Goal: Task Accomplishment & Management: Complete application form

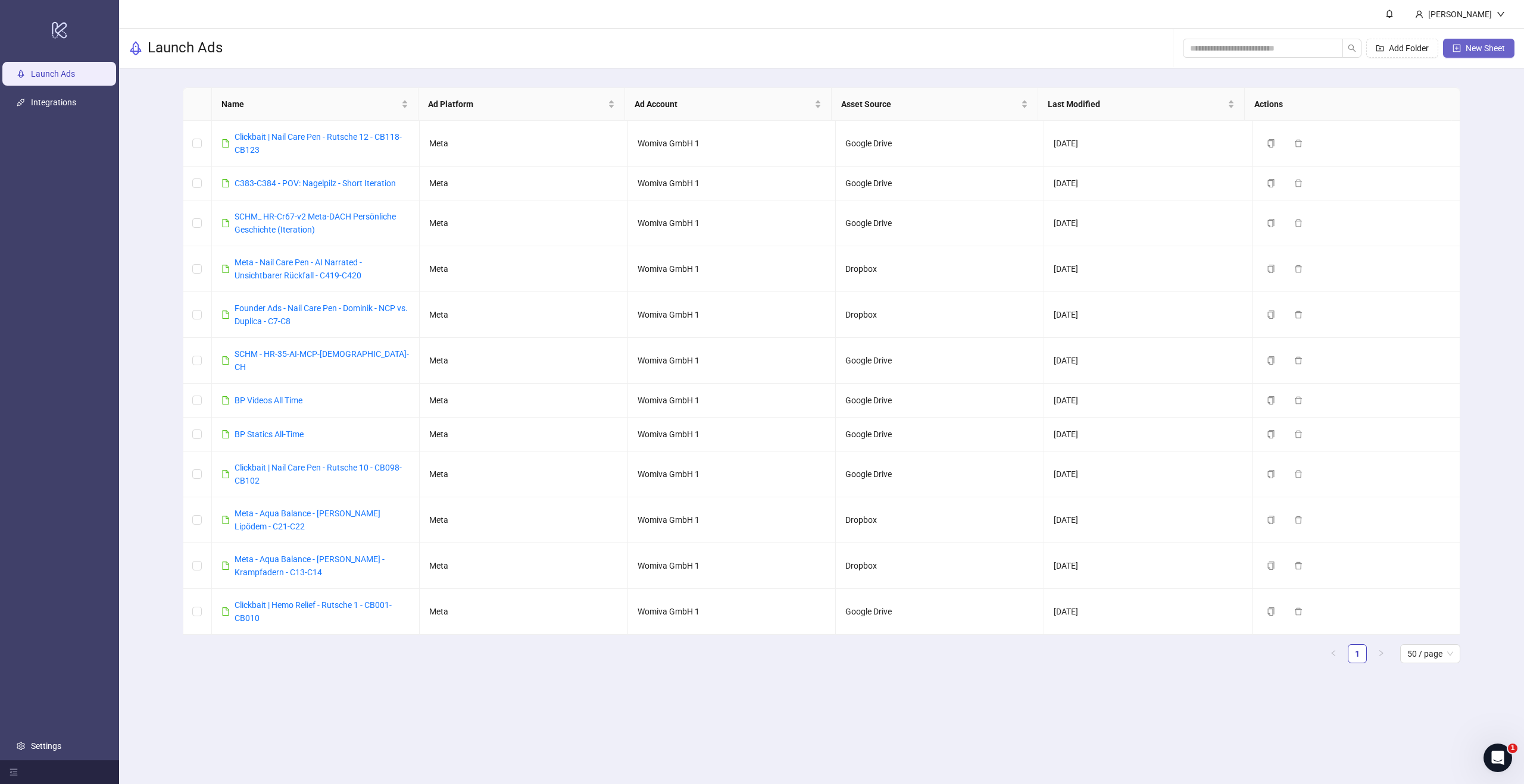
click at [1500, 41] on button "New Sheet" at bounding box center [1479, 48] width 71 height 19
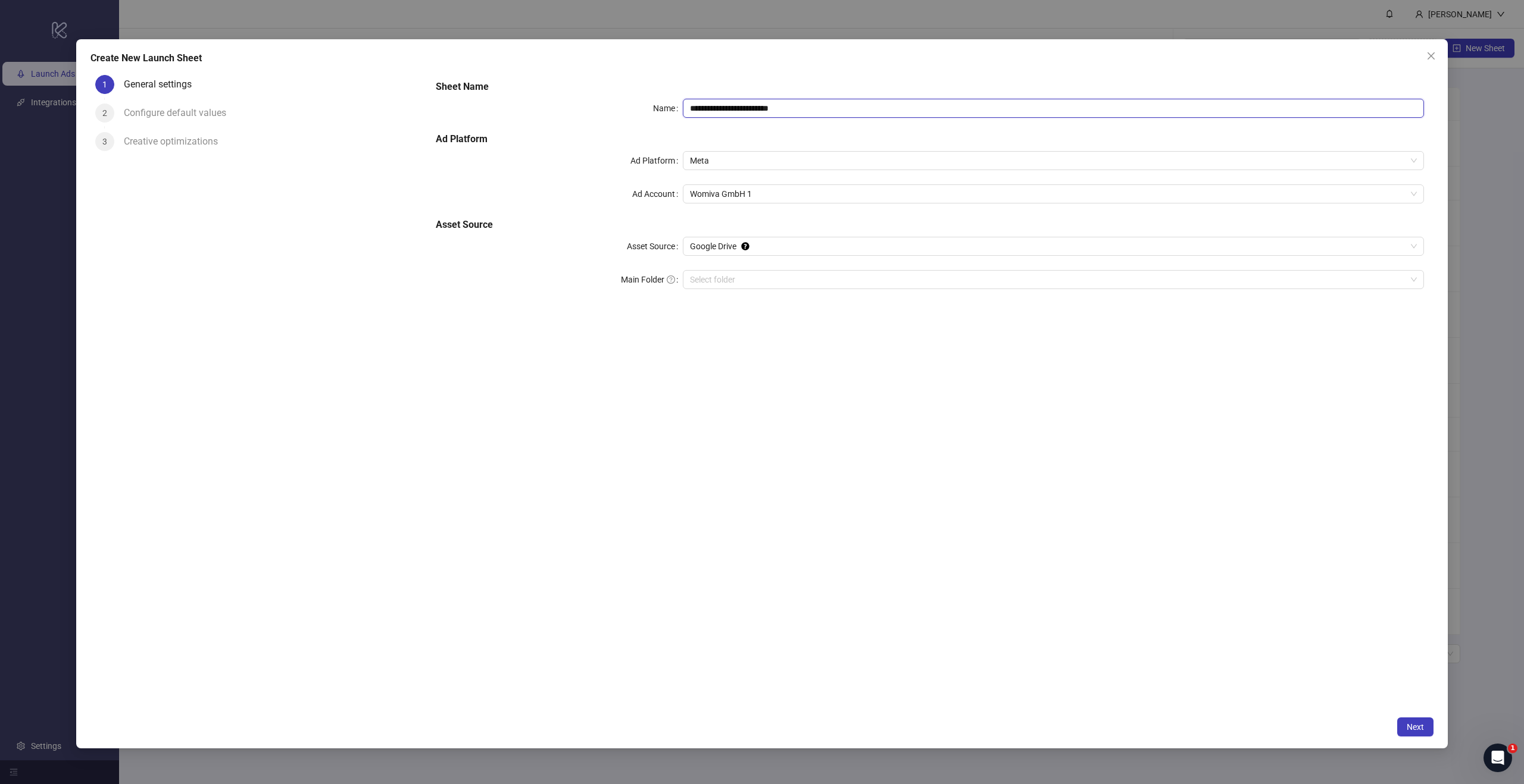
click at [808, 108] on input "**********" at bounding box center [1053, 108] width 741 height 19
paste input "text"
click at [691, 102] on input "**********" at bounding box center [1053, 108] width 741 height 19
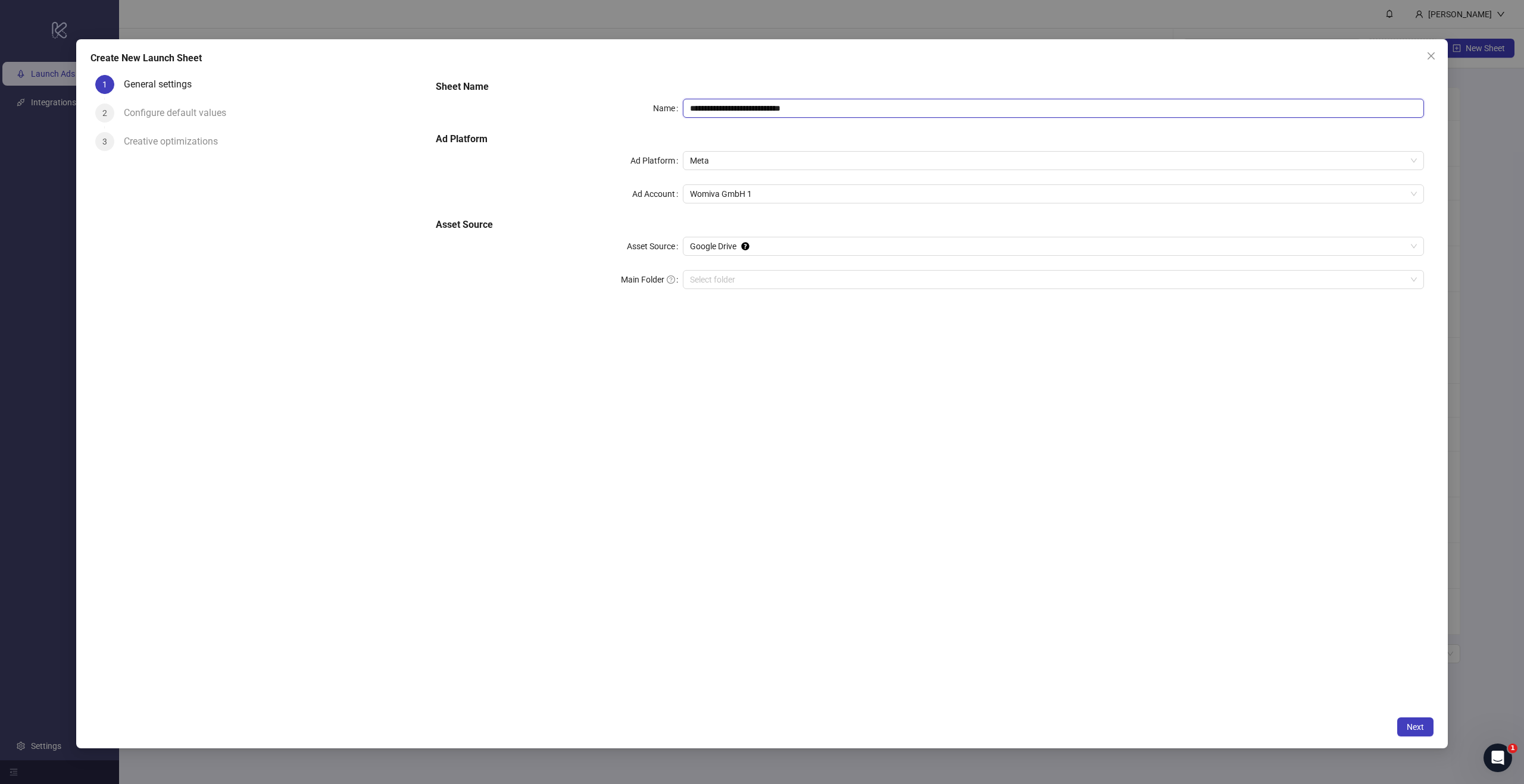
type input "**********"
click at [759, 68] on div "**********" at bounding box center [762, 394] width 1371 height 709
click at [737, 250] on span "Google Drive" at bounding box center [1053, 246] width 727 height 18
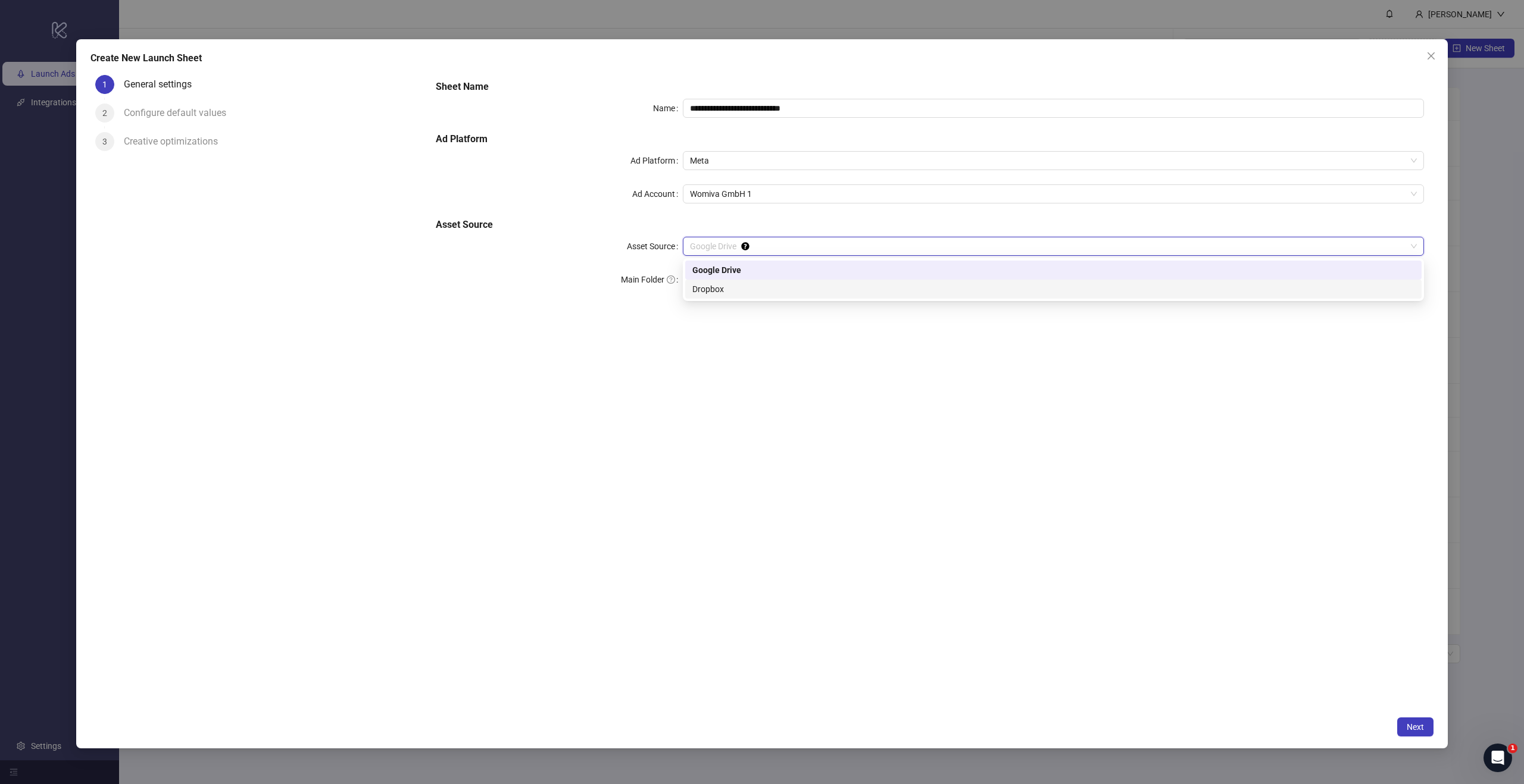
click at [729, 292] on div "Dropbox" at bounding box center [1053, 289] width 722 height 13
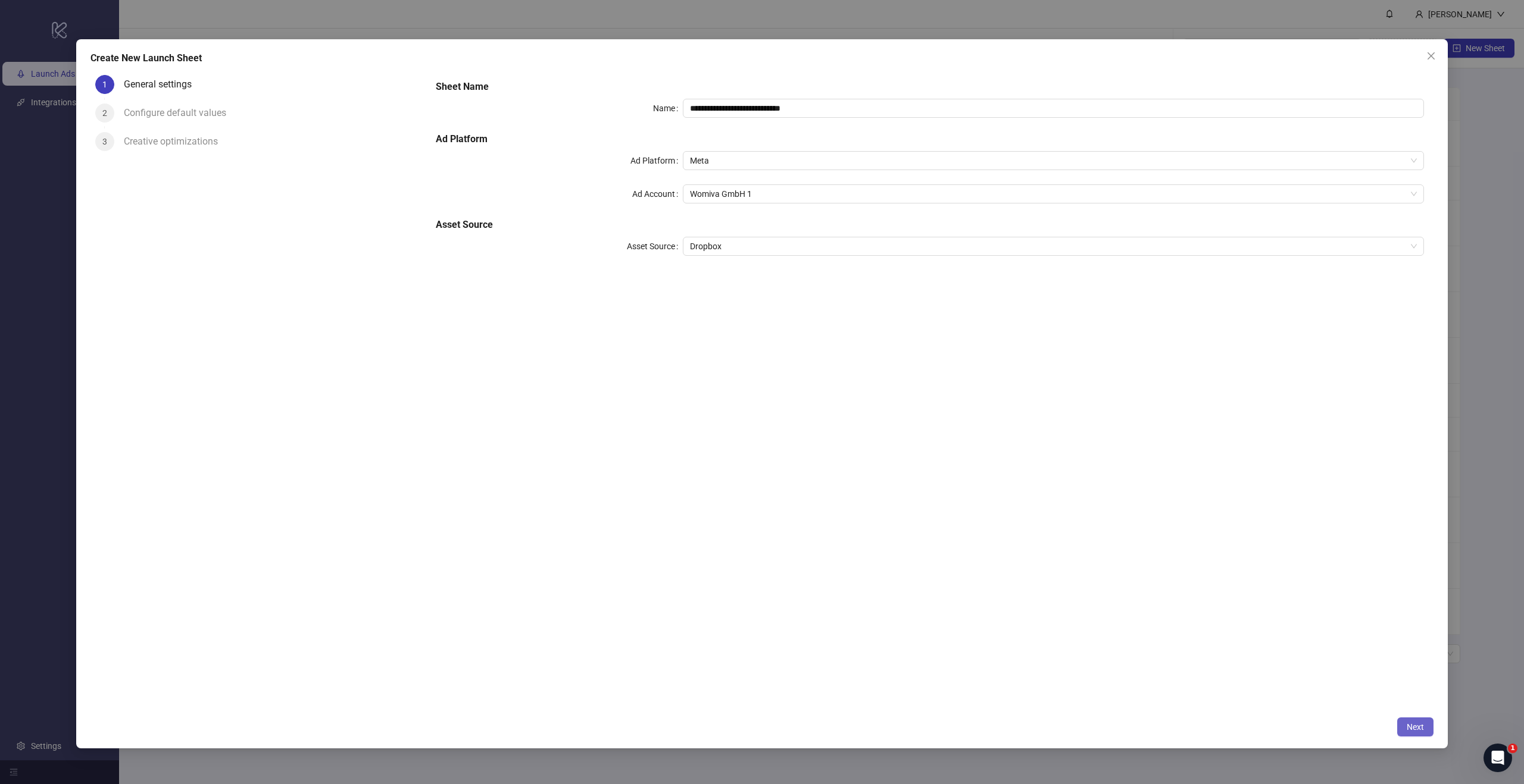
click at [1420, 718] on button "Next" at bounding box center [1415, 727] width 36 height 19
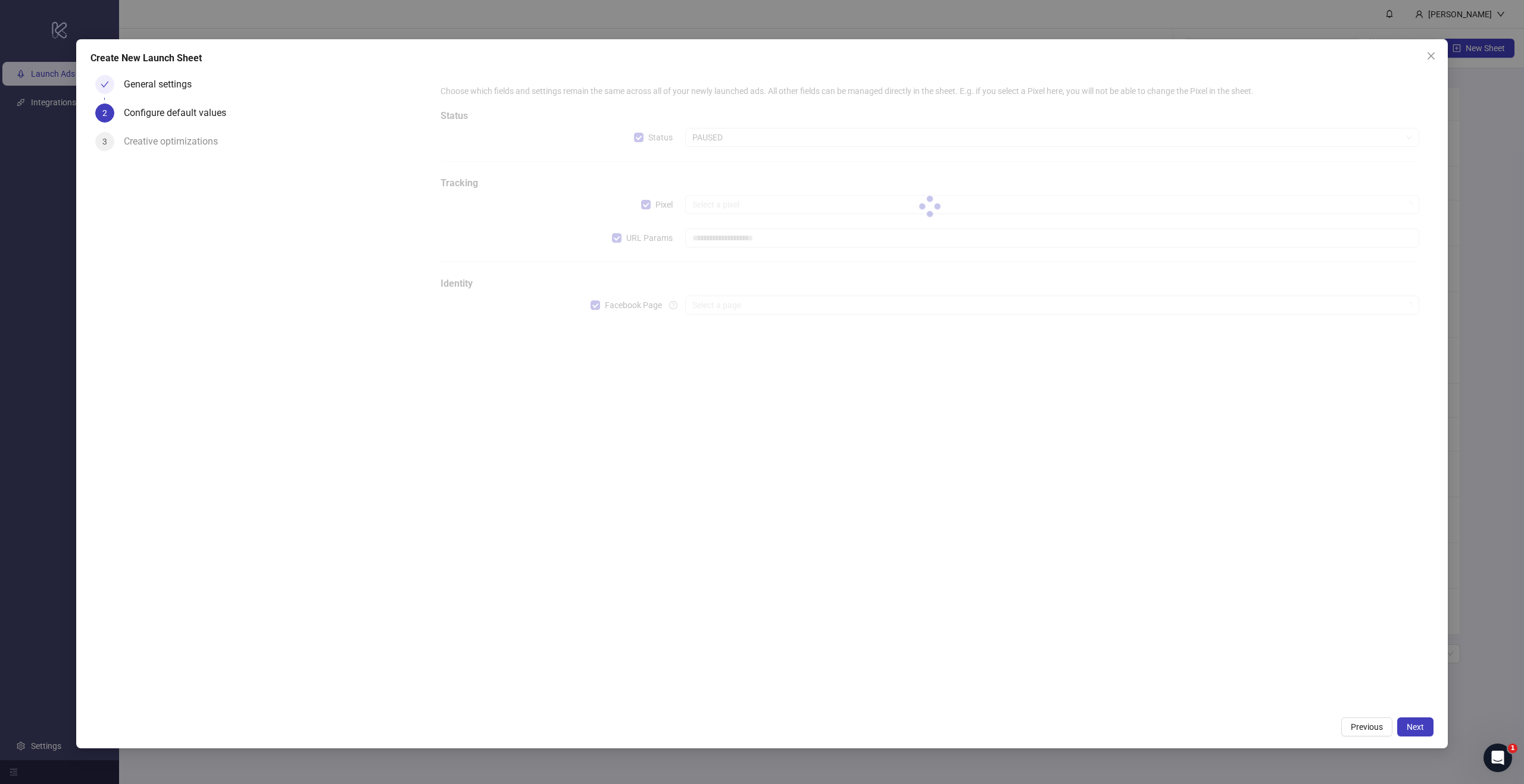
type input "**********"
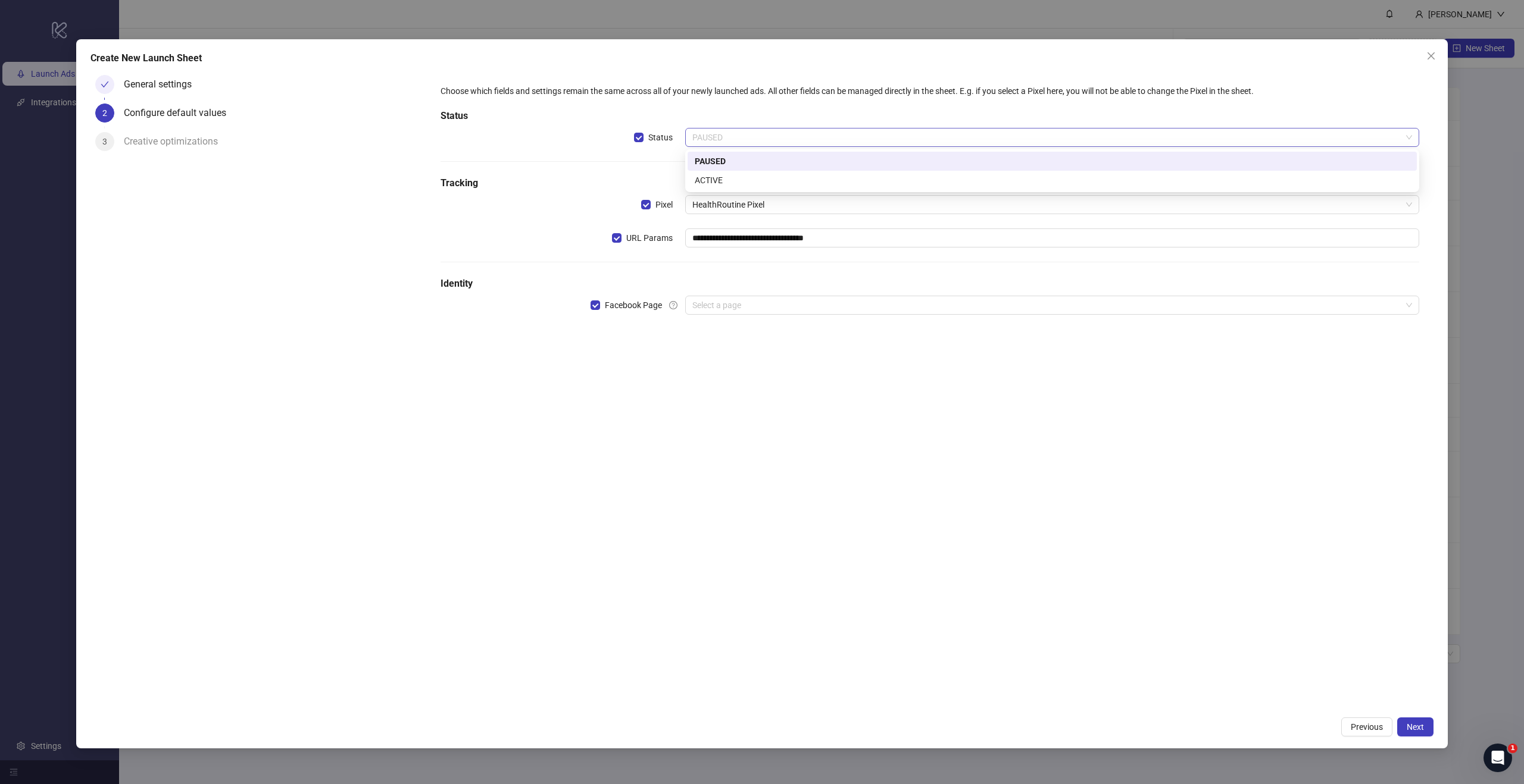
click at [710, 141] on span "PAUSED" at bounding box center [1052, 137] width 719 height 18
click at [712, 176] on div "ACTIVE" at bounding box center [1052, 180] width 715 height 13
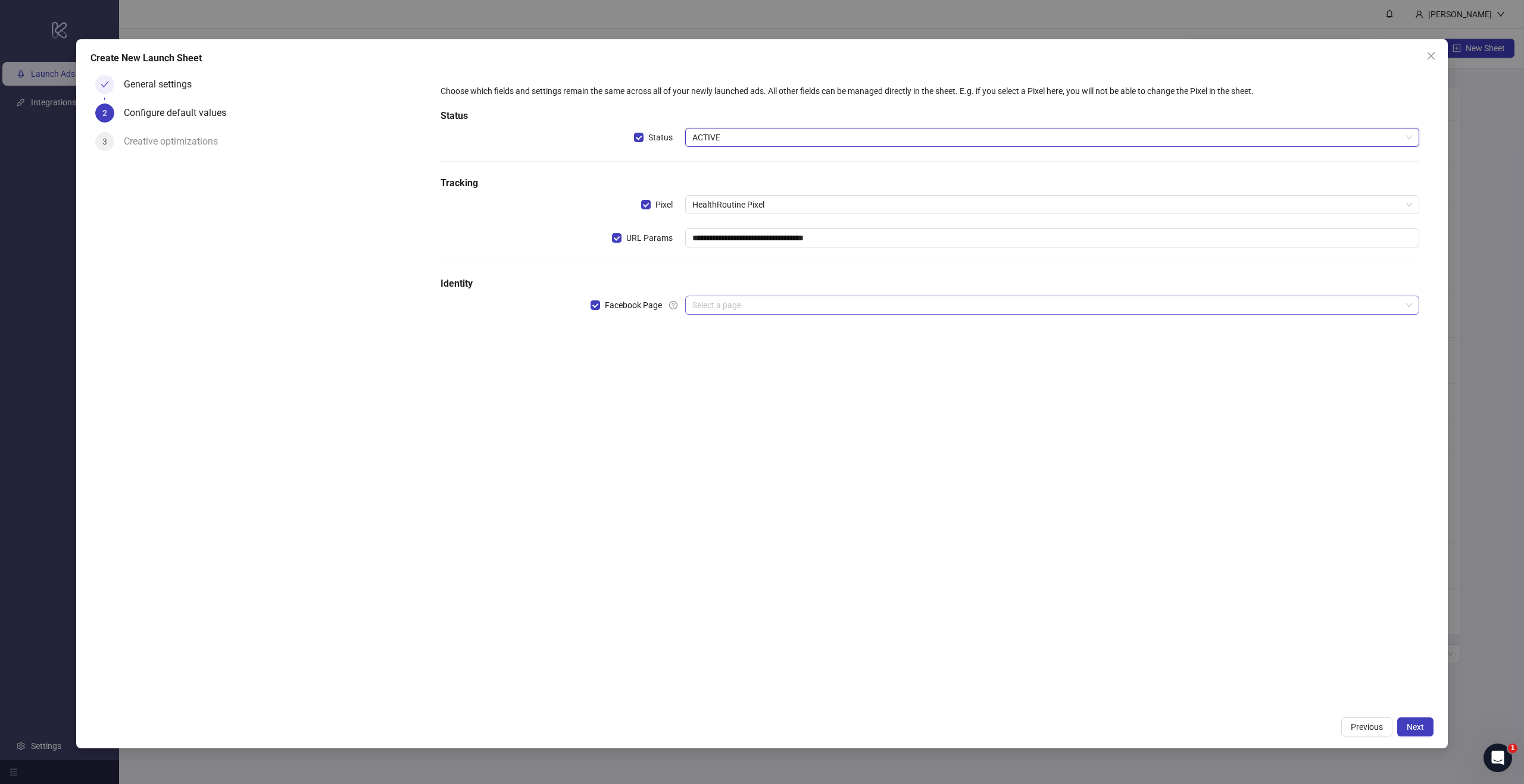
click at [765, 305] on input "search" at bounding box center [1047, 305] width 709 height 18
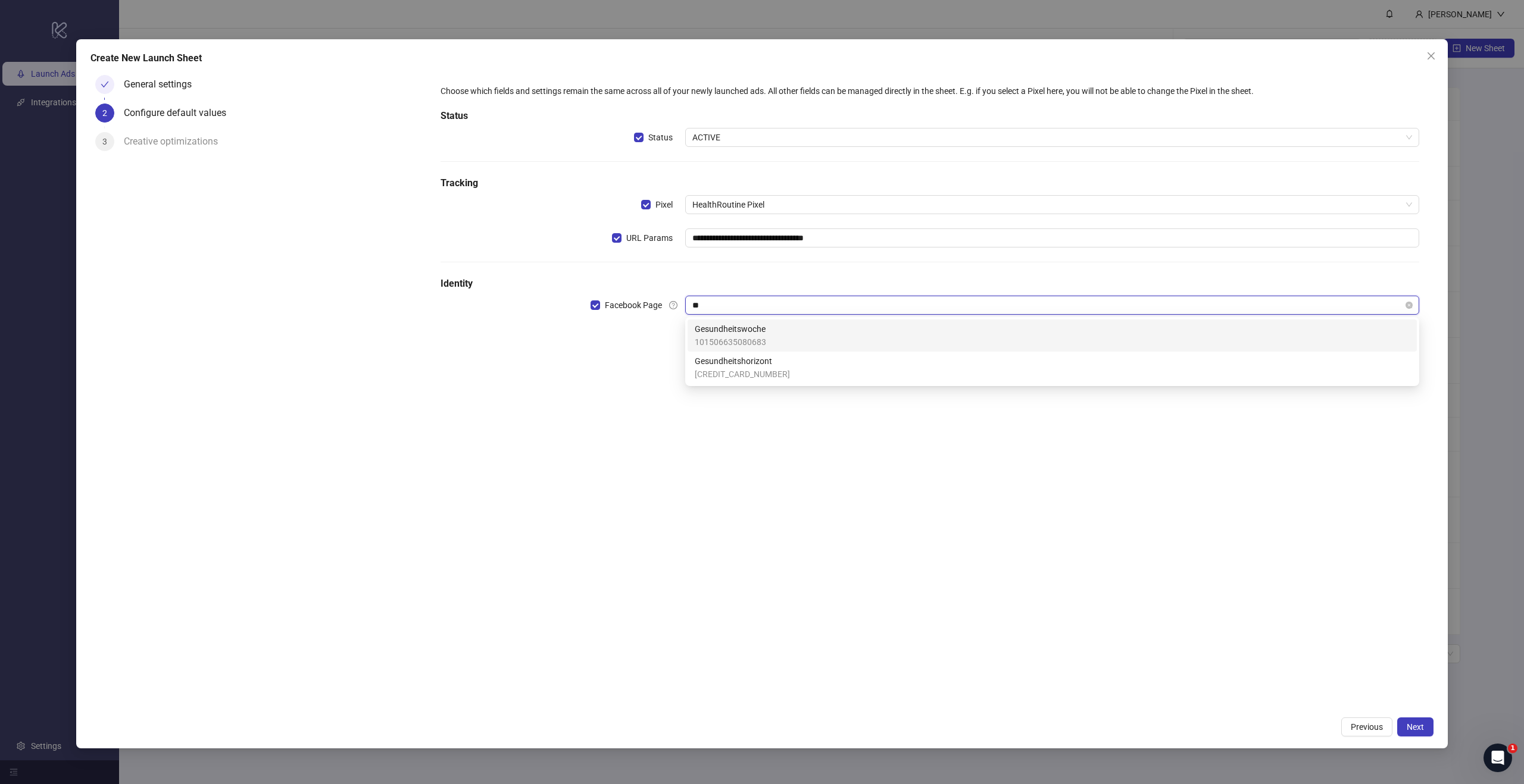
type input "***"
click at [767, 333] on div "Gesundheitswoche 101506635080683" at bounding box center [1052, 335] width 715 height 26
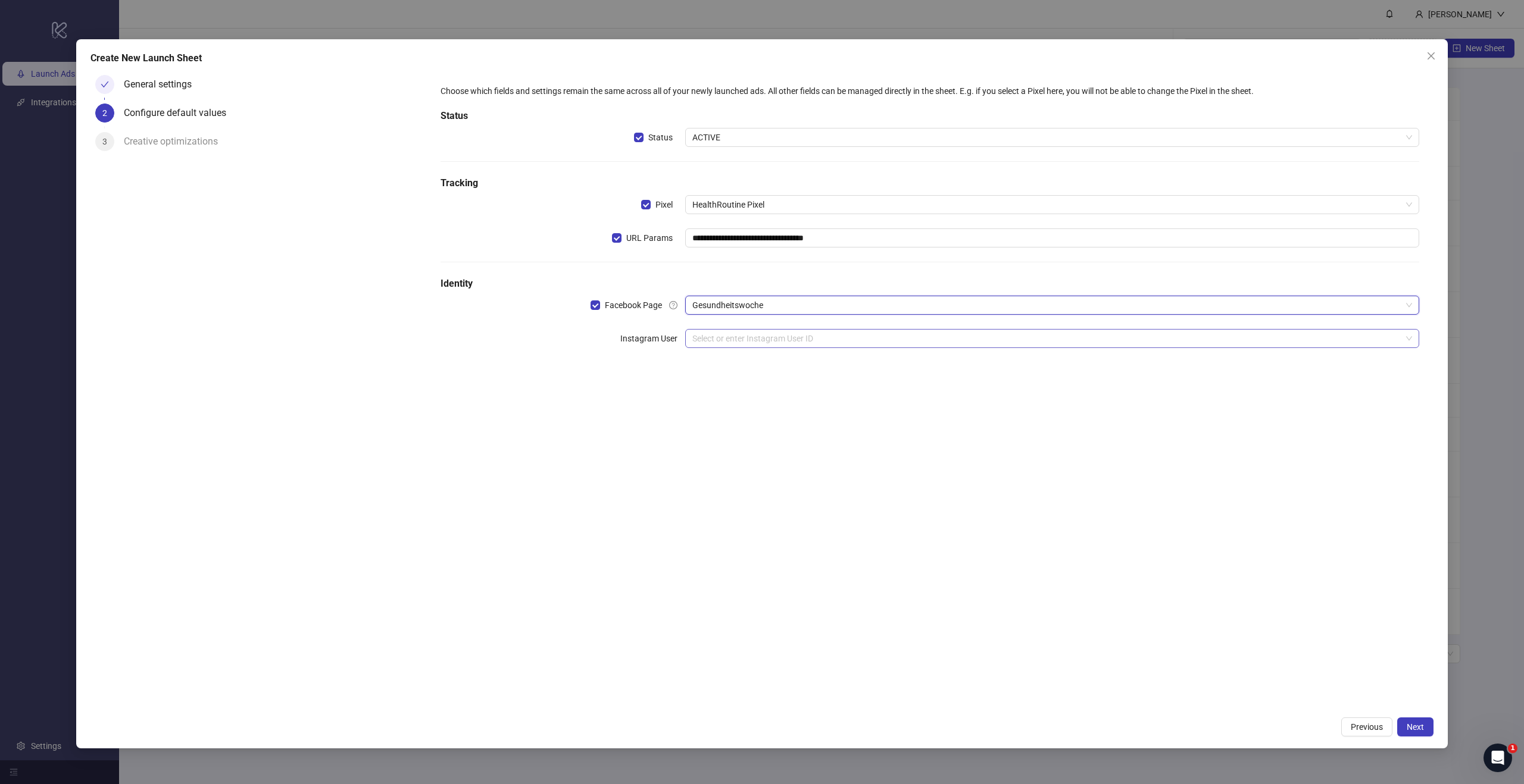
click at [767, 337] on input "search" at bounding box center [1047, 338] width 709 height 18
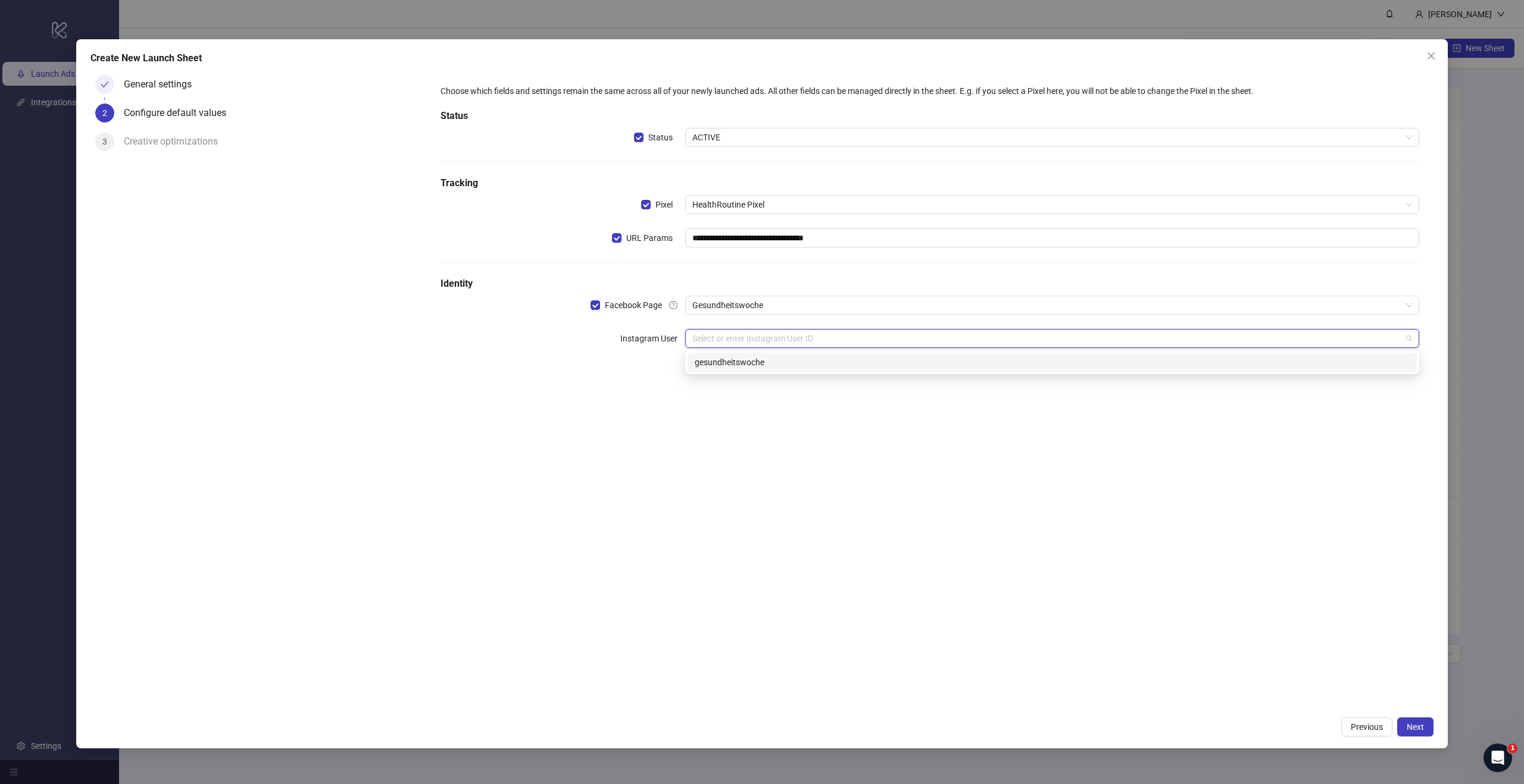
click at [759, 354] on div "gesundheitswoche" at bounding box center [1052, 362] width 729 height 19
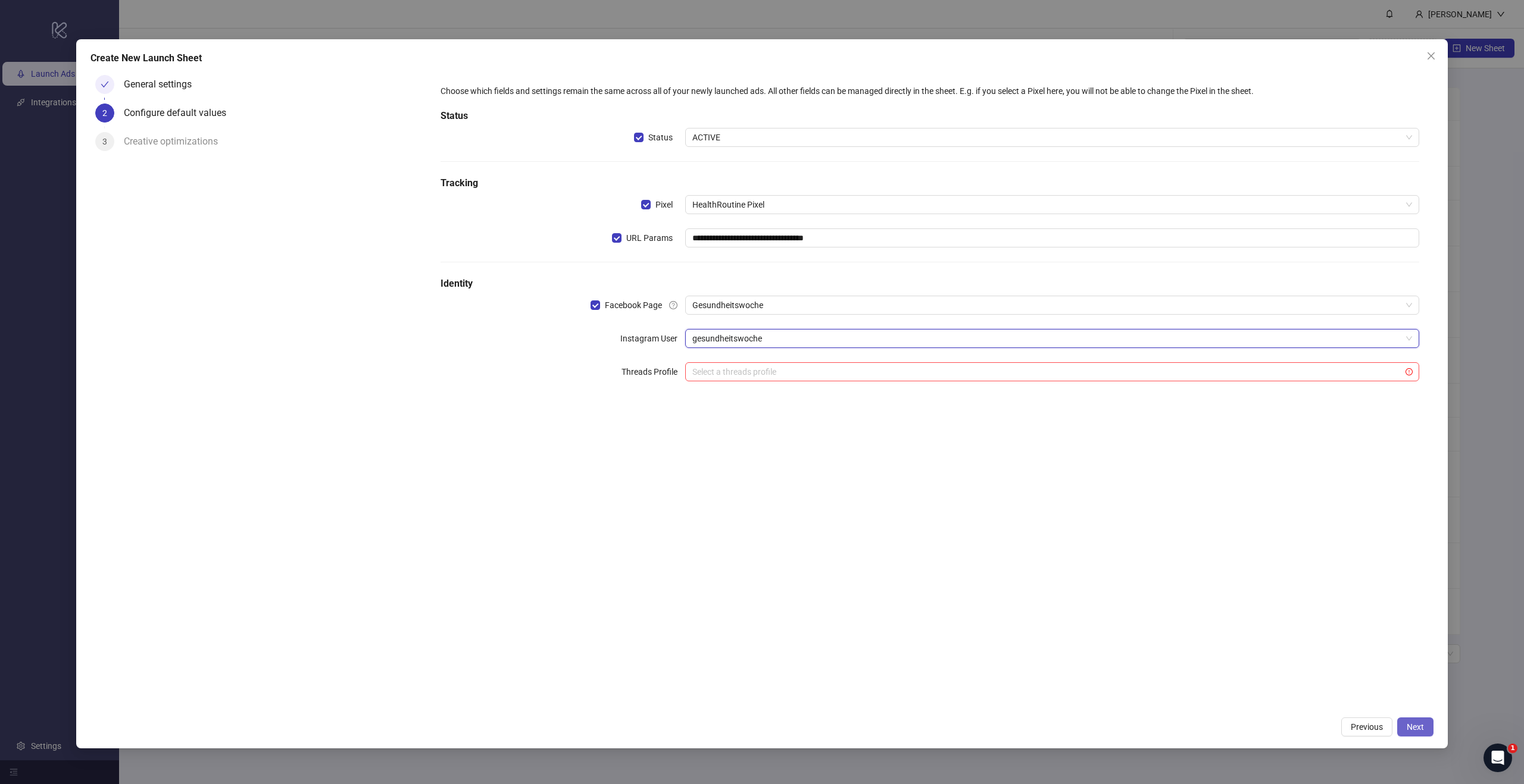
click at [1423, 724] on span "Next" at bounding box center [1415, 727] width 17 height 10
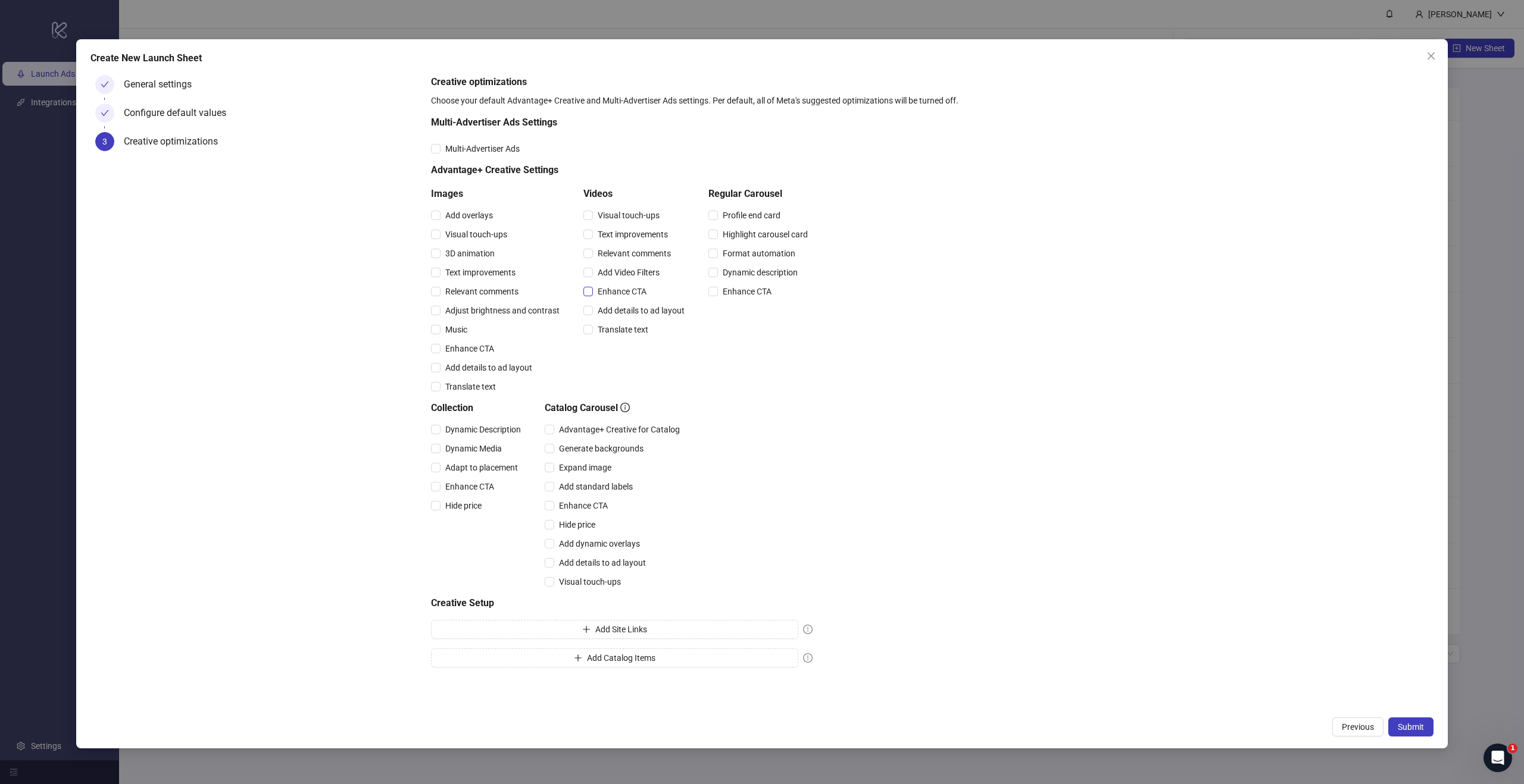
click at [618, 291] on span "Enhance CTA" at bounding box center [622, 291] width 58 height 13
click at [1412, 729] on span "Submit" at bounding box center [1411, 727] width 26 height 10
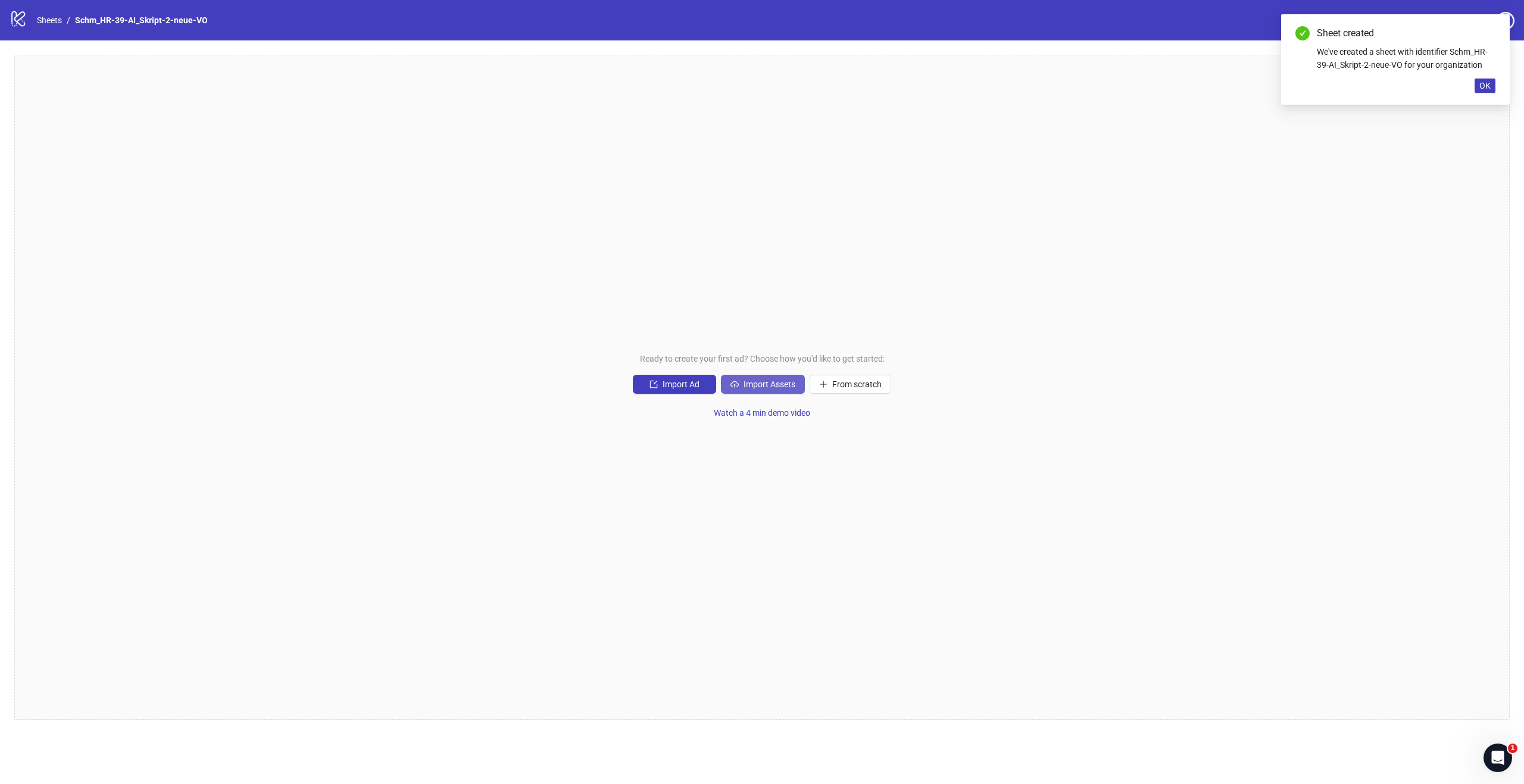
click at [765, 387] on span "Import Assets" at bounding box center [769, 384] width 52 height 10
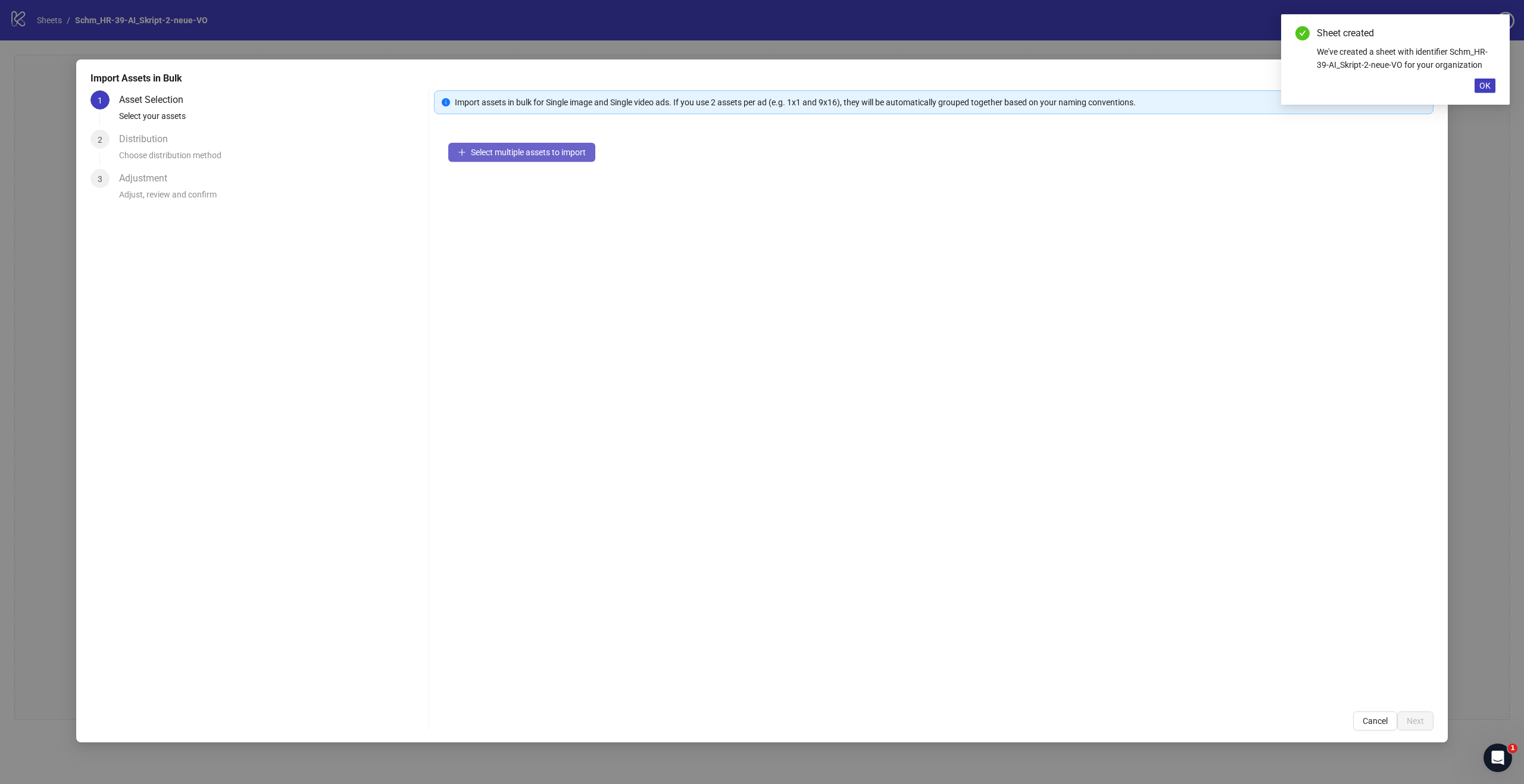
click at [546, 146] on button "Select multiple assets to import" at bounding box center [522, 152] width 147 height 19
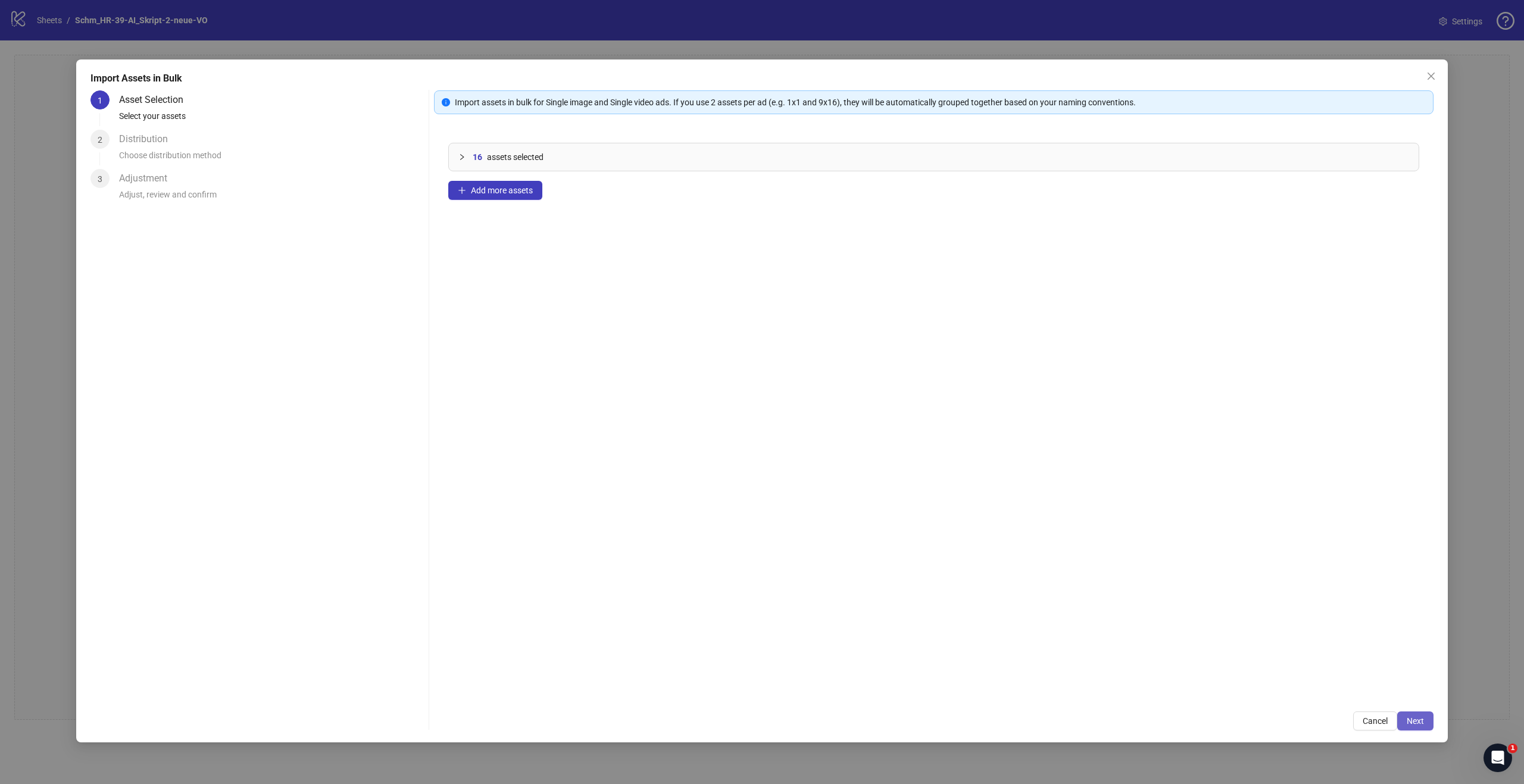
click at [1419, 718] on span "Next" at bounding box center [1415, 721] width 17 height 10
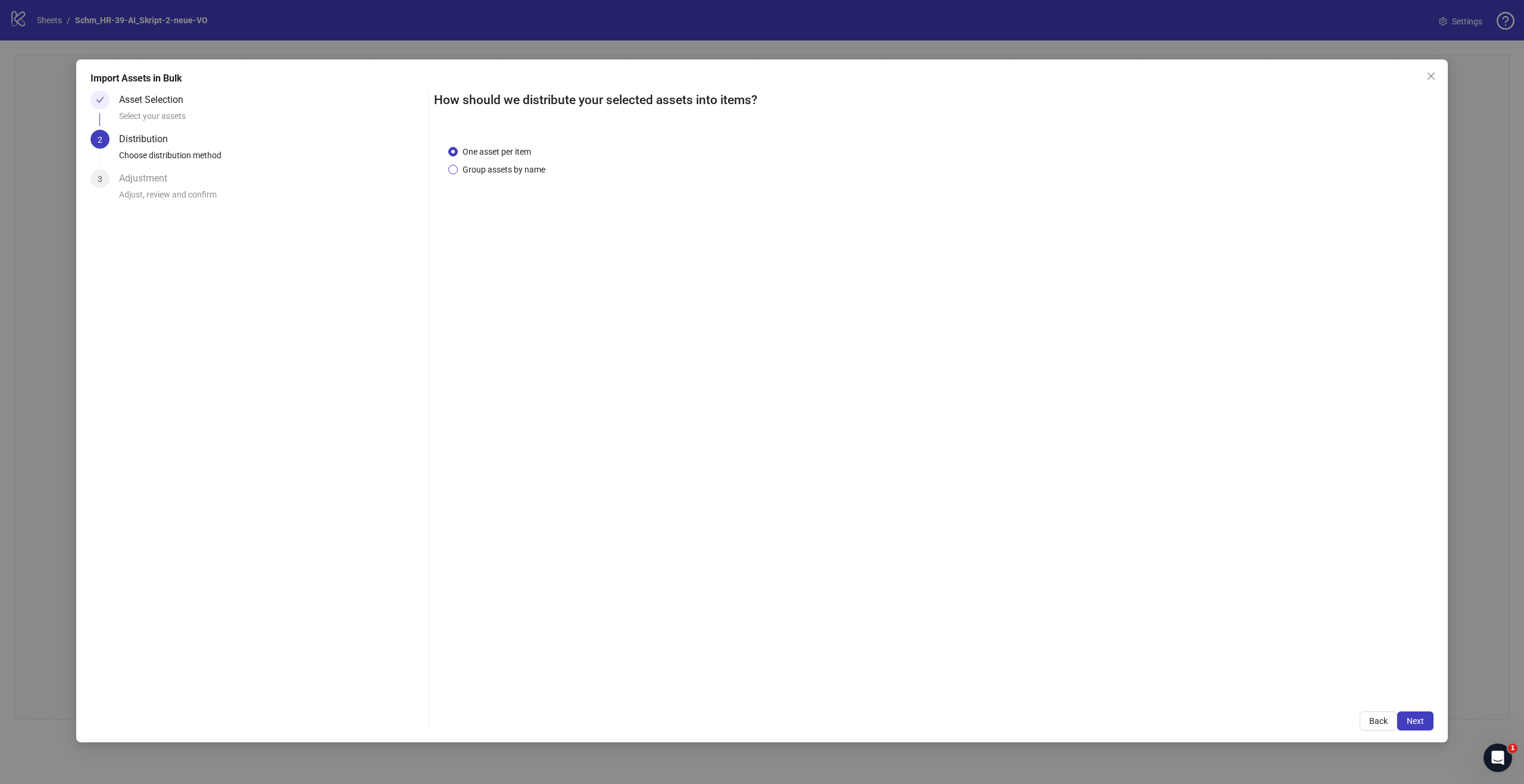
click at [519, 172] on span "Group assets by name" at bounding box center [504, 169] width 92 height 13
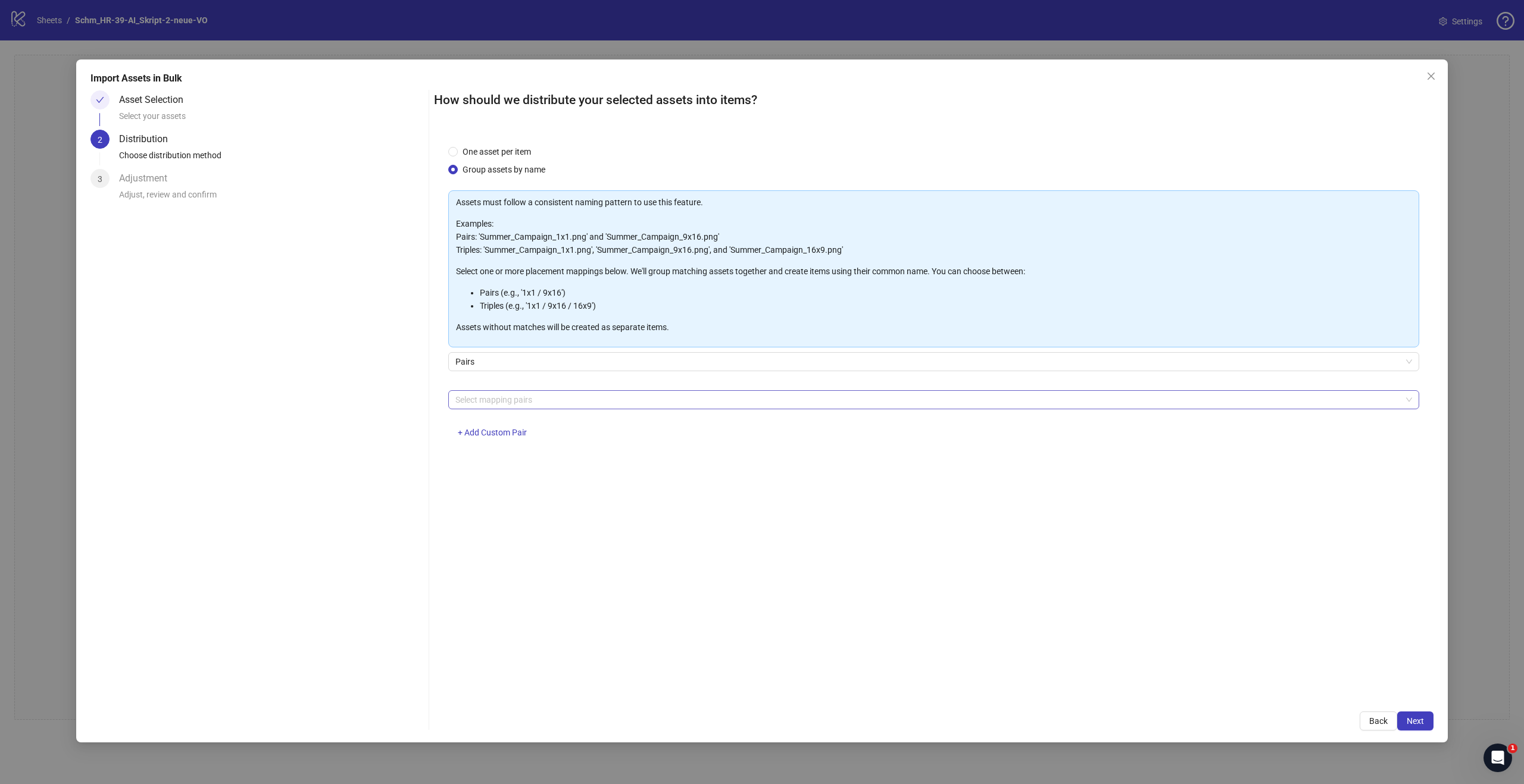
click at [499, 398] on div at bounding box center [927, 400] width 954 height 17
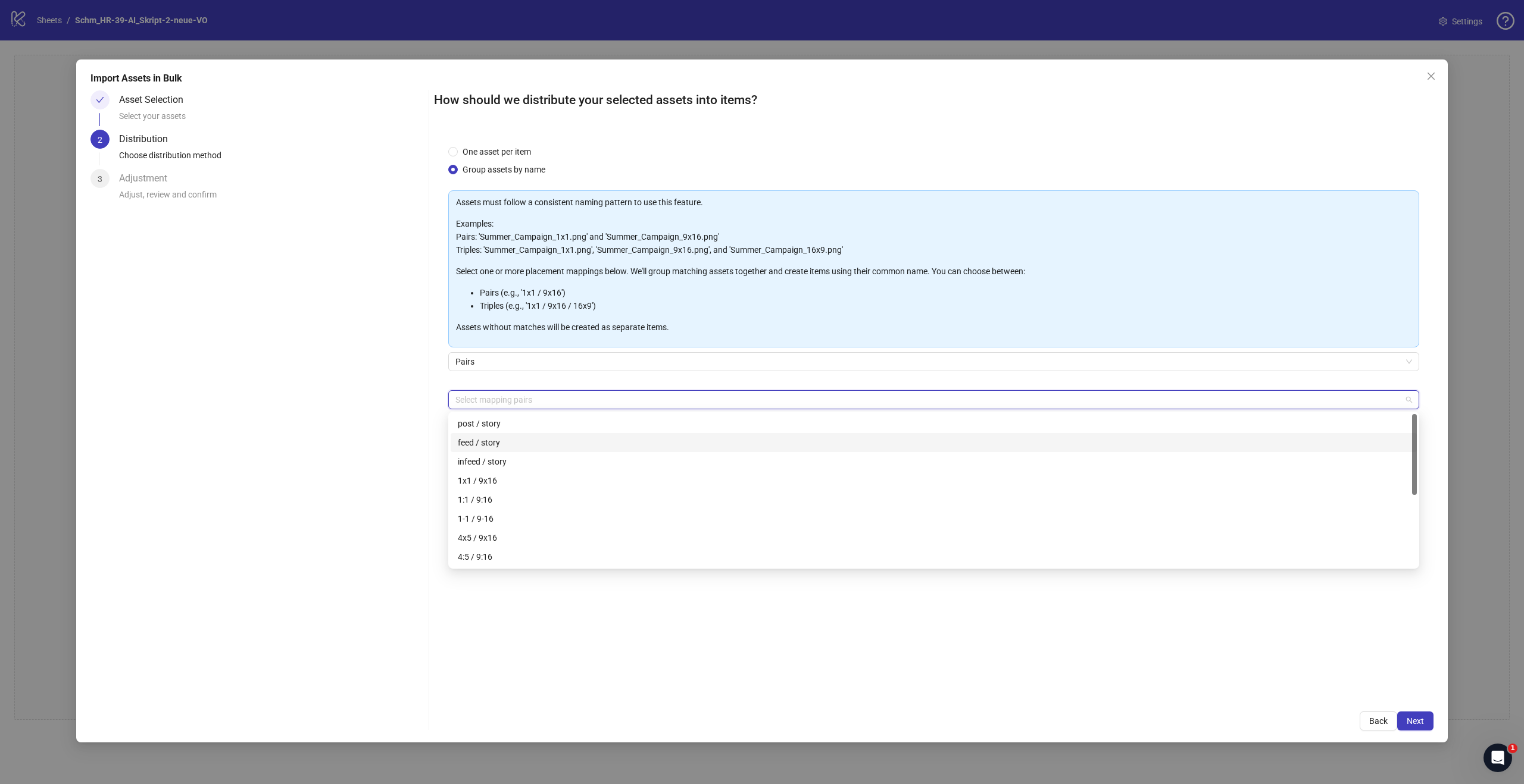
click at [496, 441] on div "feed / story" at bounding box center [933, 442] width 952 height 13
click at [911, 649] on div "One asset per item Group assets by name Assets must follow a consistent naming …" at bounding box center [934, 414] width 1000 height 567
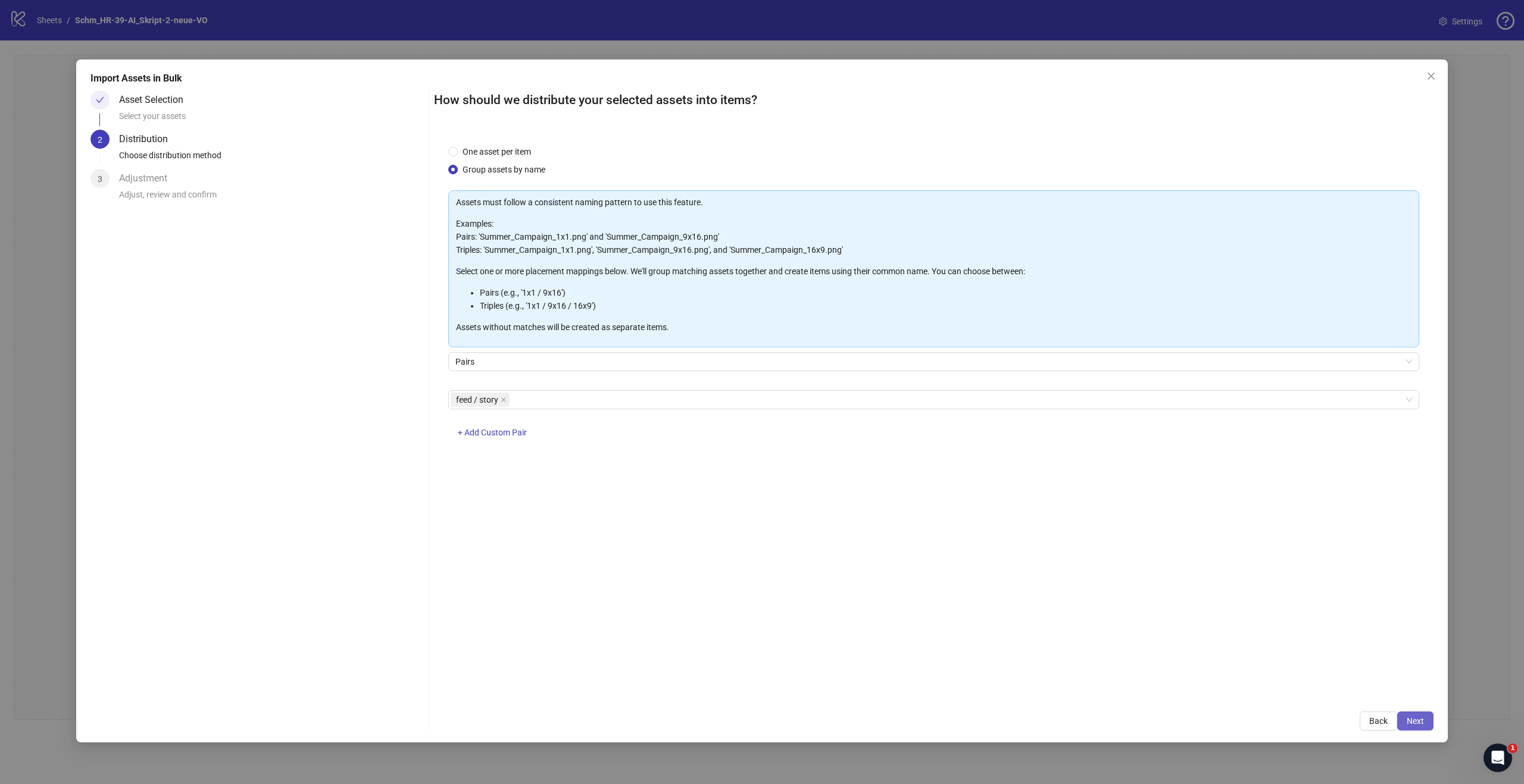
click at [1412, 723] on span "Next" at bounding box center [1415, 721] width 17 height 10
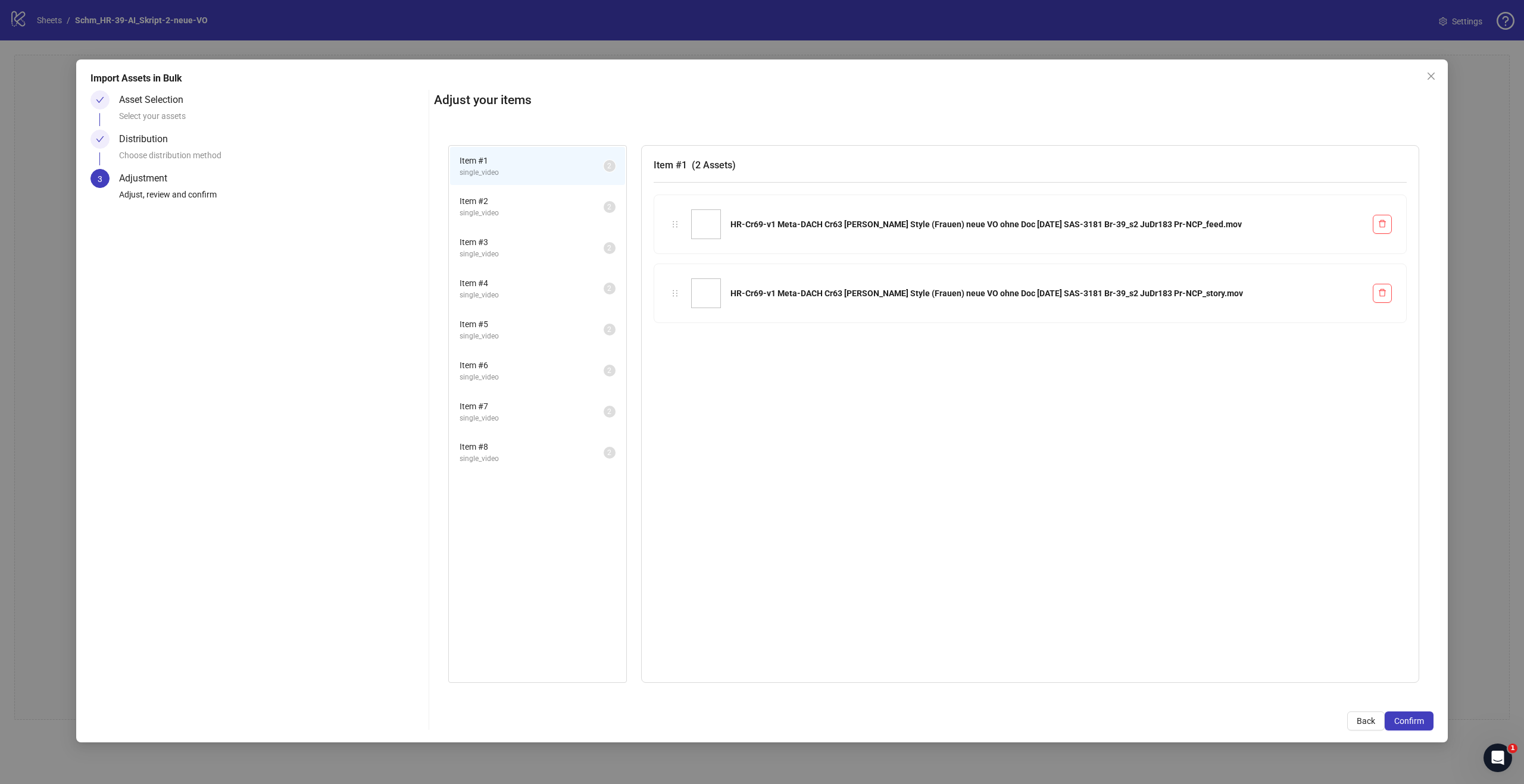
click at [516, 210] on span "single_video" at bounding box center [531, 213] width 144 height 11
click at [526, 246] on span "Item # 3" at bounding box center [531, 242] width 144 height 13
click at [524, 286] on span "Item # 4" at bounding box center [531, 283] width 144 height 13
click at [529, 329] on span "Item # 5" at bounding box center [531, 324] width 144 height 13
click at [530, 368] on span "Item # 6" at bounding box center [531, 365] width 144 height 13
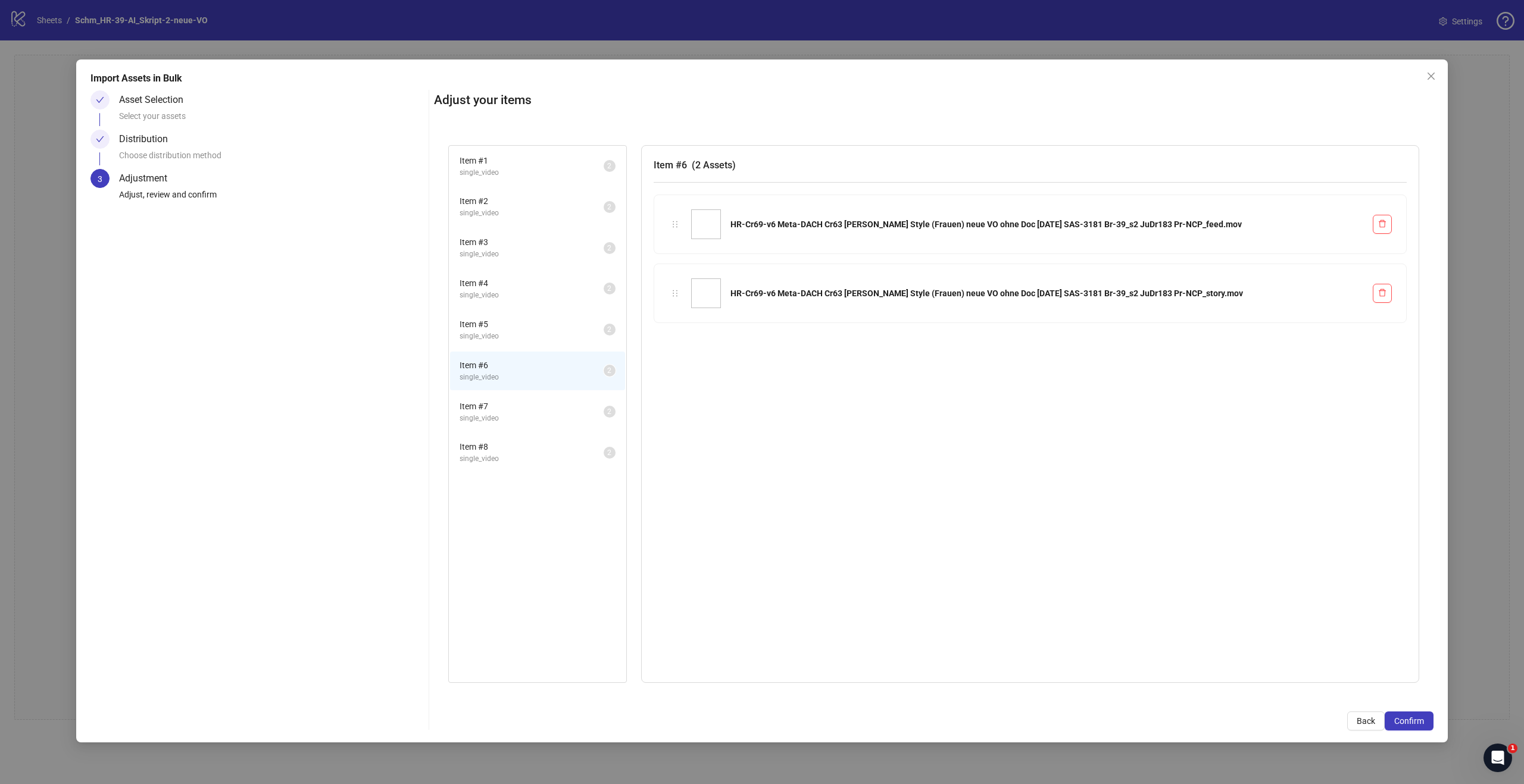
click at [530, 411] on span "Item # 7" at bounding box center [531, 406] width 144 height 13
click at [525, 449] on span "Item # 8" at bounding box center [531, 446] width 144 height 13
click at [1412, 725] on span "Confirm" at bounding box center [1409, 721] width 30 height 10
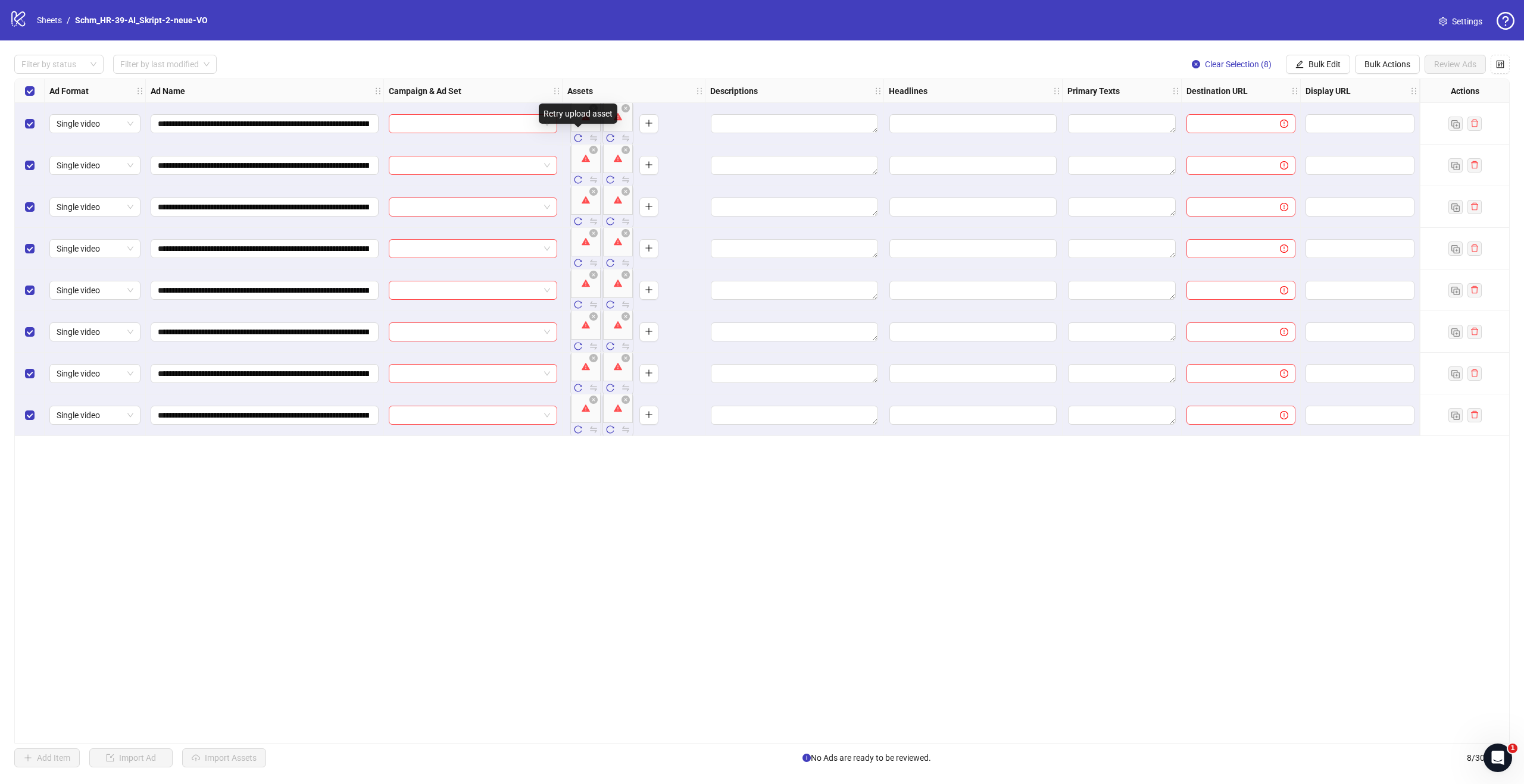
click at [576, 137] on icon "reload" at bounding box center [578, 138] width 9 height 9
click at [581, 140] on div "Opening url [URL][DOMAIN_NAME][PERSON_NAME][PHONE_NUMBER] returned response cod…" at bounding box center [586, 168] width 149 height 59
click at [576, 137] on icon "reload" at bounding box center [578, 138] width 9 height 9
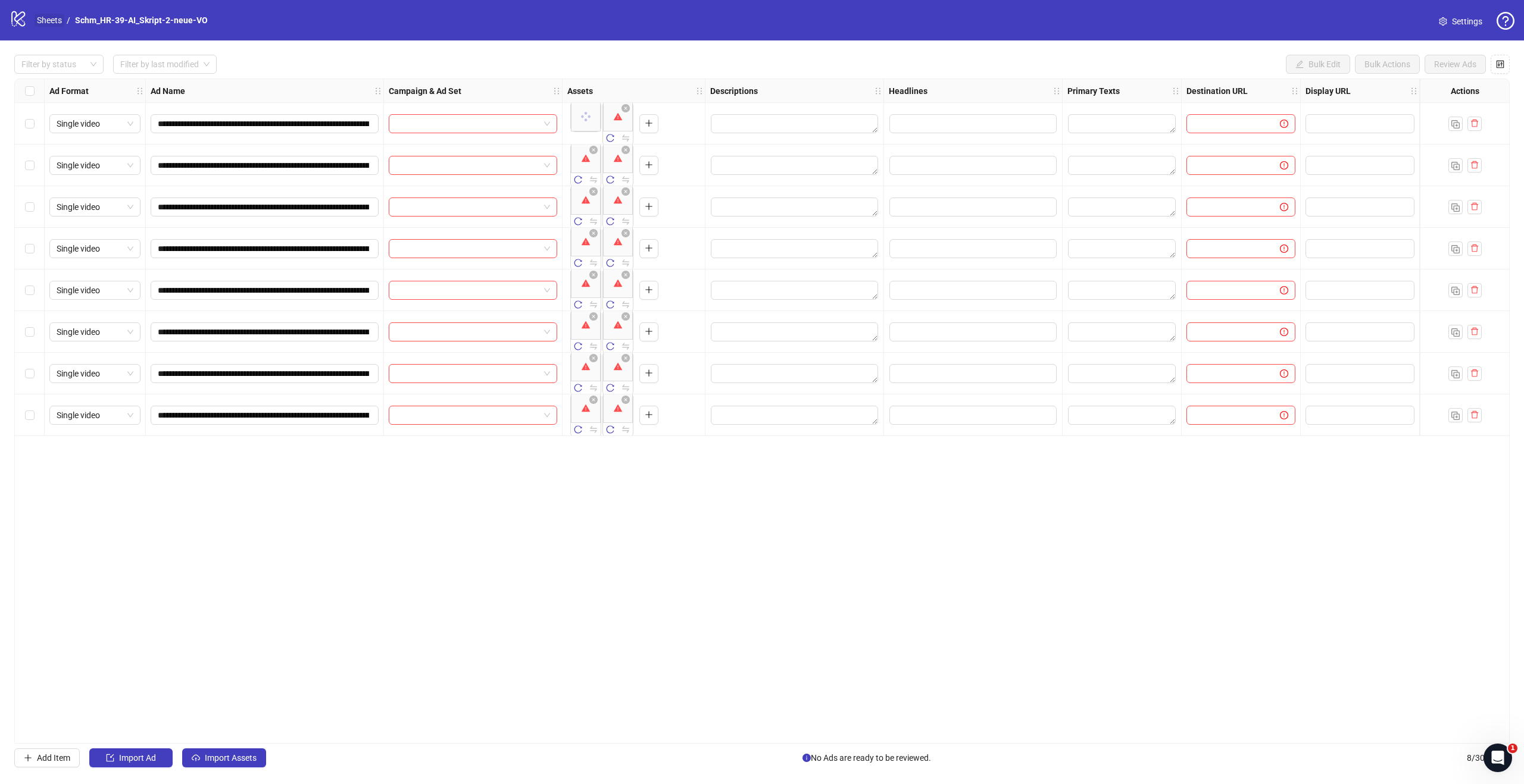
click at [50, 19] on link "Sheets" at bounding box center [49, 20] width 30 height 13
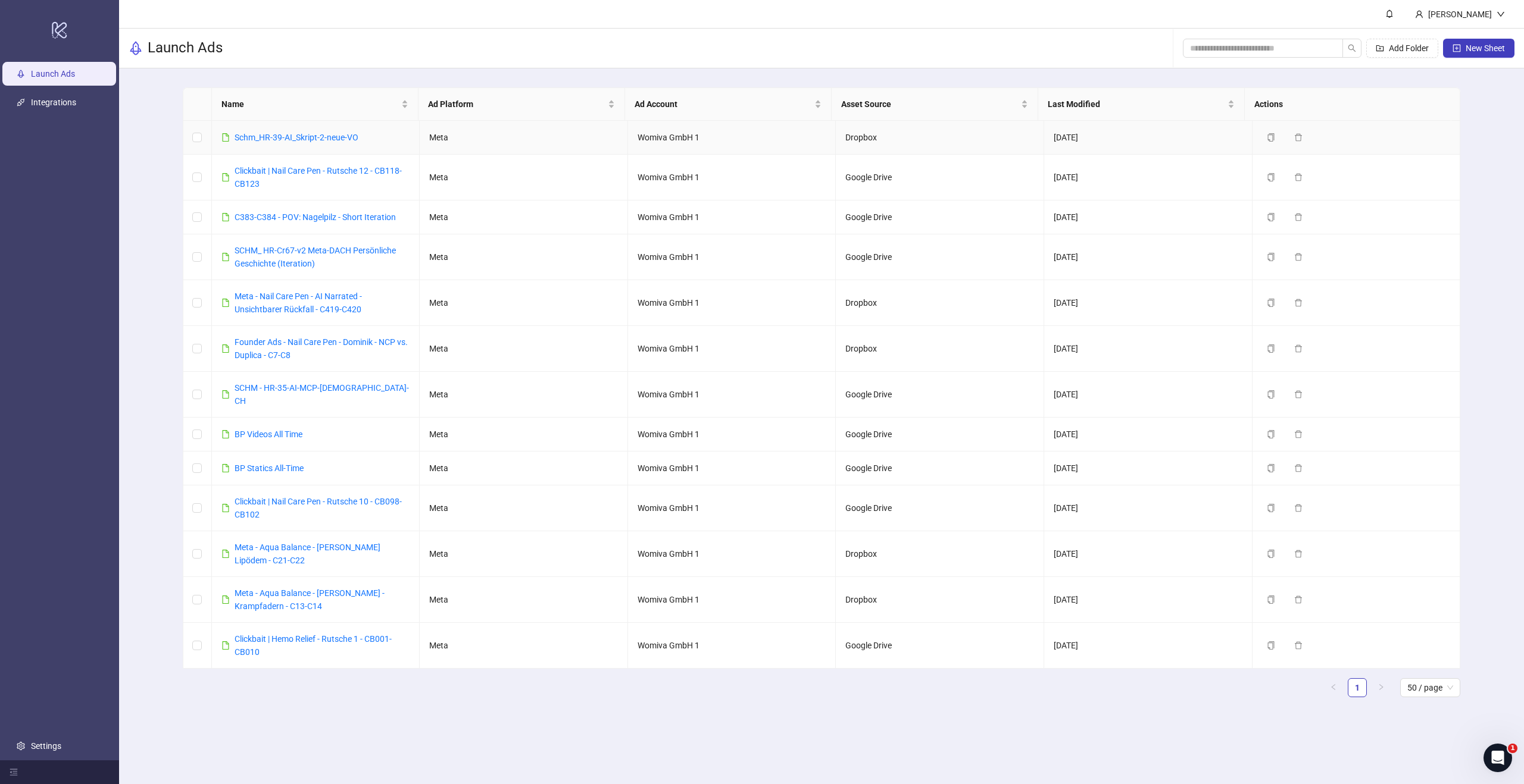
click at [292, 143] on div "Schm_HR-39-AI_Skript-2-neue-VO" at bounding box center [296, 137] width 124 height 13
click at [292, 140] on link "Schm_HR-39-AI_Skript-2-neue-VO" at bounding box center [296, 137] width 124 height 10
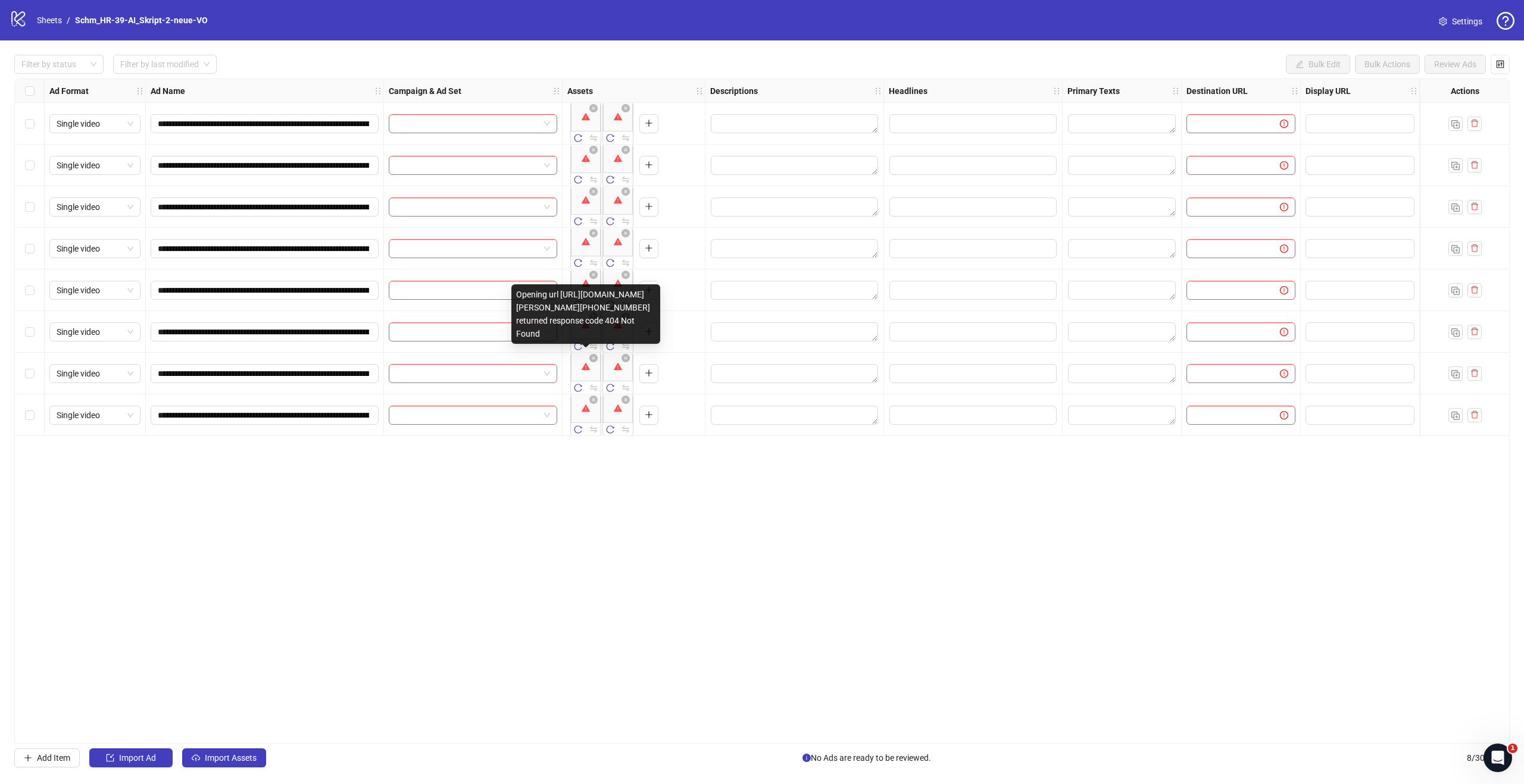
click at [585, 363] on body "**********" at bounding box center [762, 392] width 1524 height 784
drag, startPoint x: 597, startPoint y: 333, endPoint x: 552, endPoint y: 332, distance: 45.0
click at [552, 332] on div "Opening url [URL][DOMAIN_NAME][PERSON_NAME][PHONE_NUMBER] returned response cod…" at bounding box center [586, 314] width 149 height 59
drag, startPoint x: 570, startPoint y: 318, endPoint x: 514, endPoint y: 238, distance: 97.7
click at [514, 284] on div "Opening url [URL][DOMAIN_NAME][PERSON_NAME][PHONE_NUMBER] returned response cod…" at bounding box center [586, 314] width 149 height 59
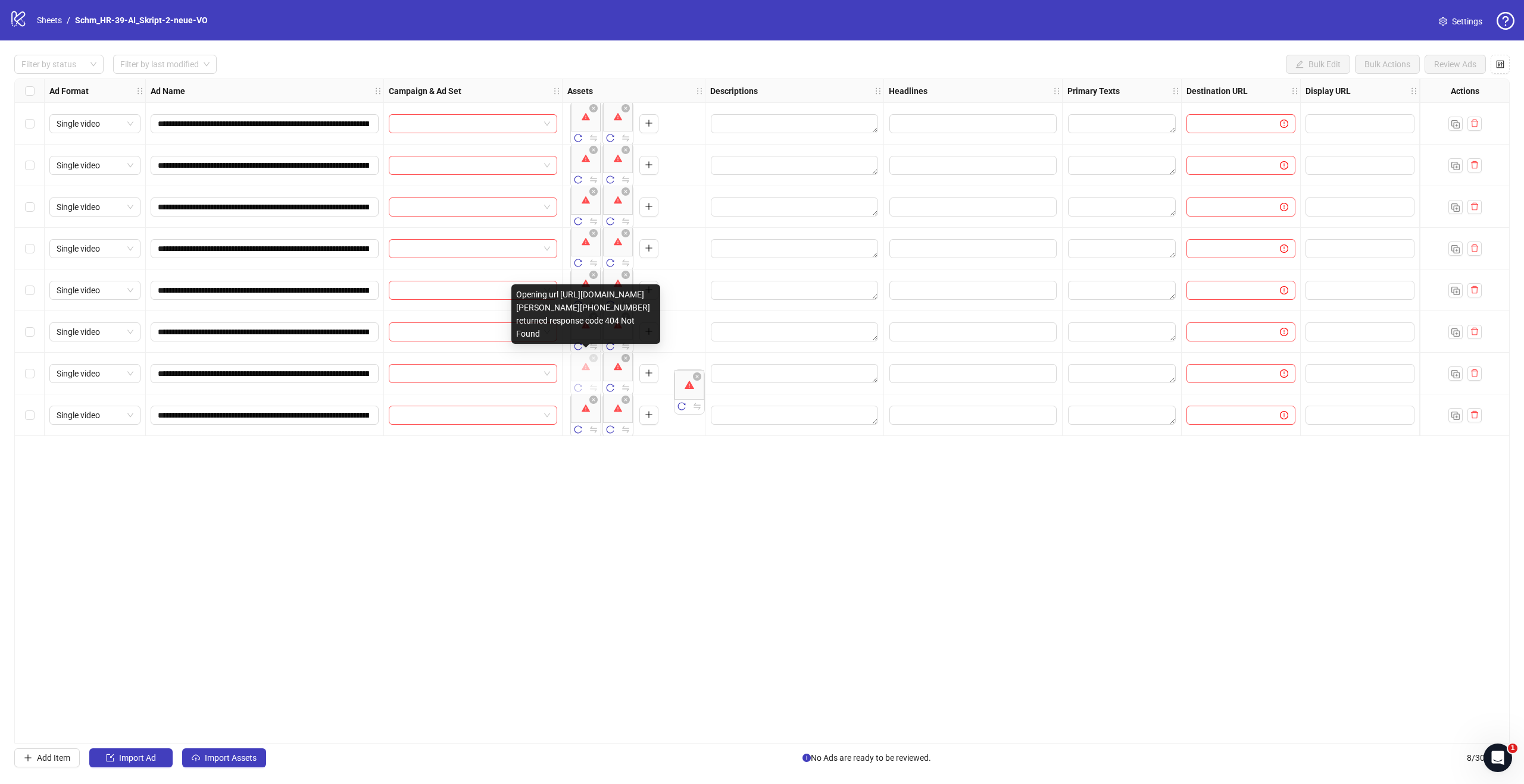
drag, startPoint x: 516, startPoint y: 152, endPoint x: 616, endPoint y: 173, distance: 102.2
click at [621, 284] on div "Opening url [URL][DOMAIN_NAME][PERSON_NAME][PHONE_NUMBER] returned response cod…" at bounding box center [586, 314] width 149 height 59
click at [616, 284] on div "Opening url [URL][DOMAIN_NAME][PERSON_NAME][PHONE_NUMBER] returned response cod…" at bounding box center [586, 314] width 149 height 59
click at [615, 284] on div "Opening url [URL][DOMAIN_NAME][PERSON_NAME][PHONE_NUMBER] returned response cod…" at bounding box center [586, 314] width 149 height 59
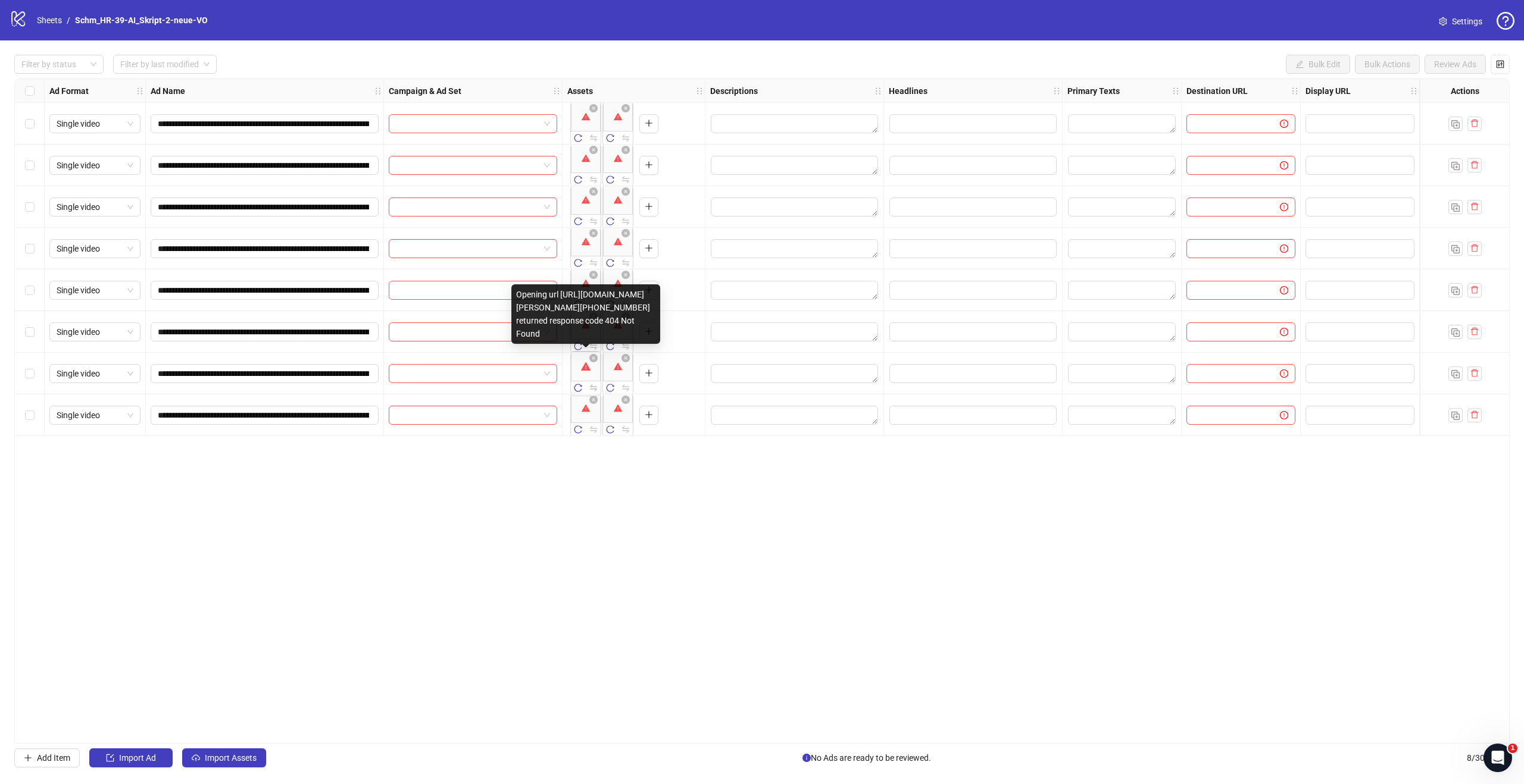
click at [615, 284] on div "Opening url [URL][DOMAIN_NAME][PERSON_NAME][PHONE_NUMBER] returned response cod…" at bounding box center [586, 314] width 149 height 59
click at [657, 660] on div "**********" at bounding box center [762, 411] width 1495 height 665
click at [593, 124] on body "**********" at bounding box center [762, 392] width 1524 height 784
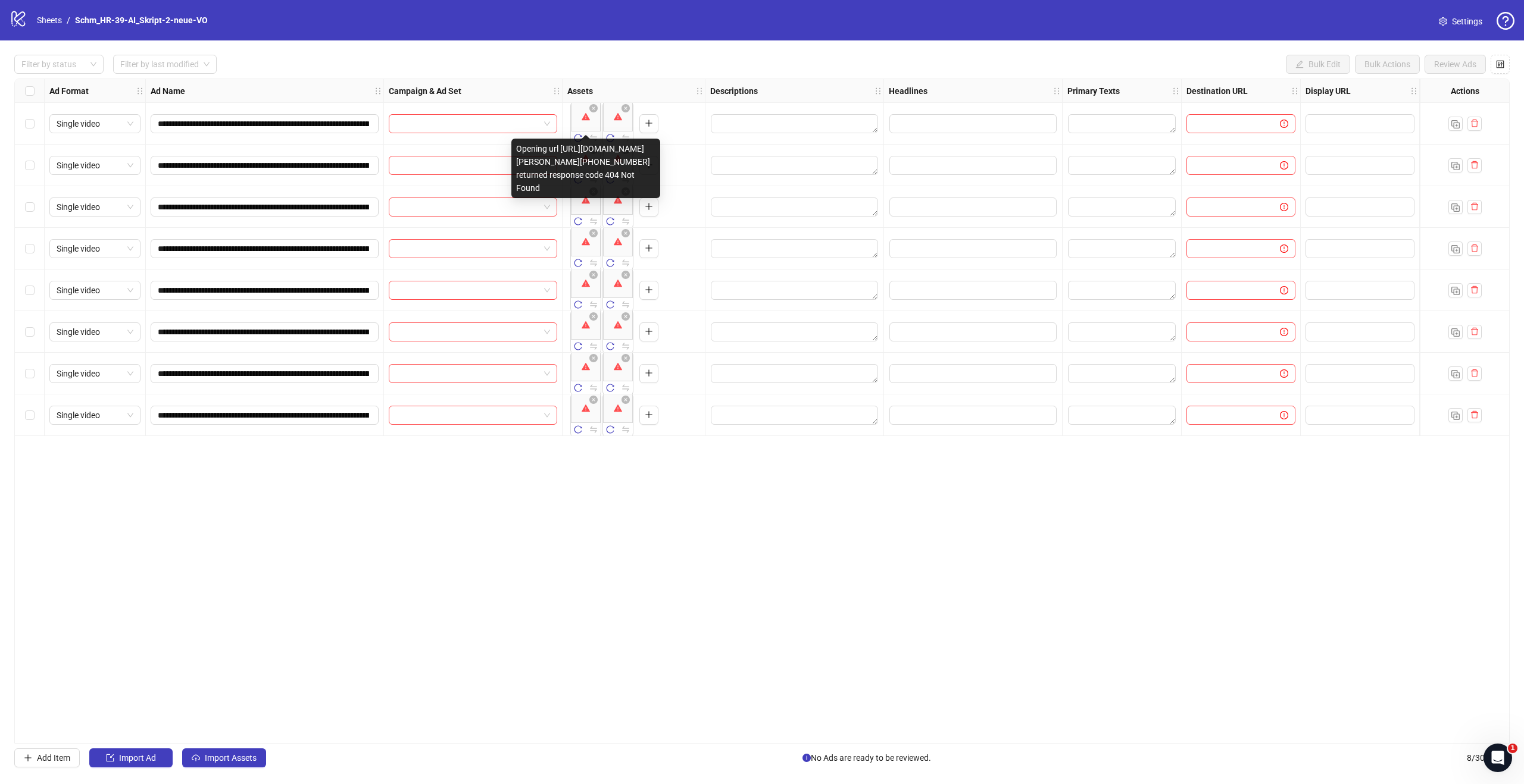
click at [600, 198] on div "Opening url [URL][DOMAIN_NAME][PERSON_NAME][PHONE_NUMBER] returned response cod…" at bounding box center [586, 168] width 149 height 59
click at [546, 156] on div "Opening url [URL][DOMAIN_NAME][PERSON_NAME][PHONE_NUMBER] returned response cod…" at bounding box center [586, 168] width 149 height 59
click at [519, 143] on div "Opening url [URL][DOMAIN_NAME][PERSON_NAME][PHONE_NUMBER] returned response cod…" at bounding box center [586, 168] width 149 height 59
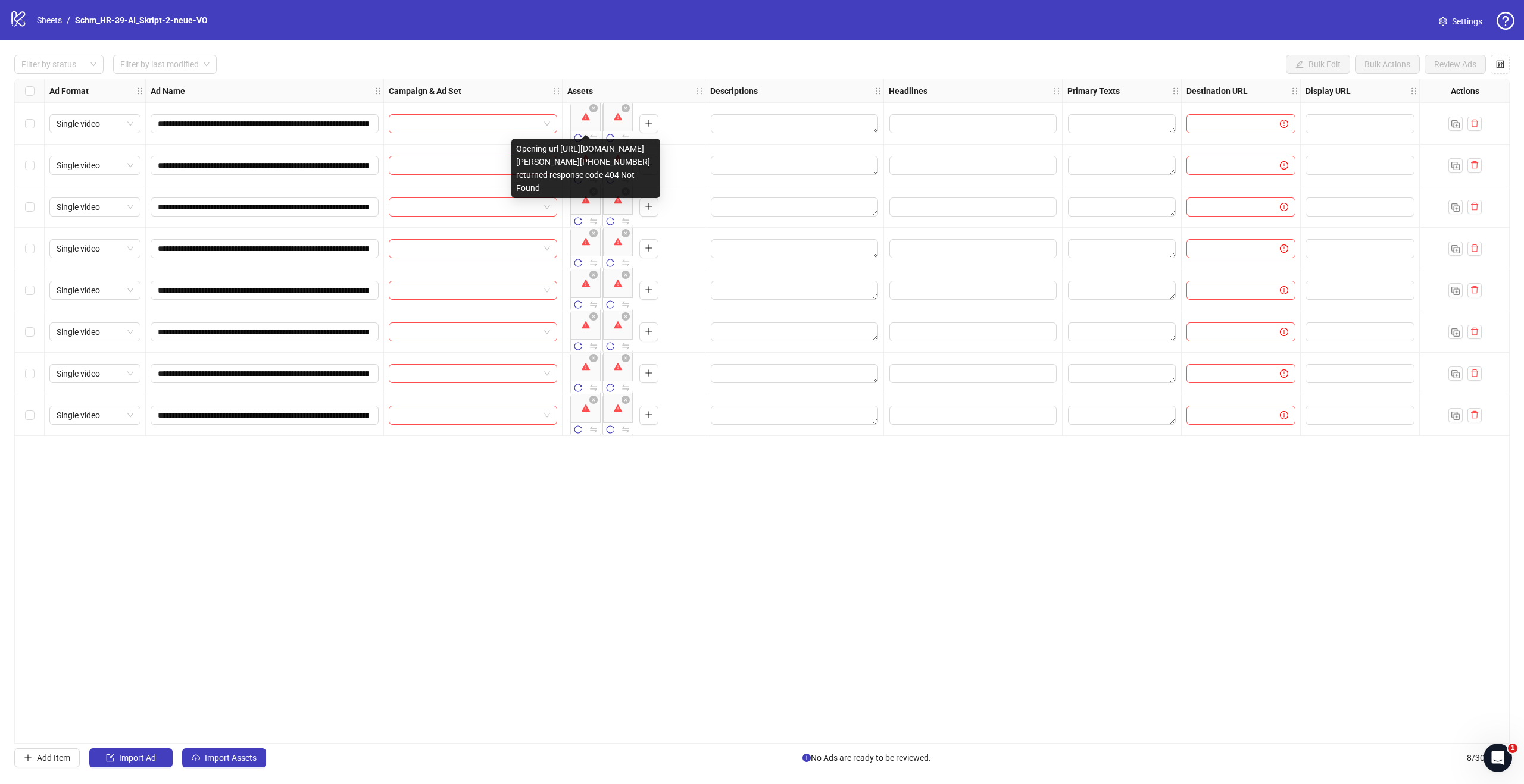
click at [655, 141] on div "Opening url [URL][DOMAIN_NAME][PERSON_NAME][PHONE_NUMBER] returned response cod…" at bounding box center [586, 168] width 149 height 59
click at [592, 145] on div "Opening url [URL][DOMAIN_NAME][PERSON_NAME][PHONE_NUMBER] returned response cod…" at bounding box center [586, 168] width 149 height 59
click at [599, 131] on button "button" at bounding box center [593, 138] width 14 height 14
click at [212, 766] on button "Import Assets" at bounding box center [224, 758] width 84 height 19
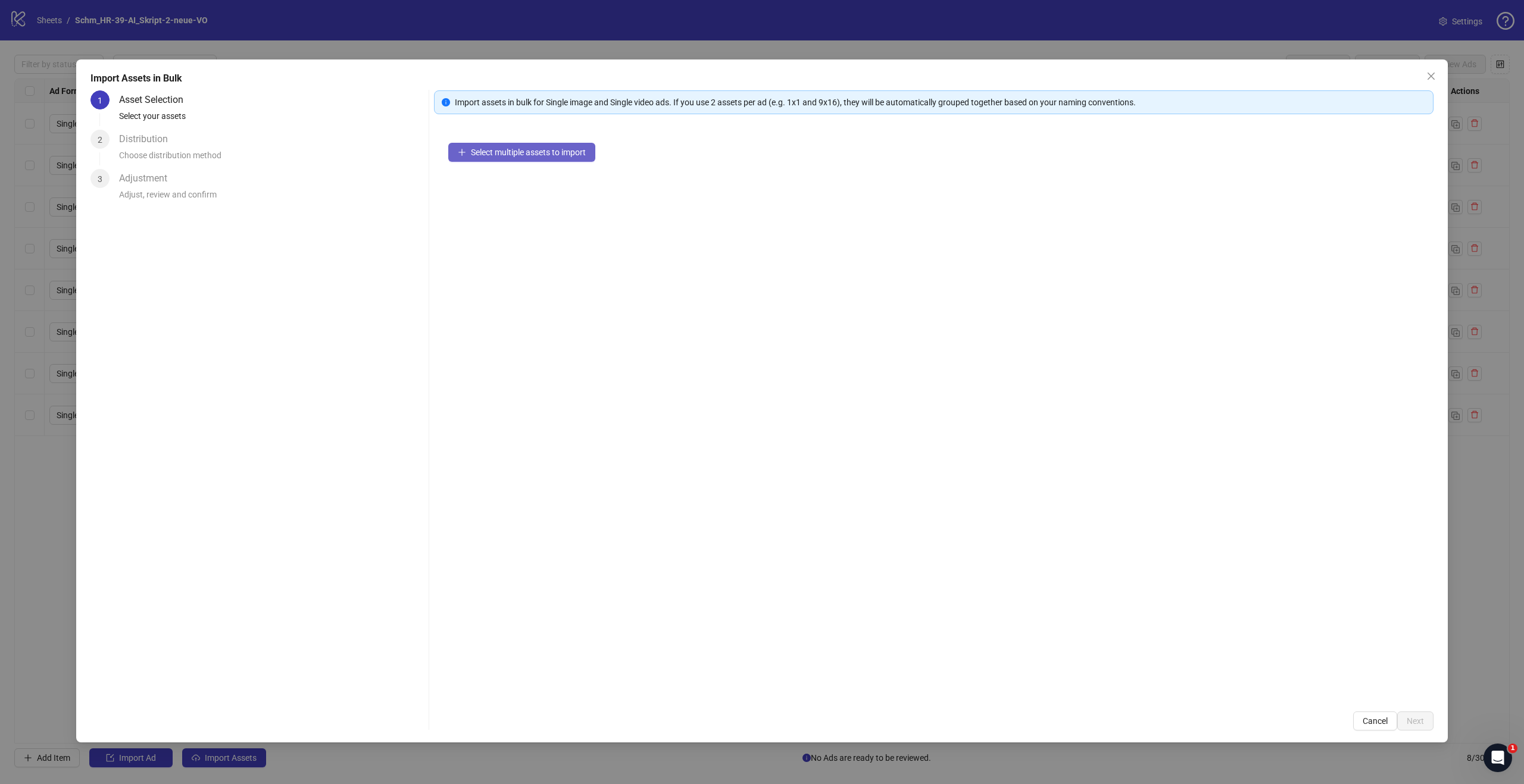
click at [557, 155] on span "Select multiple assets to import" at bounding box center [528, 153] width 115 height 10
click at [1414, 720] on span "Next" at bounding box center [1415, 721] width 17 height 10
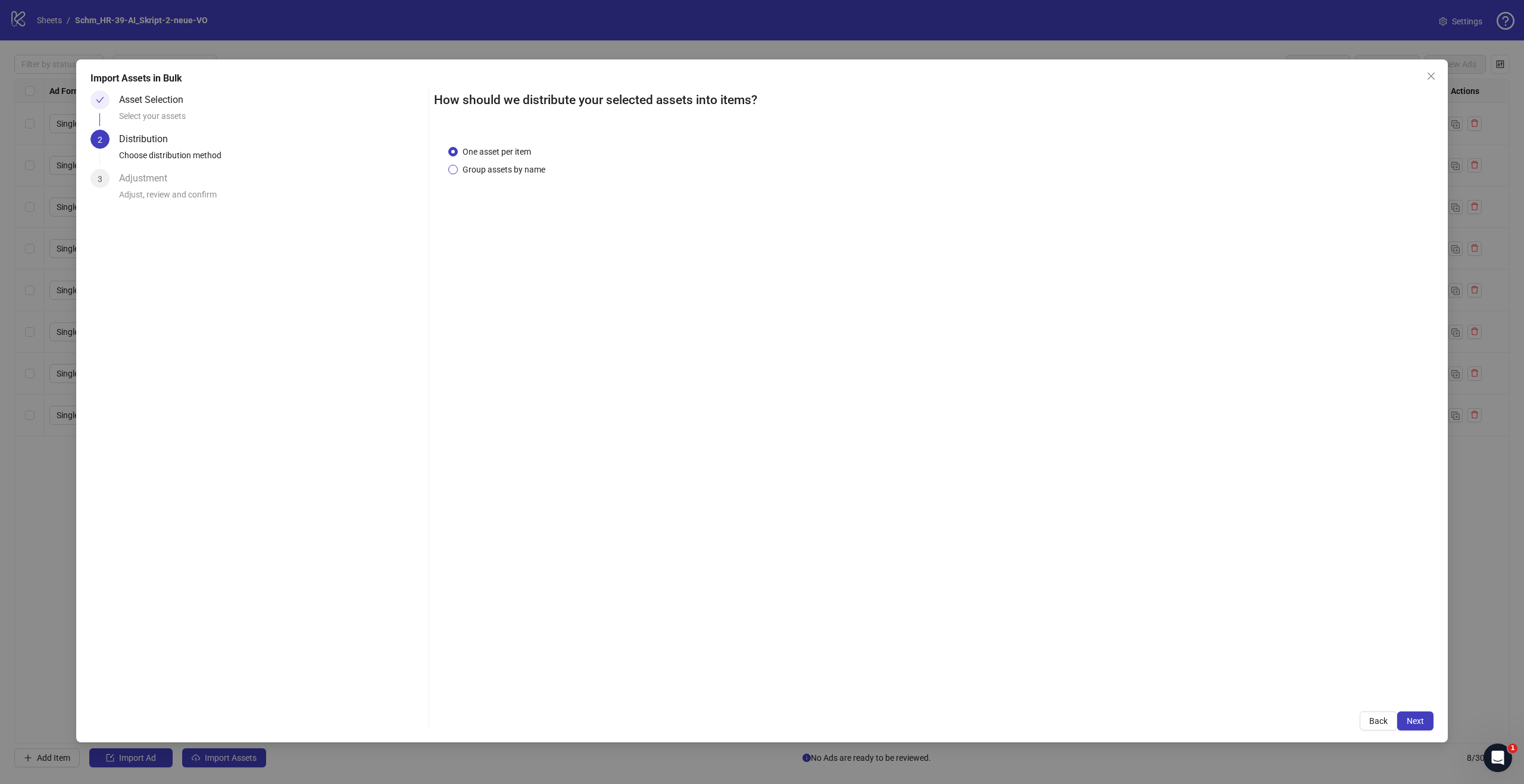
click at [532, 174] on span "Group assets by name" at bounding box center [504, 169] width 92 height 13
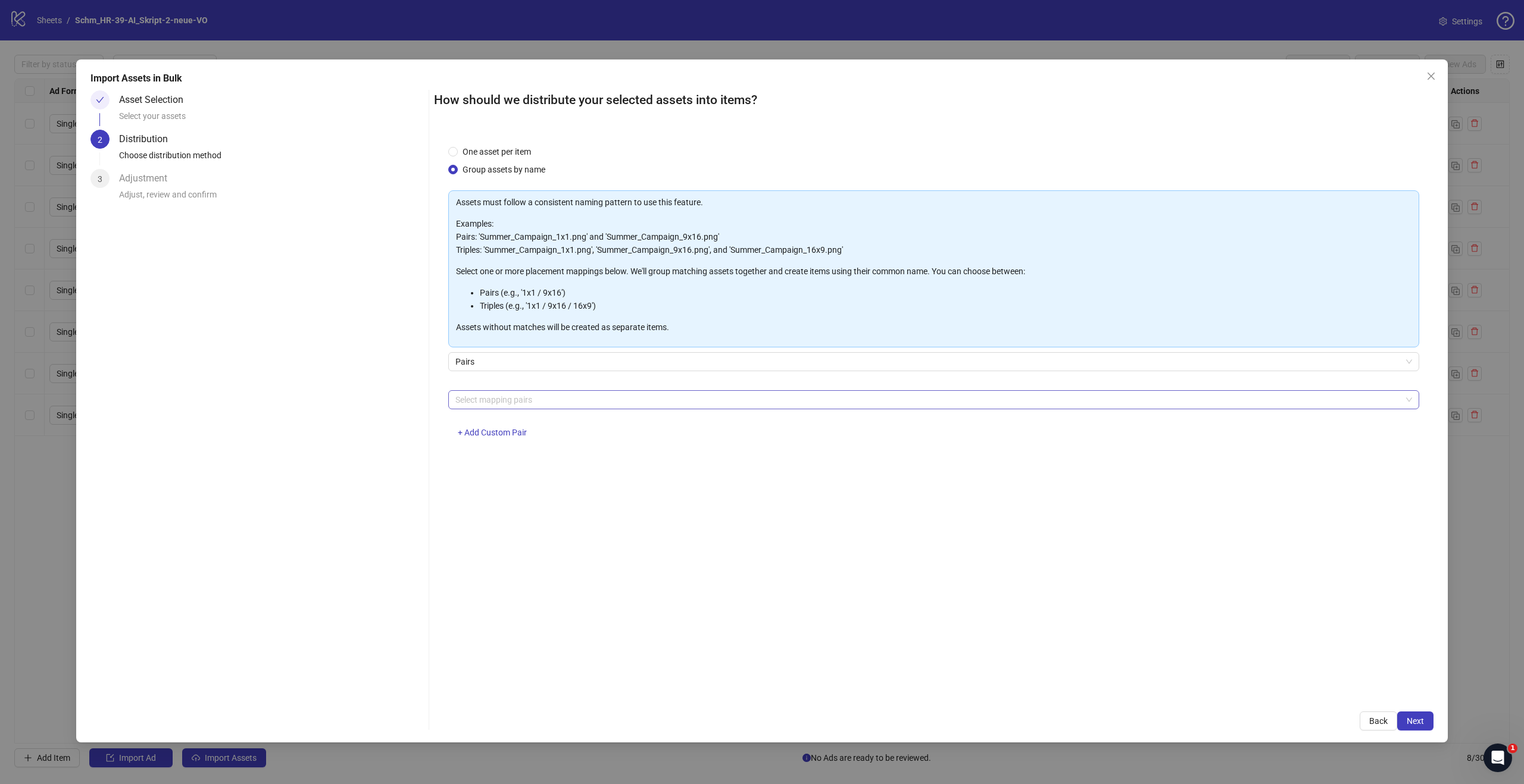
click at [535, 405] on div at bounding box center [927, 400] width 954 height 17
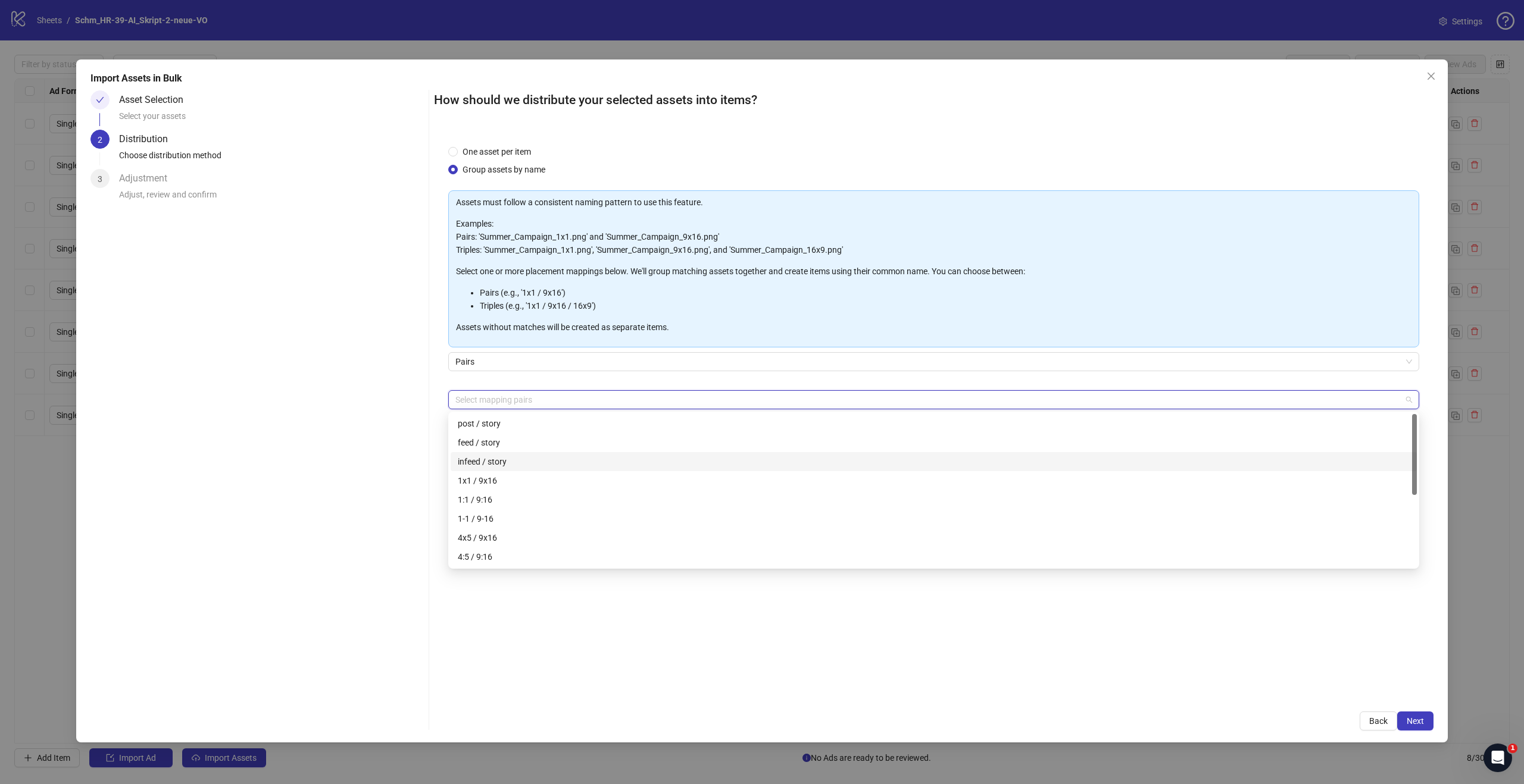
click at [493, 446] on div "feed / story" at bounding box center [933, 442] width 952 height 13
click at [1406, 725] on span "Next" at bounding box center [1415, 721] width 17 height 10
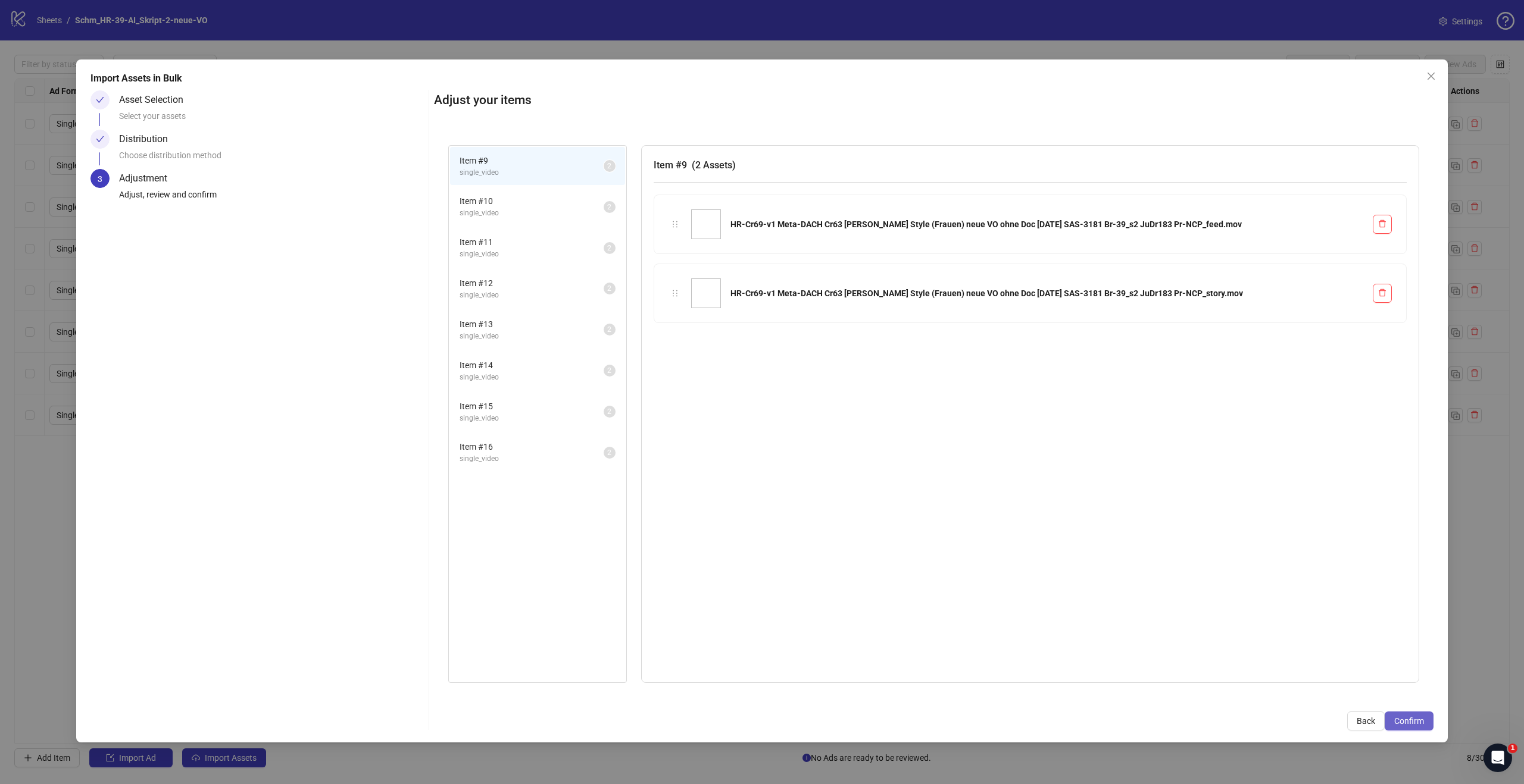
click at [1406, 726] on button "Confirm" at bounding box center [1409, 721] width 49 height 19
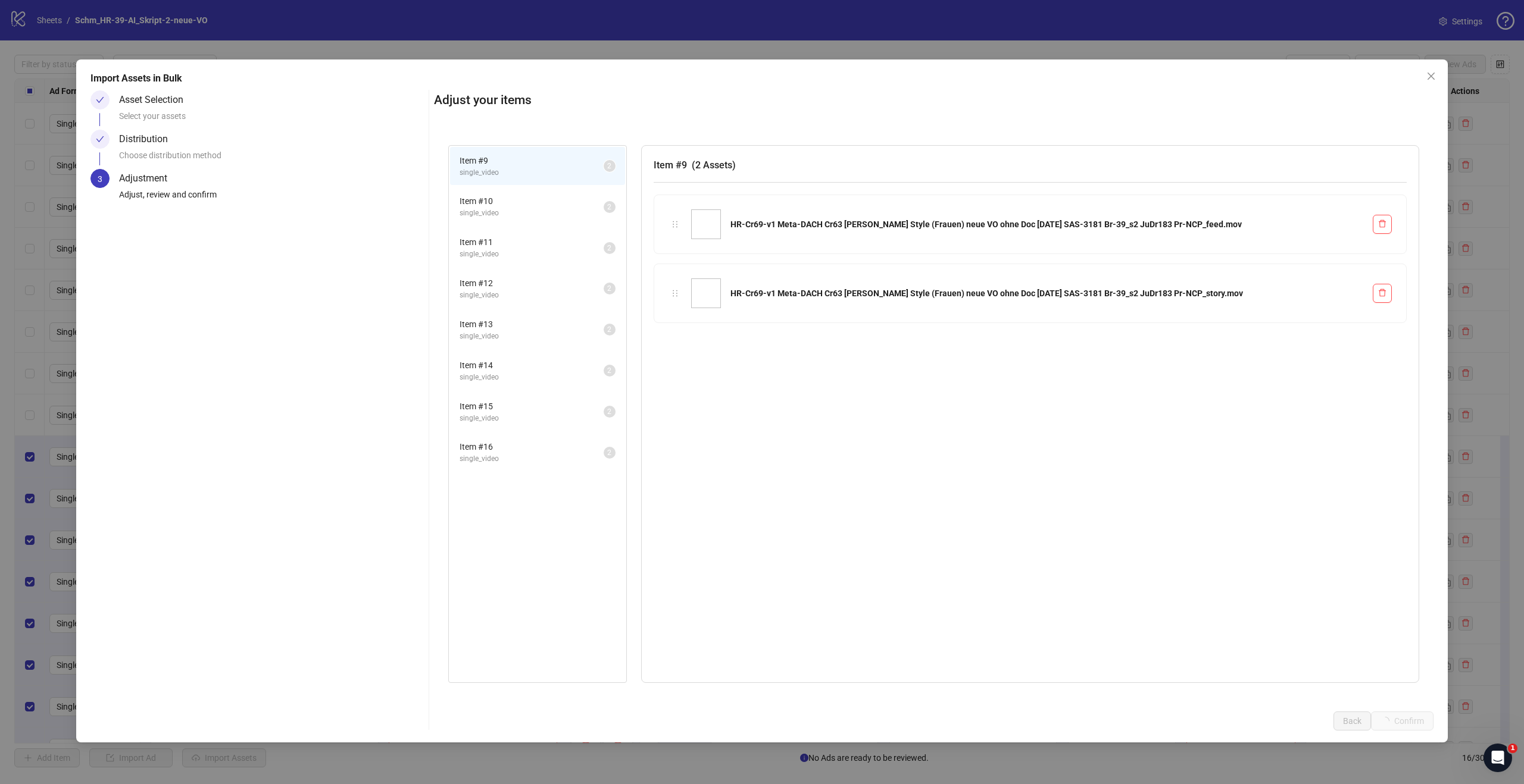
scroll to position [31, 0]
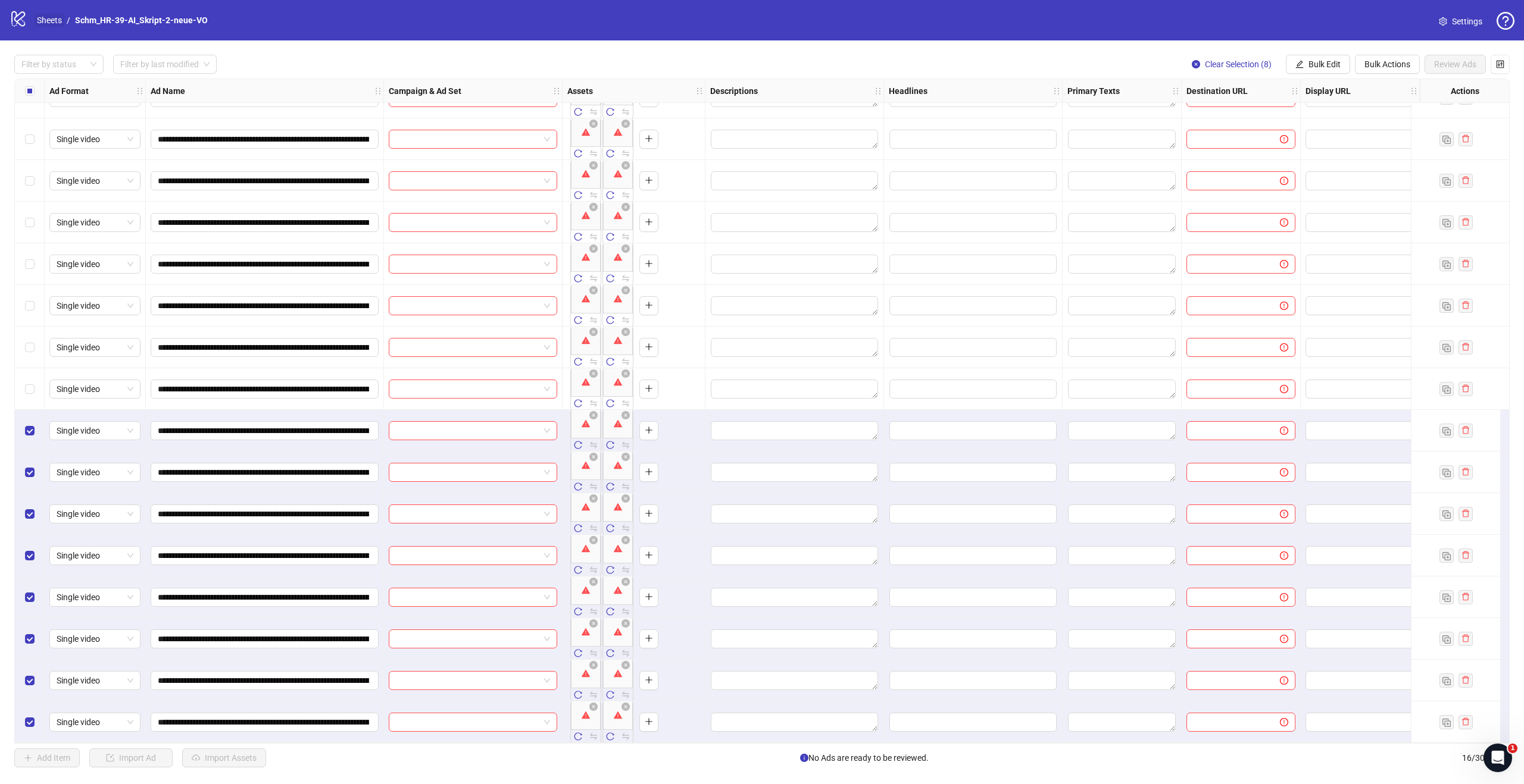
click at [53, 21] on link "Sheets" at bounding box center [49, 20] width 30 height 13
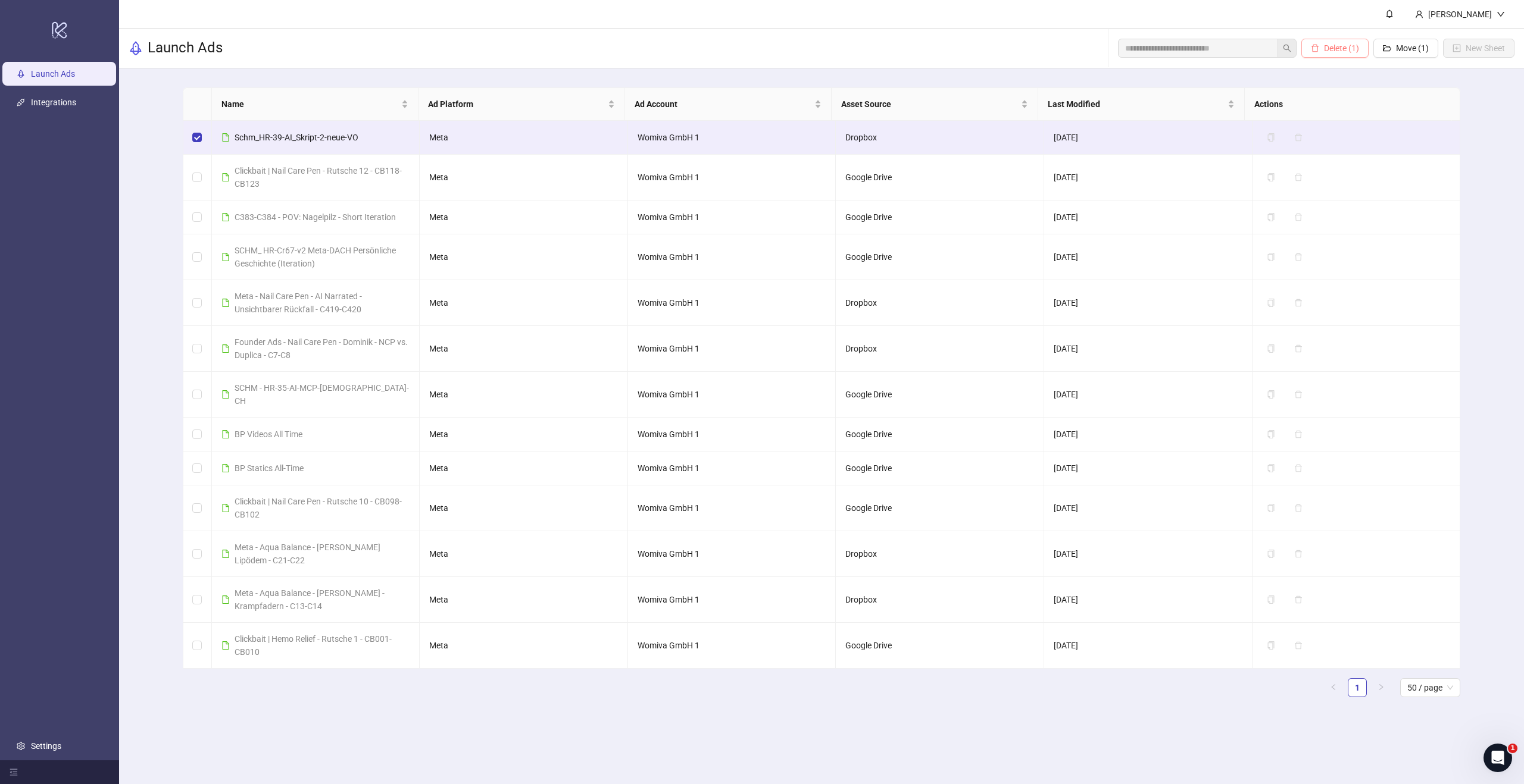
click at [1346, 50] on span "Delete (1)" at bounding box center [1341, 48] width 35 height 10
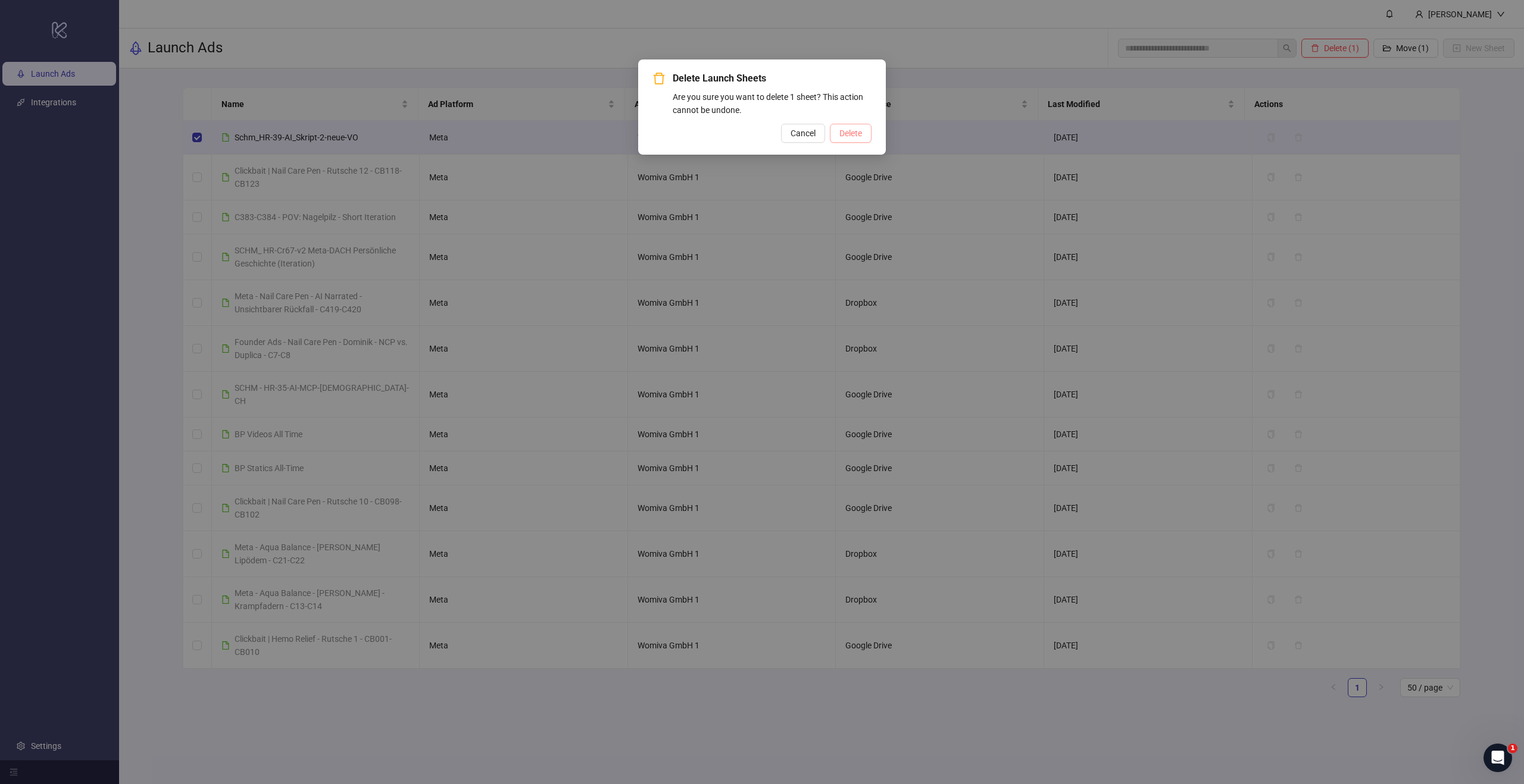
click at [844, 132] on span "Delete" at bounding box center [851, 134] width 23 height 10
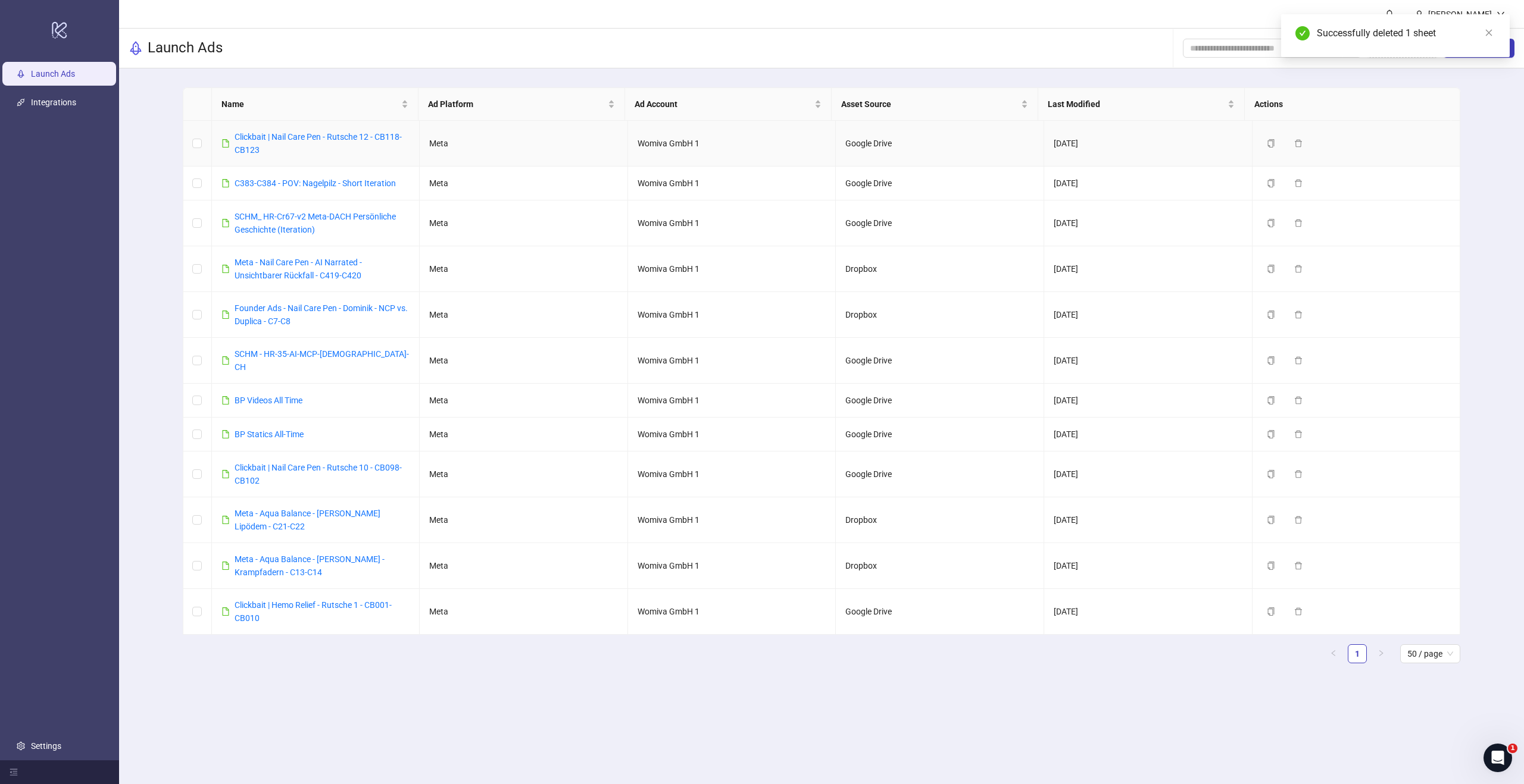
click at [1447, 150] on td "Duplicate Delete" at bounding box center [1357, 143] width 209 height 46
click at [1486, 35] on icon "close" at bounding box center [1489, 33] width 9 height 9
click at [1469, 48] on span "New Sheet" at bounding box center [1485, 48] width 39 height 10
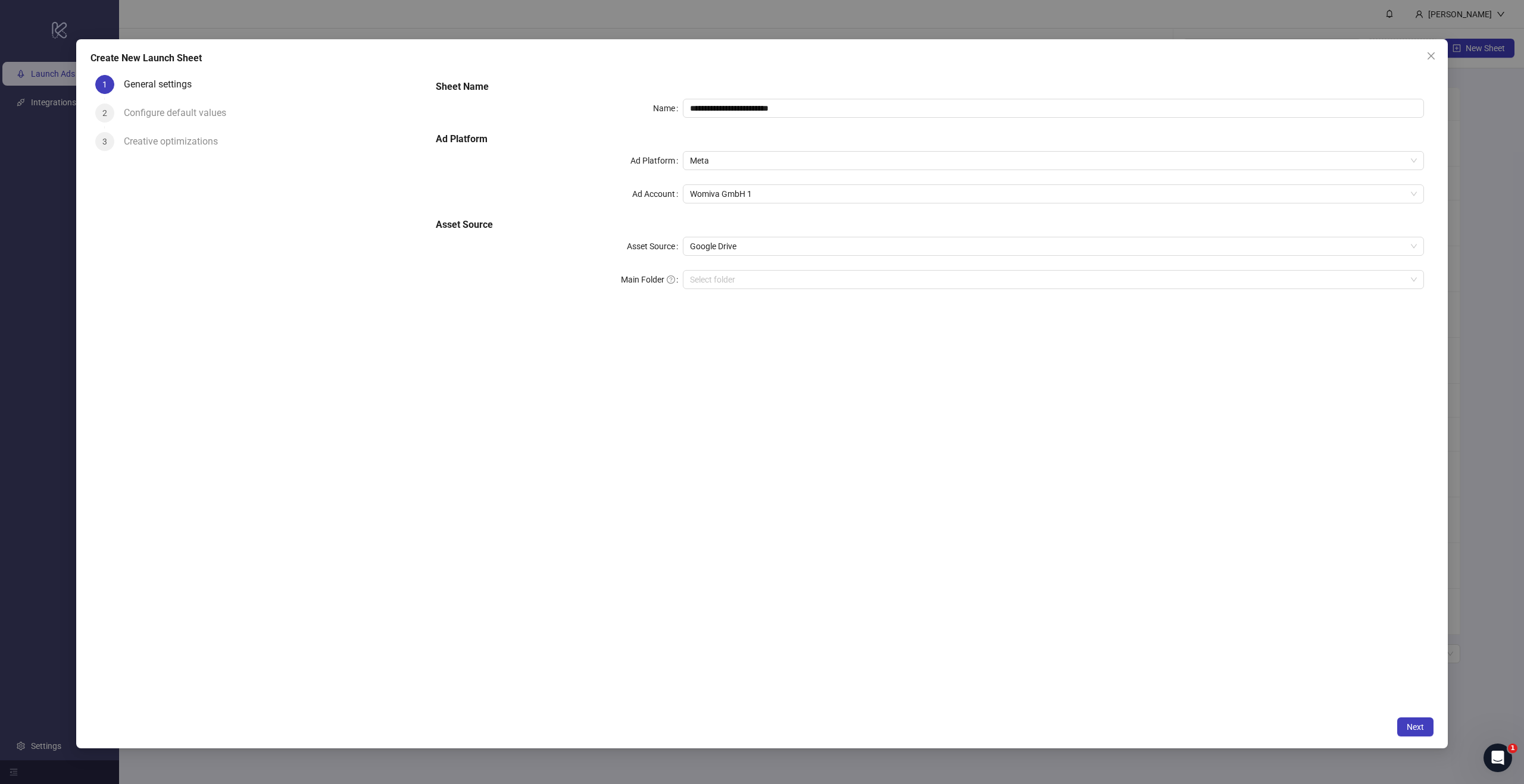
click at [809, 121] on div "**********" at bounding box center [930, 191] width 998 height 233
click at [815, 107] on input "**********" at bounding box center [1053, 108] width 741 height 19
click at [814, 108] on input "**********" at bounding box center [1053, 108] width 741 height 19
click at [874, 60] on div "Create New Launch Sheet" at bounding box center [762, 58] width 1343 height 14
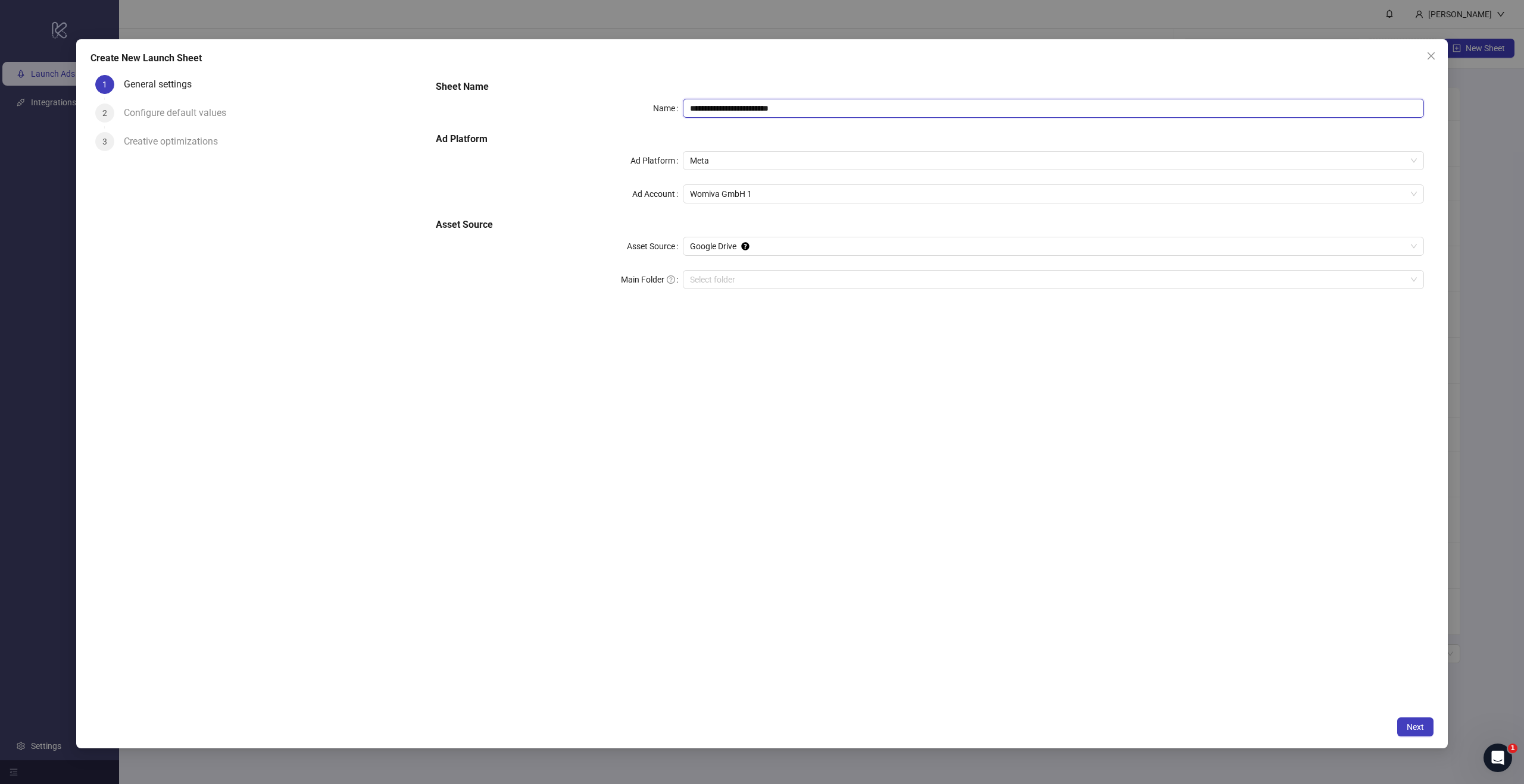
click at [822, 112] on input "**********" at bounding box center [1053, 108] width 741 height 19
click at [822, 105] on input "**********" at bounding box center [1053, 108] width 741 height 19
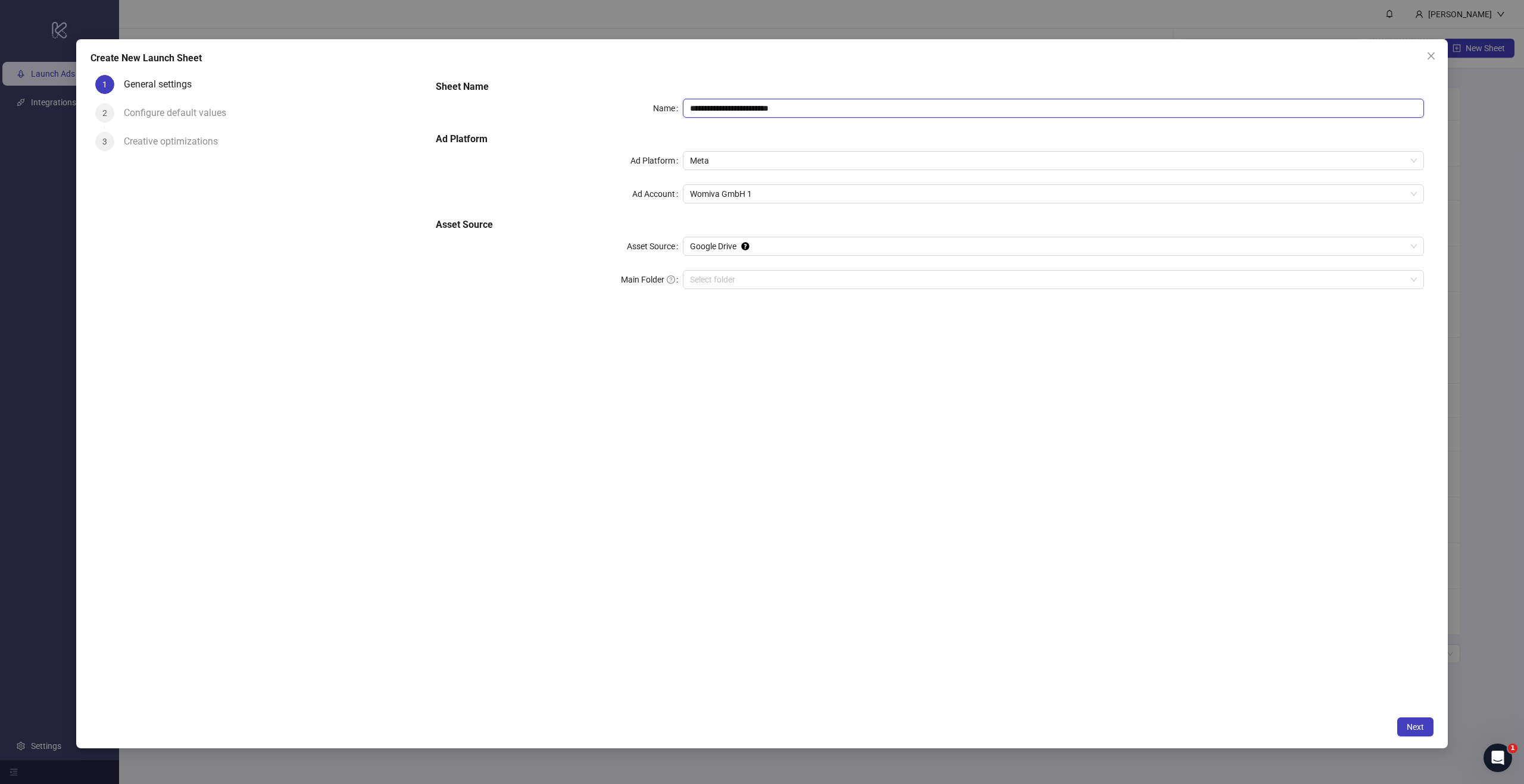
paste input "text"
type input "**********"
click at [855, 524] on div "**********" at bounding box center [930, 390] width 1007 height 640
click at [783, 246] on span "Google Drive" at bounding box center [1053, 246] width 727 height 18
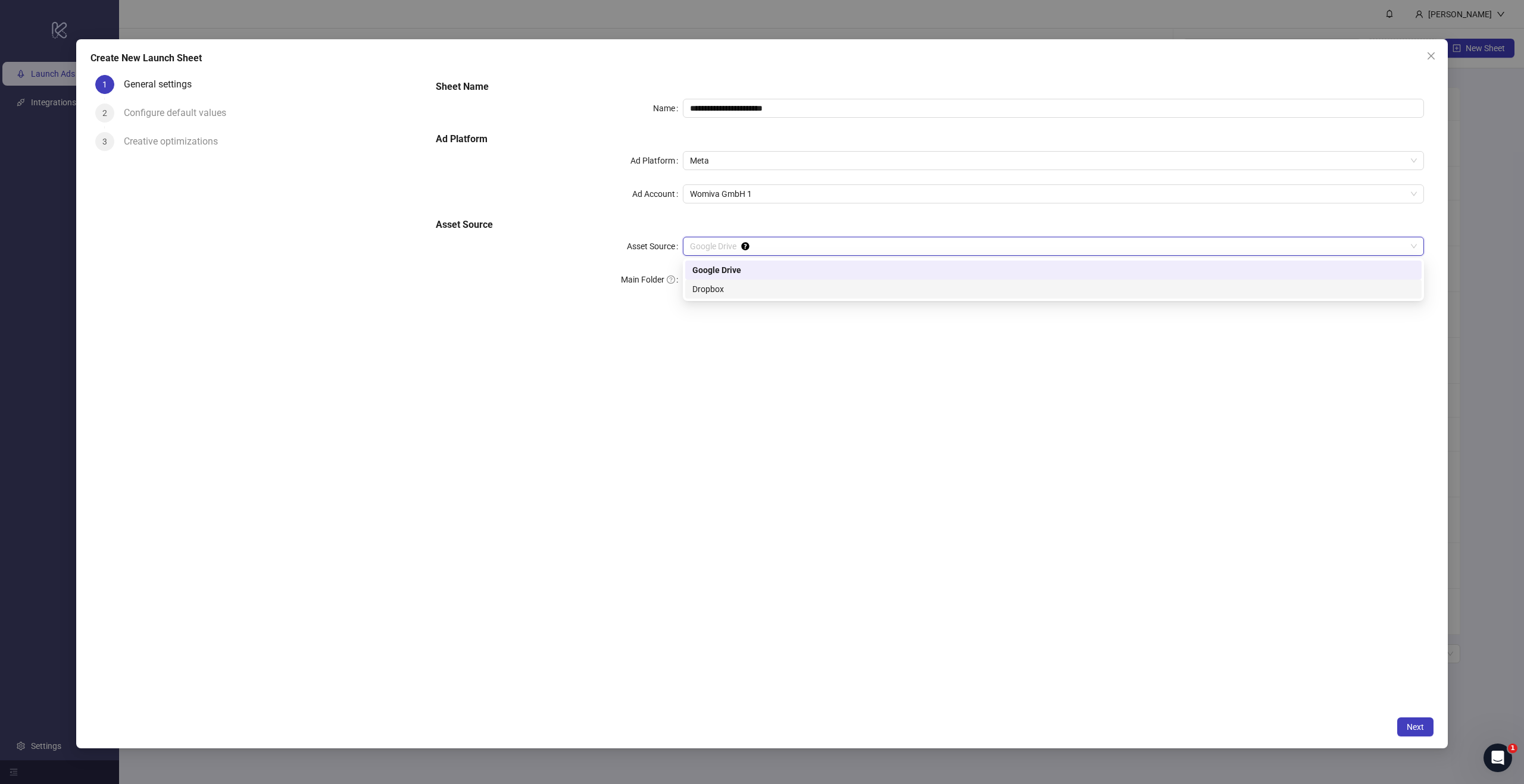
click at [749, 287] on div "Dropbox" at bounding box center [1053, 289] width 722 height 13
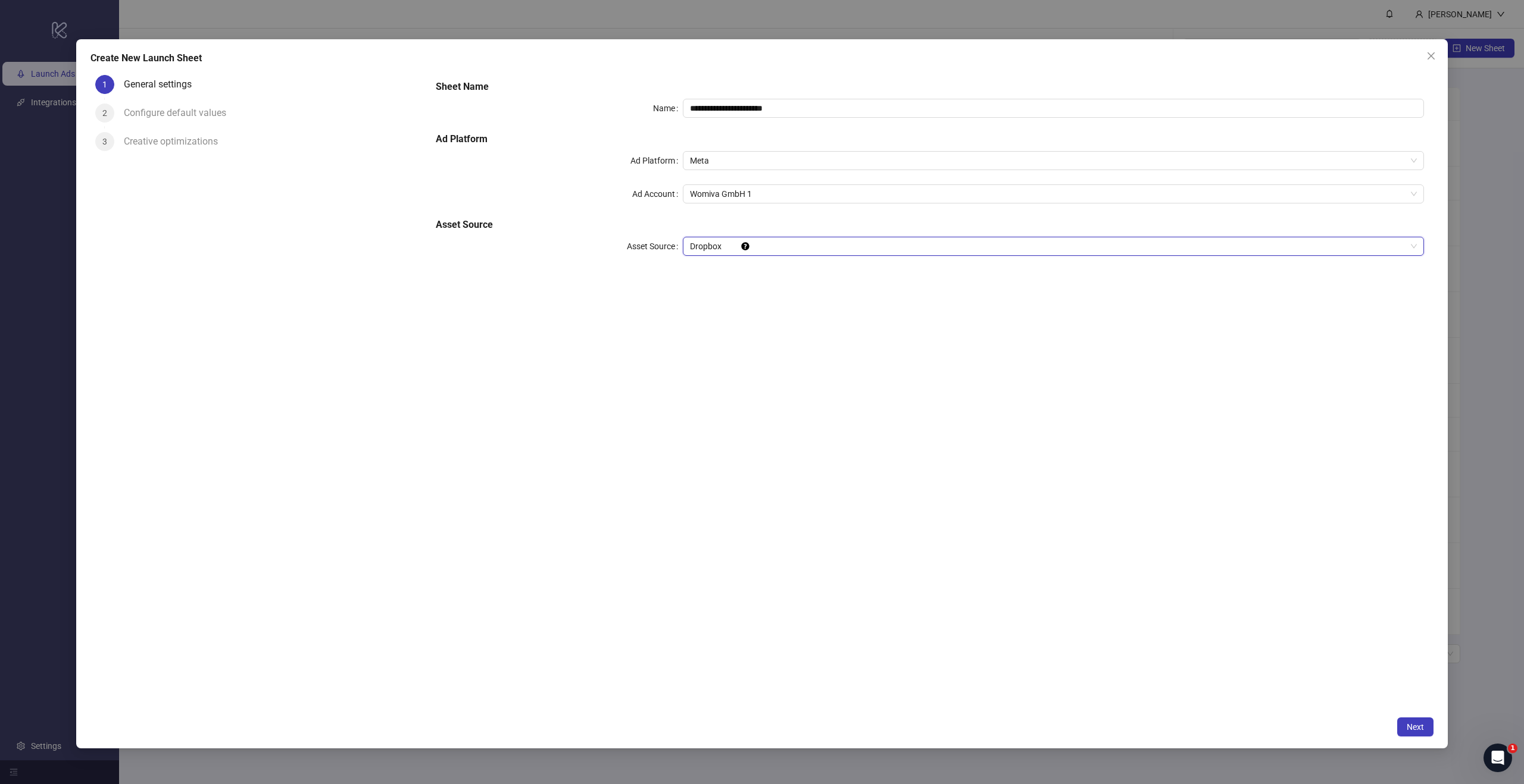
drag, startPoint x: 1146, startPoint y: 510, endPoint x: 1200, endPoint y: 555, distance: 70.3
click at [1146, 510] on div "**********" at bounding box center [930, 390] width 1007 height 640
click at [1412, 725] on span "Next" at bounding box center [1415, 727] width 17 height 10
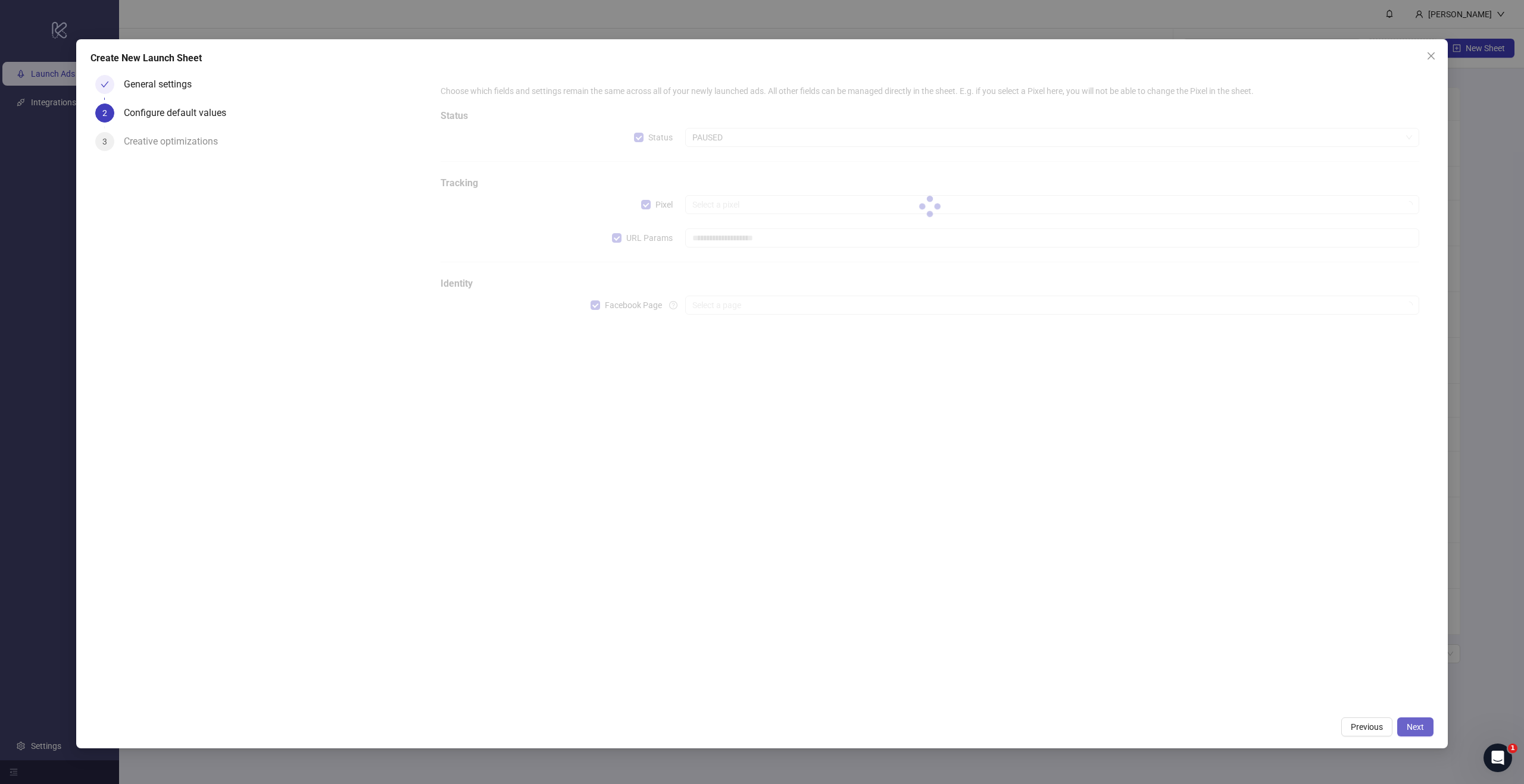
type input "**********"
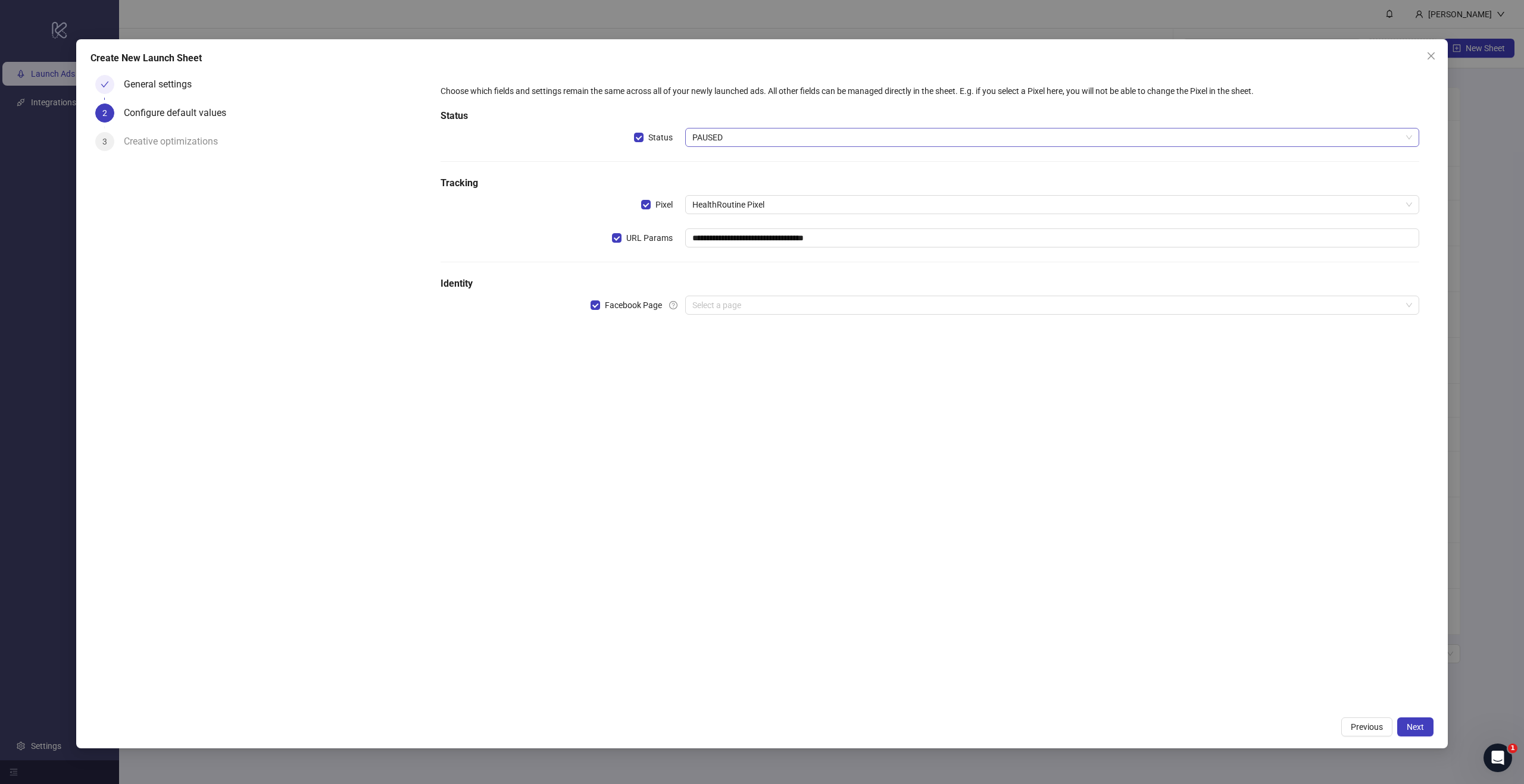
click at [749, 132] on span "PAUSED" at bounding box center [1052, 137] width 719 height 18
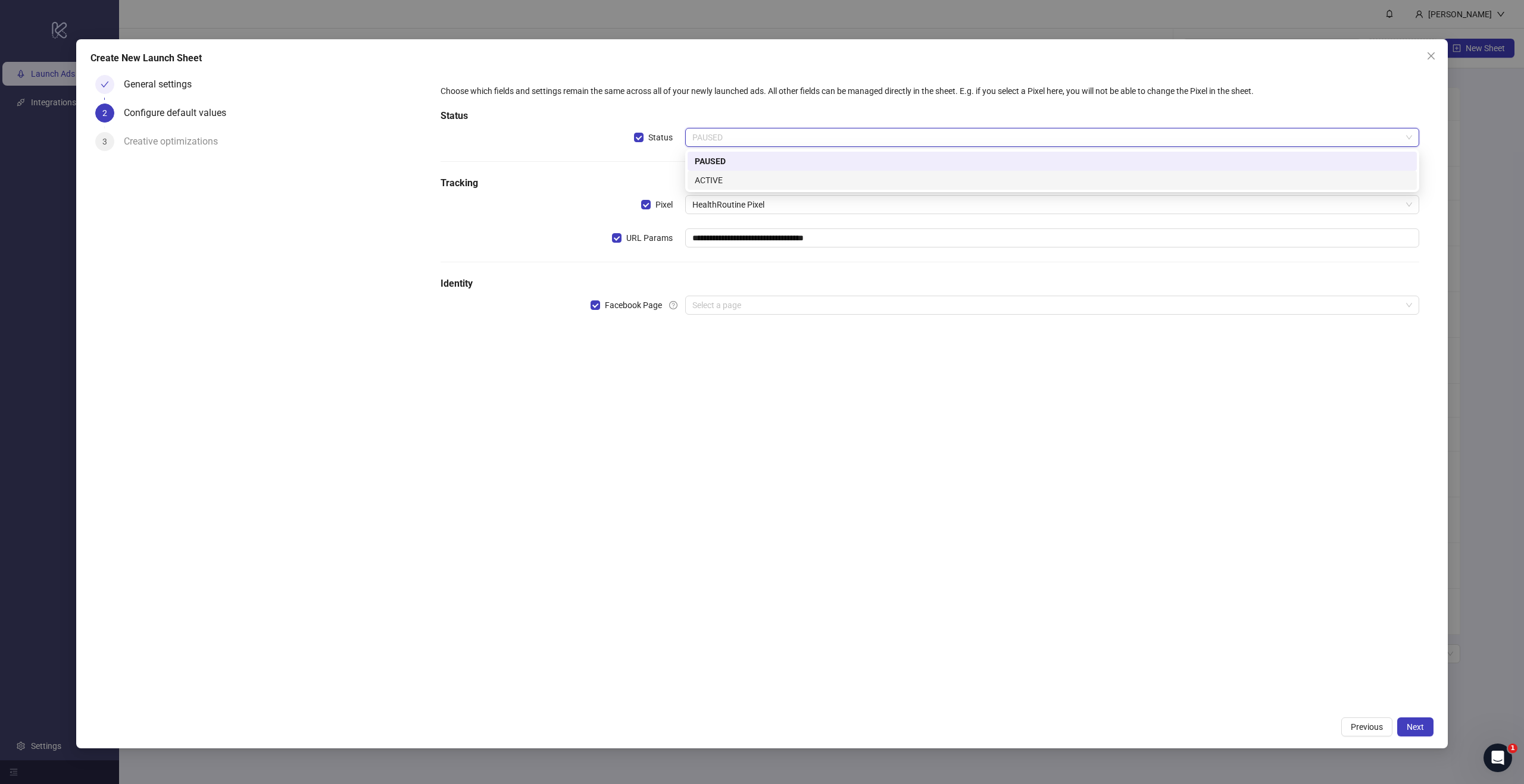
click at [733, 172] on div "ACTIVE" at bounding box center [1052, 180] width 729 height 19
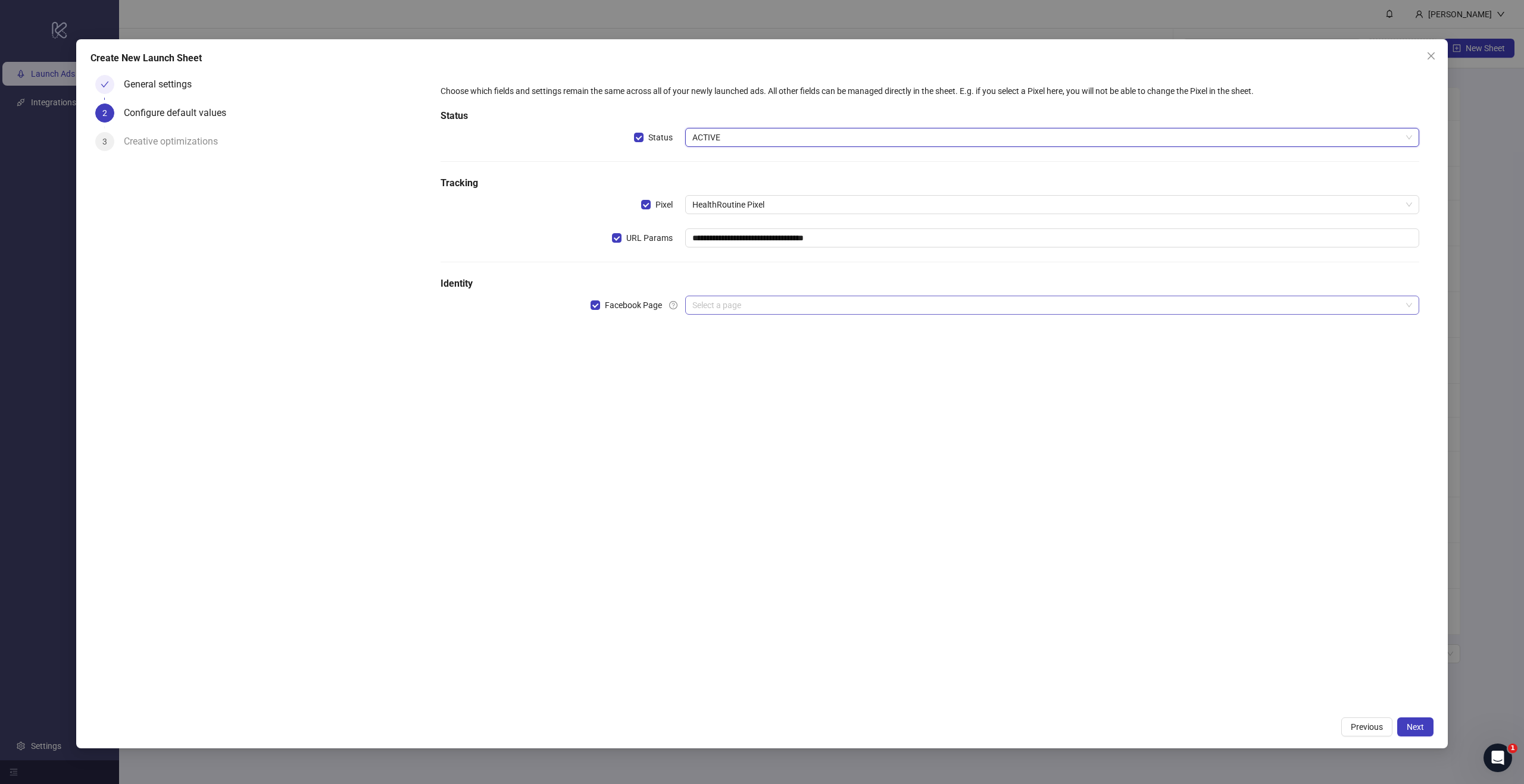
click at [746, 305] on input "search" at bounding box center [1047, 305] width 709 height 18
type input "***"
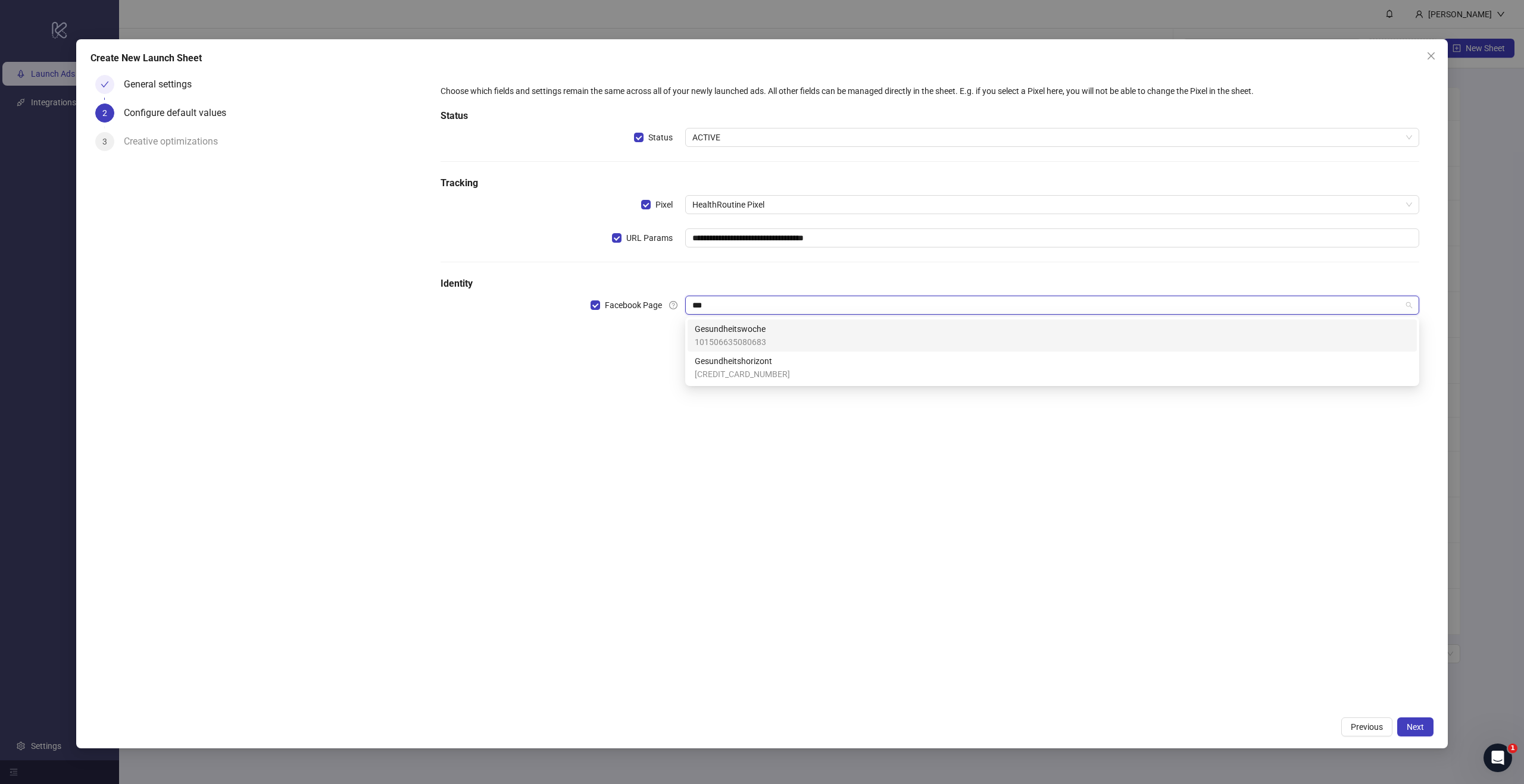
click at [770, 329] on div "Gesundheitswoche 101506635080683" at bounding box center [1052, 335] width 715 height 26
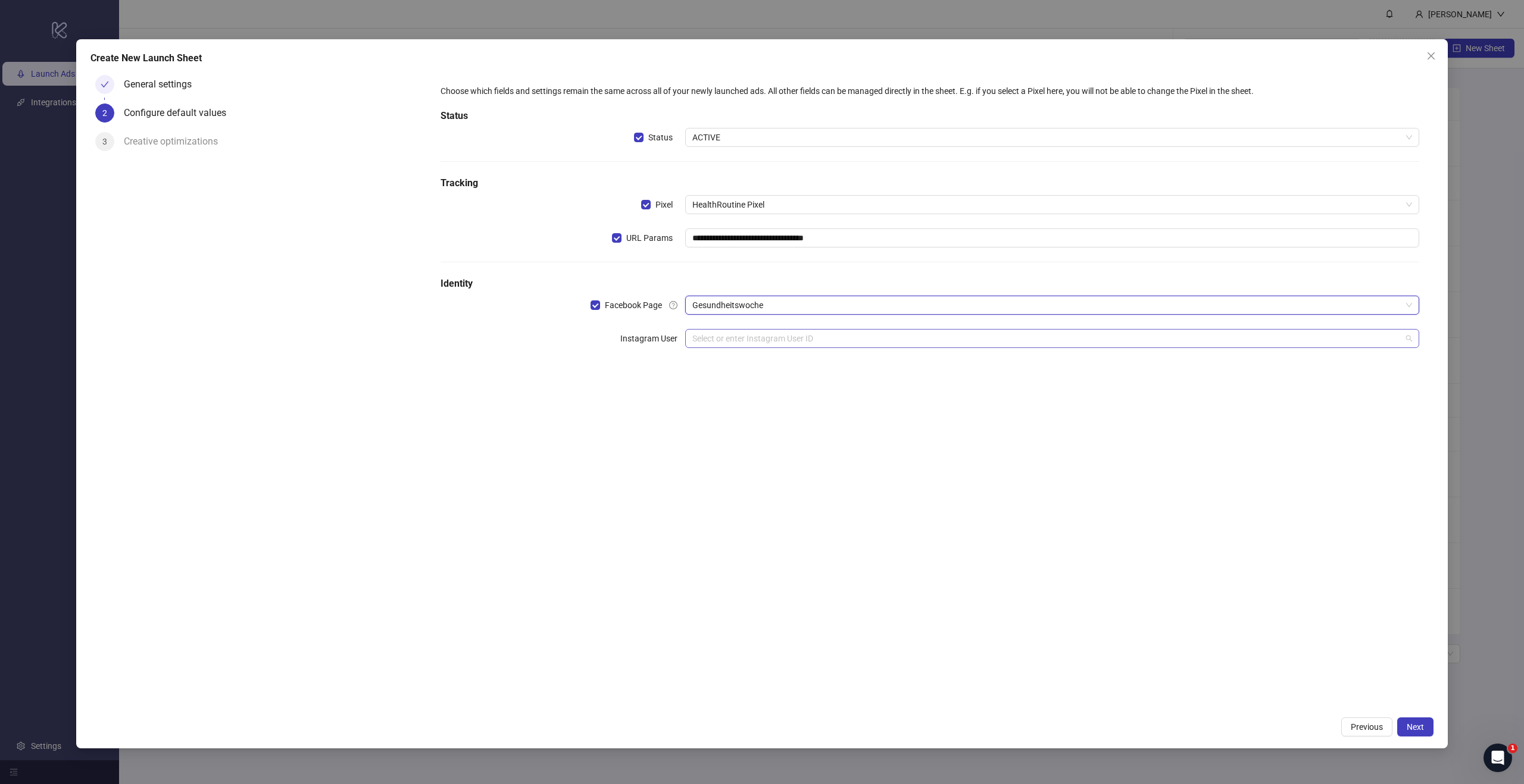
click at [768, 335] on input "search" at bounding box center [1047, 338] width 709 height 18
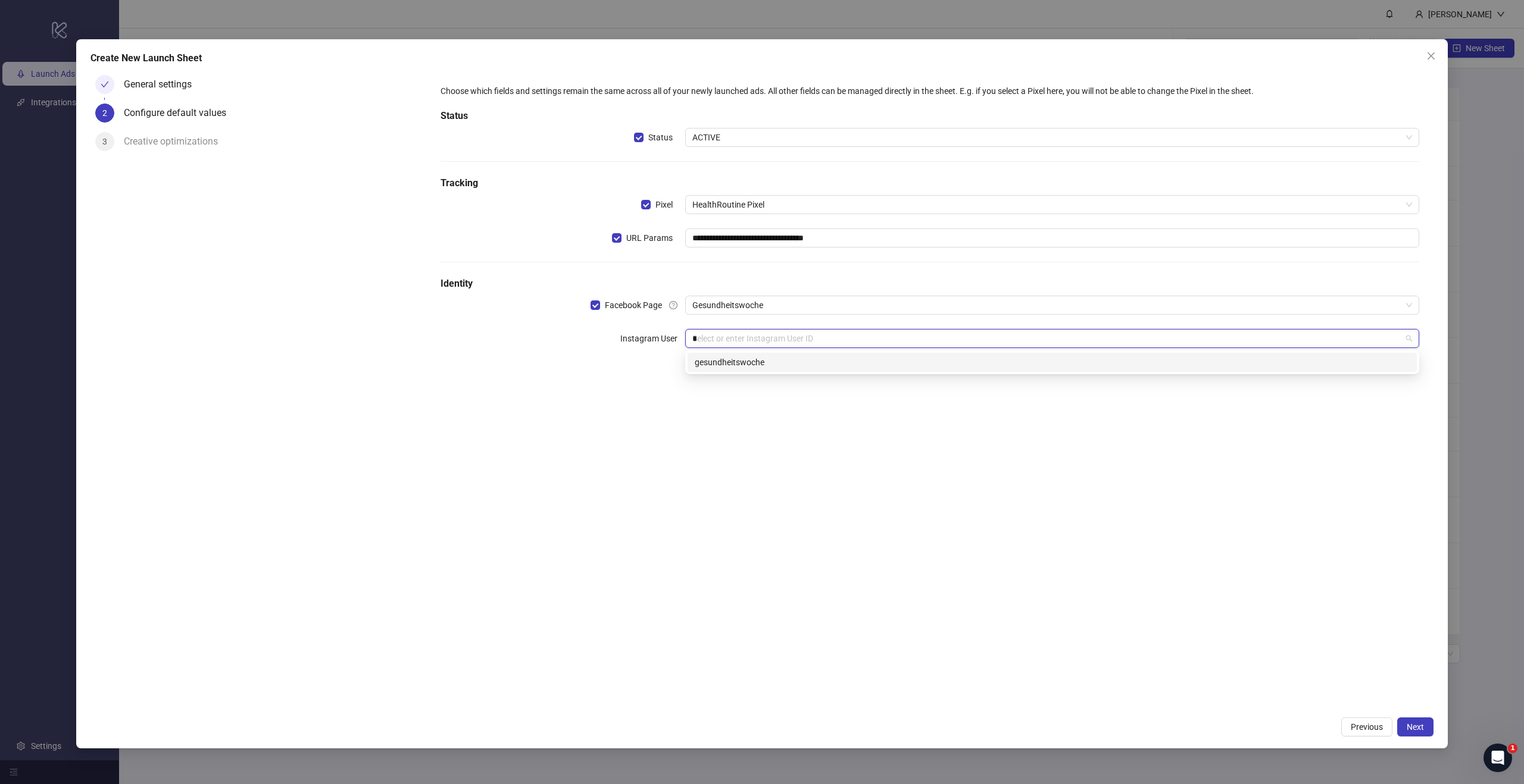
type input "**"
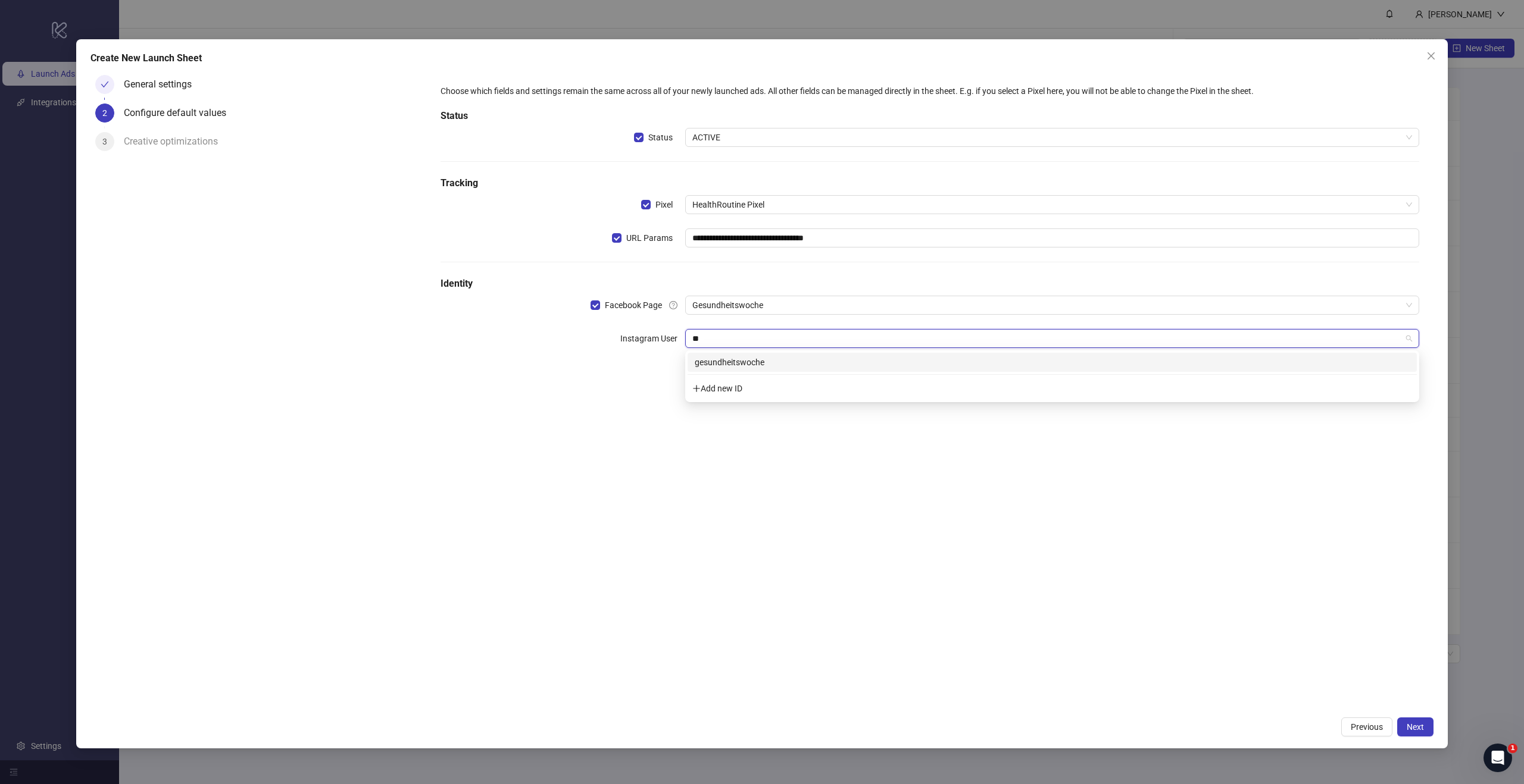
click at [749, 366] on div "gesundheitswoche" at bounding box center [1052, 362] width 715 height 13
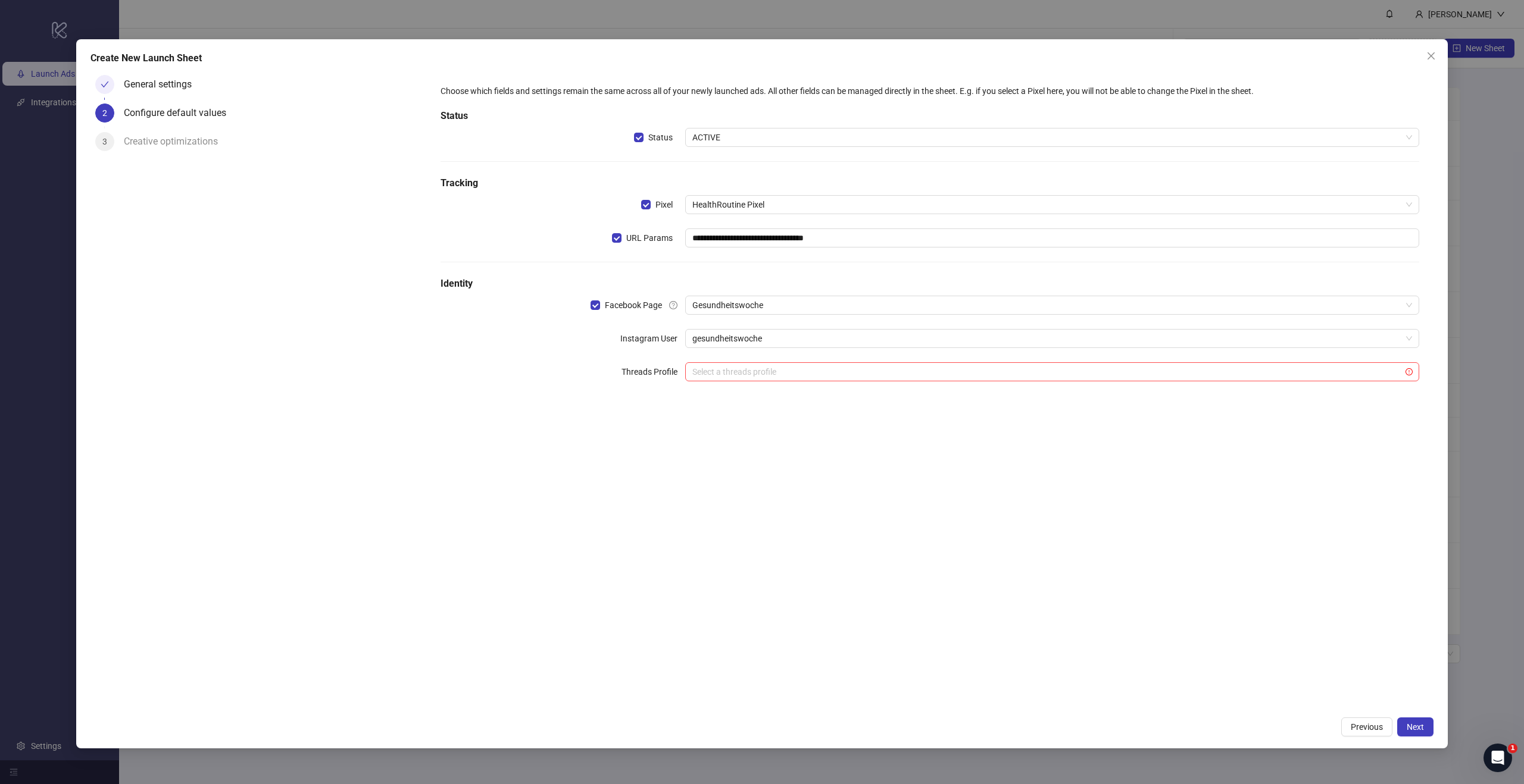
drag, startPoint x: 984, startPoint y: 514, endPoint x: 979, endPoint y: 508, distance: 7.8
click at [984, 514] on div "**********" at bounding box center [930, 390] width 1007 height 640
click at [1417, 723] on span "Next" at bounding box center [1415, 727] width 17 height 10
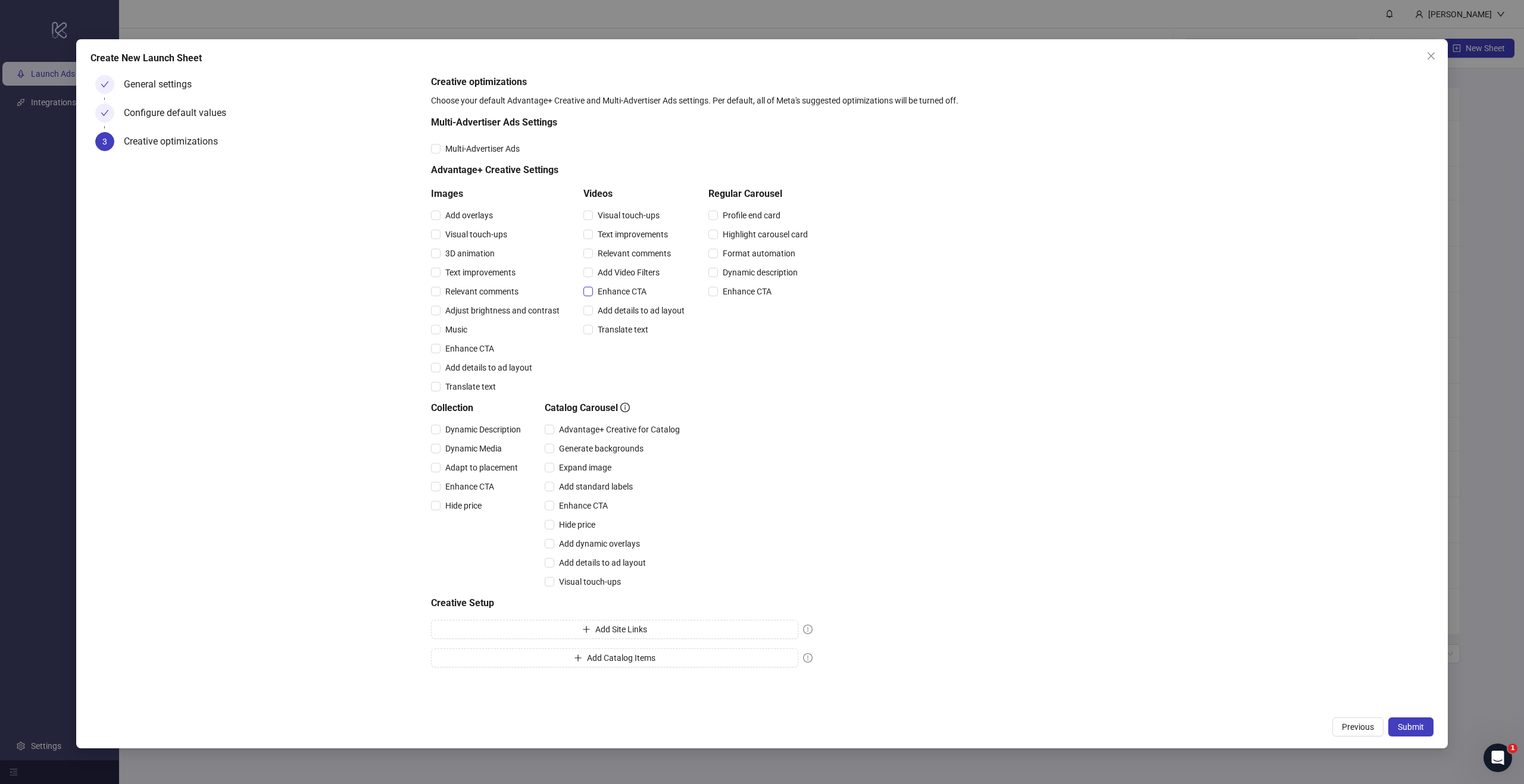
click at [613, 293] on span "Enhance CTA" at bounding box center [622, 291] width 58 height 13
click at [1416, 724] on span "Submit" at bounding box center [1411, 727] width 26 height 10
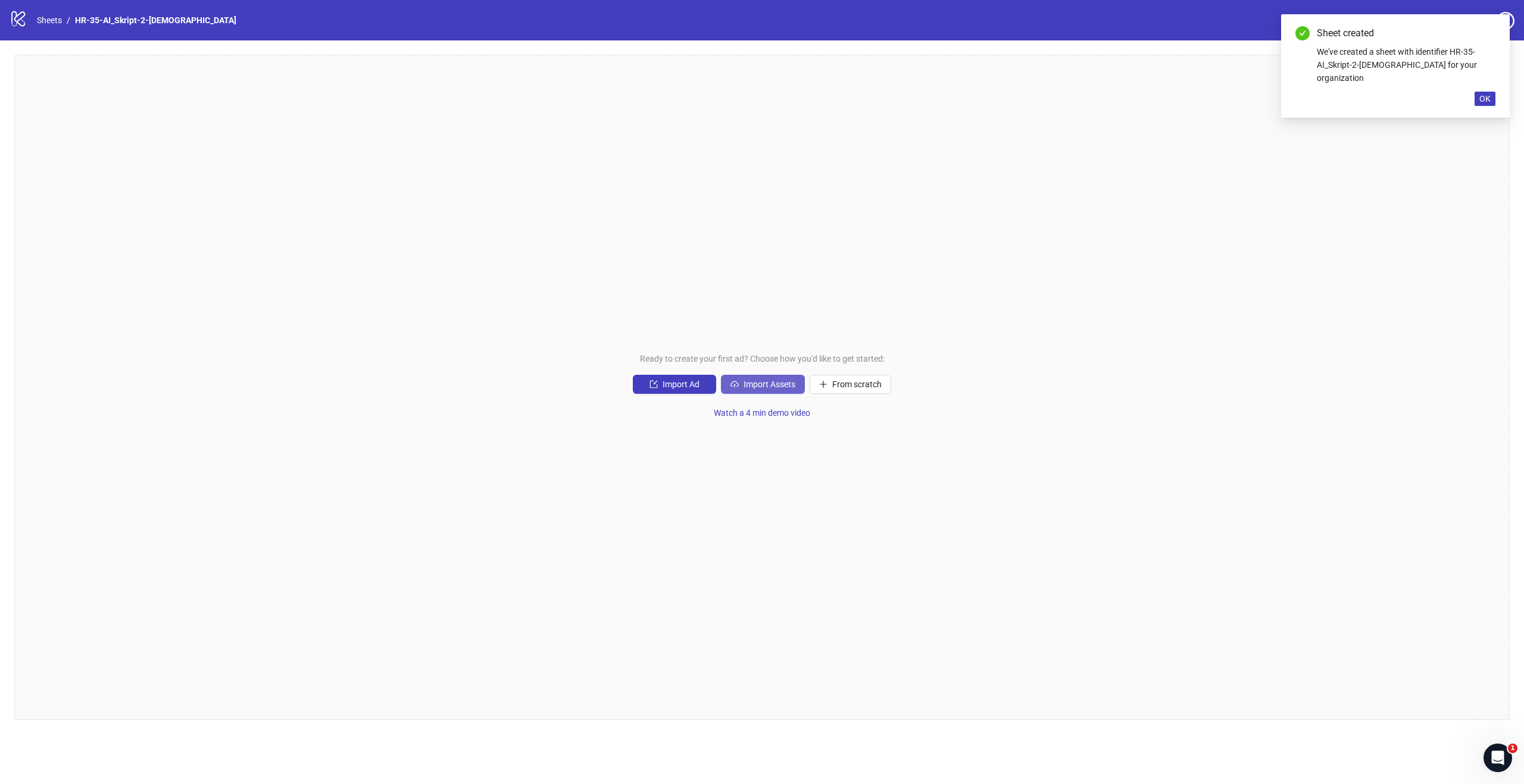
click at [767, 377] on button "Import Assets" at bounding box center [762, 384] width 84 height 19
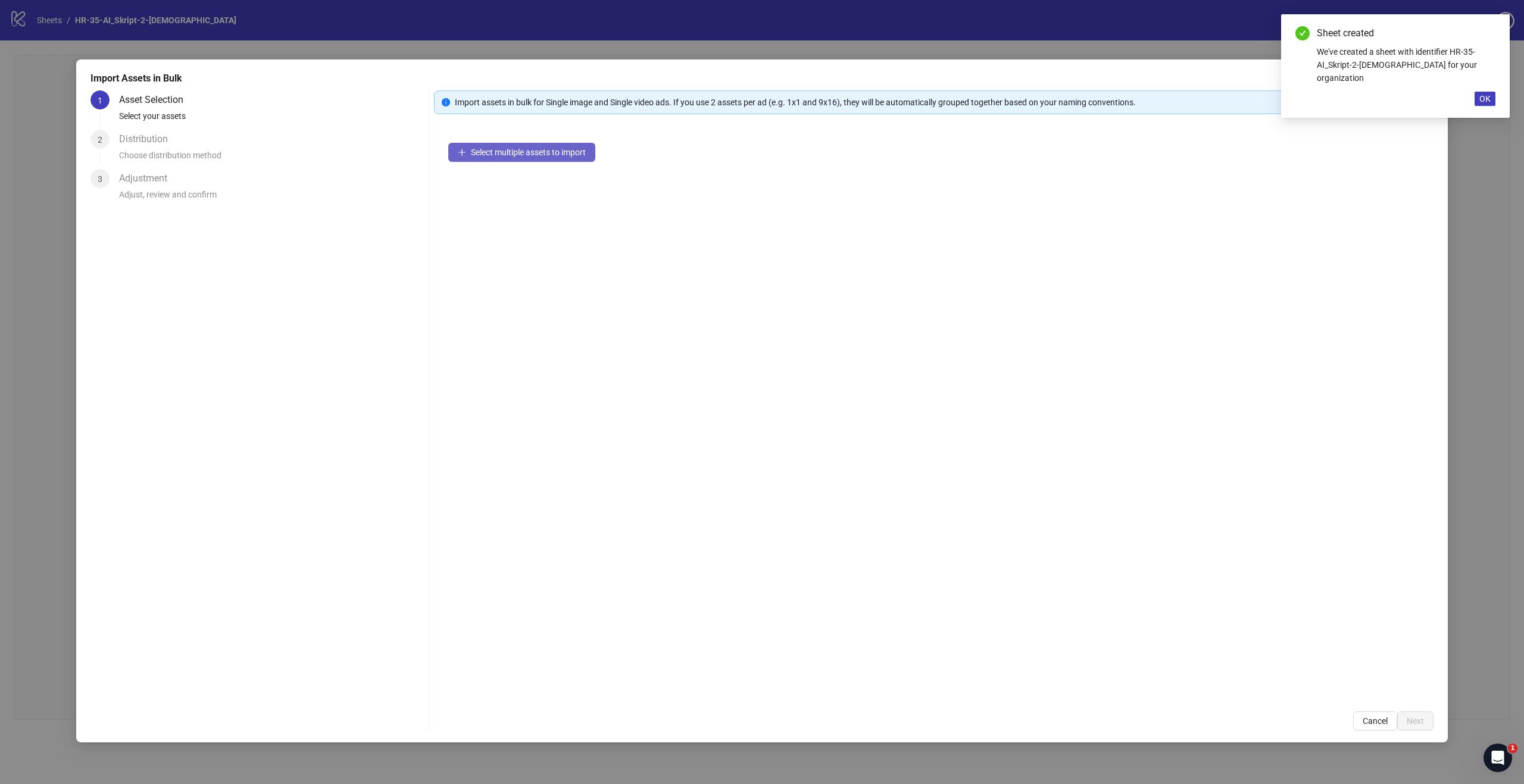
click at [548, 145] on button "Select multiple assets to import" at bounding box center [522, 152] width 147 height 19
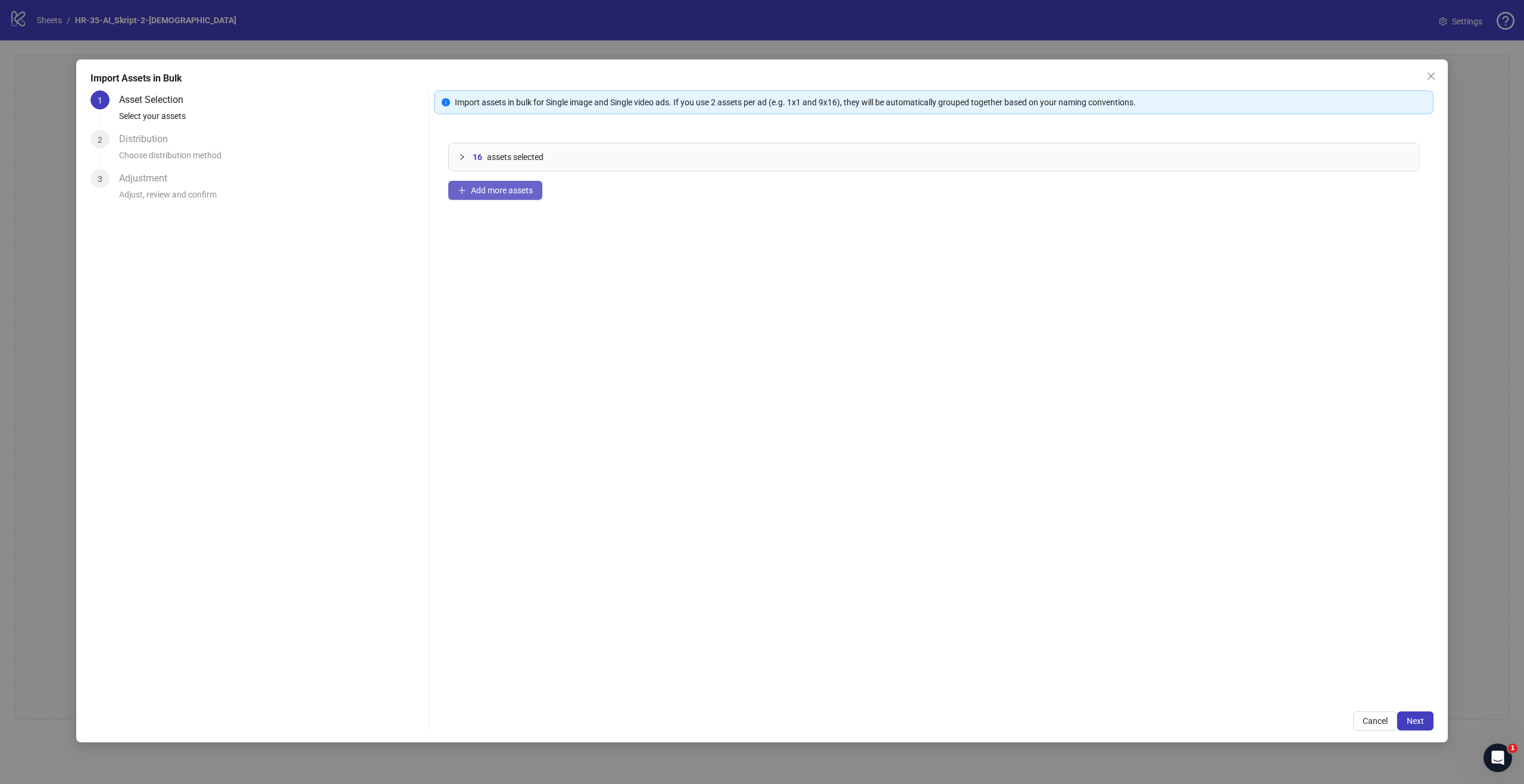
click at [482, 192] on span "Add more assets" at bounding box center [502, 191] width 62 height 10
click at [1415, 718] on span "Next" at bounding box center [1415, 721] width 17 height 10
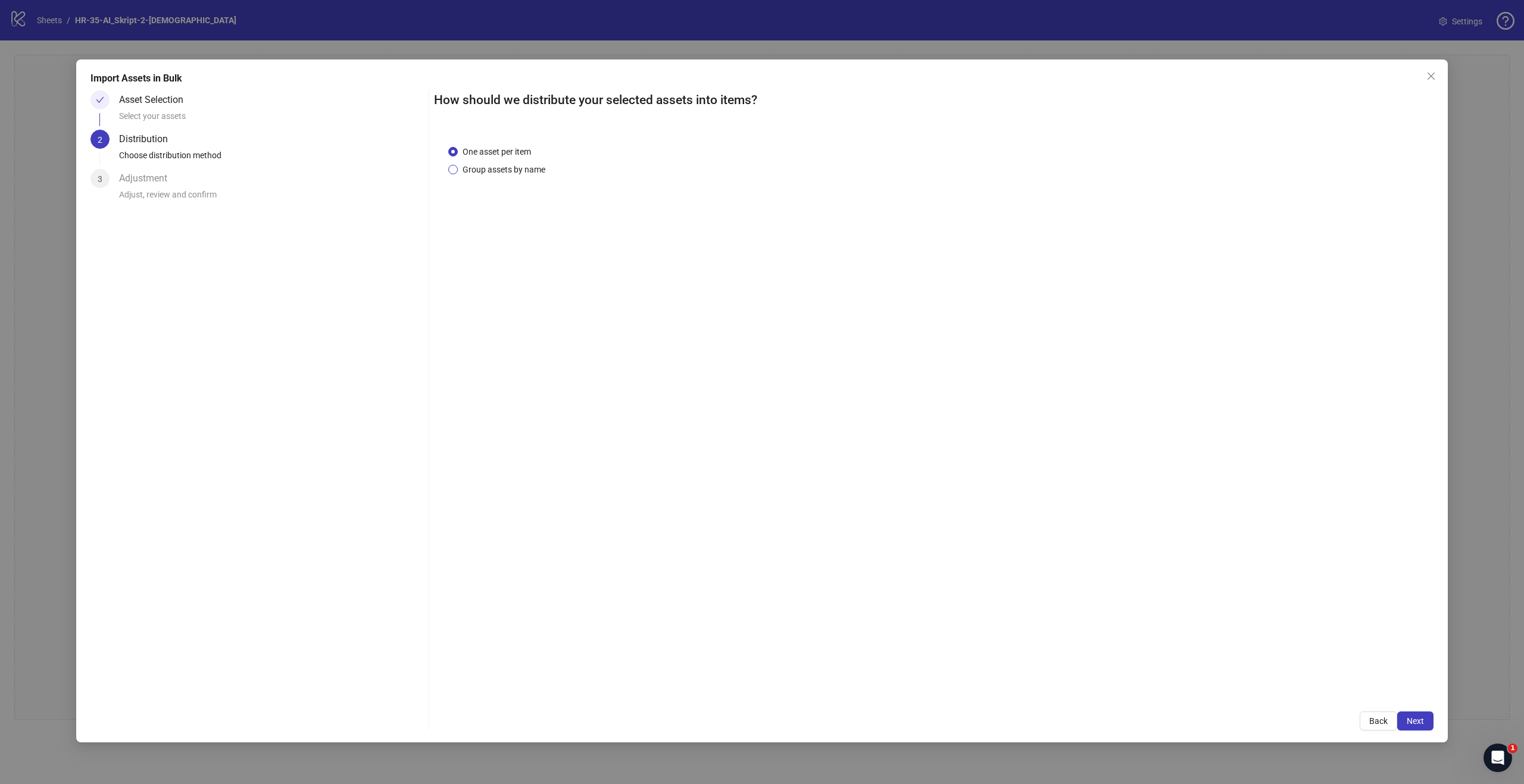
click at [484, 172] on span "Group assets by name" at bounding box center [504, 169] width 92 height 13
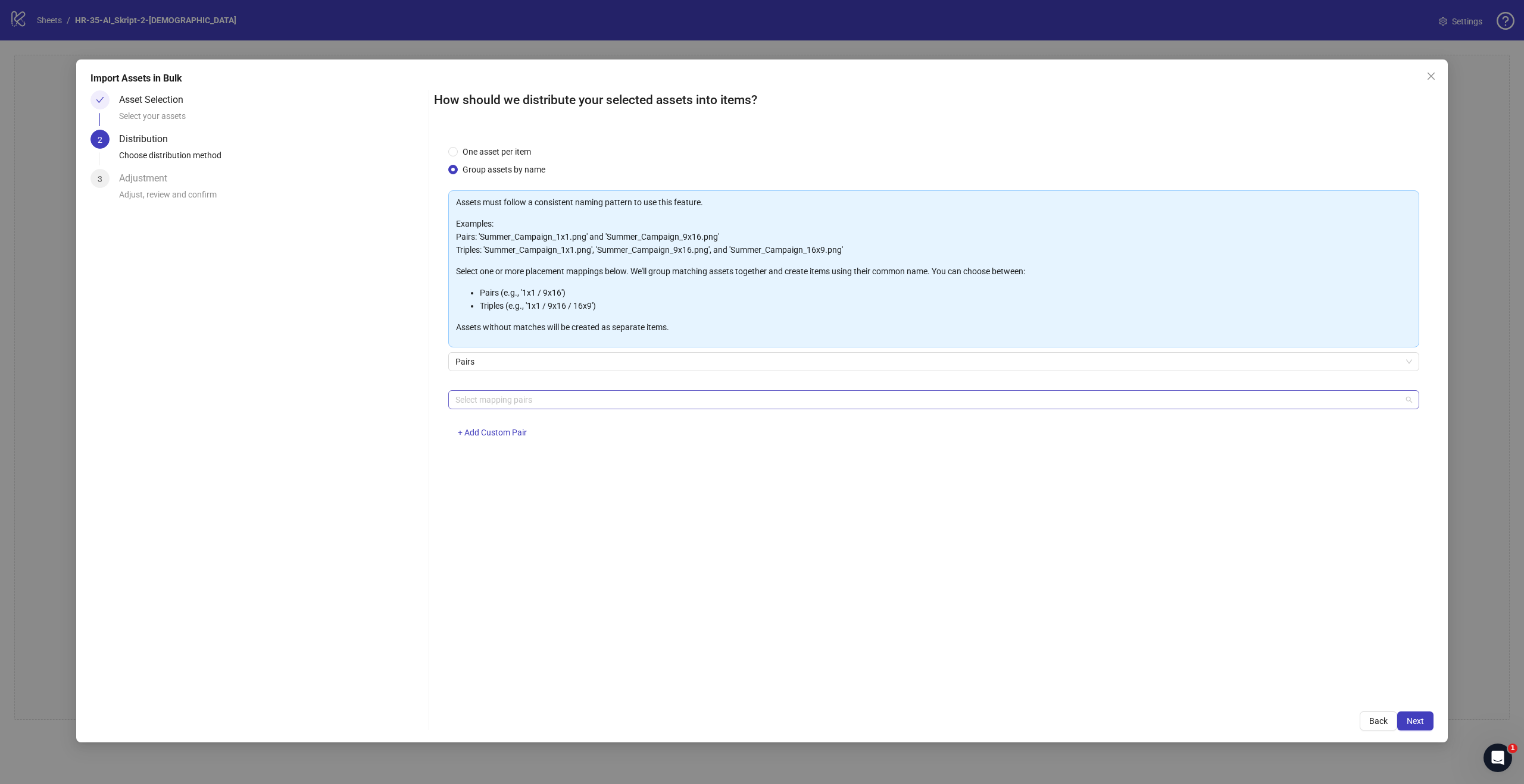
click at [548, 394] on div at bounding box center [927, 400] width 954 height 17
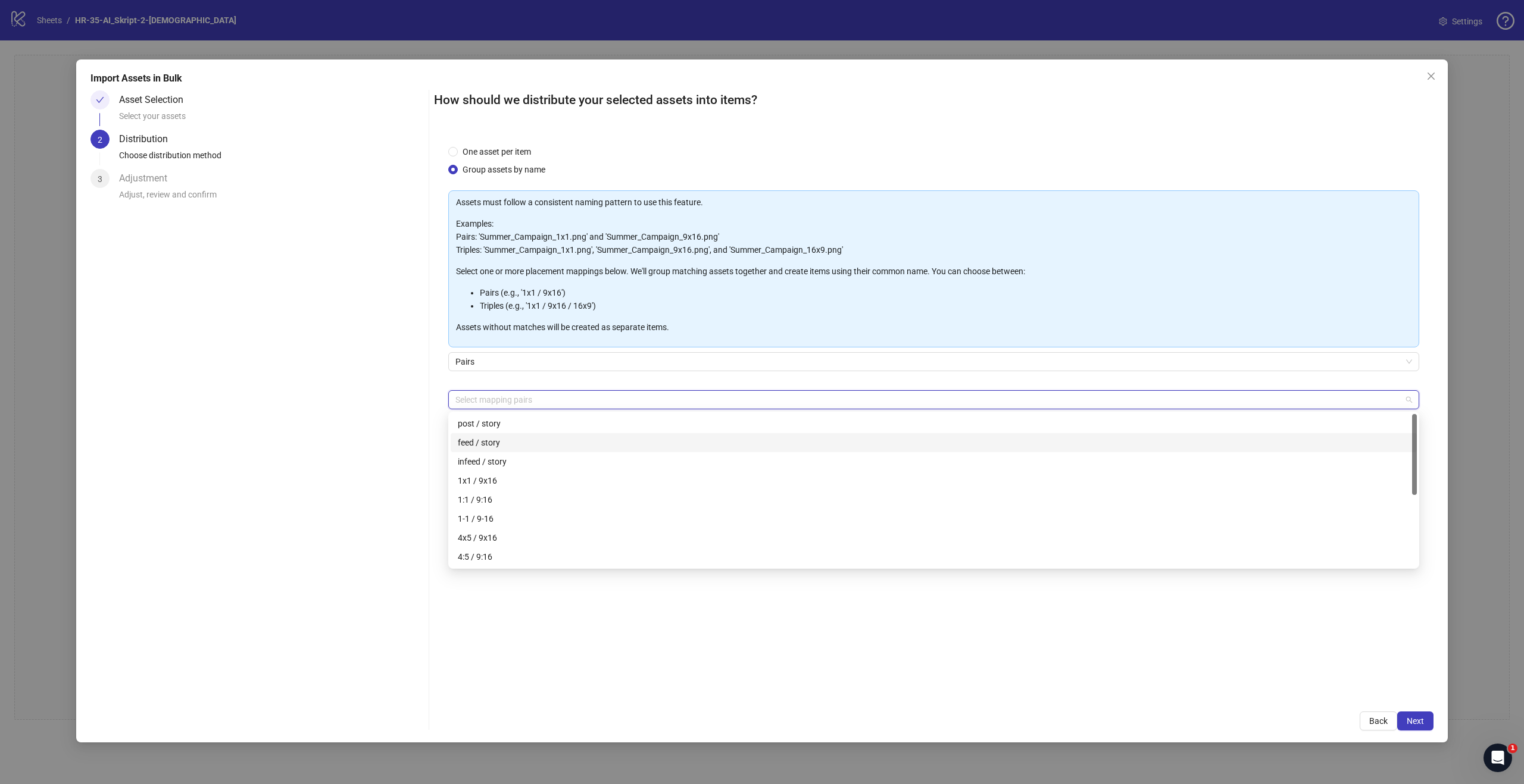
click at [537, 444] on div "feed / story" at bounding box center [933, 442] width 952 height 13
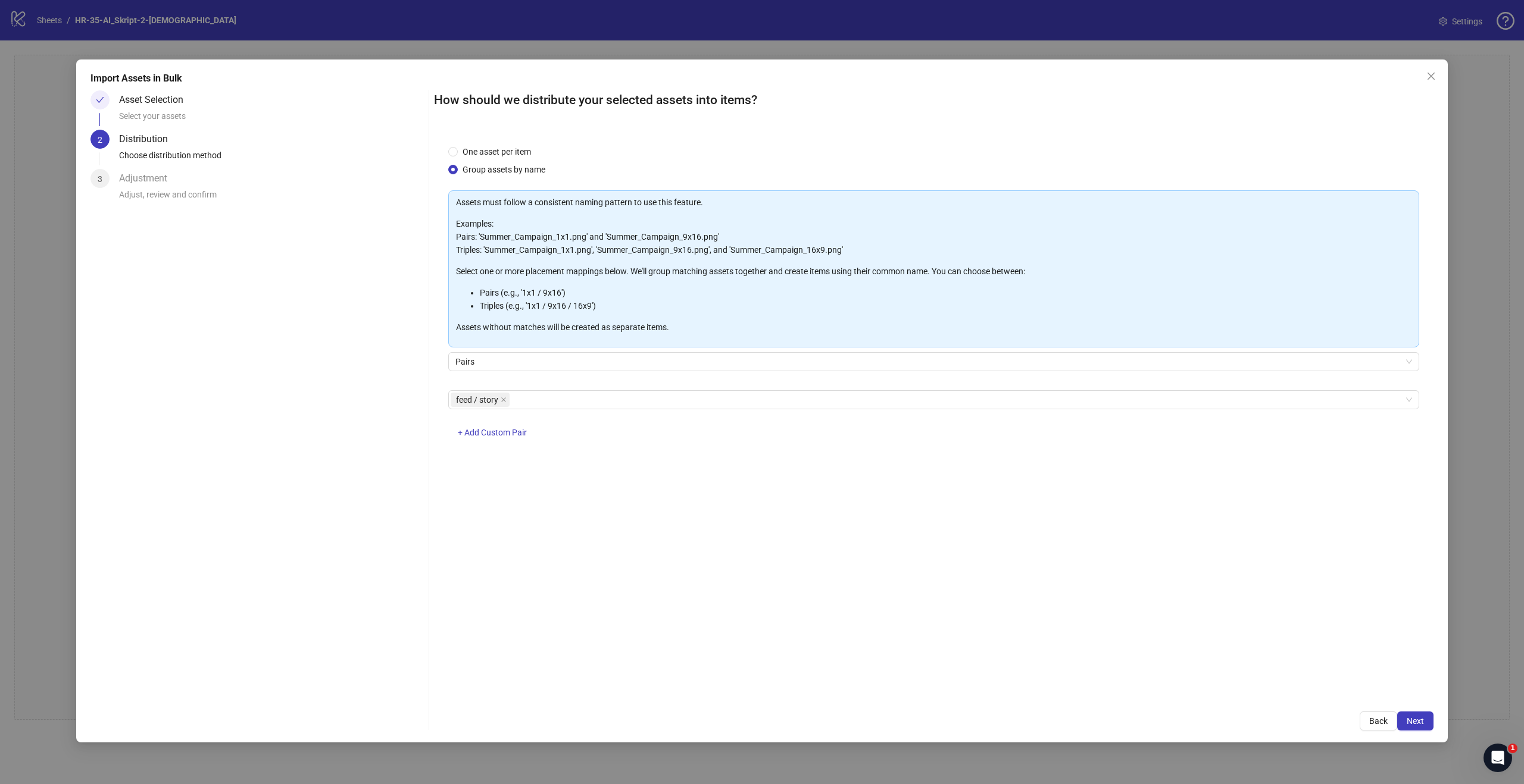
drag, startPoint x: 541, startPoint y: 631, endPoint x: 595, endPoint y: 631, distance: 54.0
click at [542, 631] on div "One asset per item Group assets by name Assets must follow a consistent naming …" at bounding box center [934, 414] width 1000 height 567
click at [1426, 720] on button "Next" at bounding box center [1415, 721] width 36 height 19
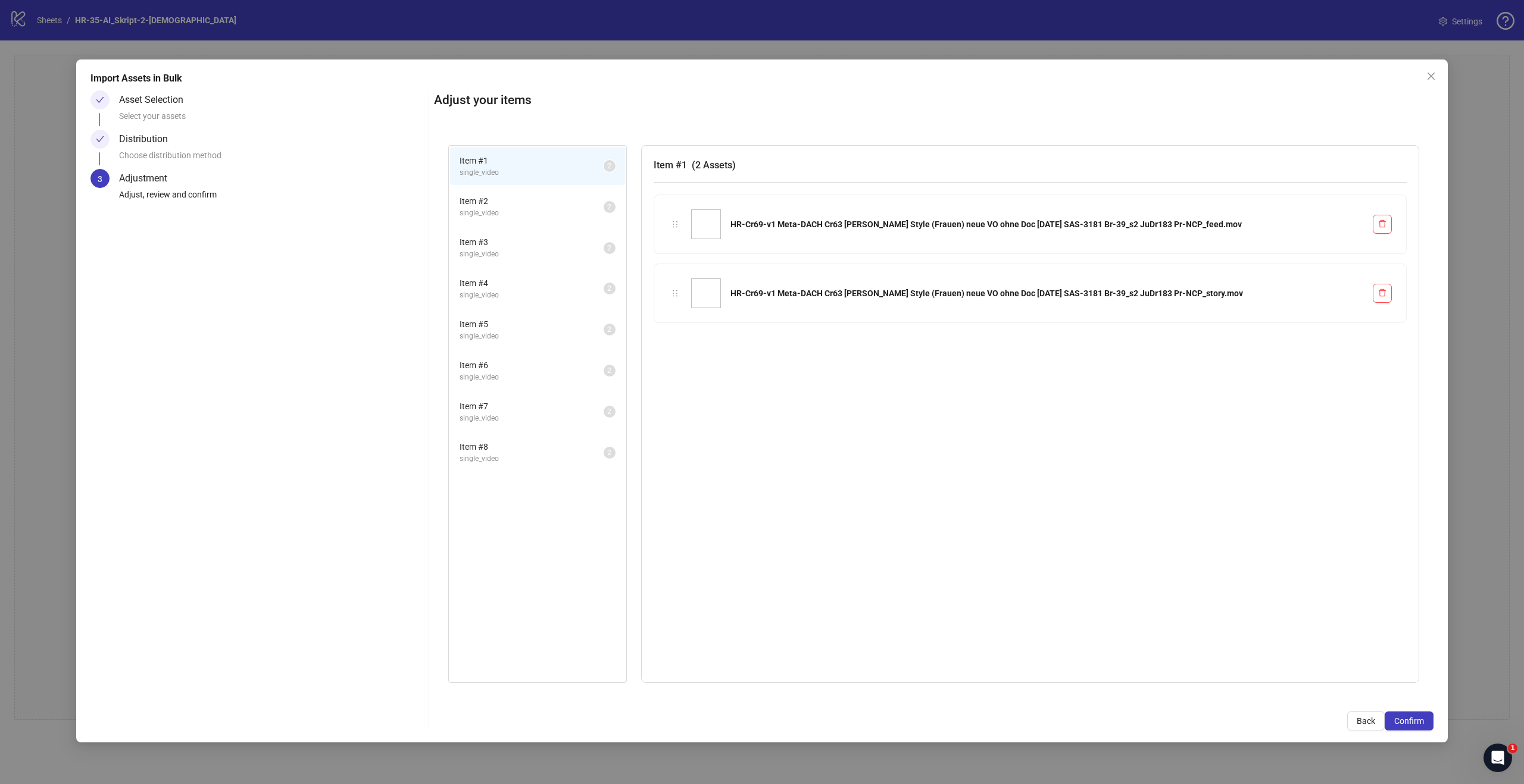
click at [510, 213] on span "single_video" at bounding box center [531, 213] width 144 height 11
click at [516, 257] on span "single_video" at bounding box center [531, 254] width 144 height 11
click at [515, 311] on li "Item # 5 single_video 2" at bounding box center [537, 330] width 175 height 39
click at [521, 175] on span "single_video" at bounding box center [531, 173] width 144 height 11
click at [1413, 719] on span "Confirm" at bounding box center [1409, 721] width 30 height 10
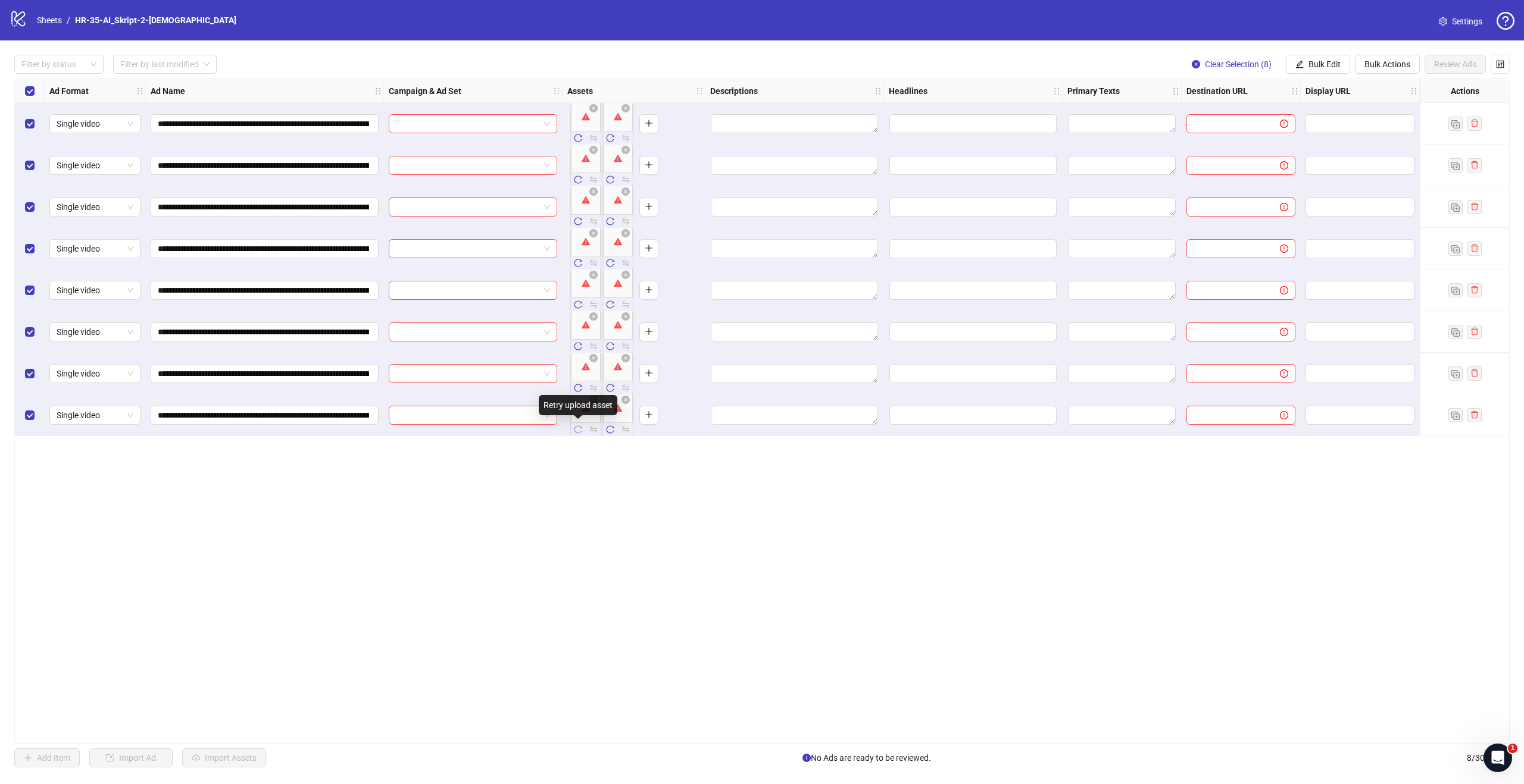
click at [579, 431] on icon "reload" at bounding box center [578, 430] width 9 height 9
click at [1254, 129] on input "text" at bounding box center [1228, 123] width 70 height 13
click at [1321, 67] on span "Bulk Edit" at bounding box center [1324, 64] width 32 height 10
click at [1308, 108] on span "Name" at bounding box center [1329, 107] width 71 height 13
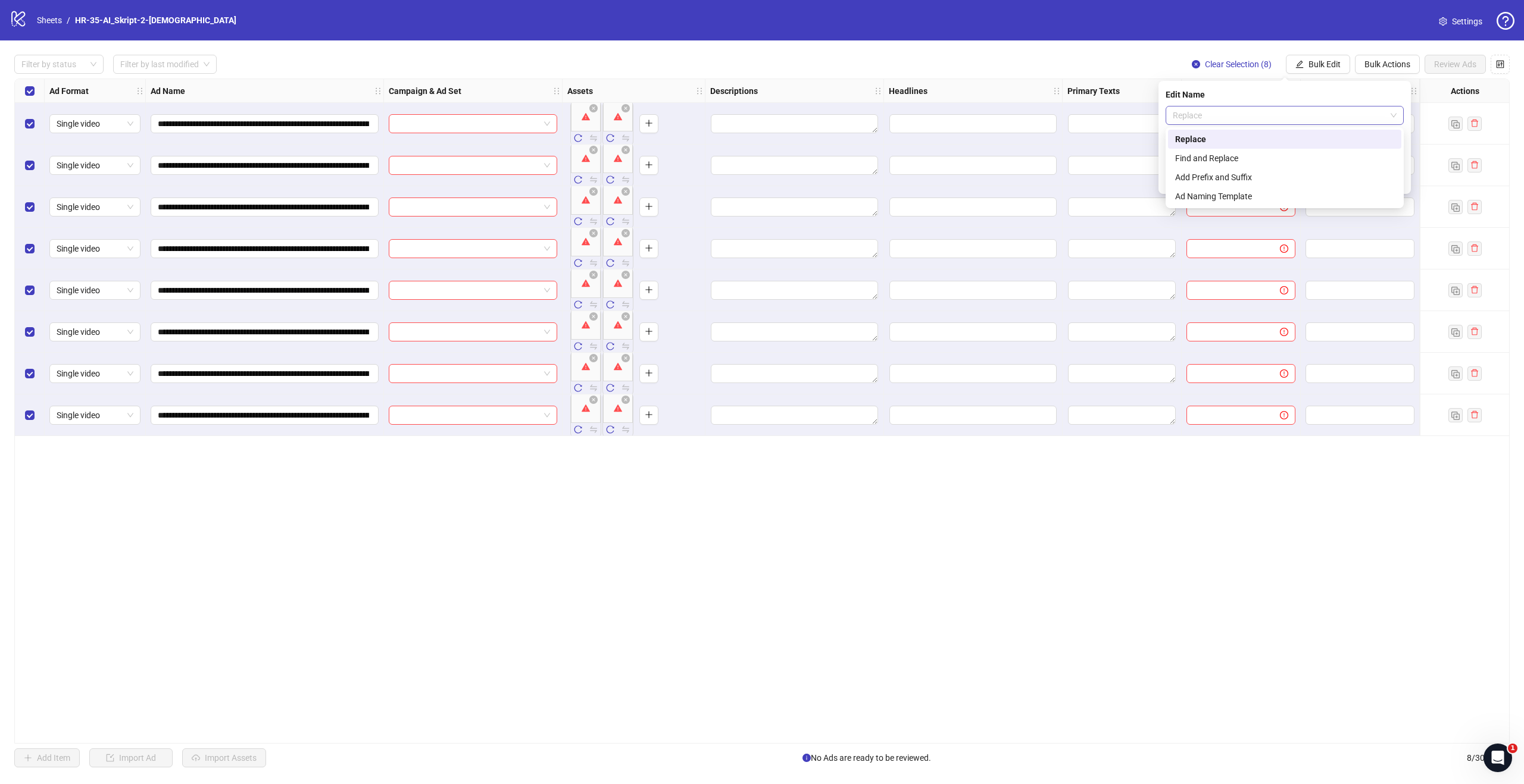
click at [1238, 120] on span "Replace" at bounding box center [1284, 115] width 224 height 18
click at [1244, 181] on div "Add Prefix and Suffix" at bounding box center [1284, 177] width 219 height 13
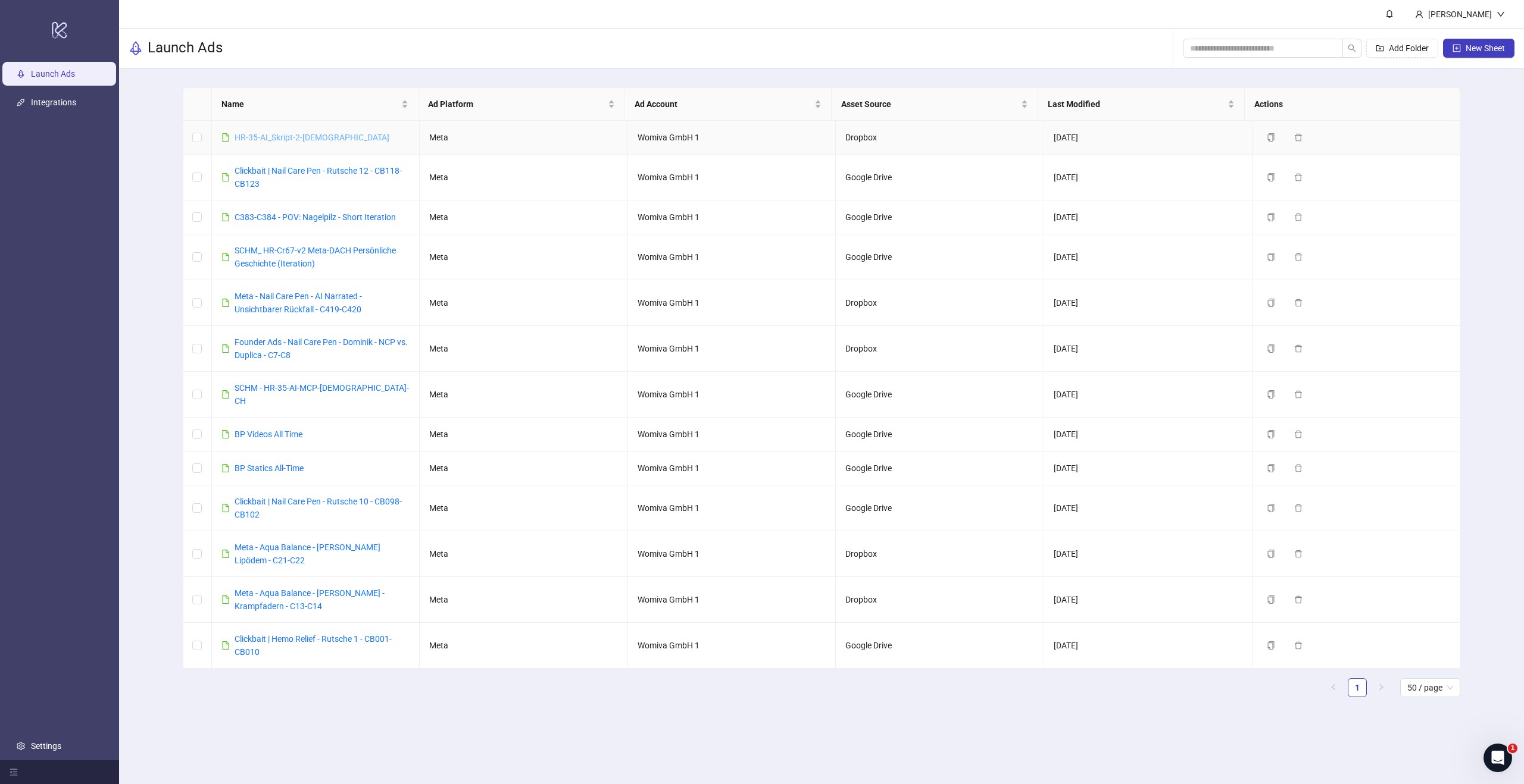
click at [290, 140] on link "HR-35-AI_Skript-2-female" at bounding box center [312, 137] width 155 height 10
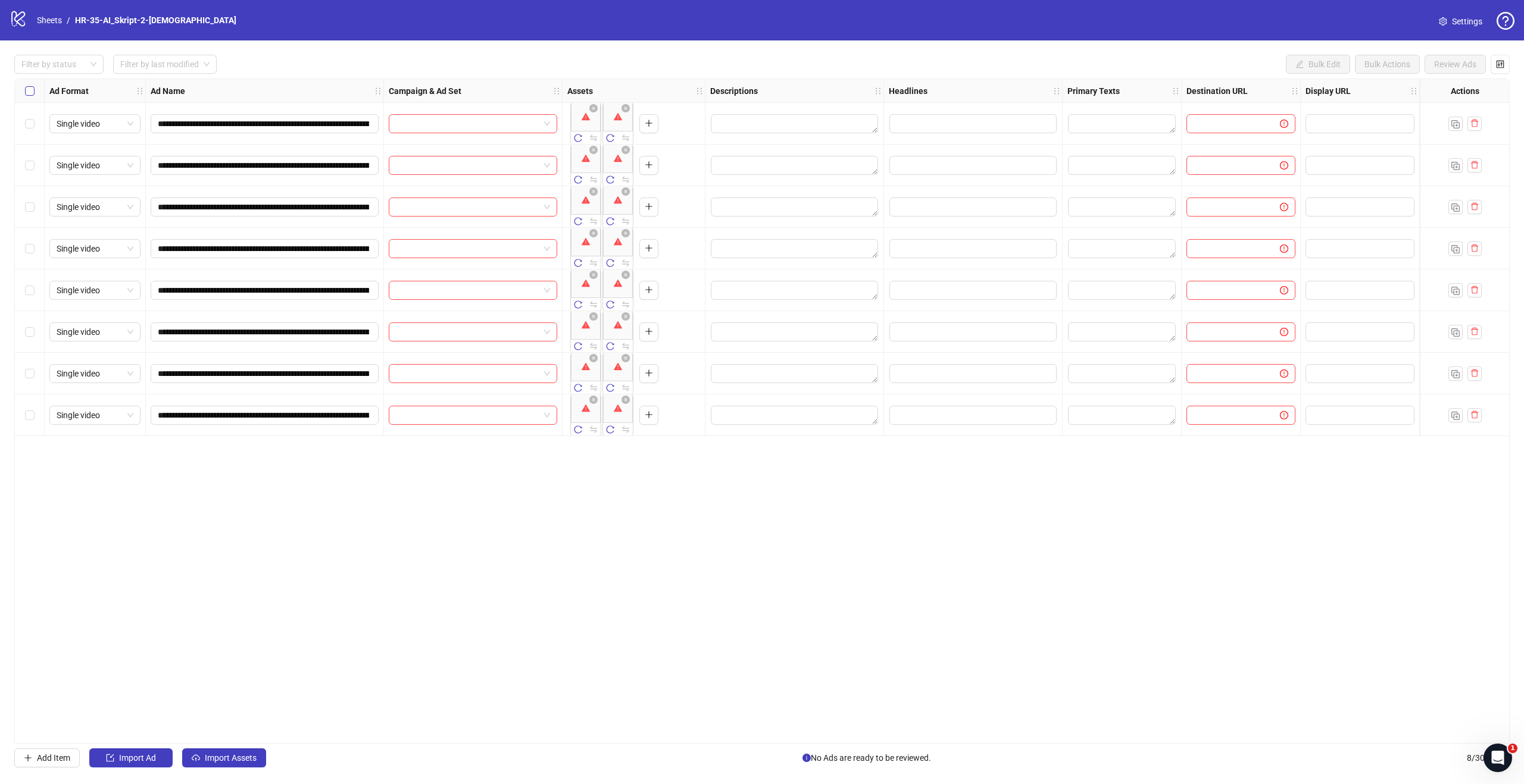
click at [26, 95] on label "Select all rows" at bounding box center [30, 91] width 10 height 13
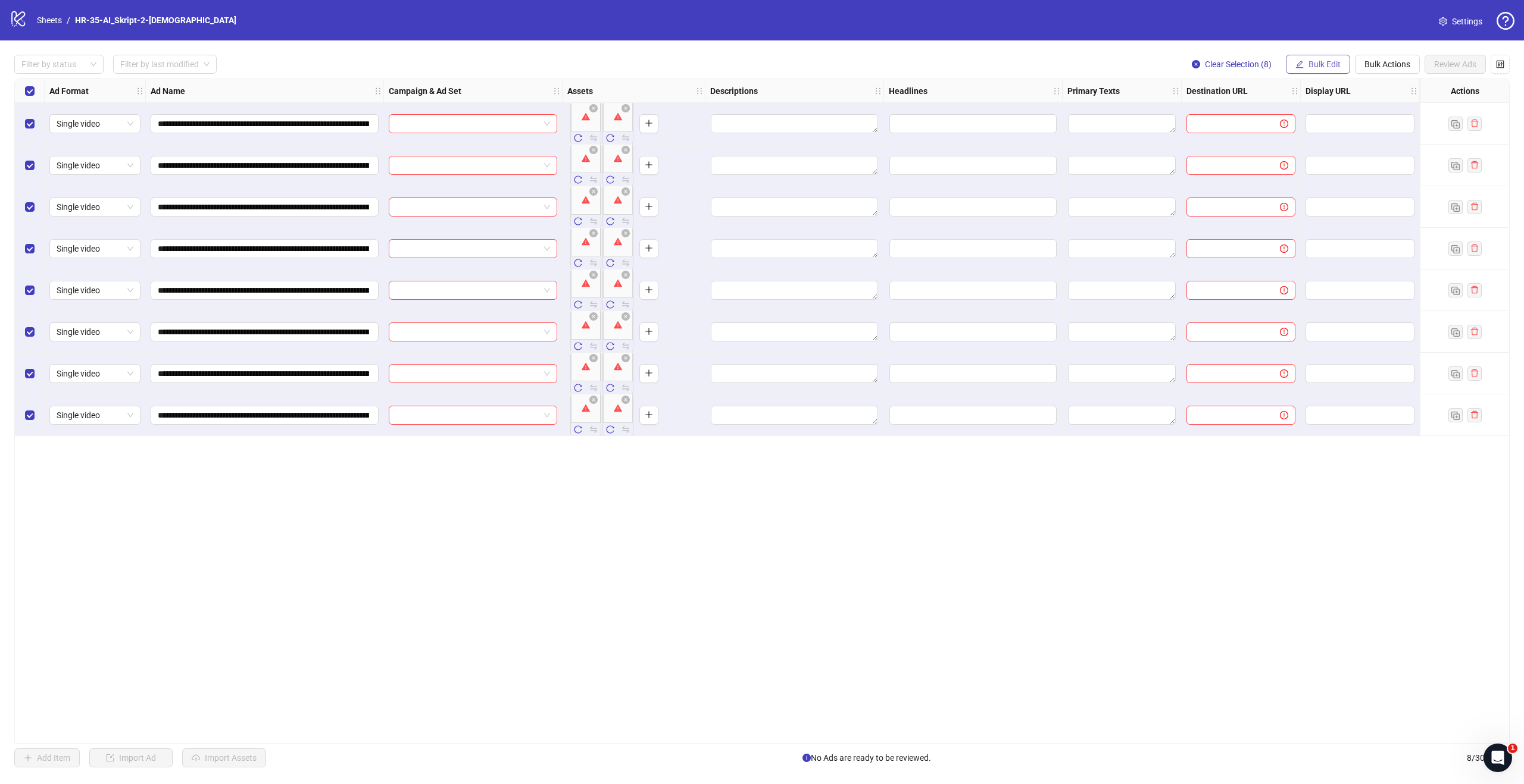
click at [1317, 63] on span "Bulk Edit" at bounding box center [1324, 64] width 32 height 10
click at [1397, 66] on span "Bulk Actions" at bounding box center [1387, 64] width 46 height 10
click at [1392, 88] on span "Delete" at bounding box center [1404, 88] width 82 height 13
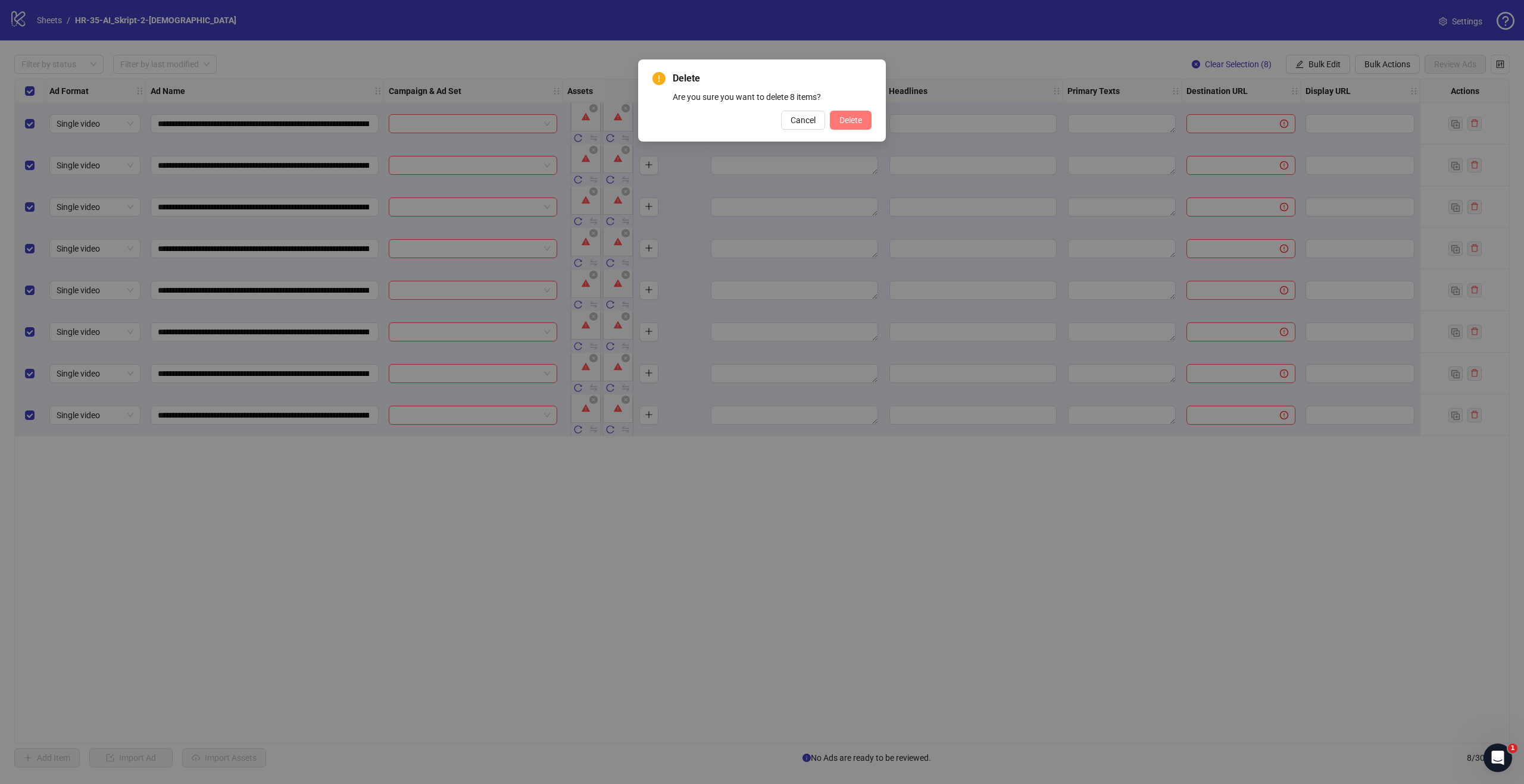
click at [859, 121] on span "Delete" at bounding box center [851, 120] width 23 height 10
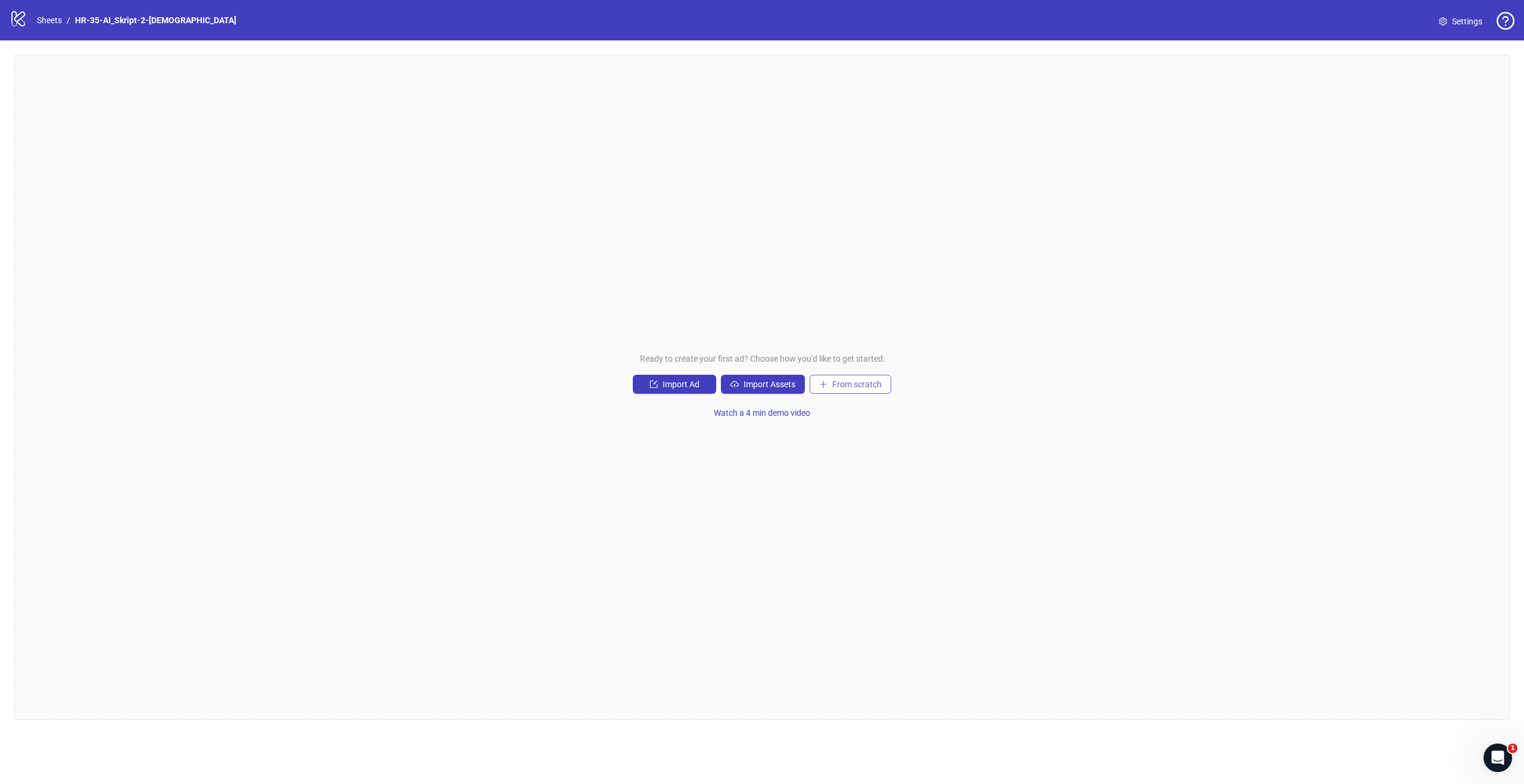
click at [865, 387] on span "From scratch" at bounding box center [857, 384] width 50 height 10
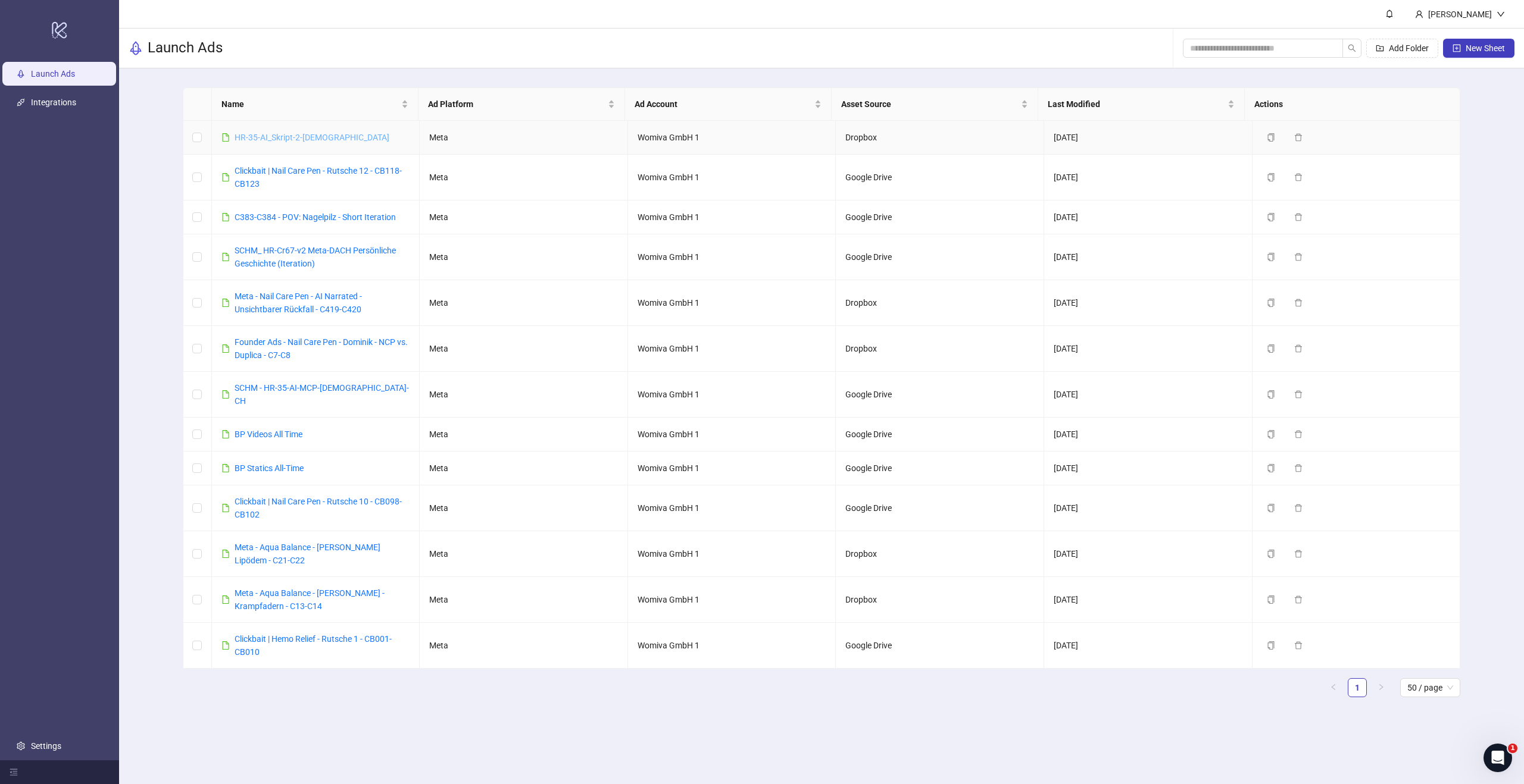
click at [289, 134] on link "HR-35-AI_Skript-2-female" at bounding box center [312, 137] width 155 height 10
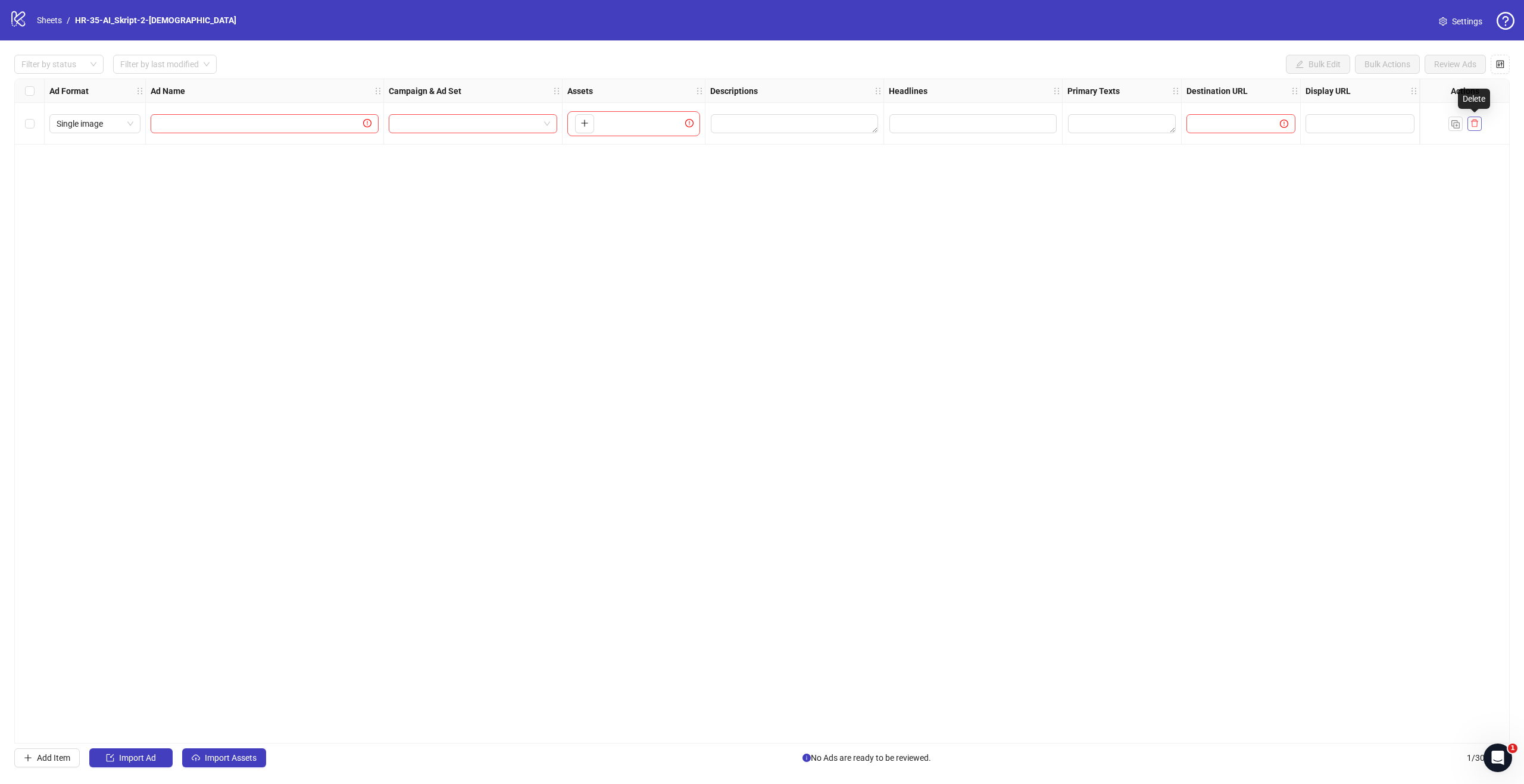
click at [1473, 123] on icon "delete" at bounding box center [1474, 123] width 9 height 9
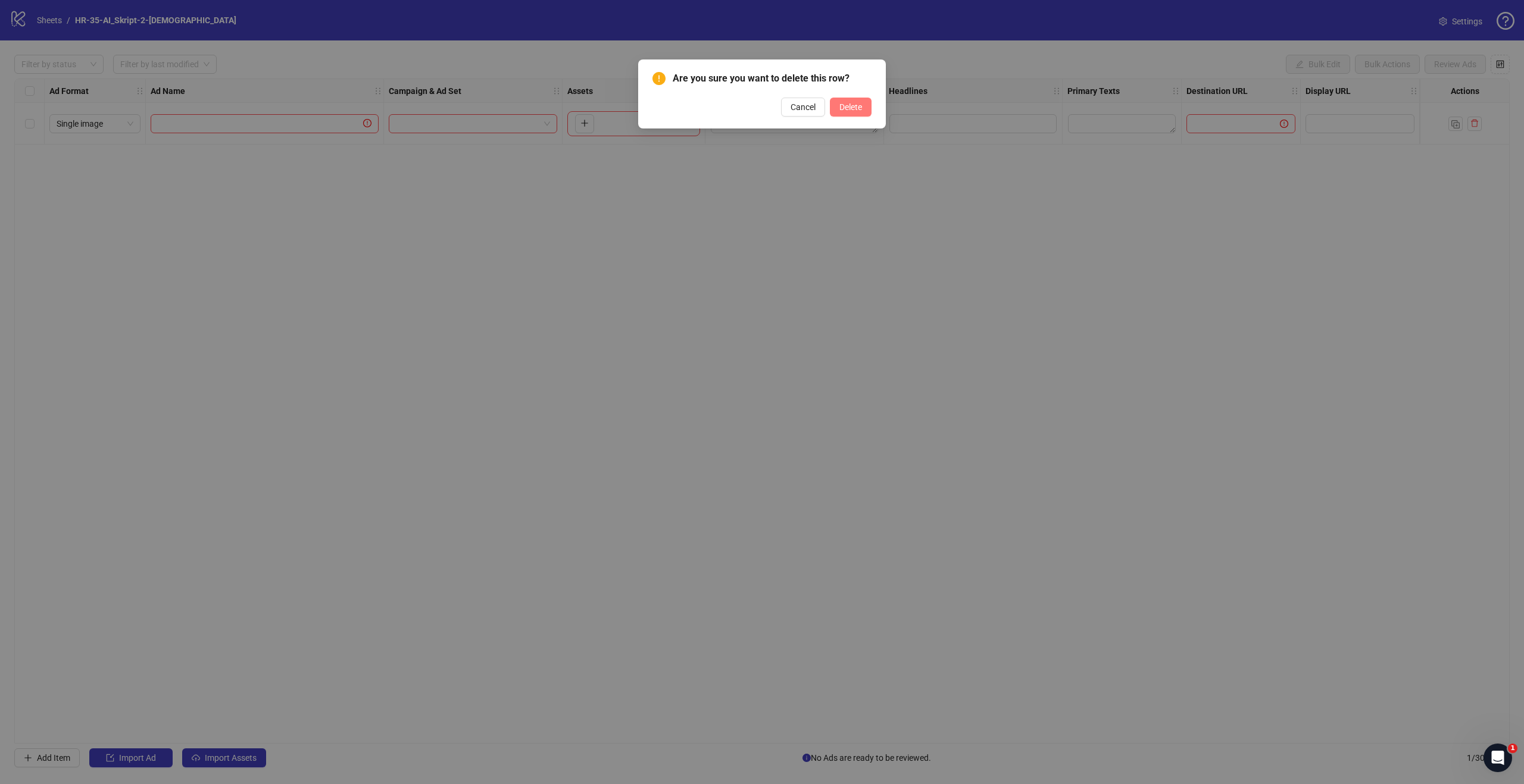
click at [857, 108] on span "Delete" at bounding box center [851, 107] width 23 height 10
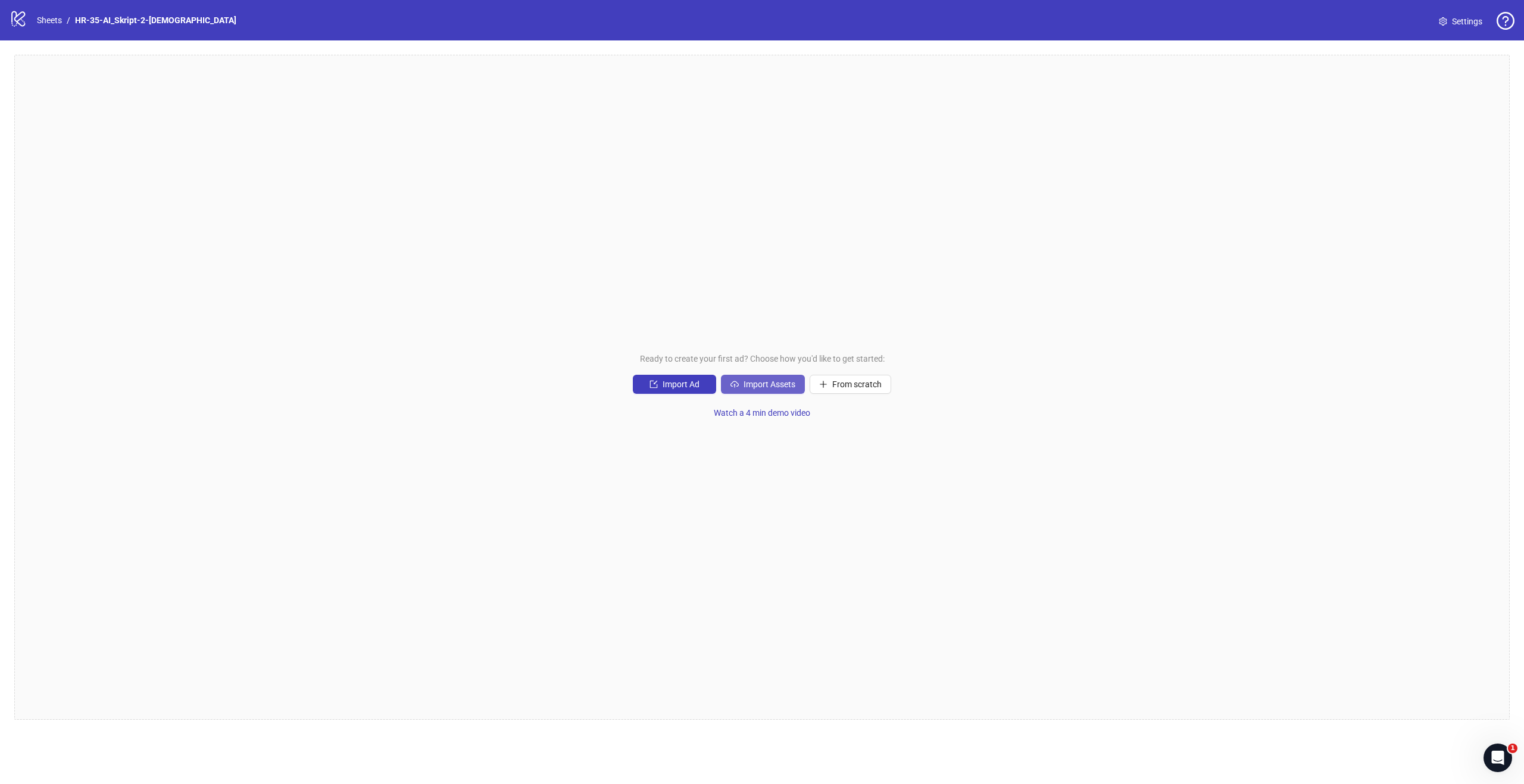
click at [758, 386] on span "Import Assets" at bounding box center [769, 384] width 52 height 10
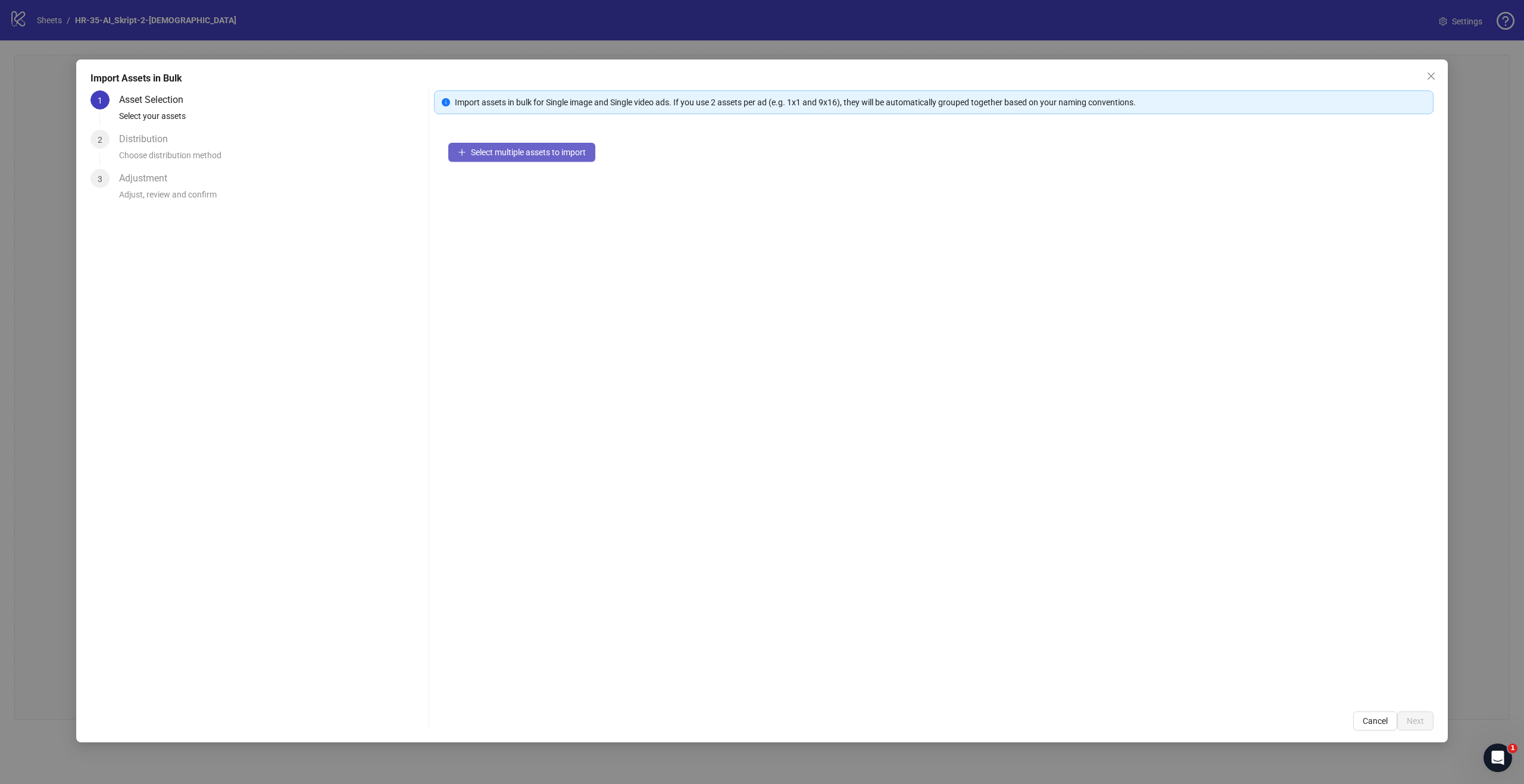
click at [537, 156] on span "Select multiple assets to import" at bounding box center [528, 153] width 115 height 10
drag, startPoint x: 1429, startPoint y: 75, endPoint x: 1418, endPoint y: 79, distance: 11.7
click at [1429, 75] on icon "close" at bounding box center [1431, 76] width 10 height 10
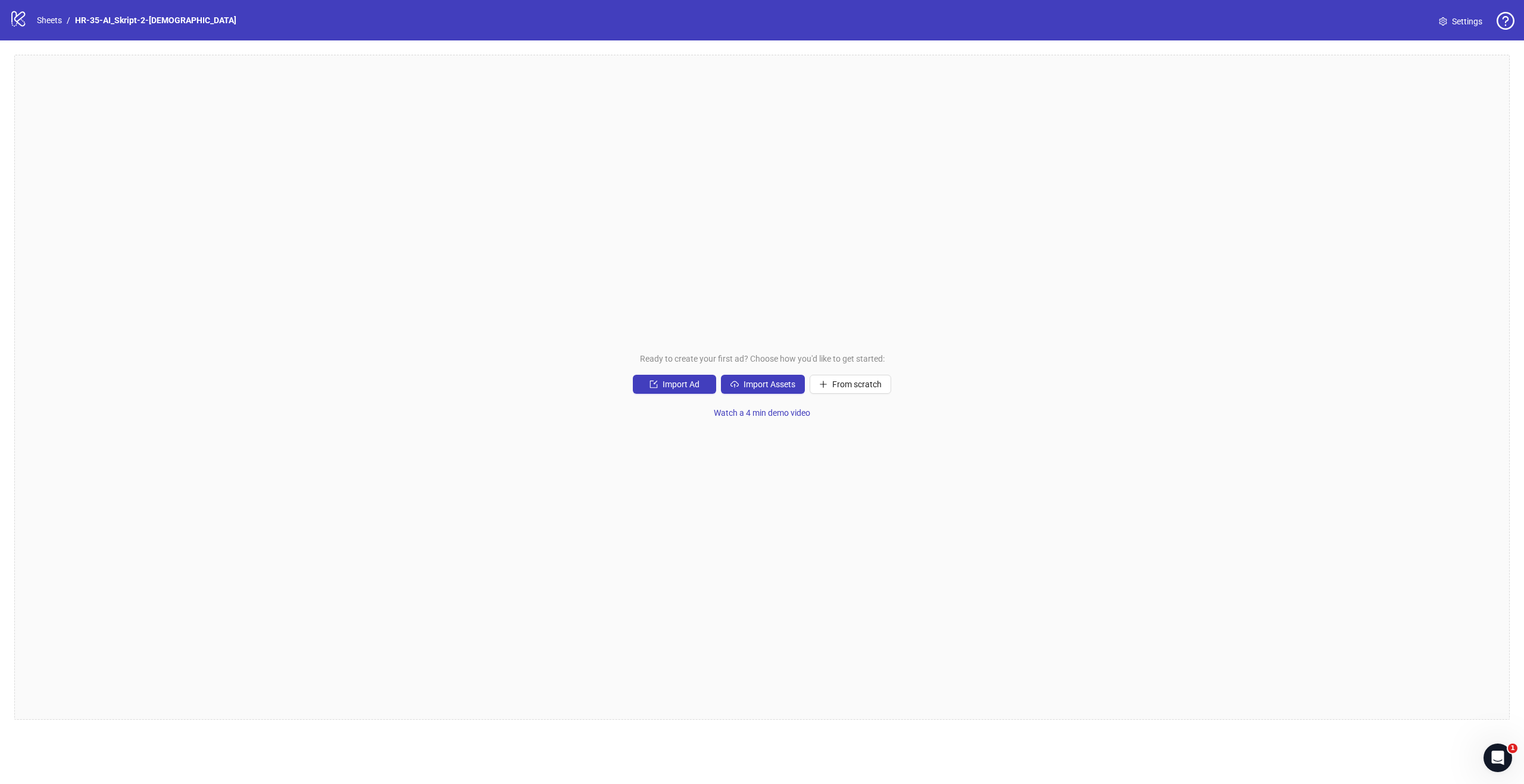
click at [274, 309] on div "Ready to create your first ad? Choose how you'd like to get started: Import Ad …" at bounding box center [762, 387] width 1495 height 665
click at [47, 26] on link "Sheets" at bounding box center [49, 20] width 30 height 13
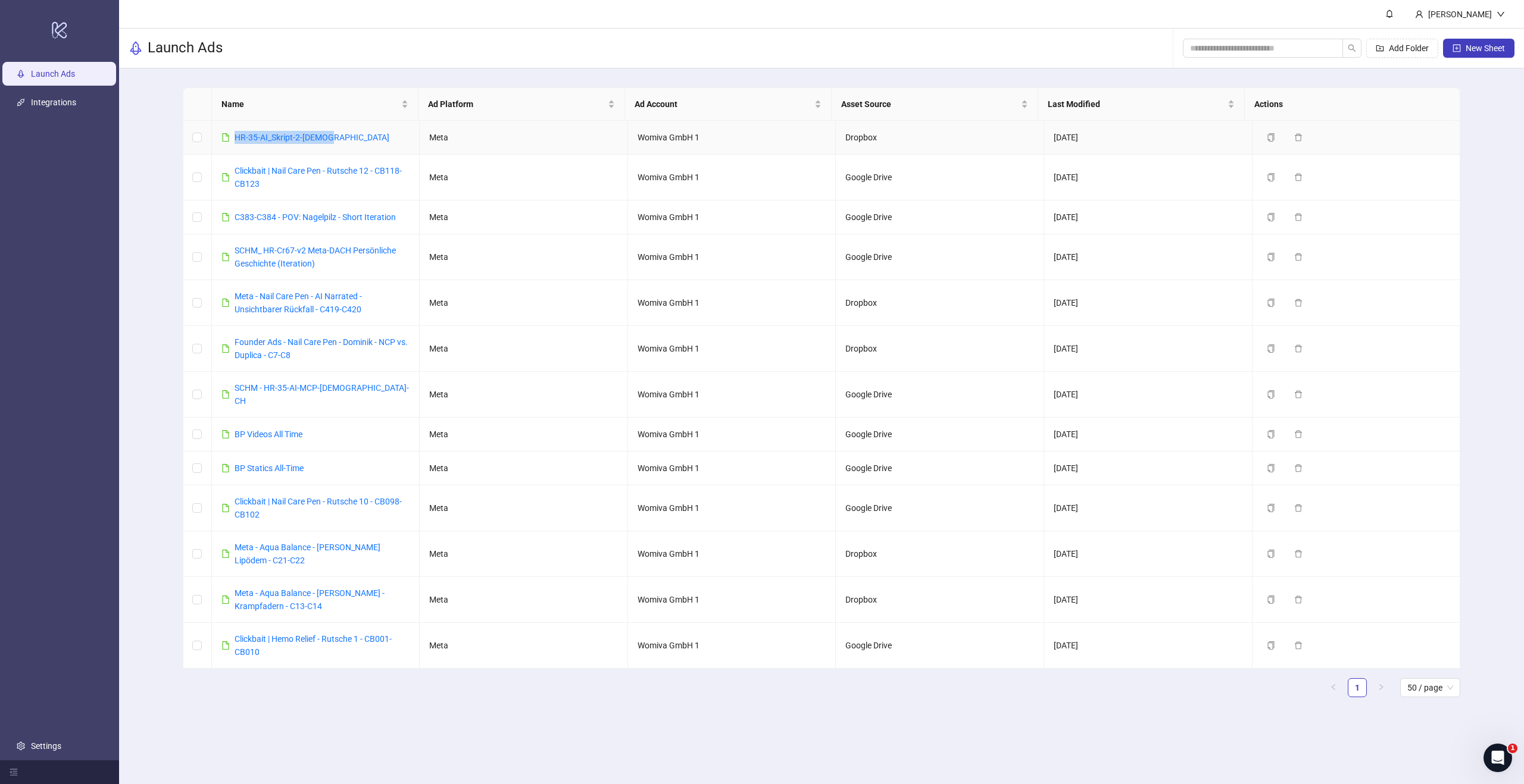
drag, startPoint x: 335, startPoint y: 139, endPoint x: 231, endPoint y: 136, distance: 104.0
click at [231, 136] on td "HR-35-AI_Skript-2-female" at bounding box center [316, 137] width 209 height 34
copy link "HR-35-AI_Skript-2-female"
click at [1295, 135] on button "Delete" at bounding box center [1313, 137] width 48 height 14
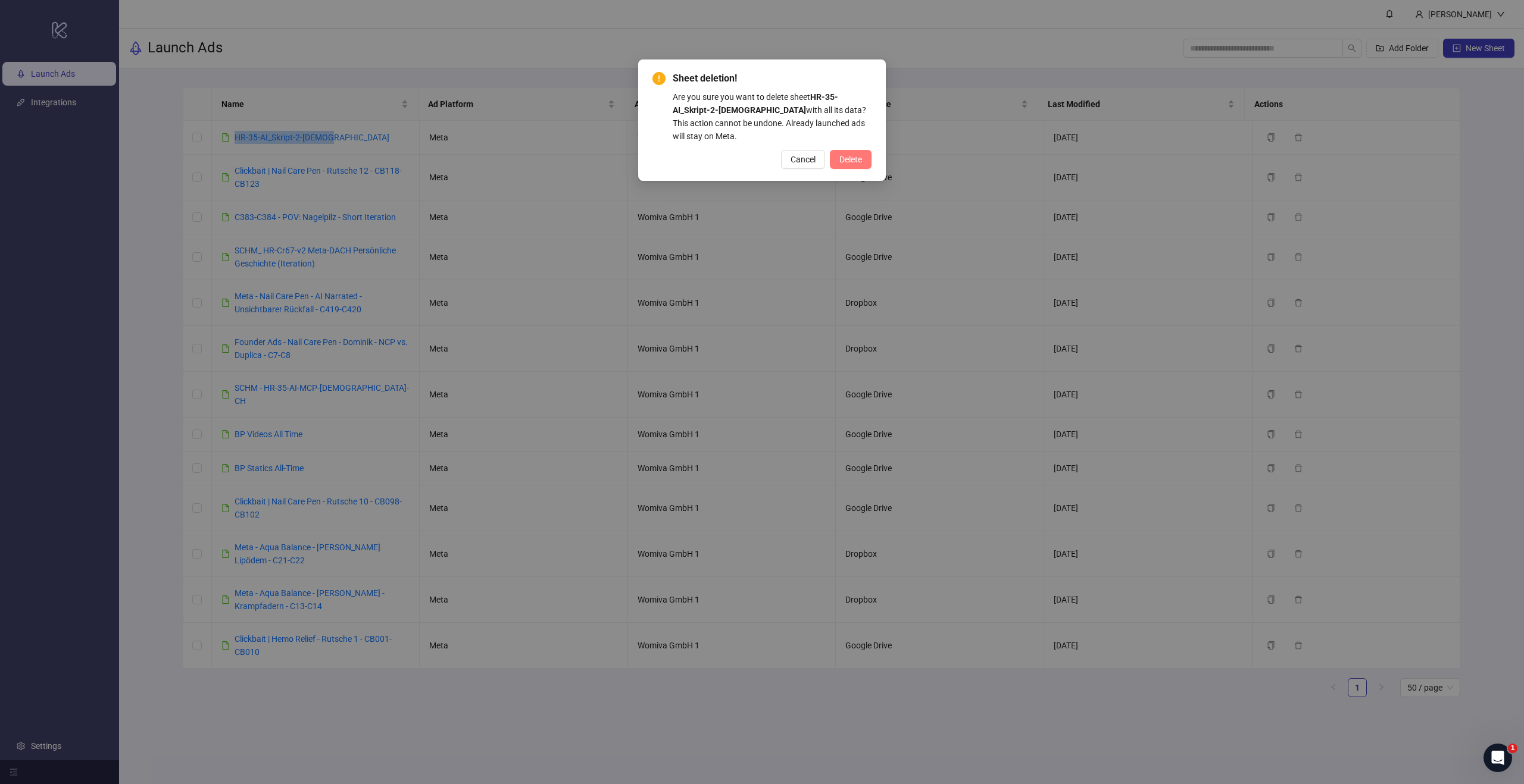
click at [851, 160] on span "Delete" at bounding box center [851, 159] width 23 height 10
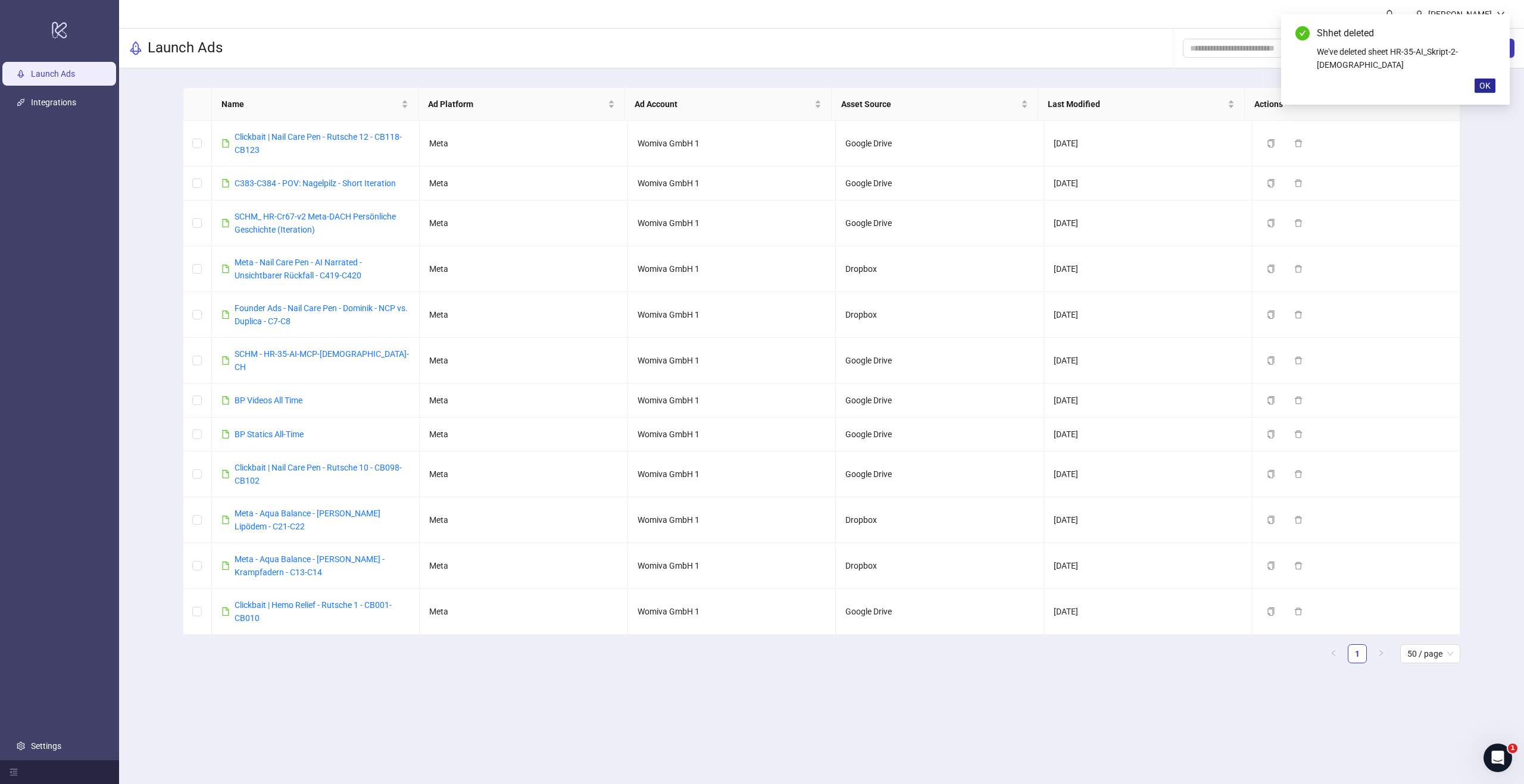
click at [1479, 81] on span "OK" at bounding box center [1485, 86] width 11 height 10
click at [1479, 50] on span "New Sheet" at bounding box center [1485, 48] width 39 height 10
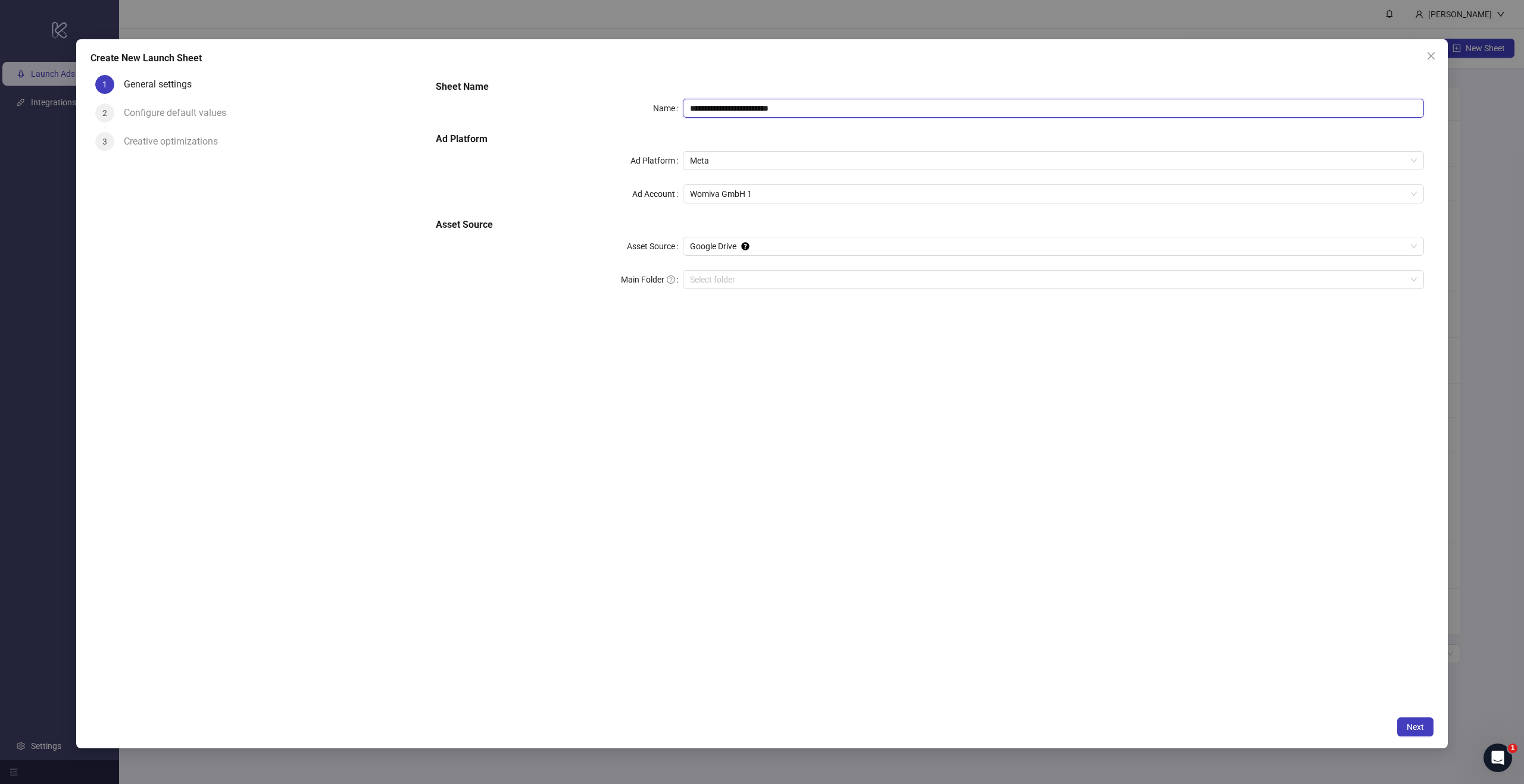
click at [840, 110] on input "**********" at bounding box center [1053, 108] width 741 height 19
paste input "text"
click at [776, 243] on span "Google Drive" at bounding box center [1053, 246] width 727 height 18
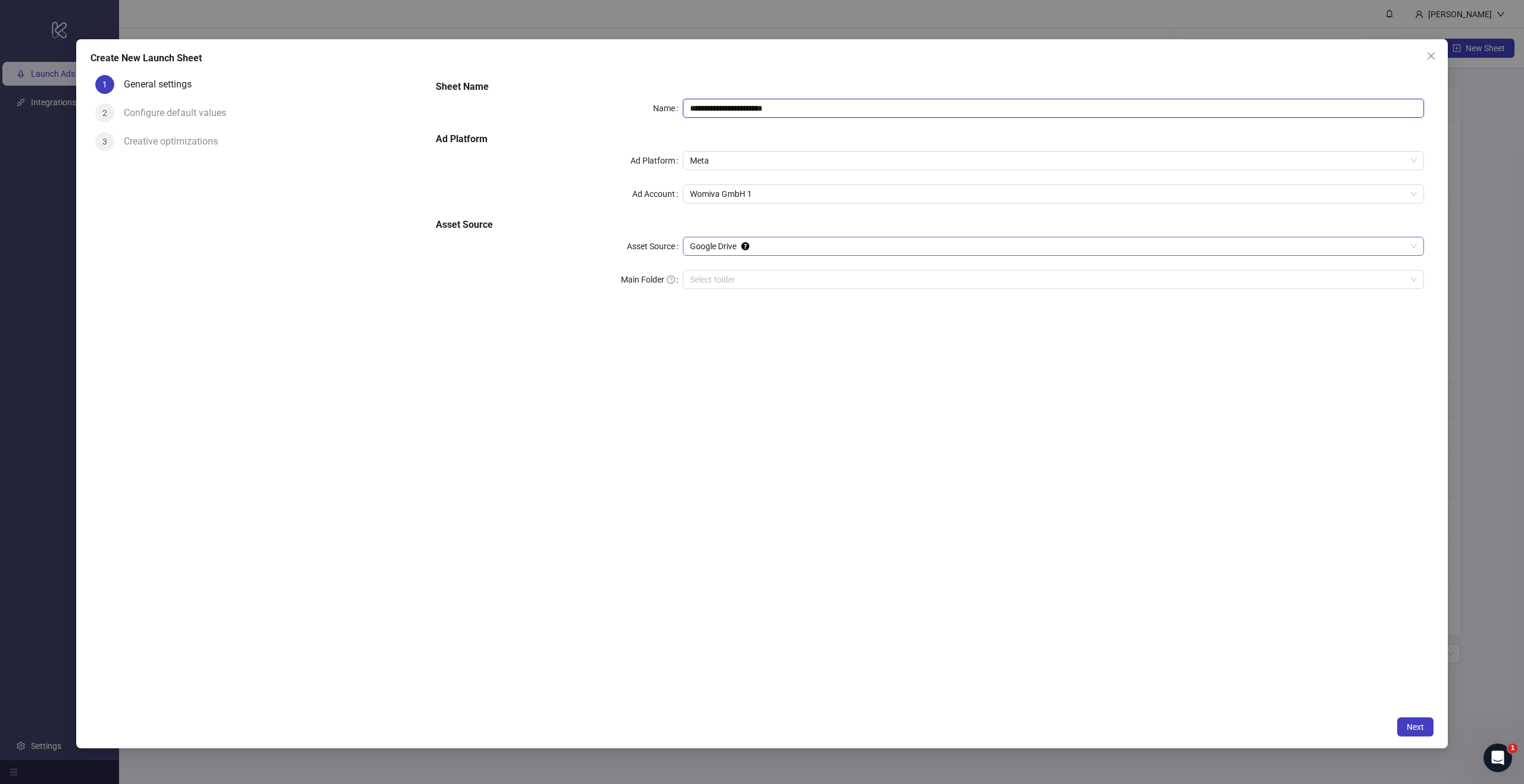
type input "**********"
drag, startPoint x: 778, startPoint y: 265, endPoint x: 786, endPoint y: 268, distance: 8.5
click at [778, 265] on div "Google Drive" at bounding box center [1053, 270] width 722 height 13
drag, startPoint x: 945, startPoint y: 523, endPoint x: 949, endPoint y: 516, distance: 8.1
click at [948, 518] on div "**********" at bounding box center [930, 390] width 1007 height 640
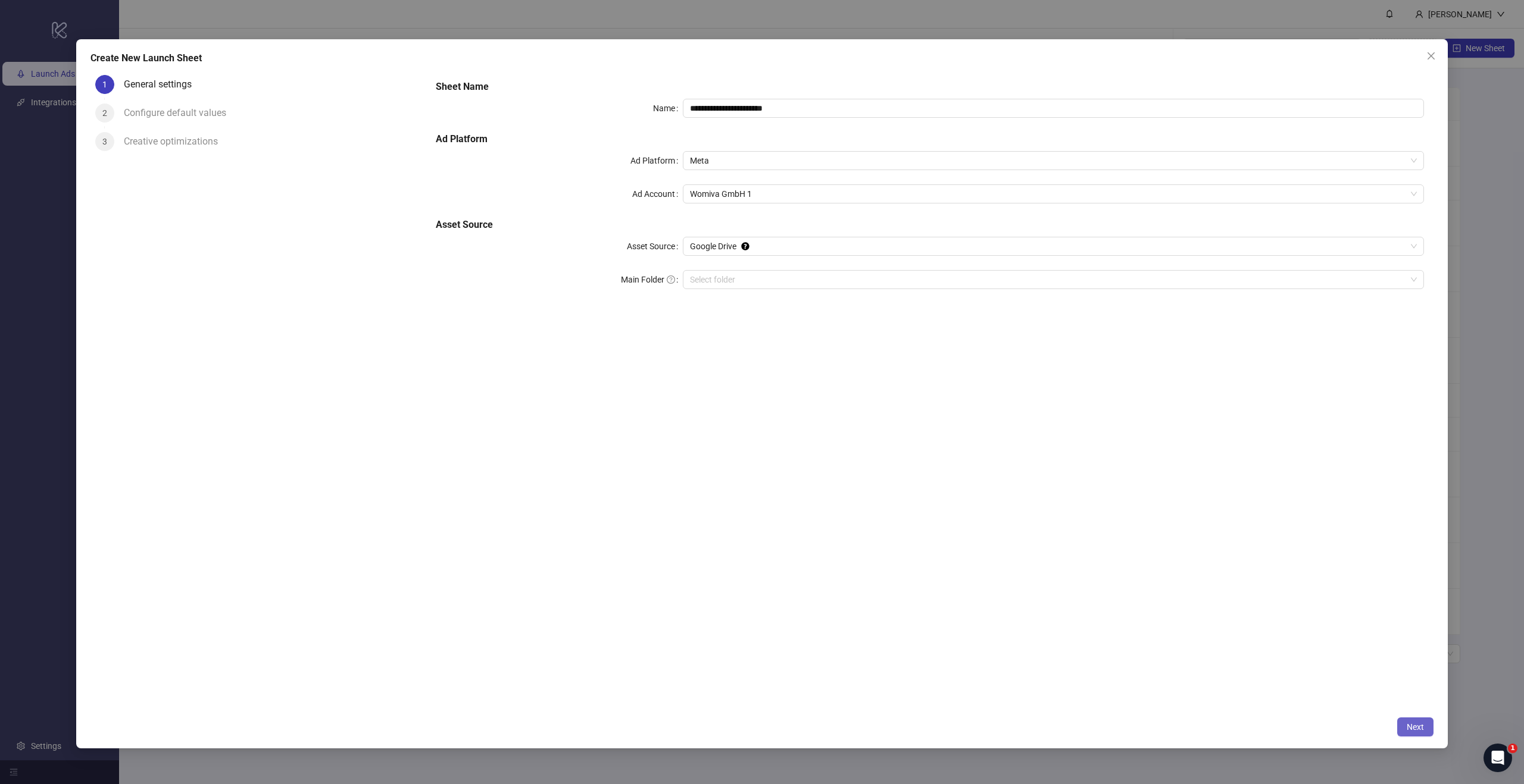
click at [1409, 724] on span "Next" at bounding box center [1415, 727] width 17 height 10
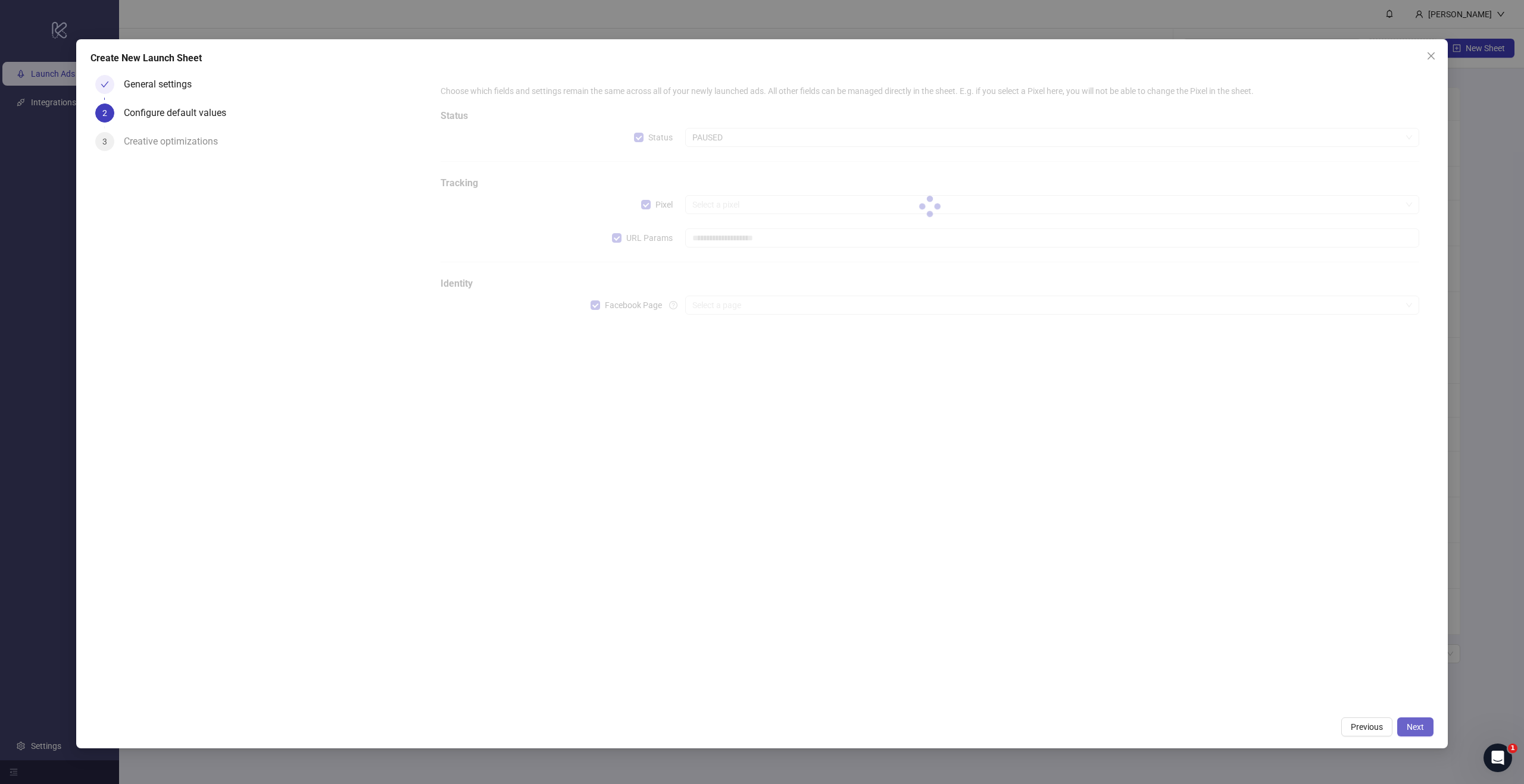
type input "**********"
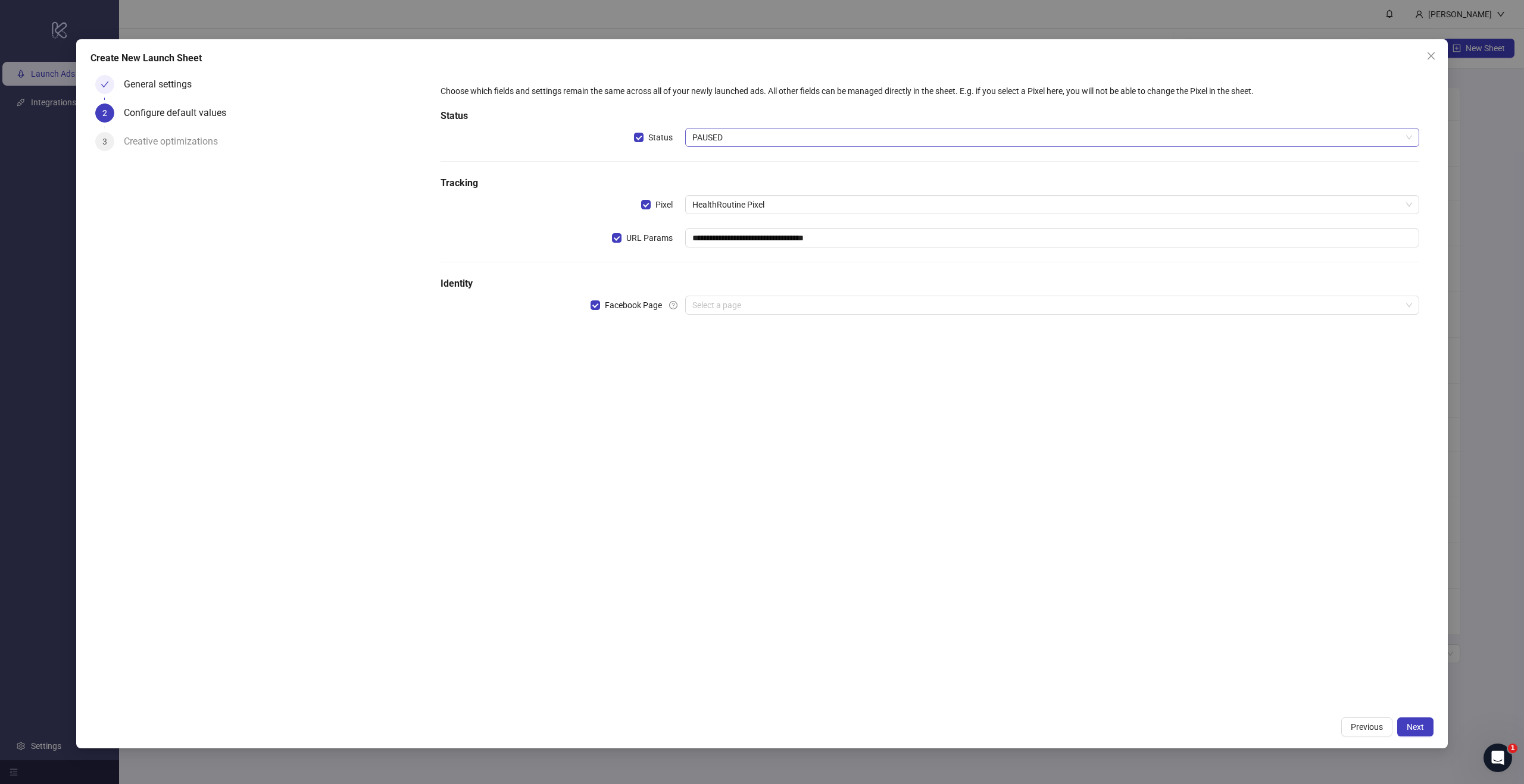
click at [709, 138] on span "PAUSED" at bounding box center [1052, 137] width 719 height 18
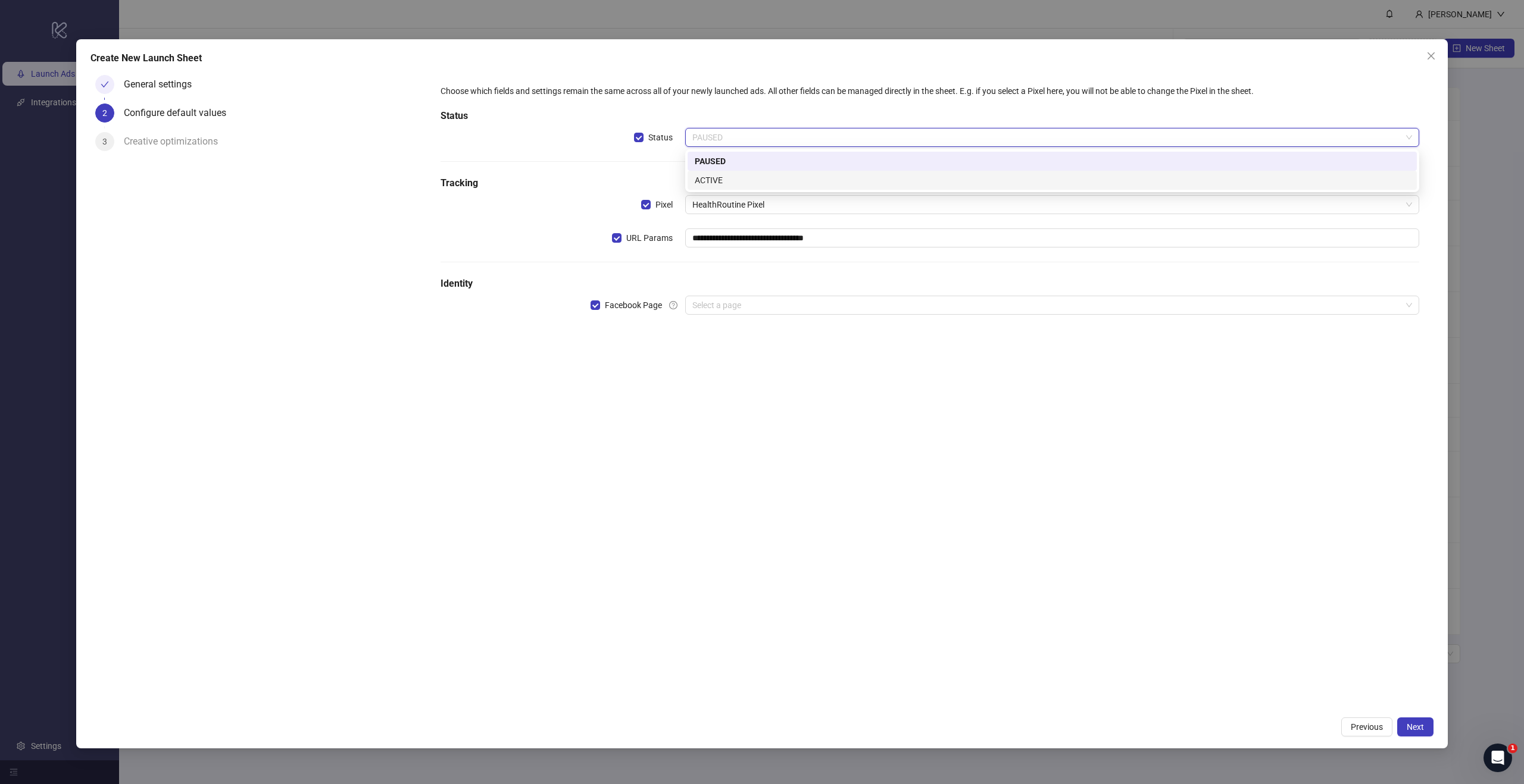
click at [725, 185] on div "ACTIVE" at bounding box center [1052, 180] width 715 height 13
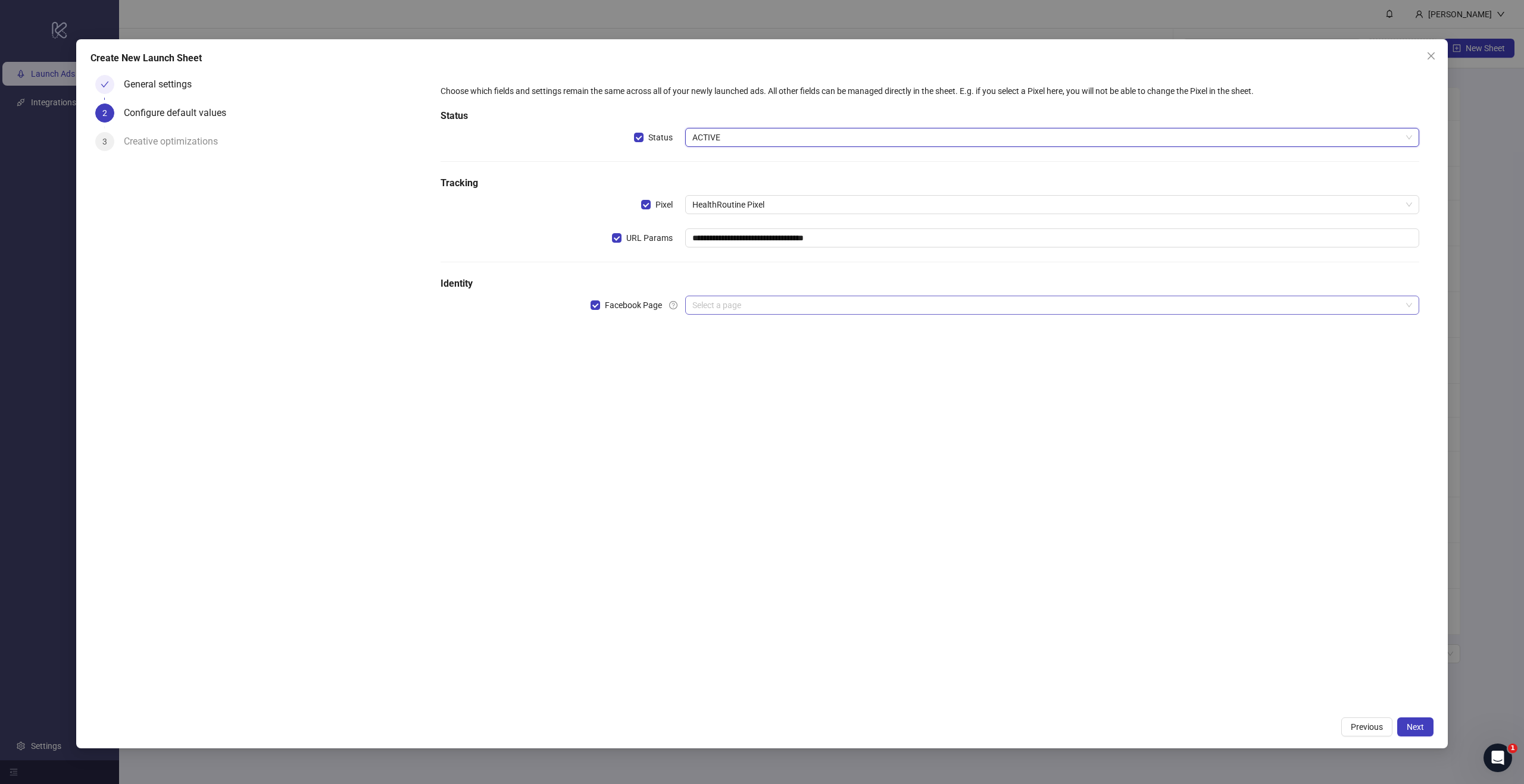
click at [762, 314] on div "Select a page" at bounding box center [1052, 305] width 734 height 19
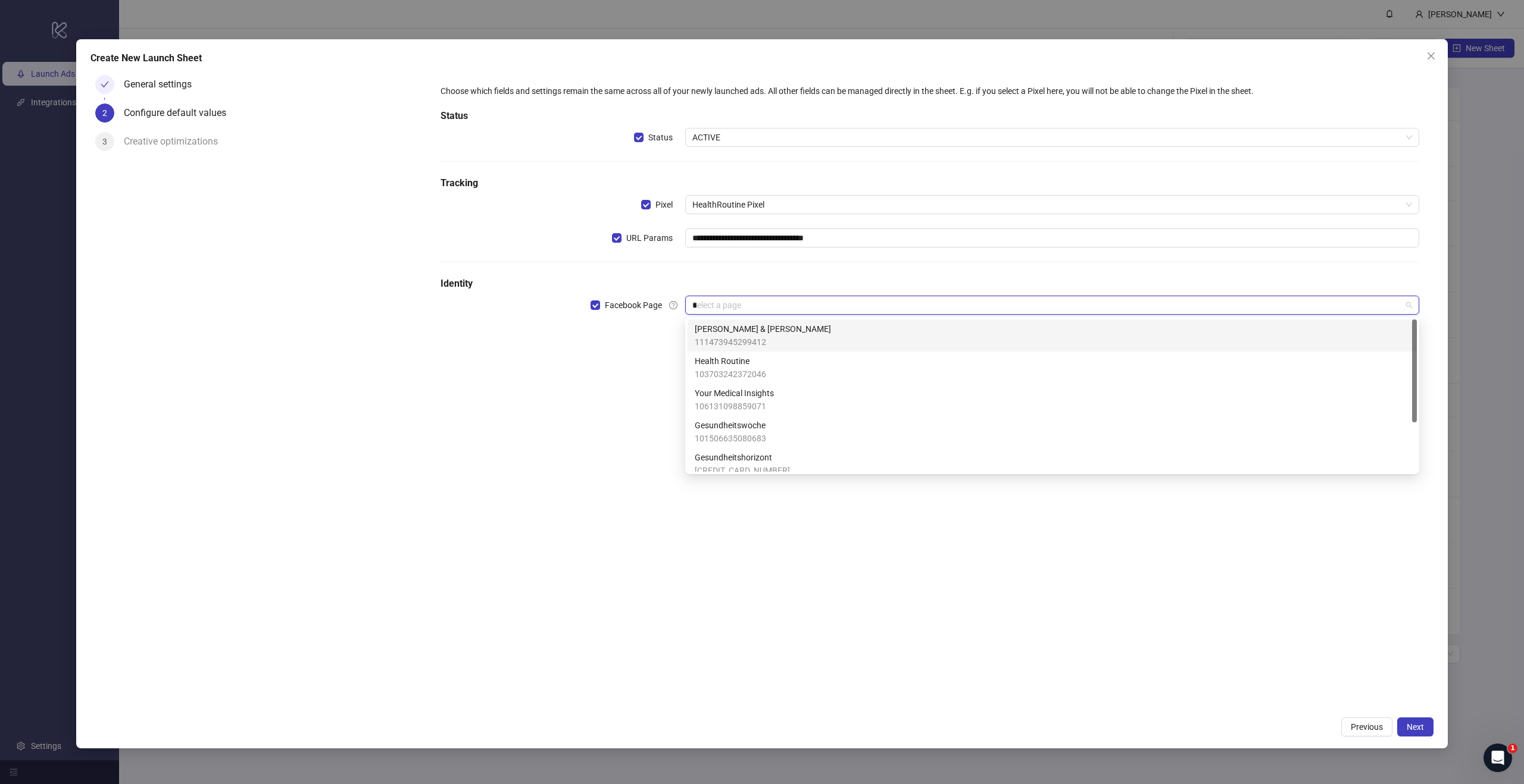
type input "**"
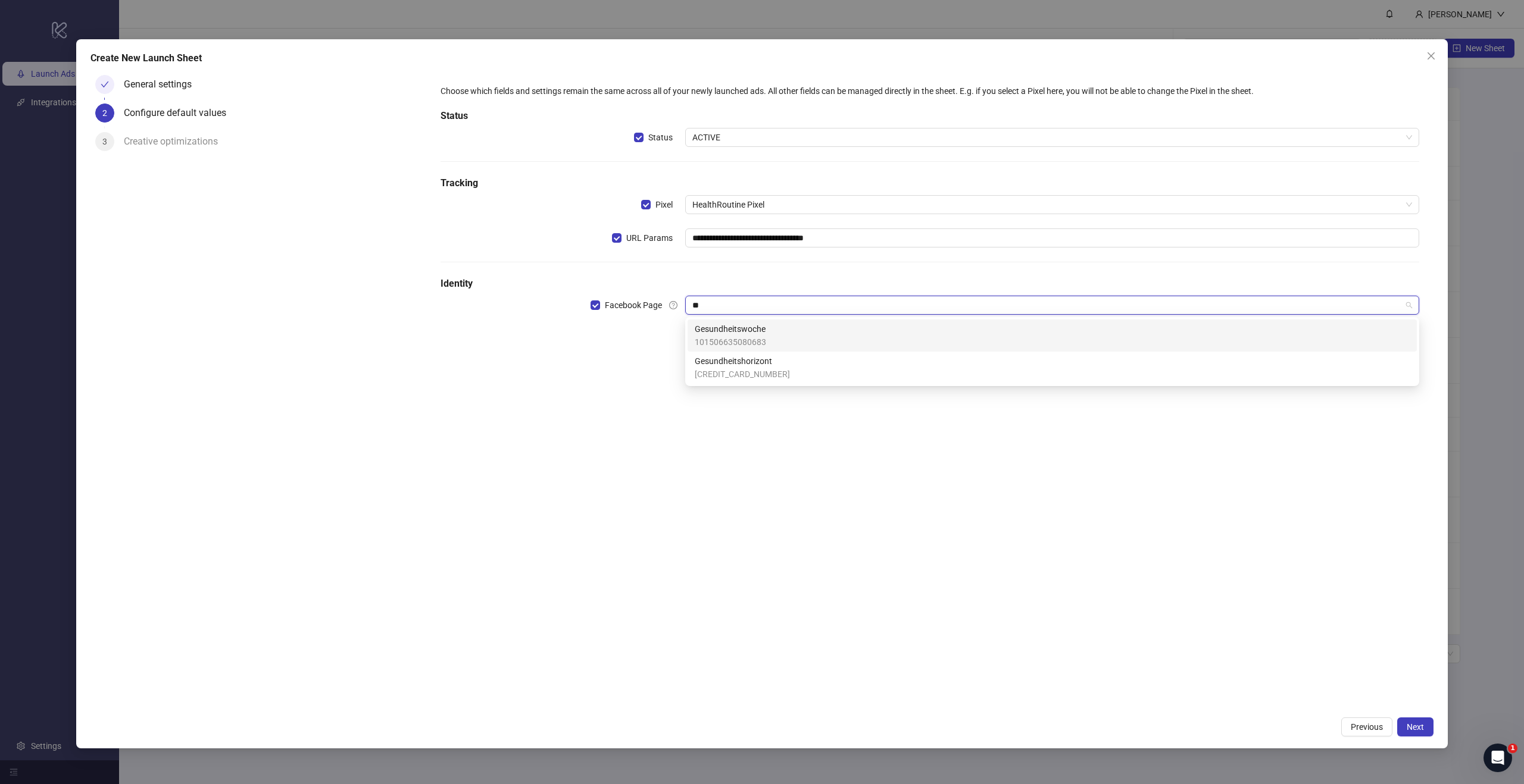
click at [759, 333] on span "Gesundheitswoche" at bounding box center [730, 329] width 71 height 13
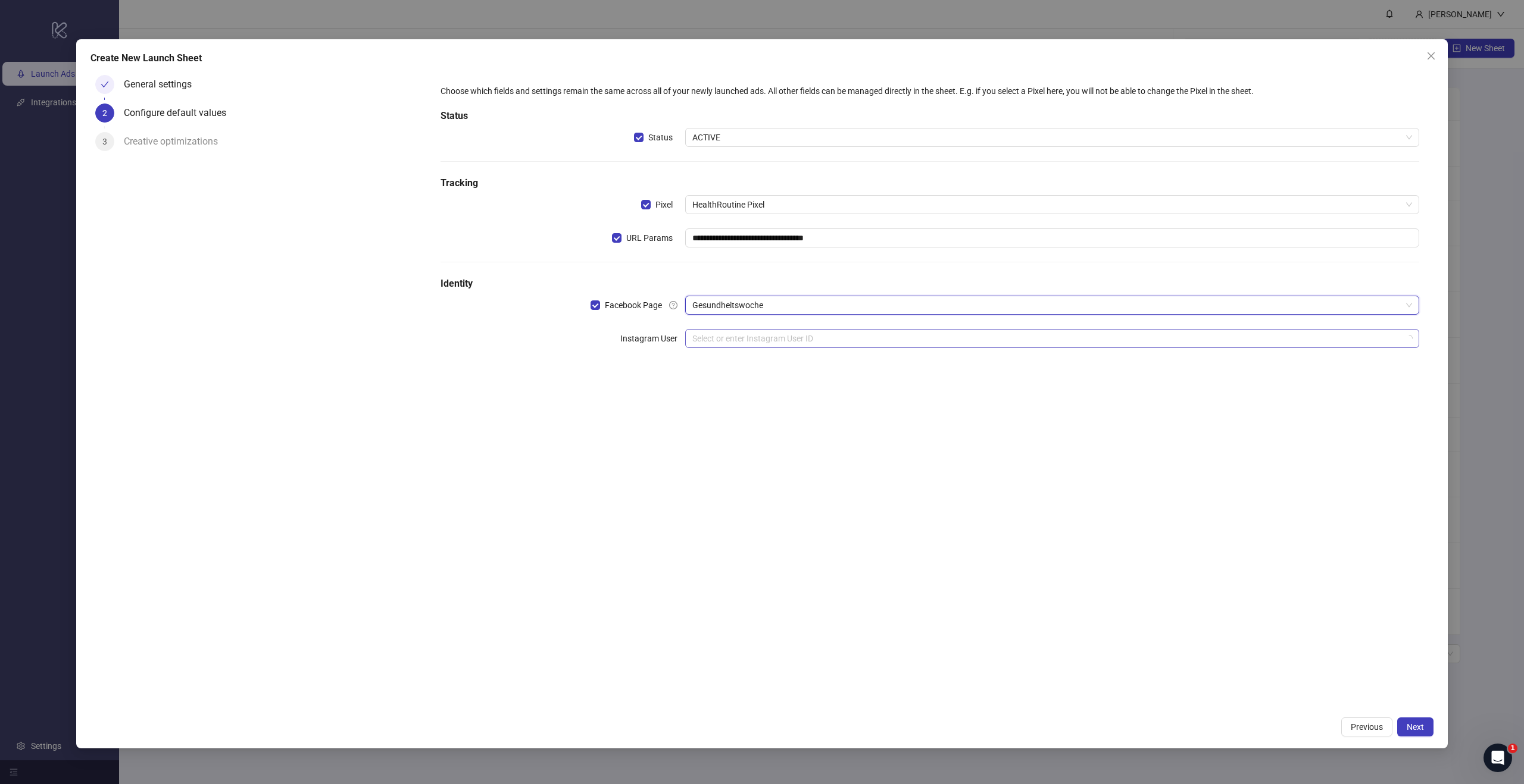
click at [776, 341] on input "search" at bounding box center [1047, 338] width 709 height 18
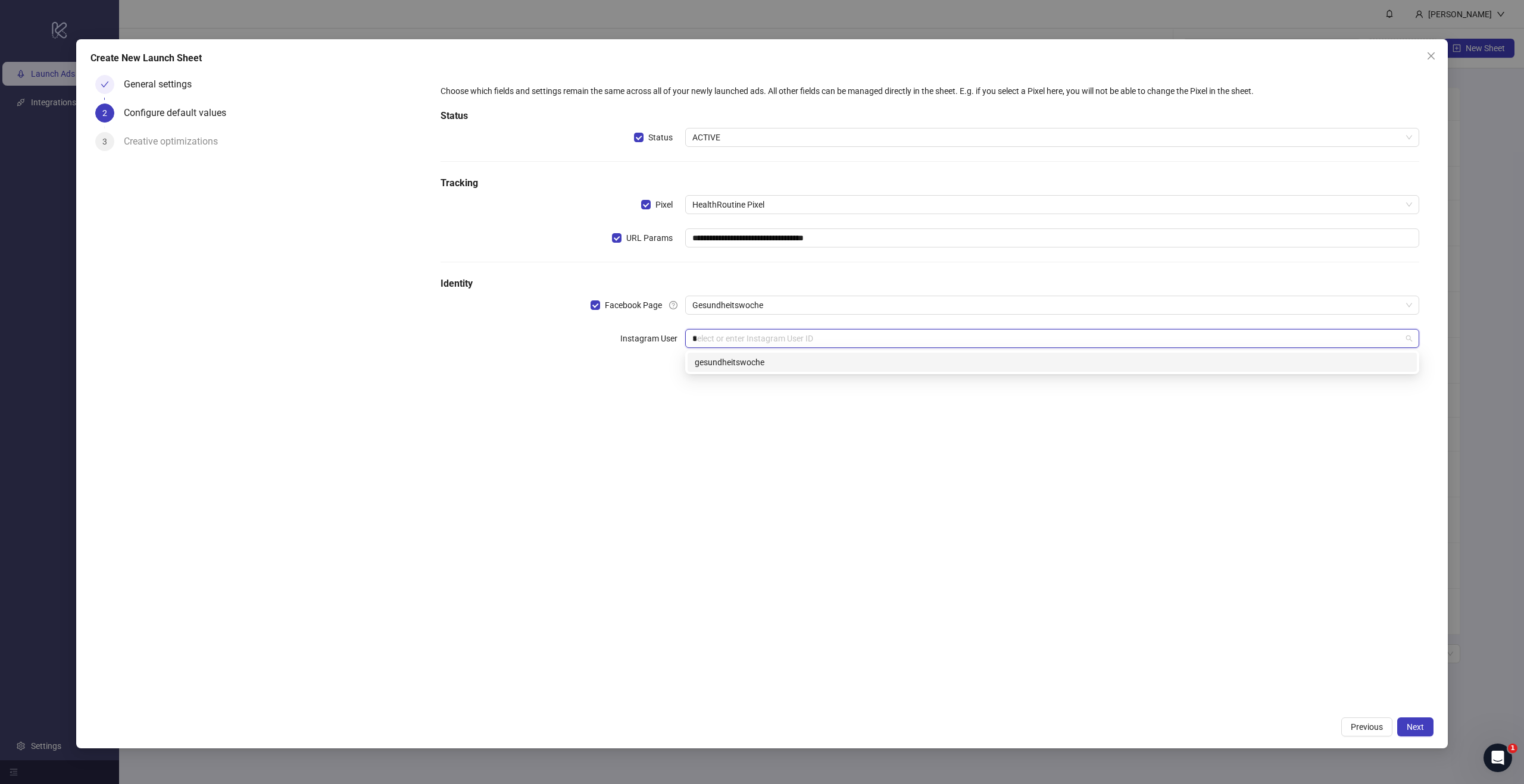
type input "**"
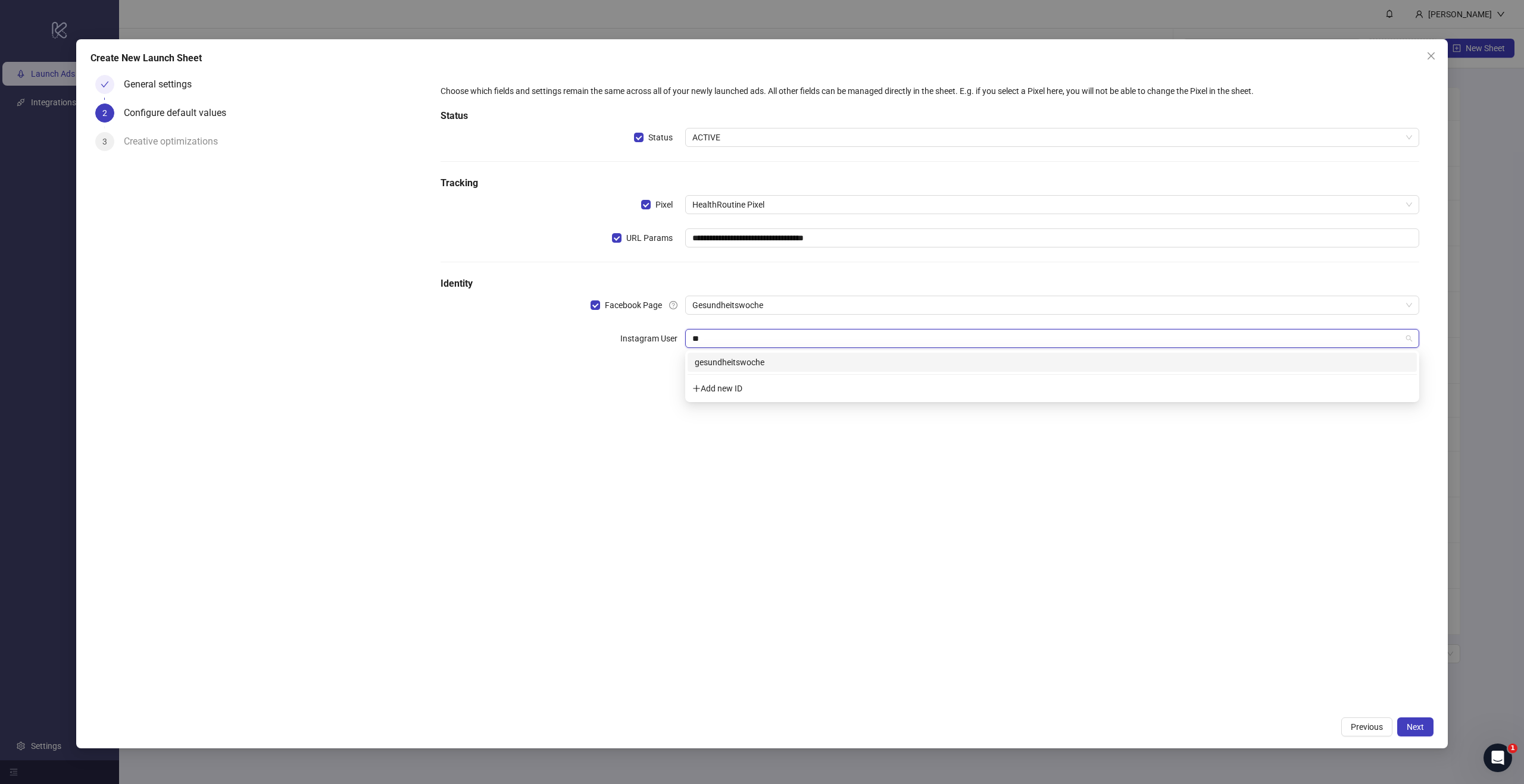
click at [760, 362] on div "gesundheitswoche" at bounding box center [1052, 362] width 715 height 13
click at [942, 509] on div "**********" at bounding box center [930, 390] width 1007 height 640
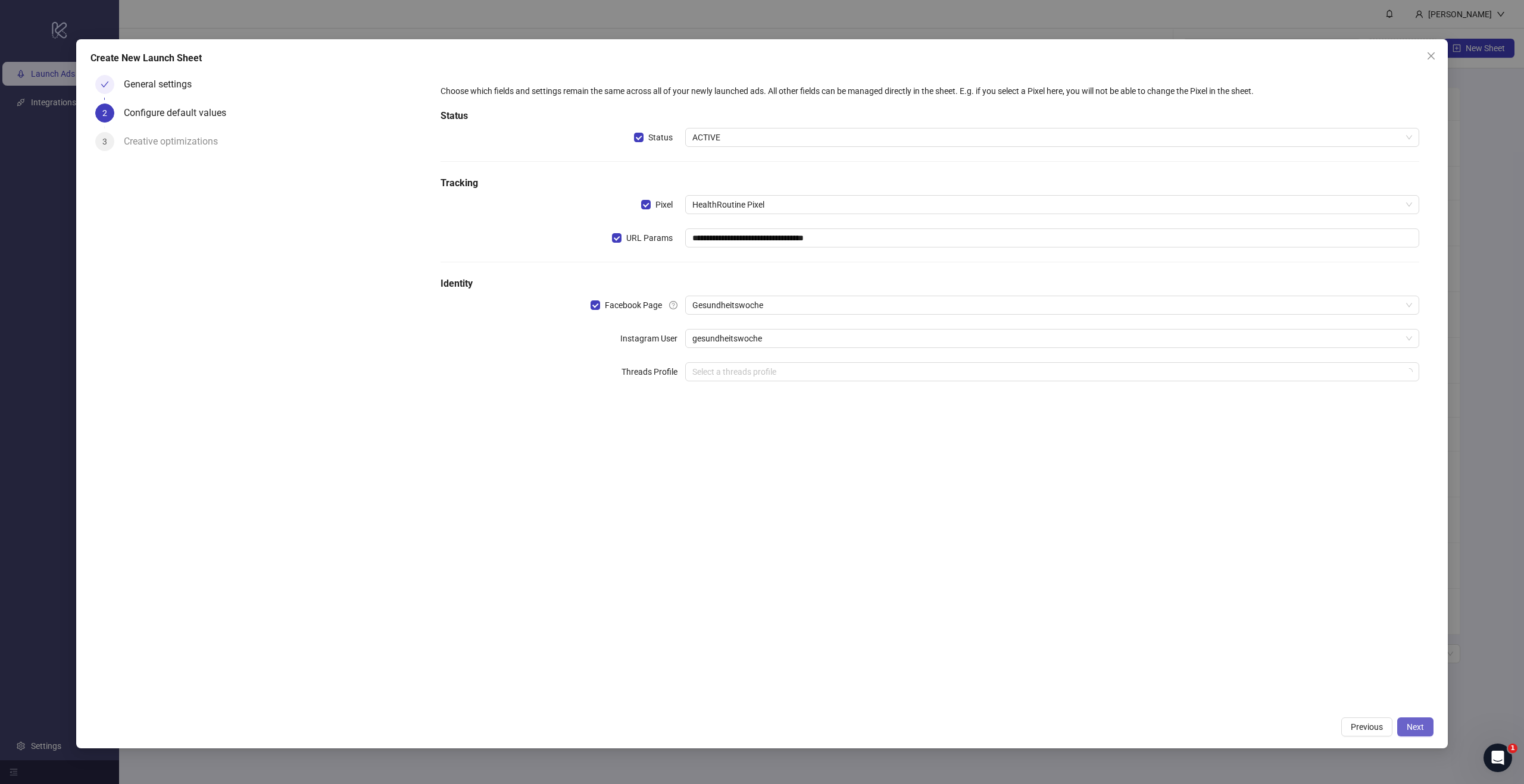
click at [1422, 723] on span "Next" at bounding box center [1415, 727] width 17 height 10
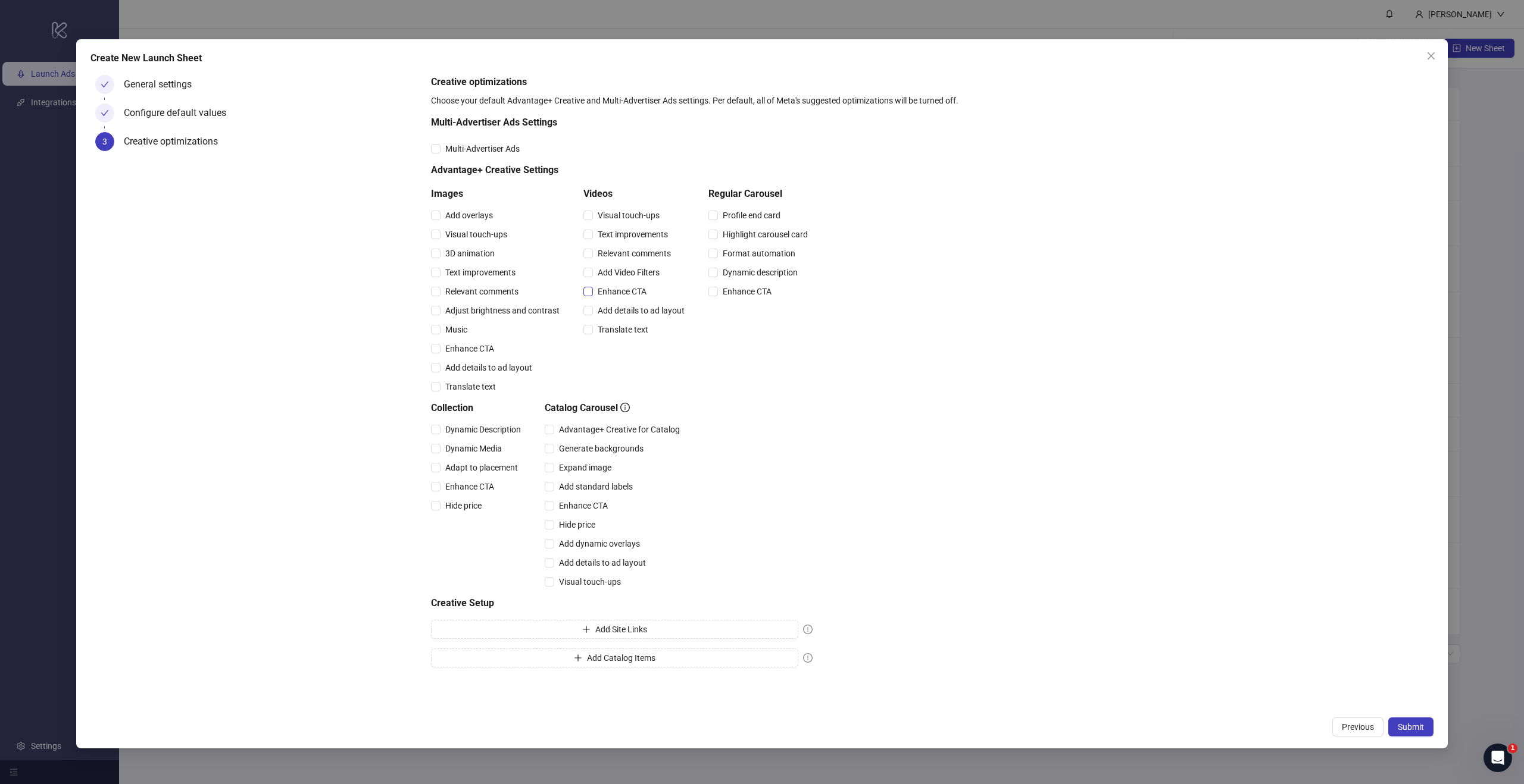
click at [634, 288] on span "Enhance CTA" at bounding box center [622, 291] width 58 height 13
click at [1418, 731] on span "Submit" at bounding box center [1411, 727] width 26 height 10
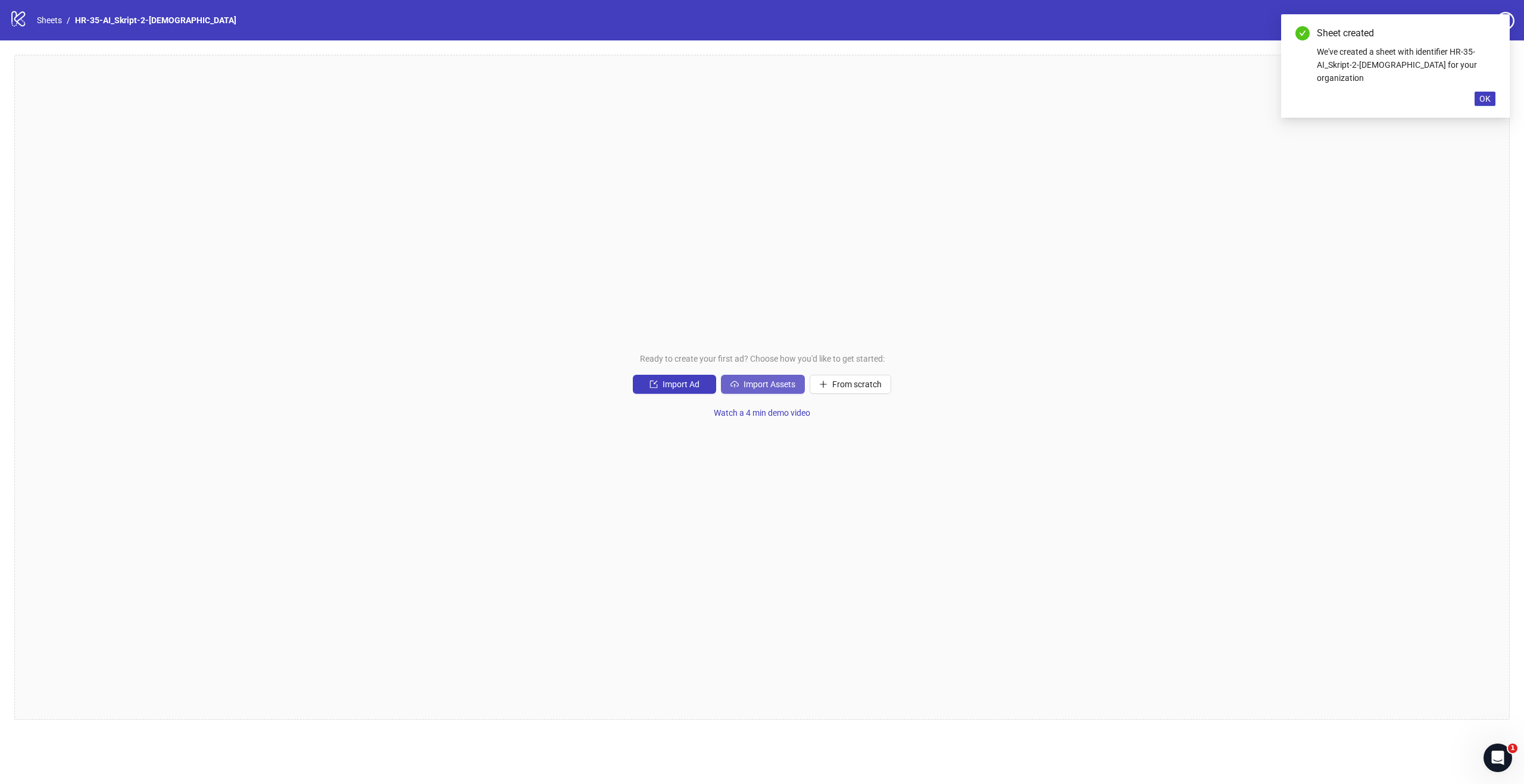
click at [771, 386] on span "Import Assets" at bounding box center [769, 384] width 52 height 10
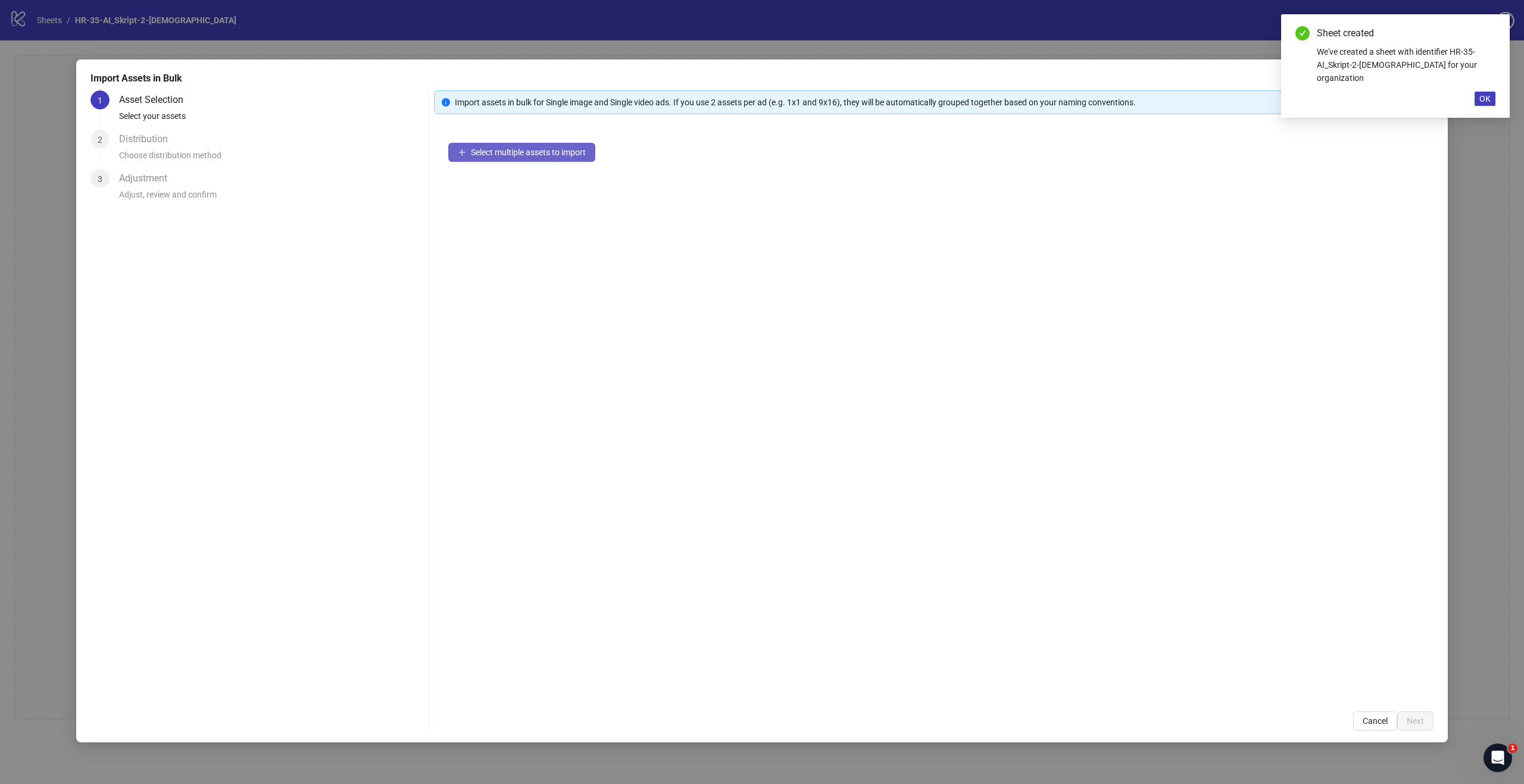
click at [576, 155] on span "Select multiple assets to import" at bounding box center [528, 153] width 115 height 10
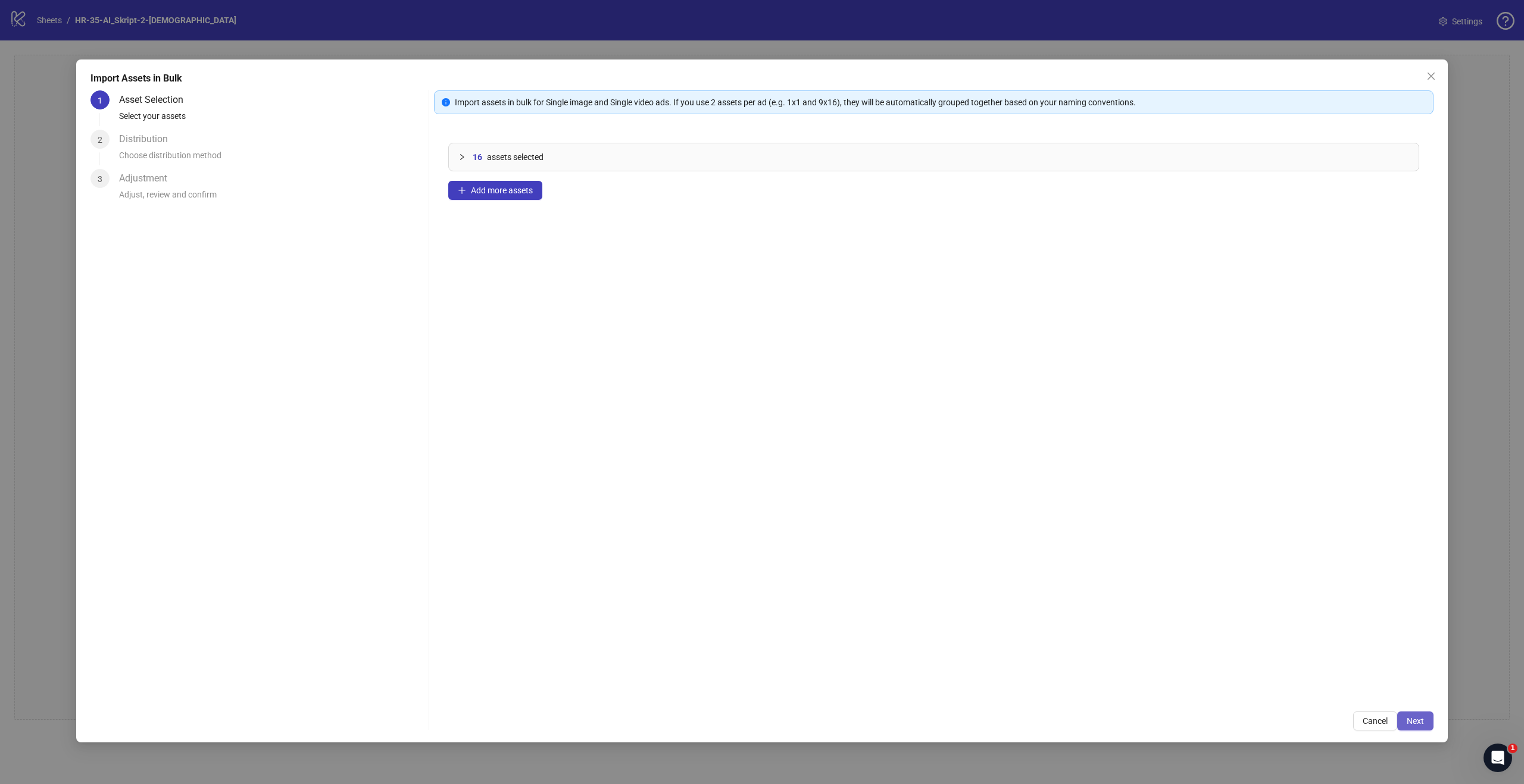
click at [1415, 726] on span "Next" at bounding box center [1415, 721] width 17 height 10
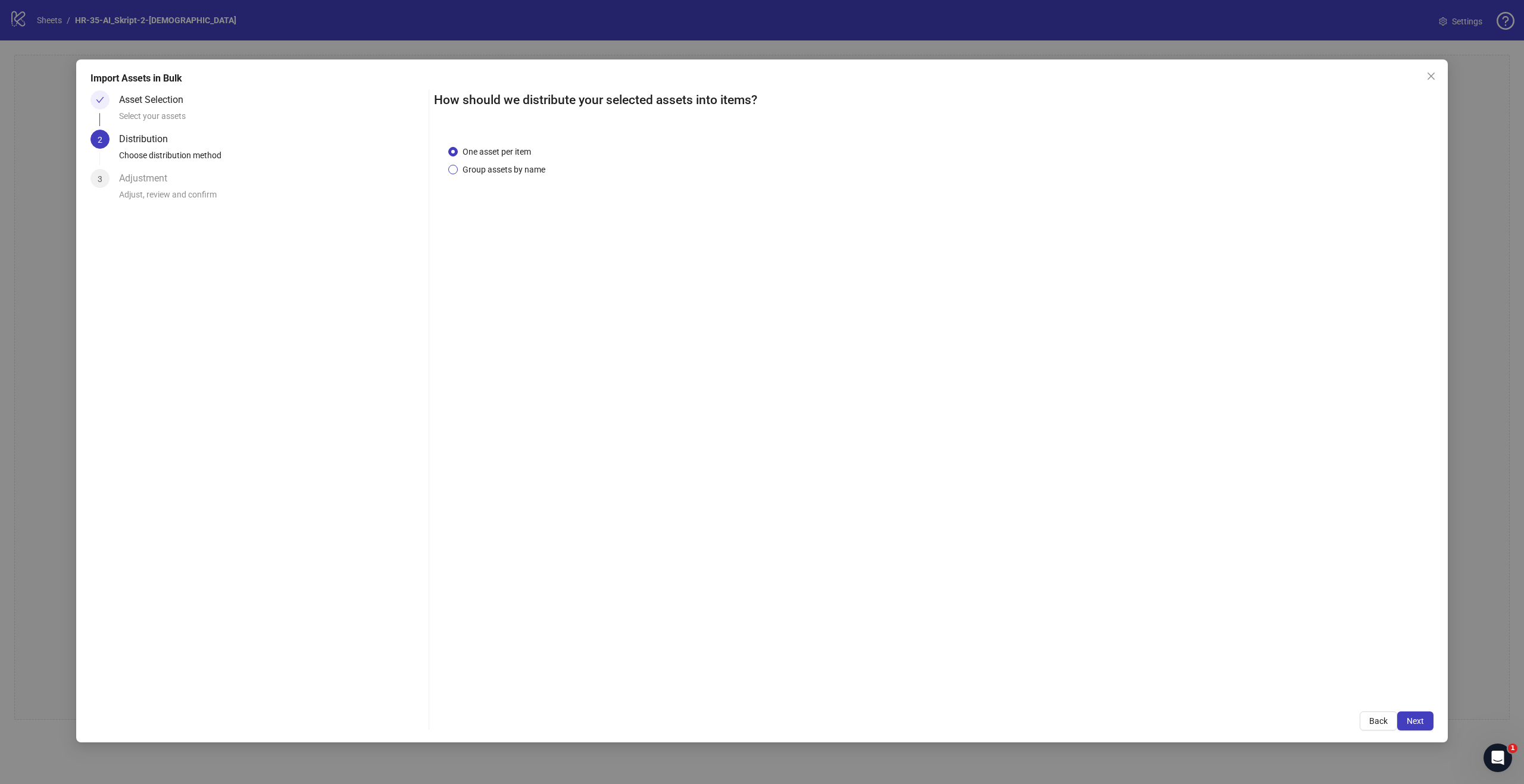
click at [516, 173] on span "Group assets by name" at bounding box center [504, 169] width 92 height 13
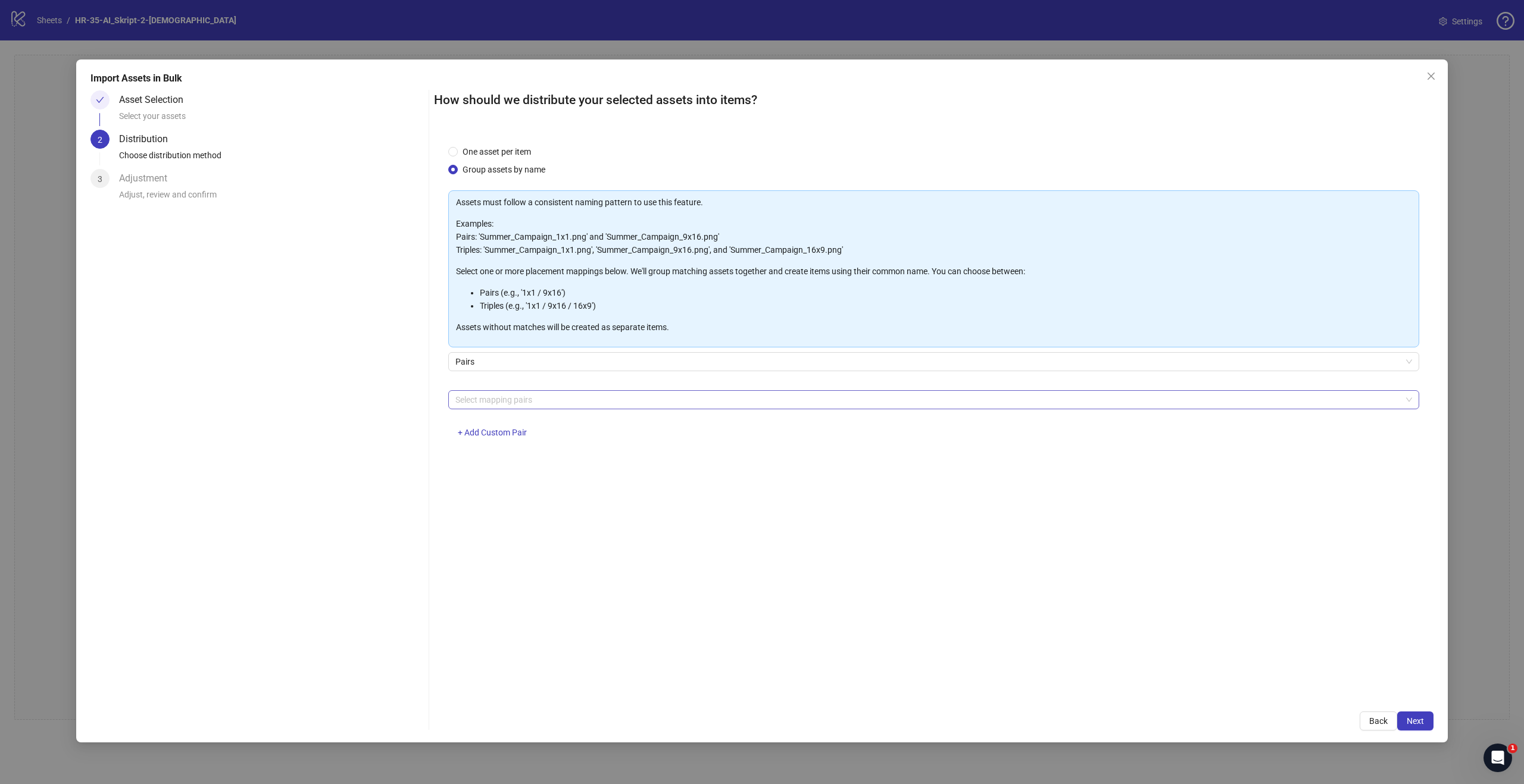
click at [530, 395] on div at bounding box center [927, 400] width 954 height 17
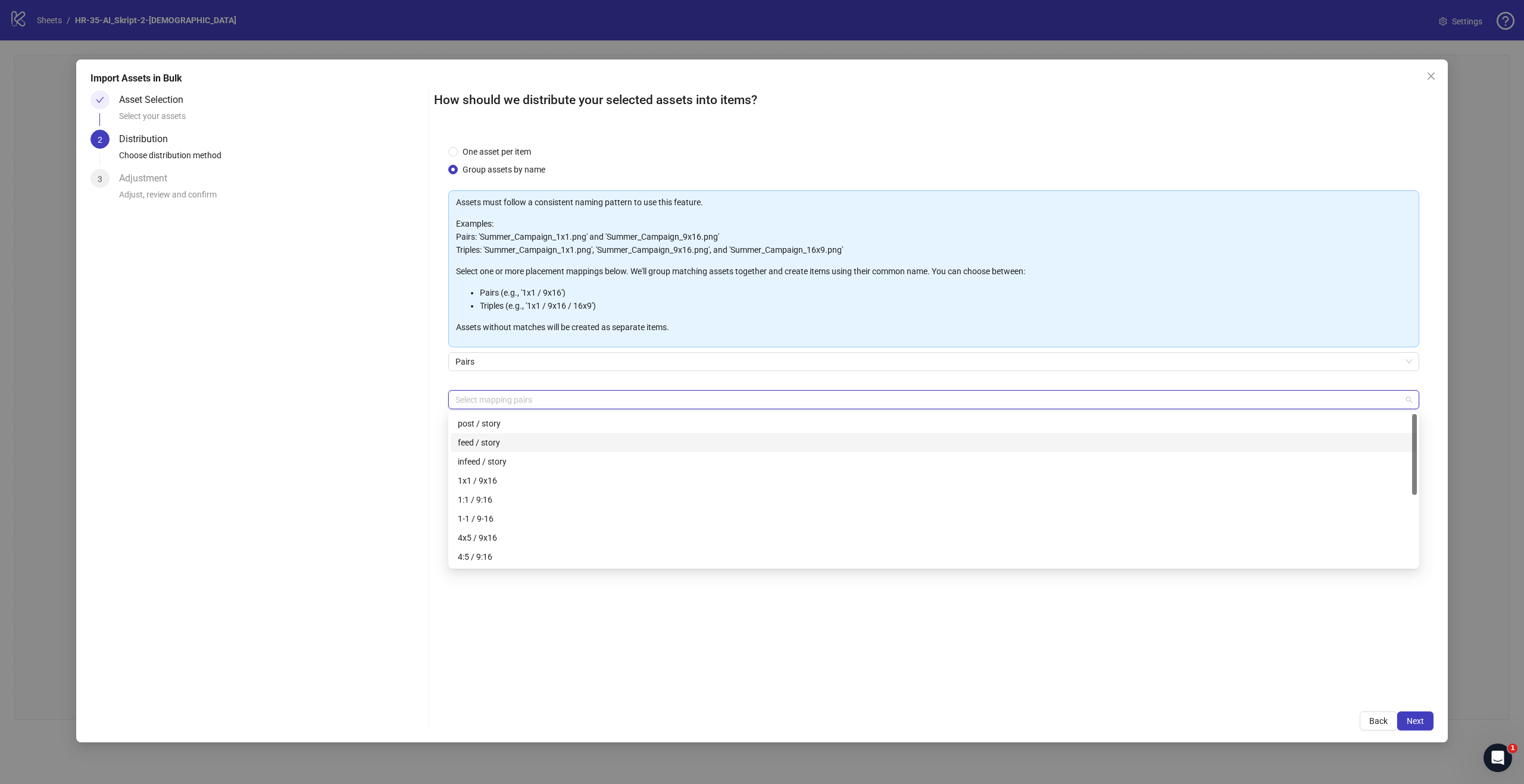
click at [513, 444] on div "feed / story" at bounding box center [933, 442] width 952 height 13
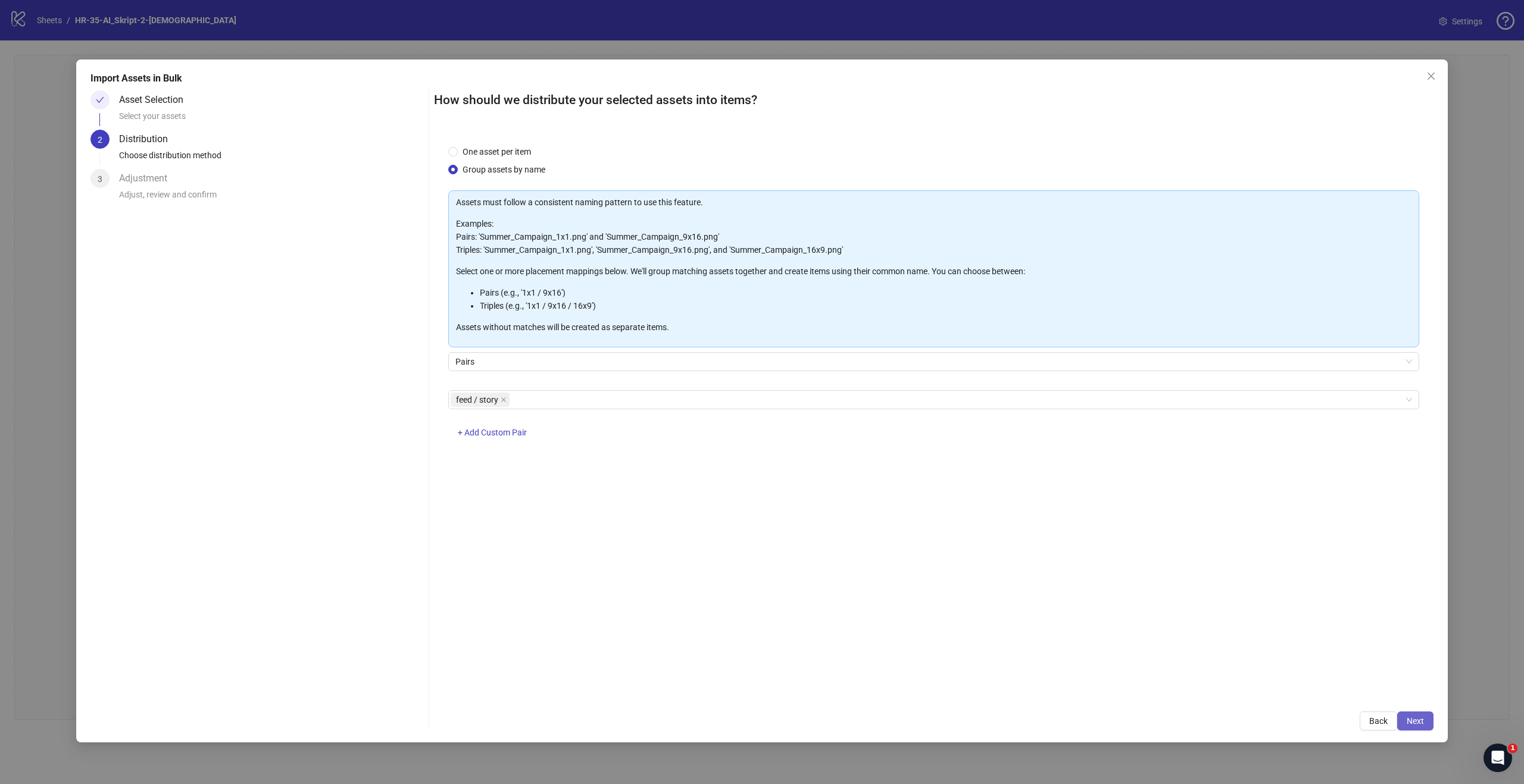
click at [1413, 715] on button "Next" at bounding box center [1415, 721] width 36 height 19
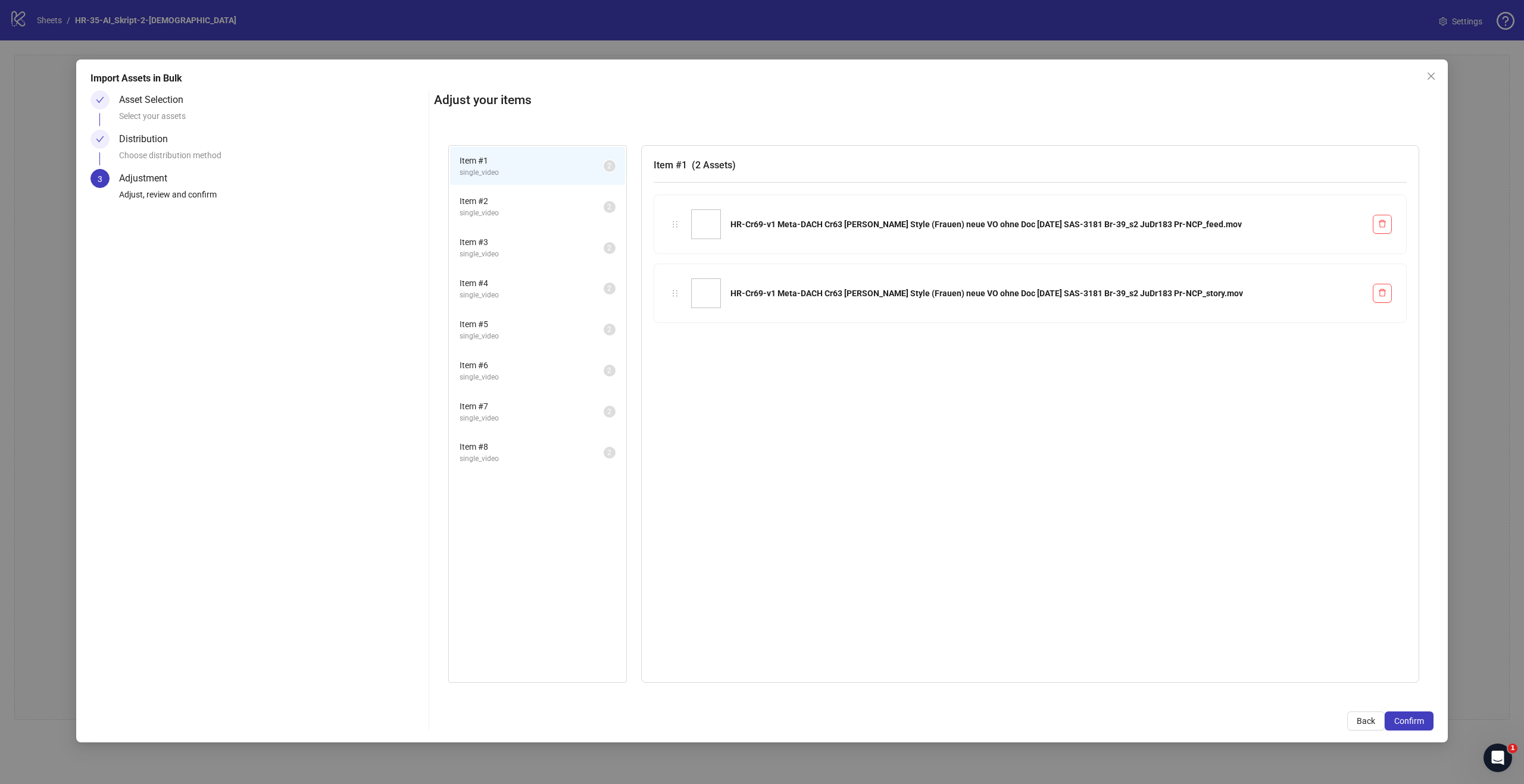
click at [1413, 715] on button "Confirm" at bounding box center [1409, 721] width 49 height 19
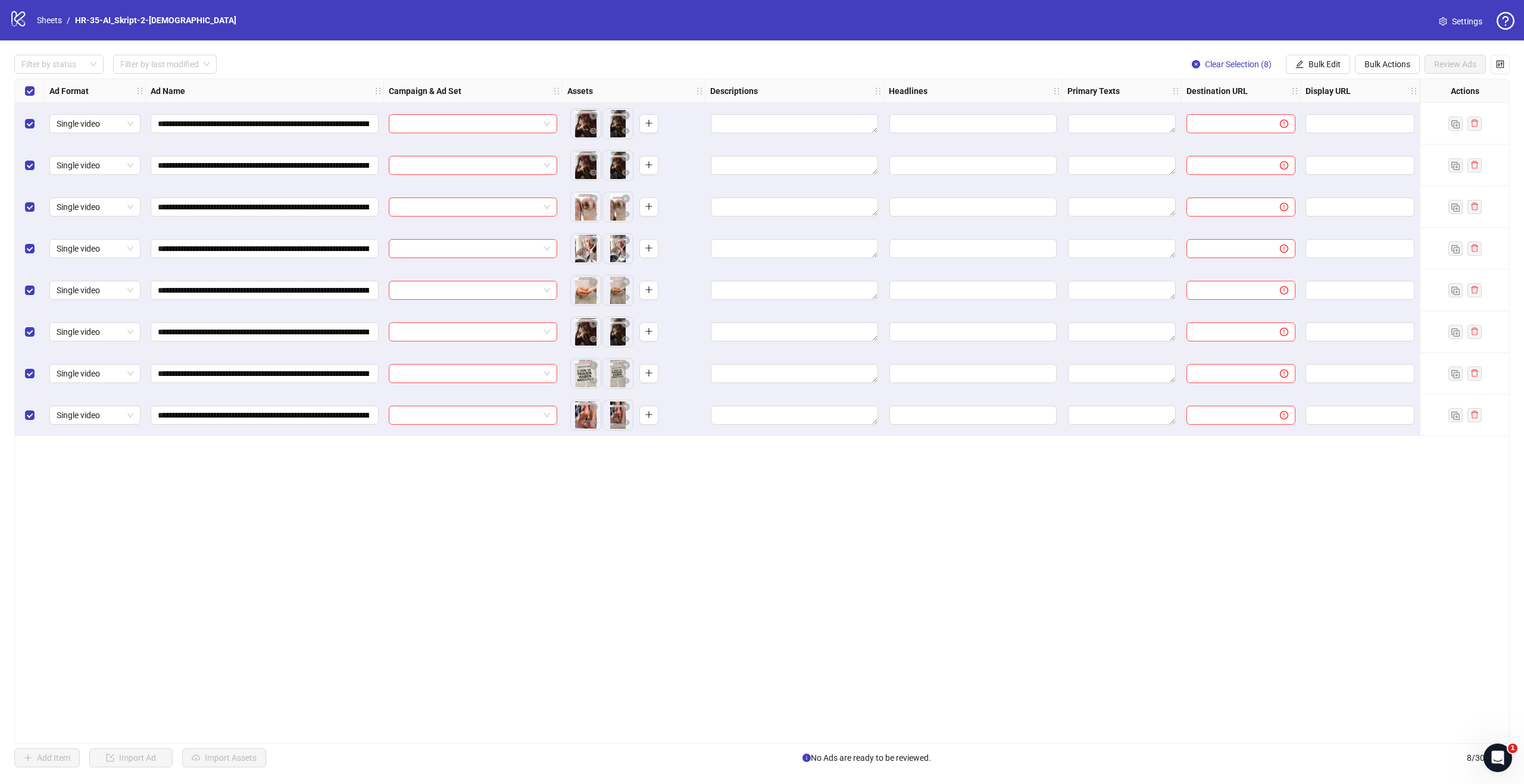
click at [562, 581] on div "**********" at bounding box center [762, 411] width 1495 height 665
click at [215, 722] on div "**********" at bounding box center [762, 411] width 1495 height 665
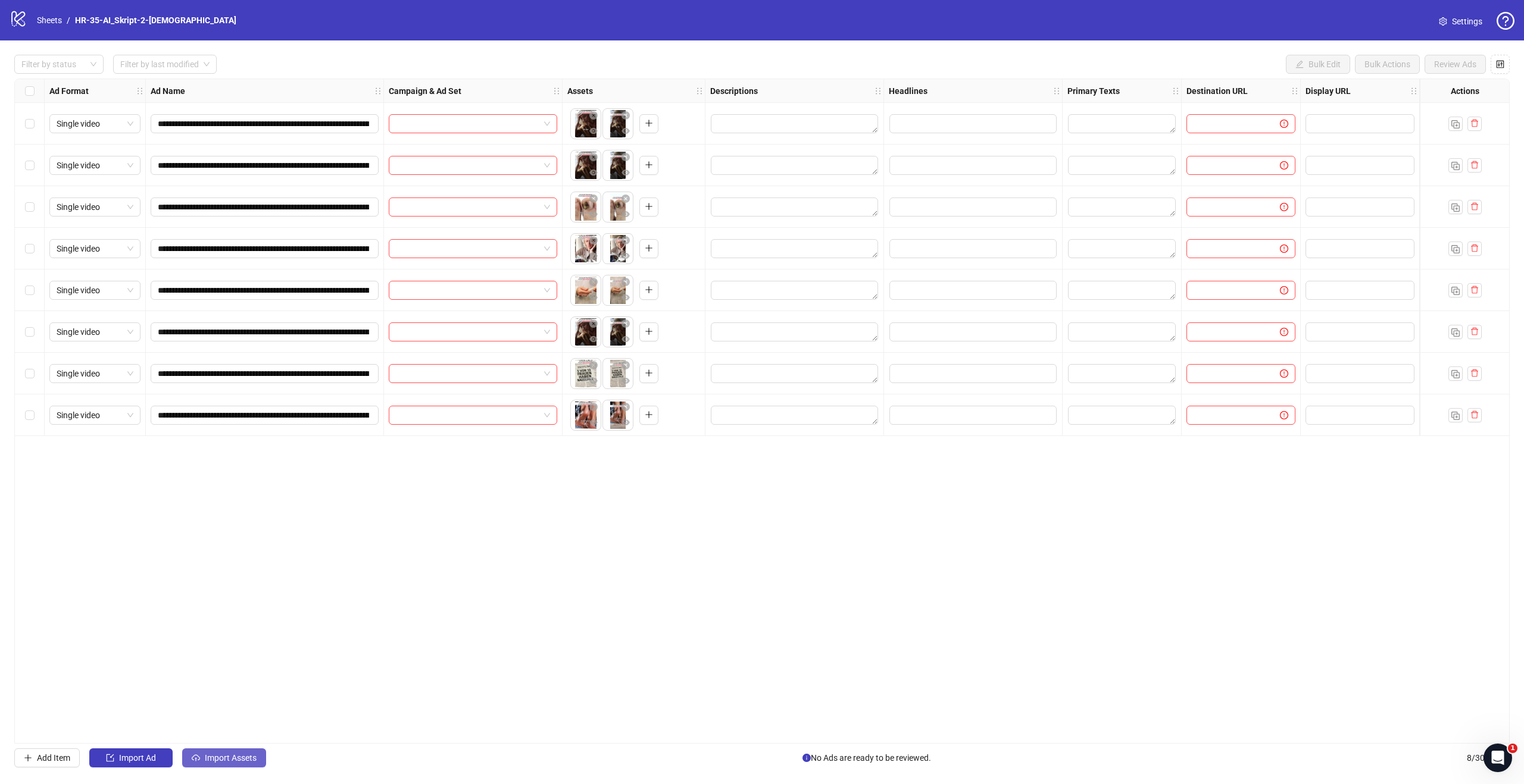
click at [223, 760] on span "Import Assets" at bounding box center [231, 758] width 52 height 10
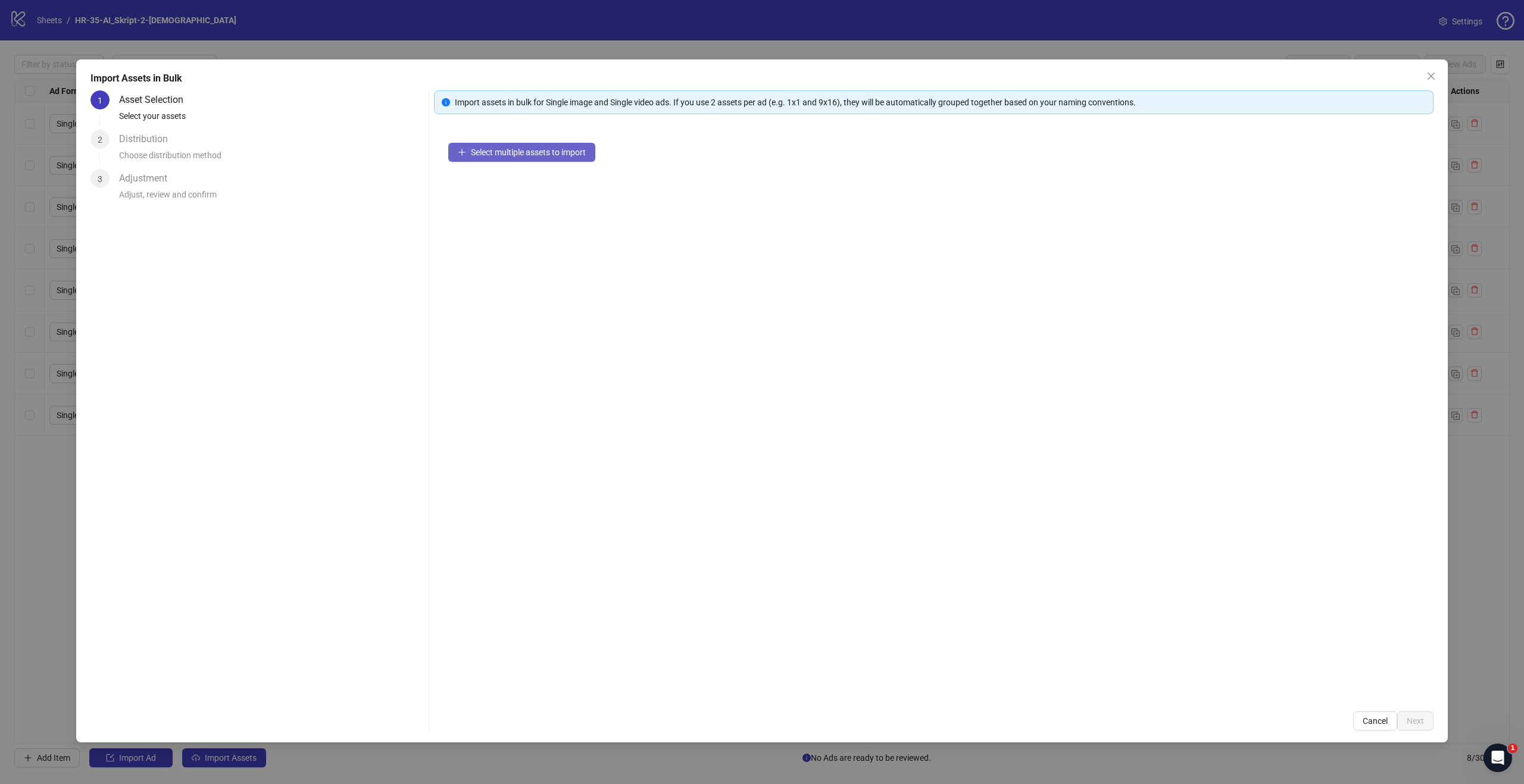
click at [547, 156] on span "Select multiple assets to import" at bounding box center [528, 153] width 115 height 10
click at [1428, 75] on icon "close" at bounding box center [1431, 76] width 10 height 10
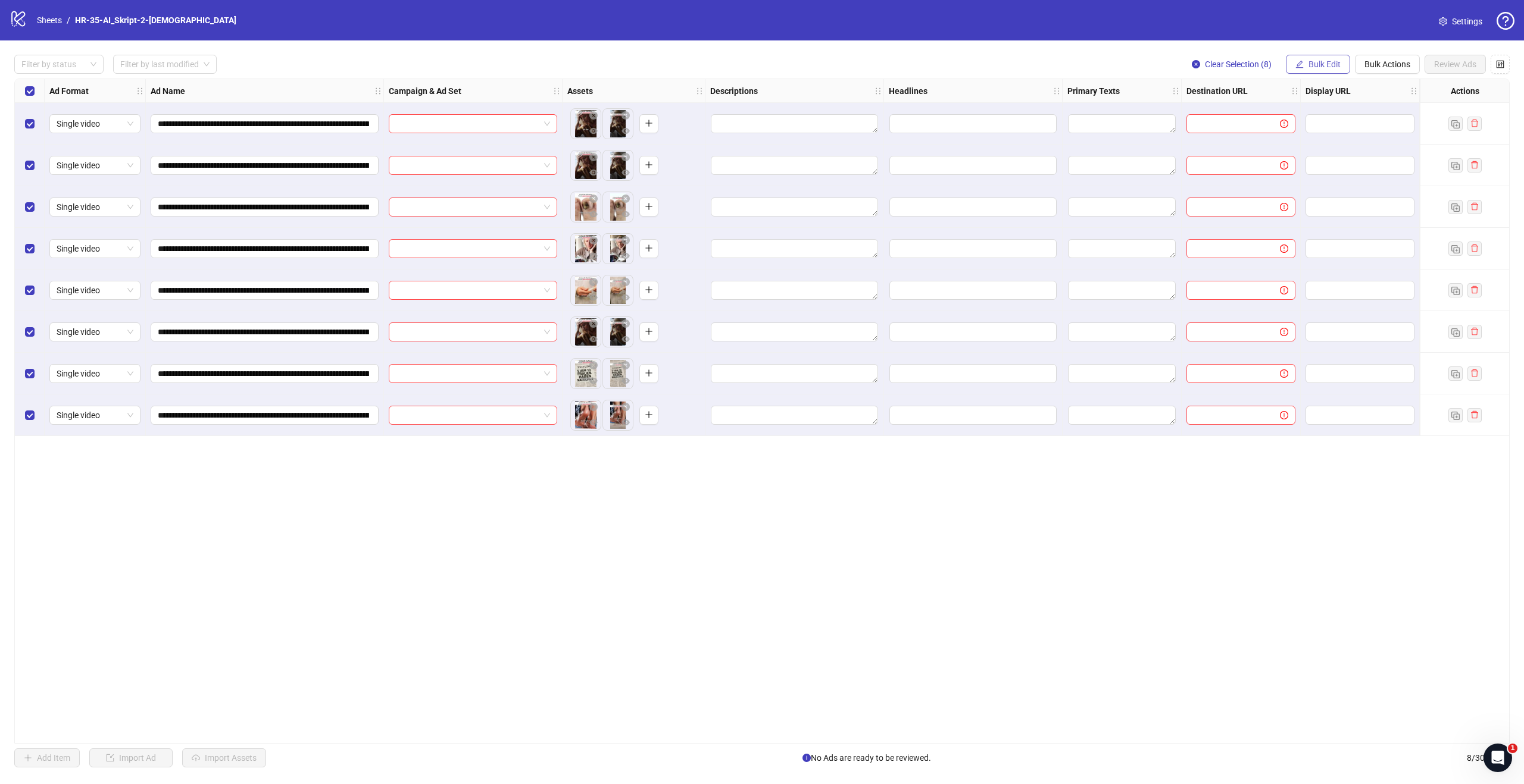
click at [1313, 64] on span "Bulk Edit" at bounding box center [1324, 64] width 32 height 10
click at [1320, 126] on span "Campaign & Ad Set" at bounding box center [1329, 126] width 71 height 13
click at [1304, 116] on input "search" at bounding box center [1279, 115] width 213 height 18
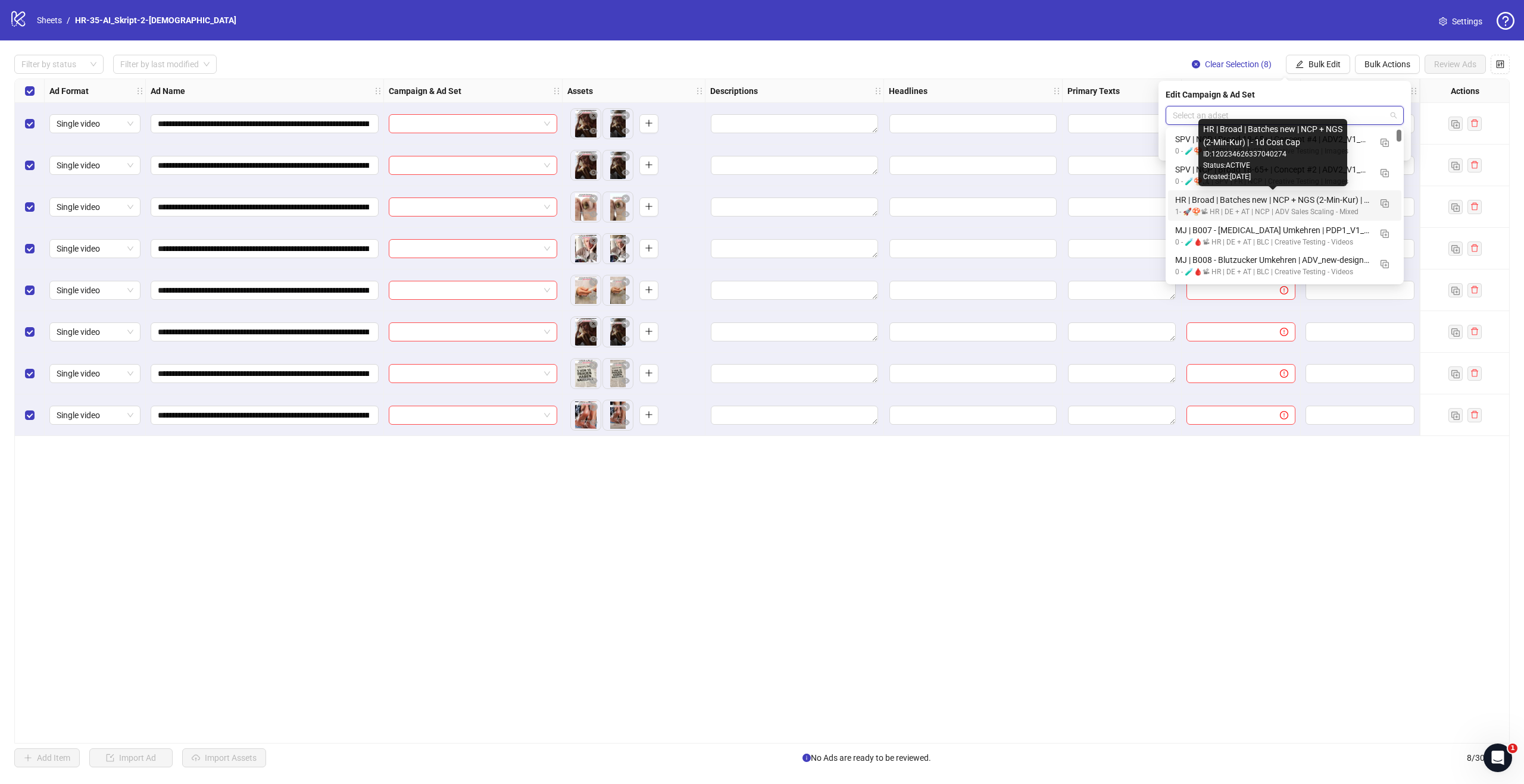
click at [1243, 204] on div "HR | Broad | Batches new | NCP + NGS (2-Min-Kur) | - 1d Cost Cap" at bounding box center [1273, 199] width 195 height 13
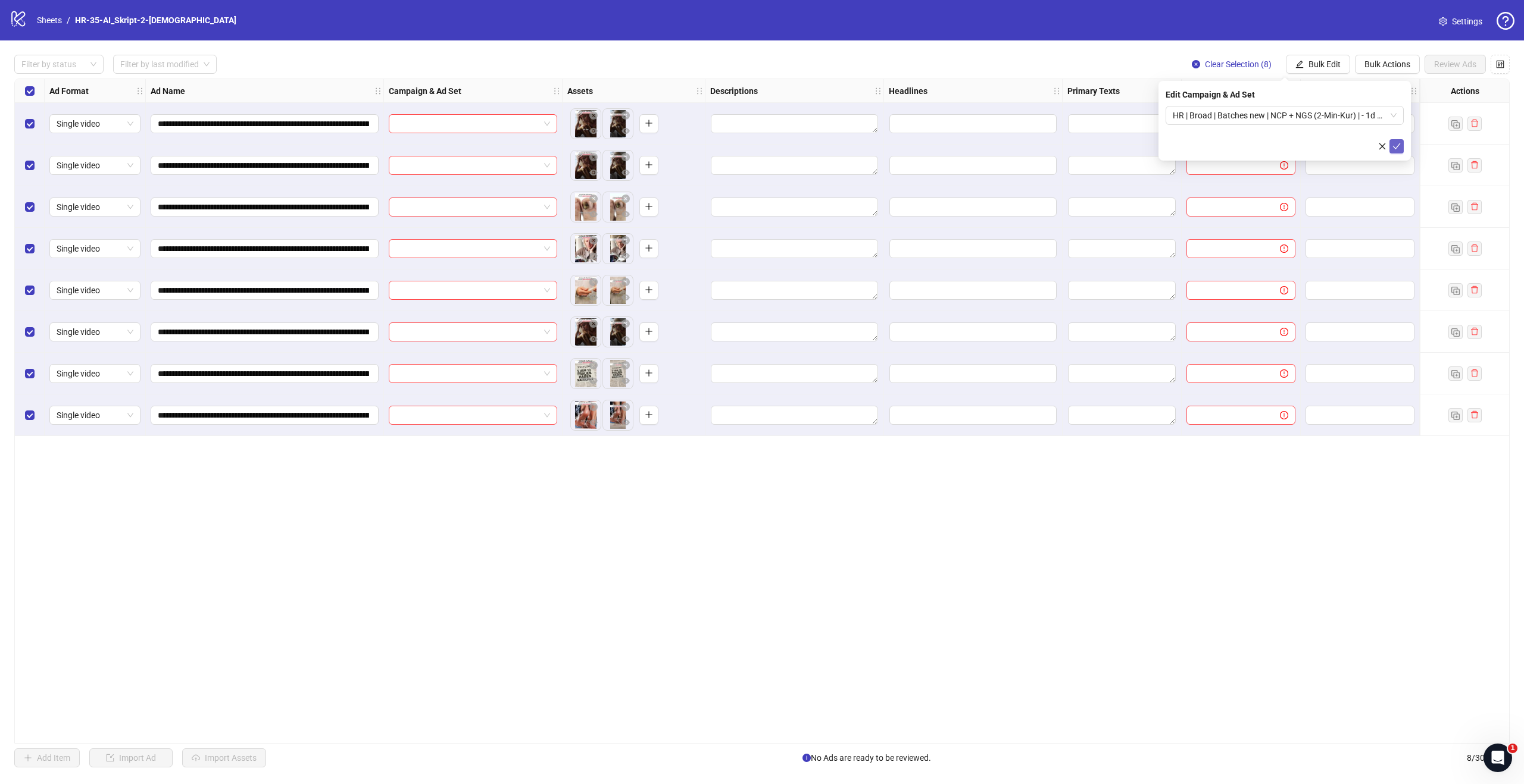
click at [1398, 145] on icon "check" at bounding box center [1396, 147] width 8 height 6
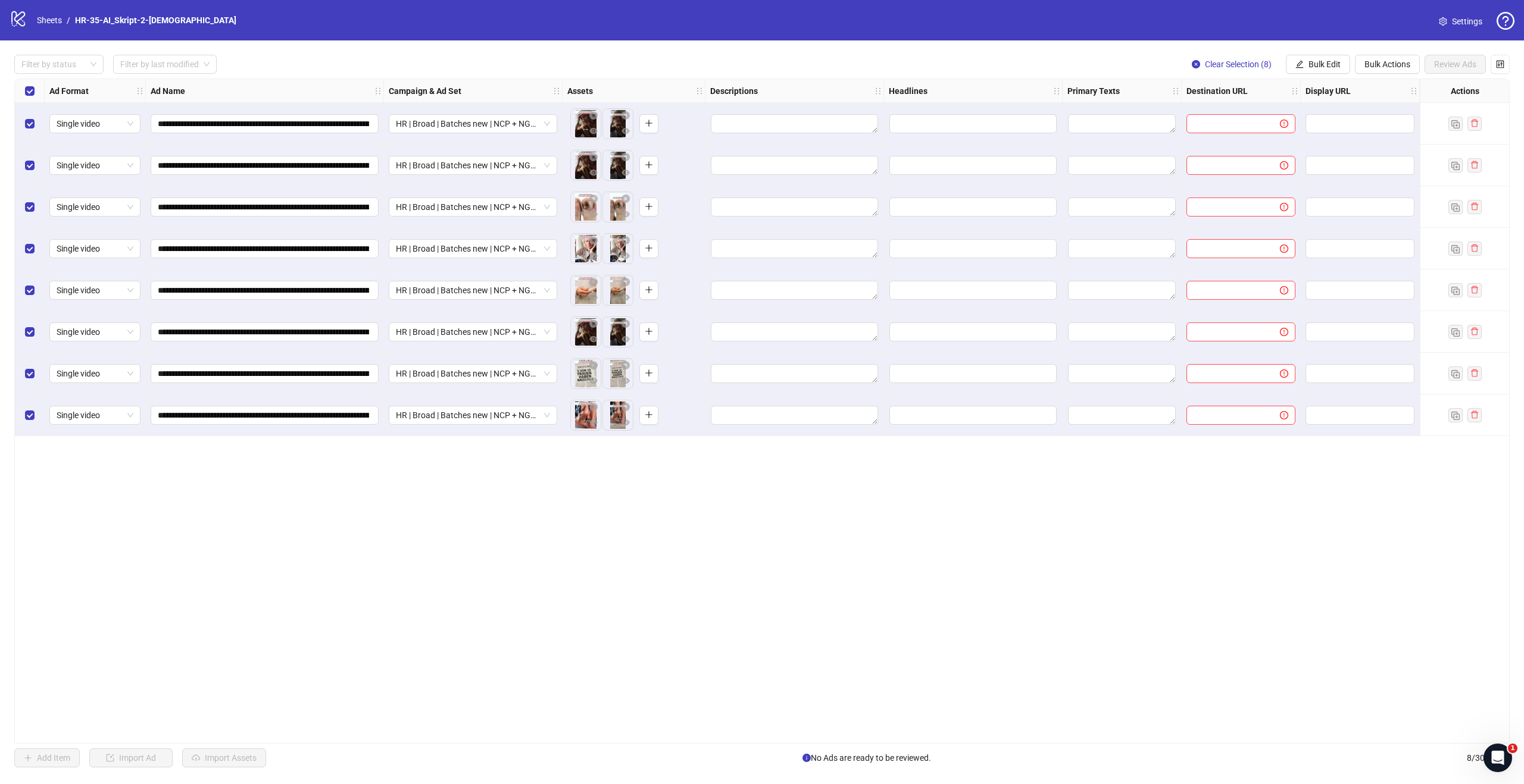
click at [1035, 535] on div "**********" at bounding box center [762, 411] width 1495 height 665
click at [1263, 124] on input "text" at bounding box center [1228, 123] width 70 height 13
click at [594, 132] on icon "eye" at bounding box center [594, 131] width 9 height 9
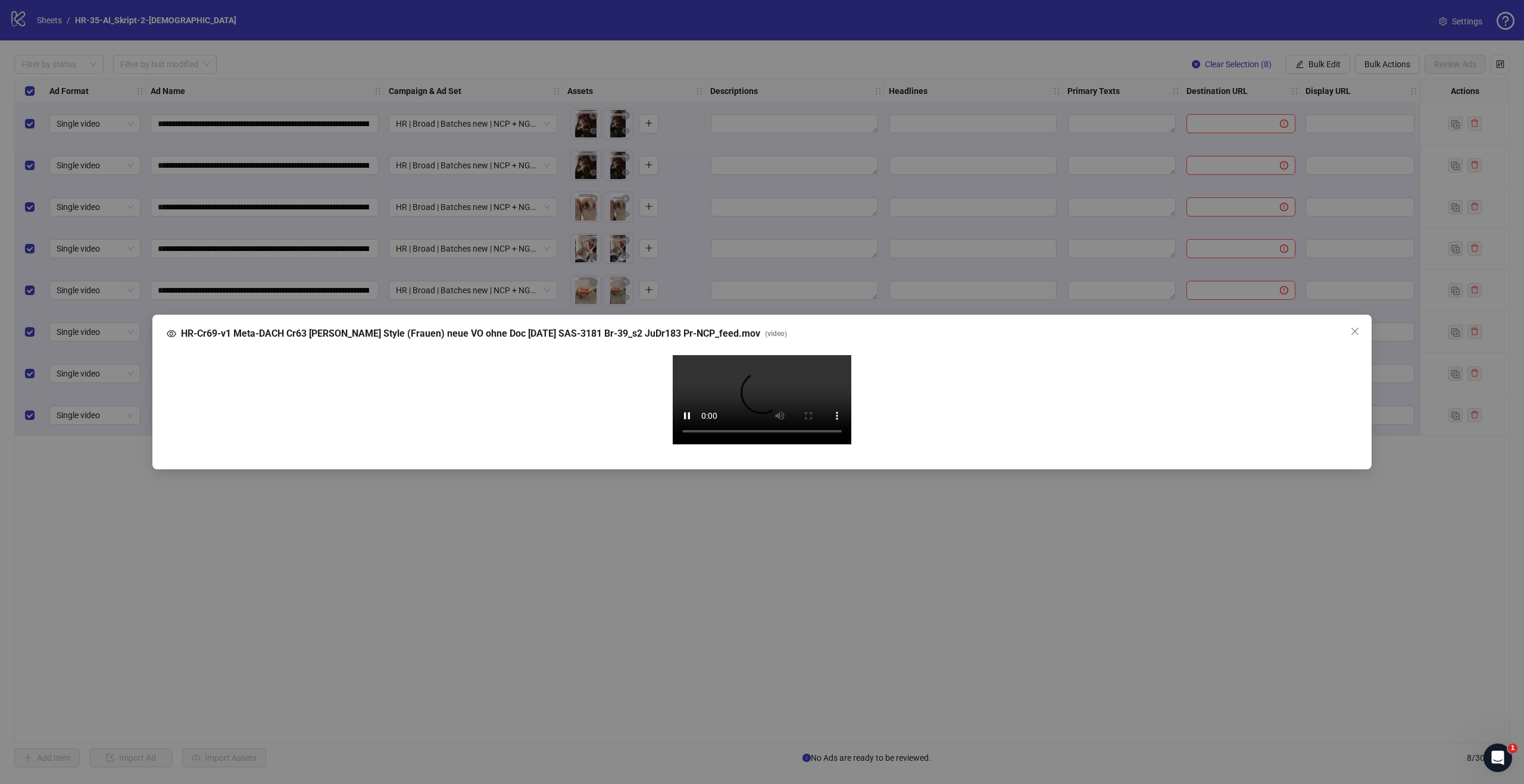
click at [1349, 327] on span "Close" at bounding box center [1355, 332] width 19 height 10
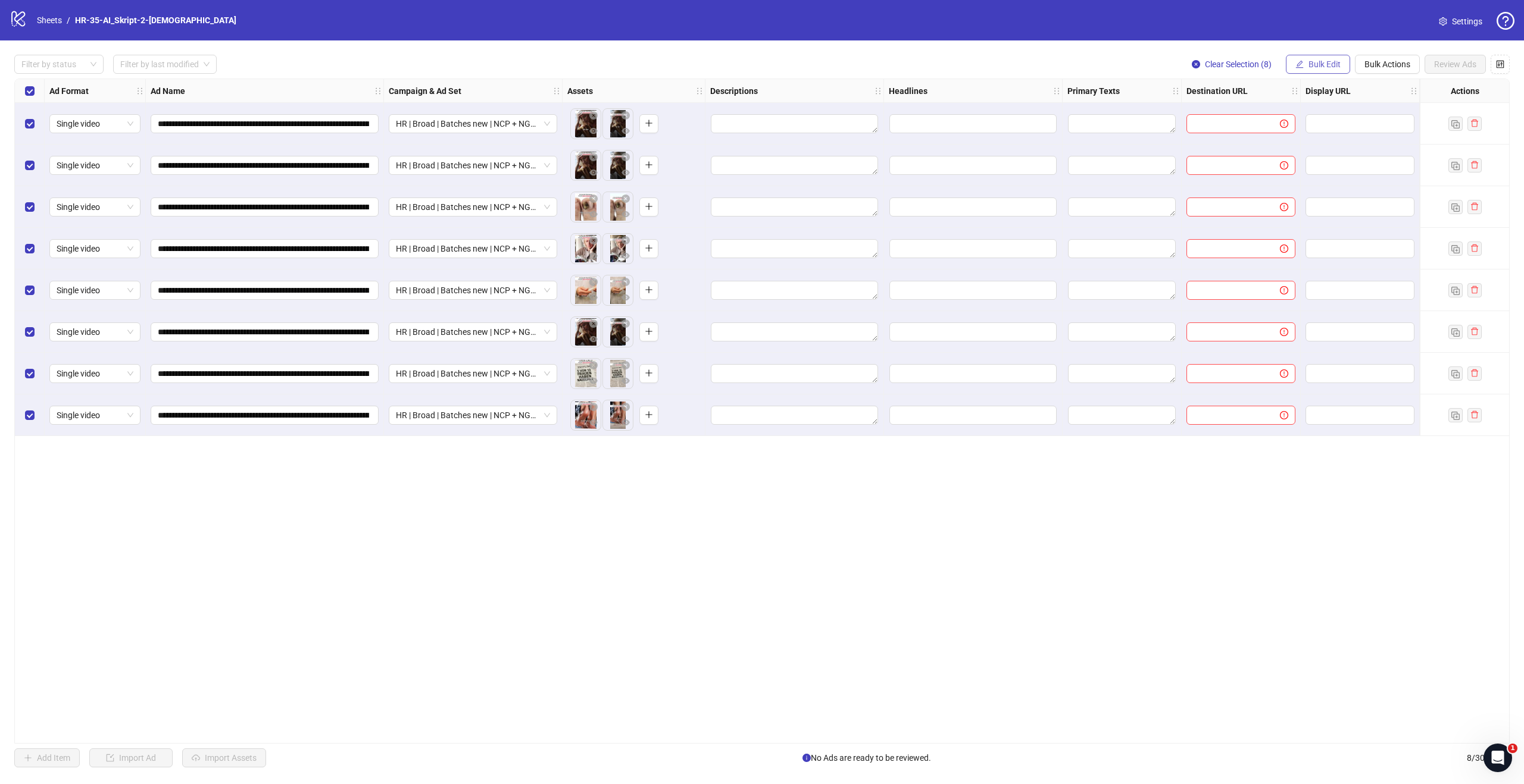
click at [1312, 63] on span "Bulk Edit" at bounding box center [1324, 64] width 32 height 10
click at [1334, 204] on span "Destination URL" at bounding box center [1329, 202] width 71 height 13
click at [1279, 106] on span at bounding box center [1284, 115] width 238 height 19
click at [1287, 123] on span at bounding box center [1284, 115] width 238 height 19
paste input "**********"
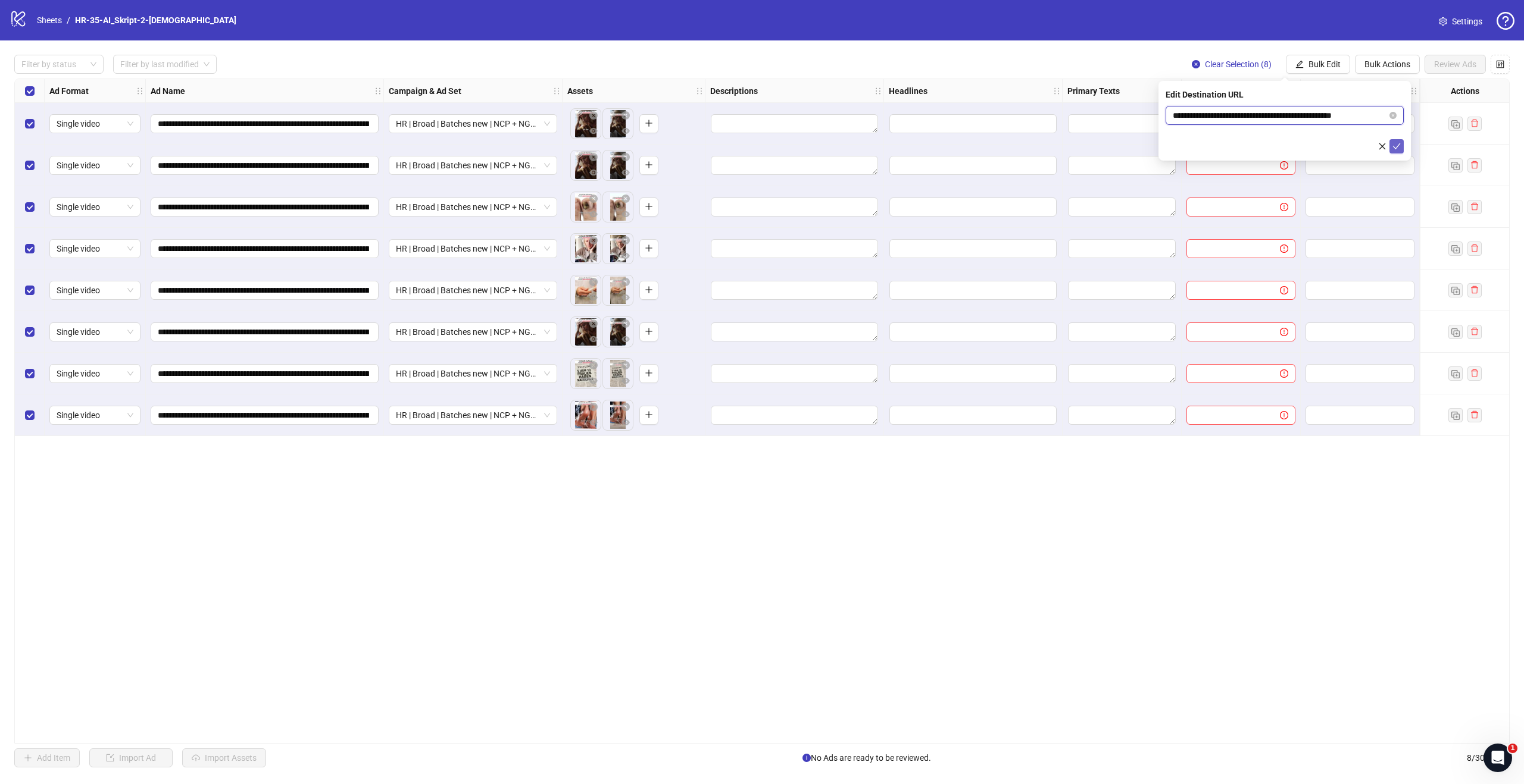
type input "**********"
click at [1399, 142] on icon "check" at bounding box center [1396, 147] width 9 height 9
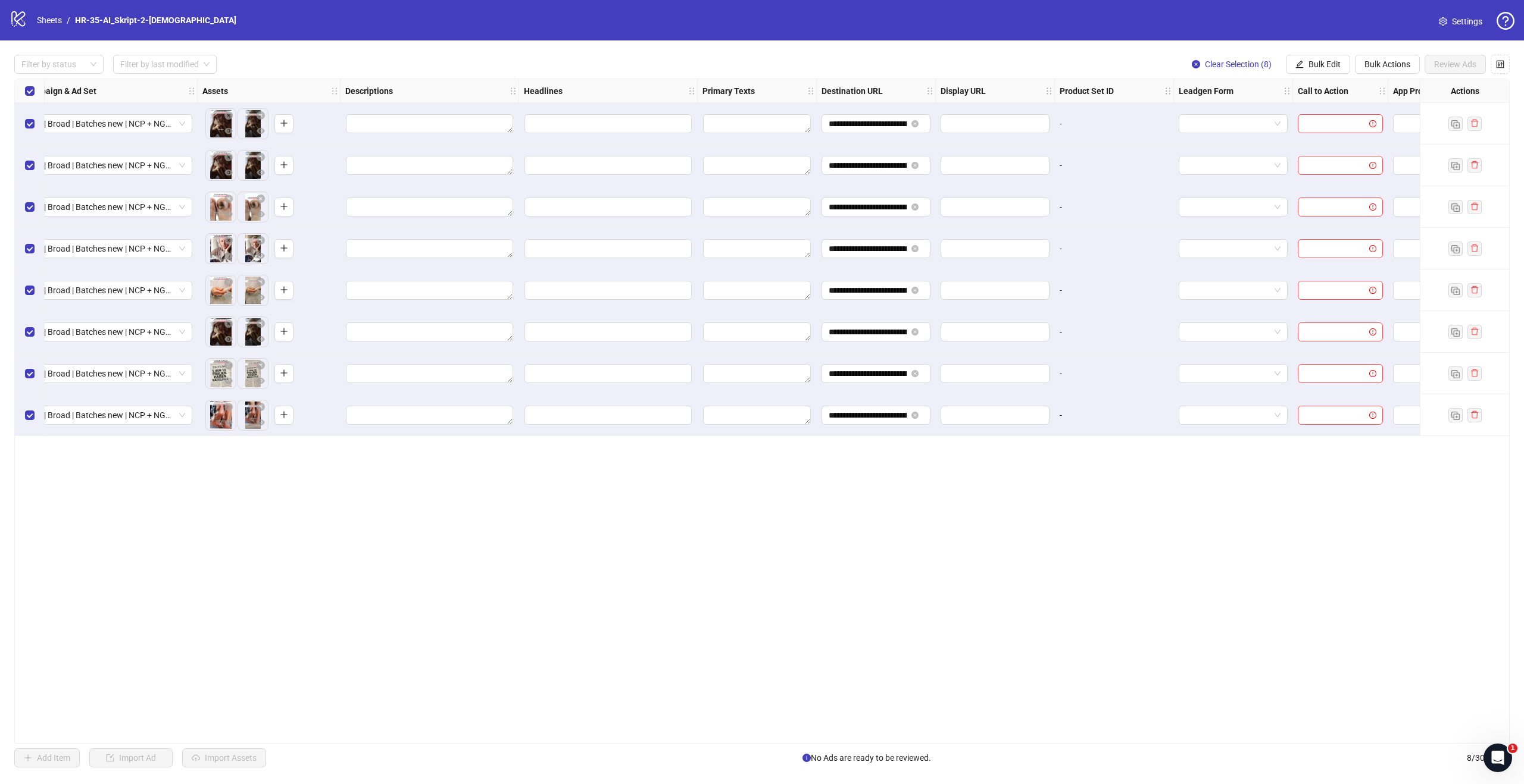
scroll to position [0, 368]
click at [953, 120] on input "text" at bounding box center [990, 123] width 92 height 13
click at [1314, 70] on button "Bulk Edit" at bounding box center [1317, 64] width 64 height 19
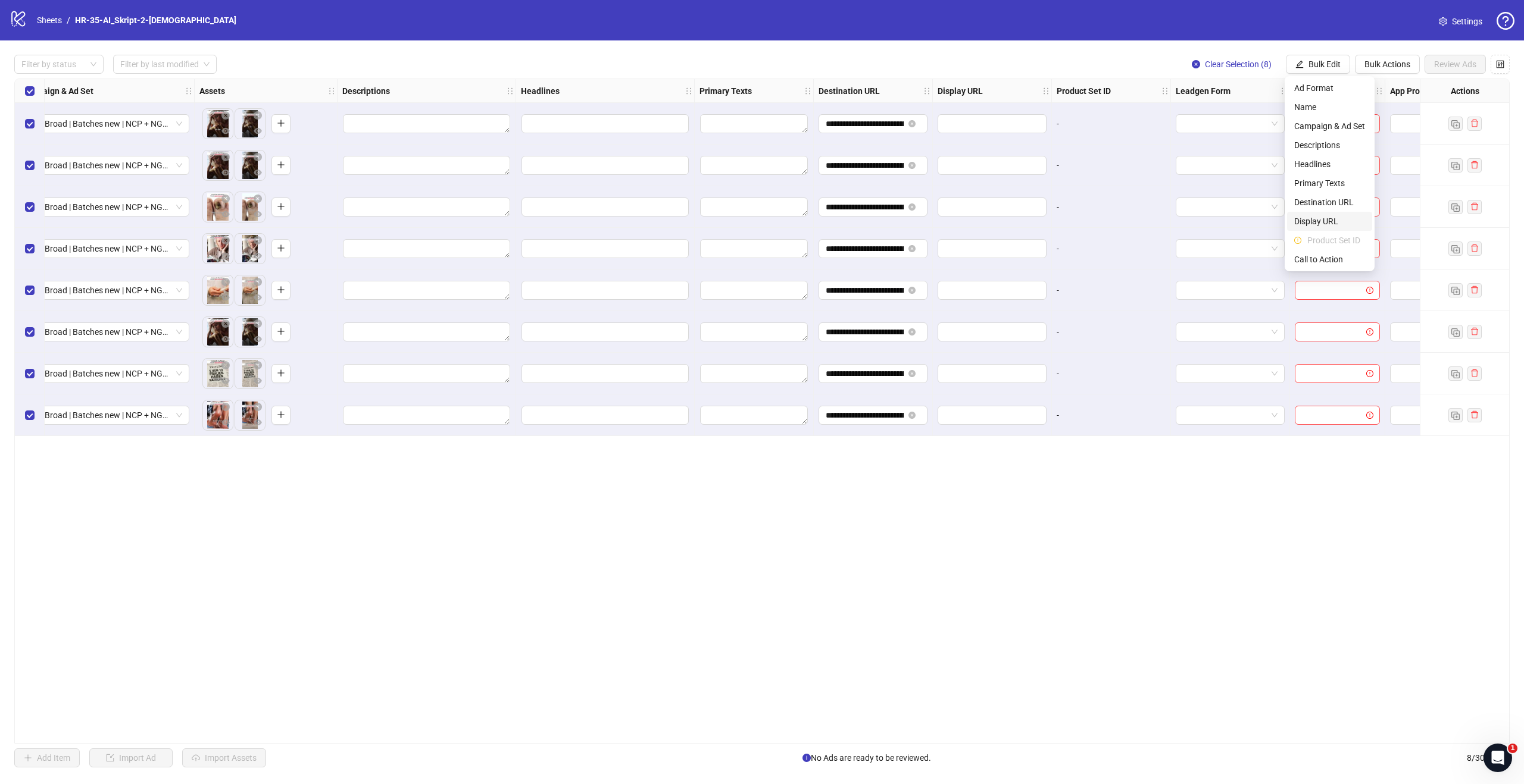
click at [1322, 220] on span "Display URL" at bounding box center [1329, 221] width 71 height 13
click at [1233, 115] on input "text" at bounding box center [1284, 115] width 238 height 19
paste input "**********"
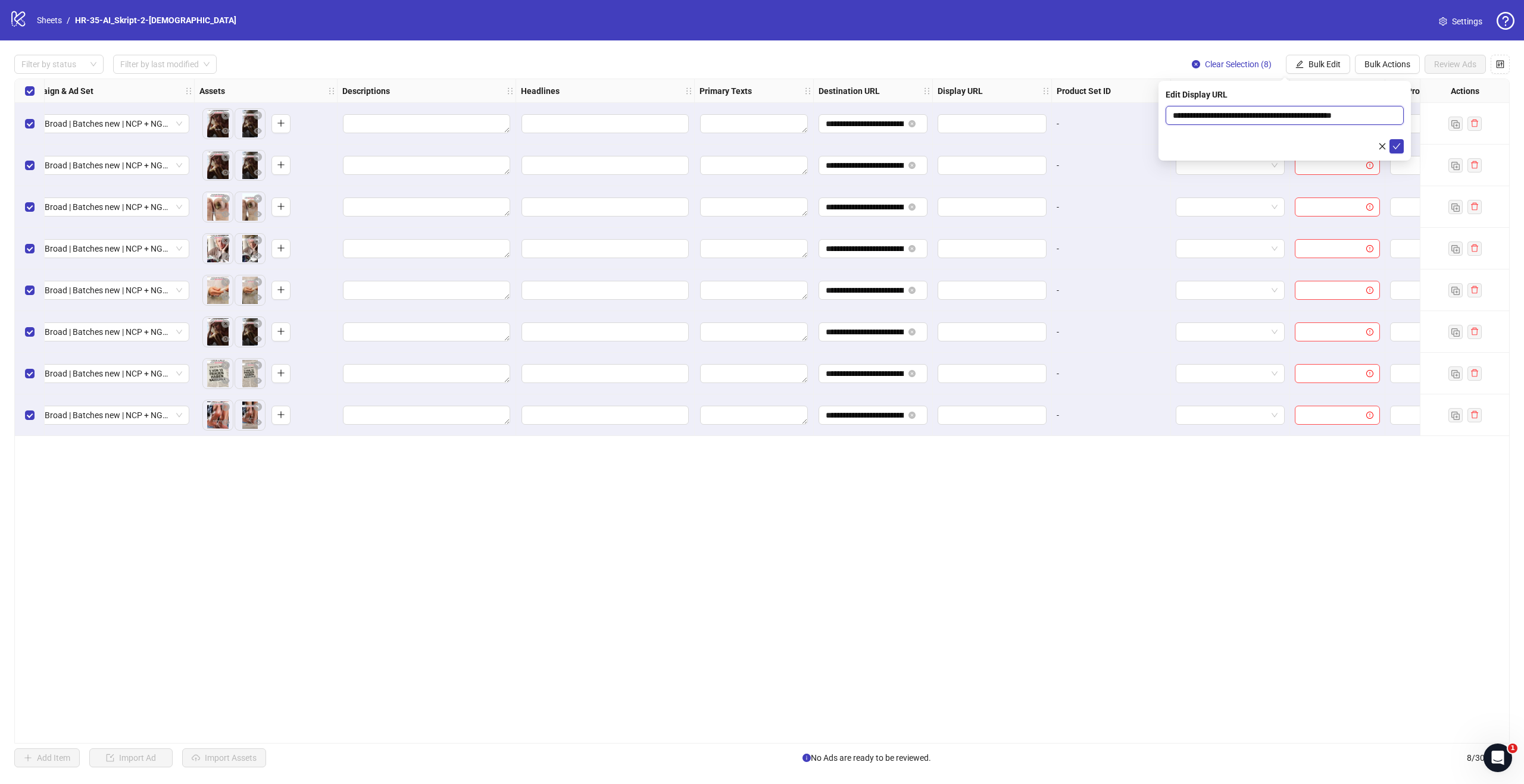
drag, startPoint x: 1388, startPoint y: 115, endPoint x: 1303, endPoint y: 113, distance: 85.0
click at [1303, 113] on input "**********" at bounding box center [1284, 115] width 238 height 19
type input "**********"
click at [1398, 148] on icon "check" at bounding box center [1396, 147] width 9 height 9
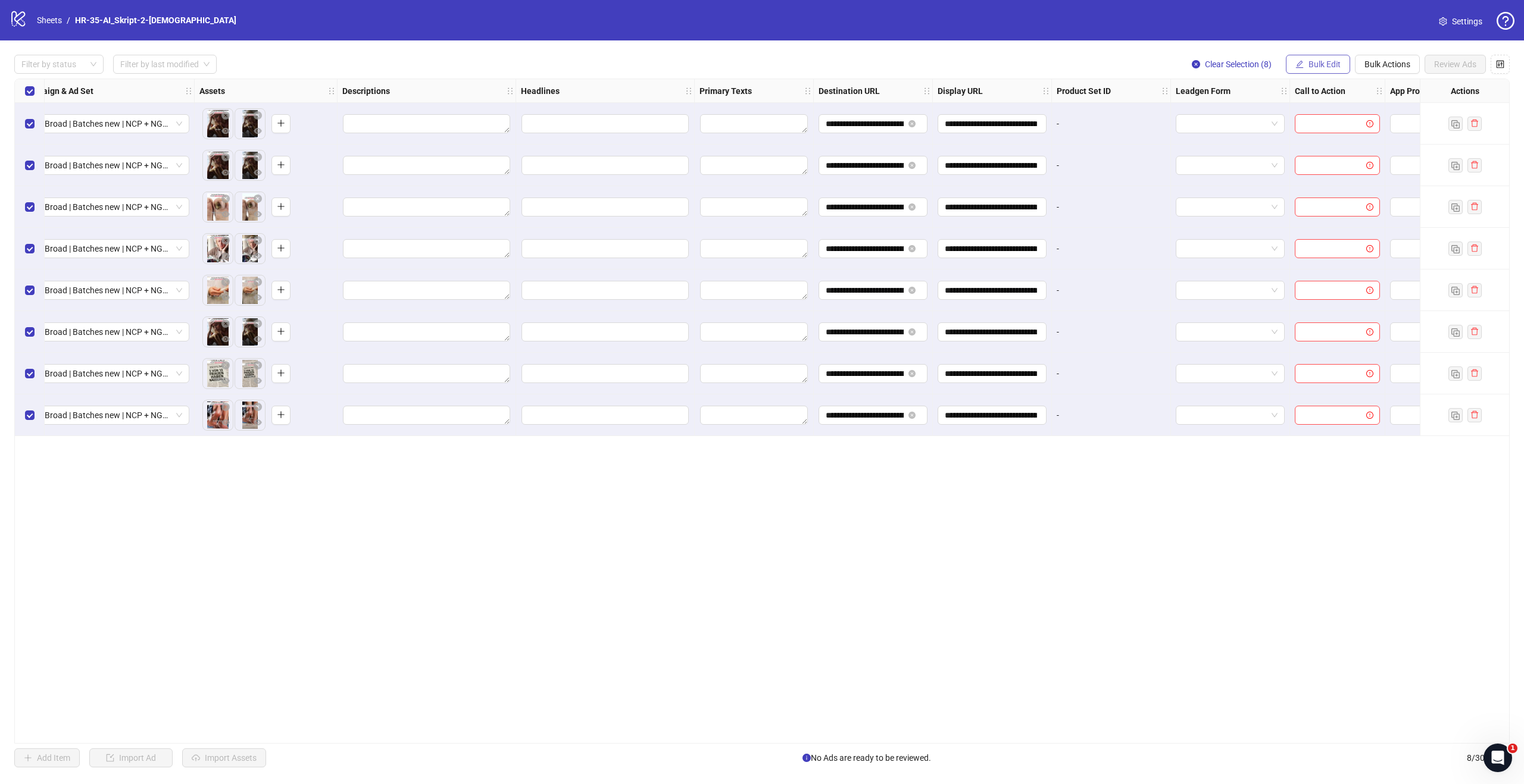
click at [1329, 63] on span "Bulk Edit" at bounding box center [1324, 64] width 32 height 10
click at [1336, 259] on span "Call to Action" at bounding box center [1329, 259] width 71 height 13
click at [1296, 118] on input "search" at bounding box center [1279, 115] width 213 height 18
type input "*****"
click at [1273, 140] on div "Learn more" at bounding box center [1284, 139] width 219 height 13
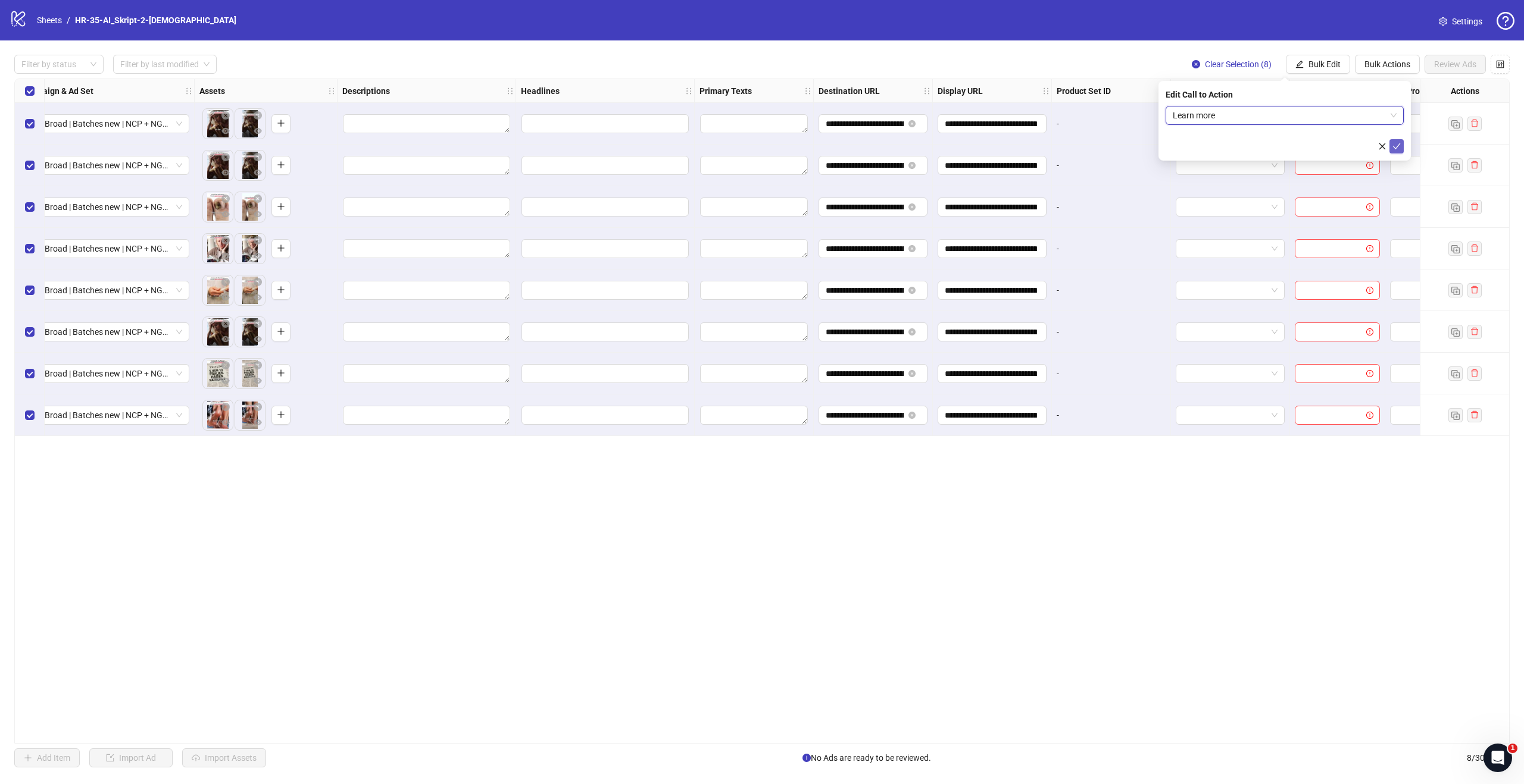
click at [1395, 146] on icon "check" at bounding box center [1396, 147] width 9 height 9
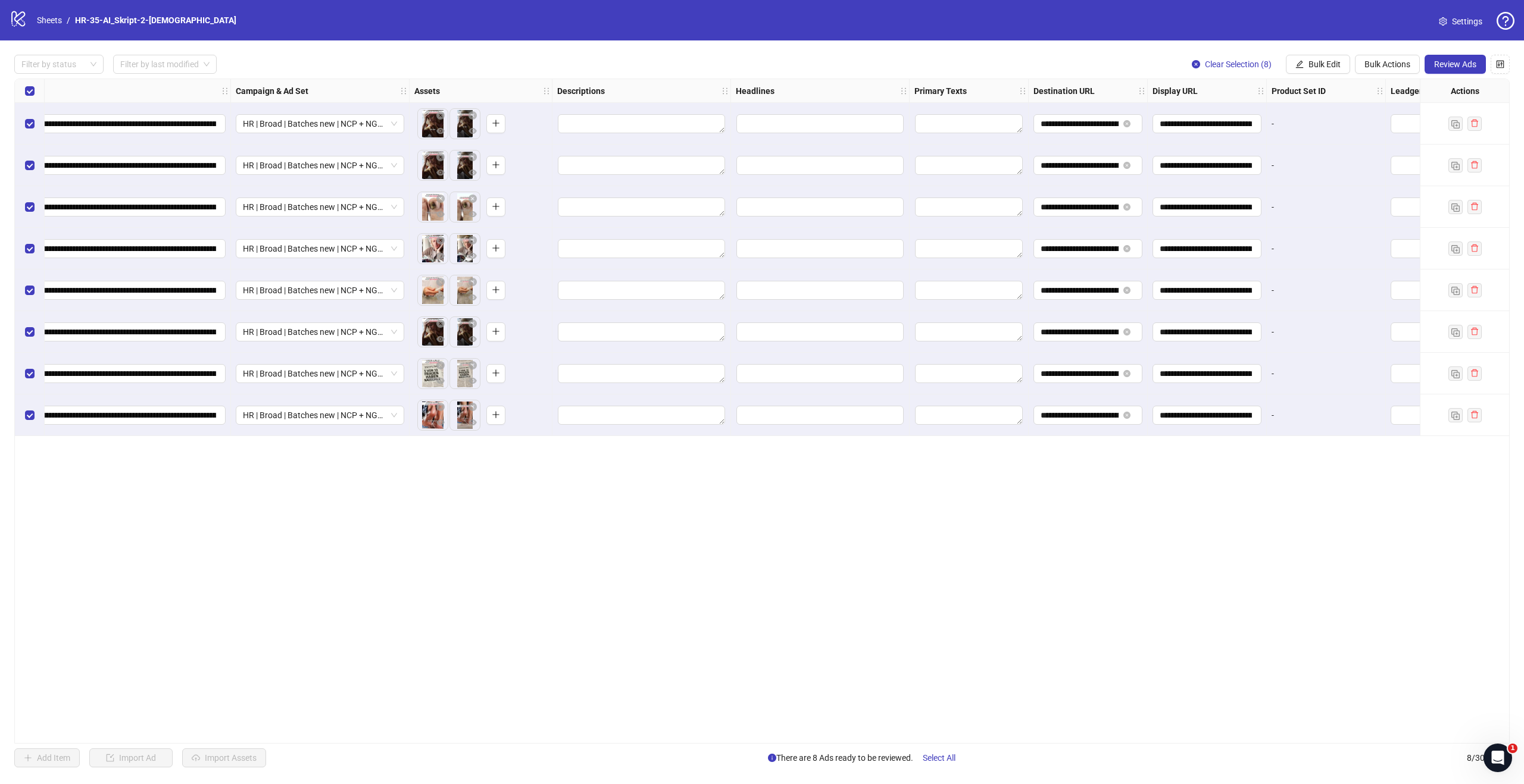
scroll to position [0, 0]
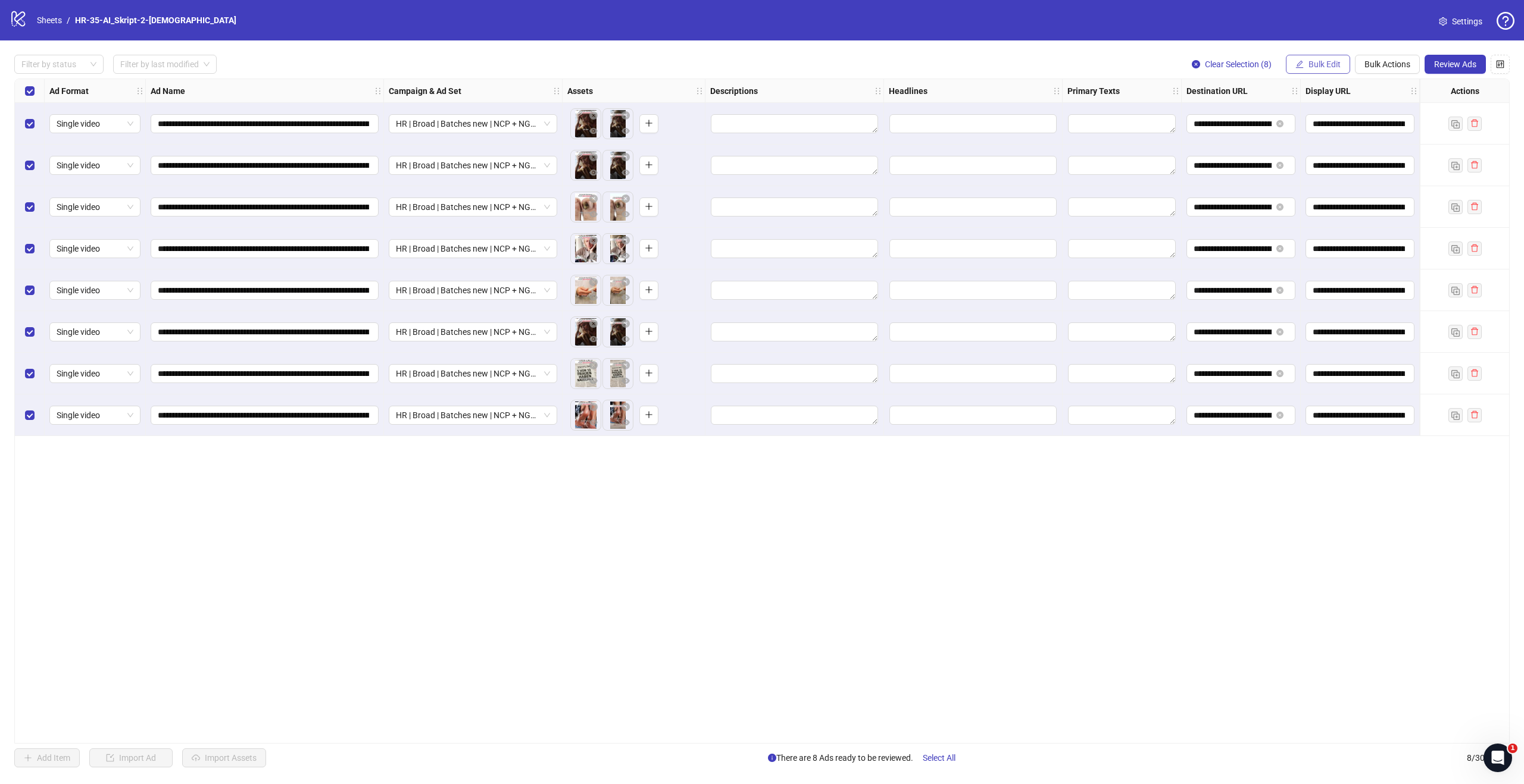
click at [1325, 62] on span "Bulk Edit" at bounding box center [1324, 64] width 32 height 10
click at [1316, 178] on span "Primary Texts" at bounding box center [1329, 183] width 71 height 13
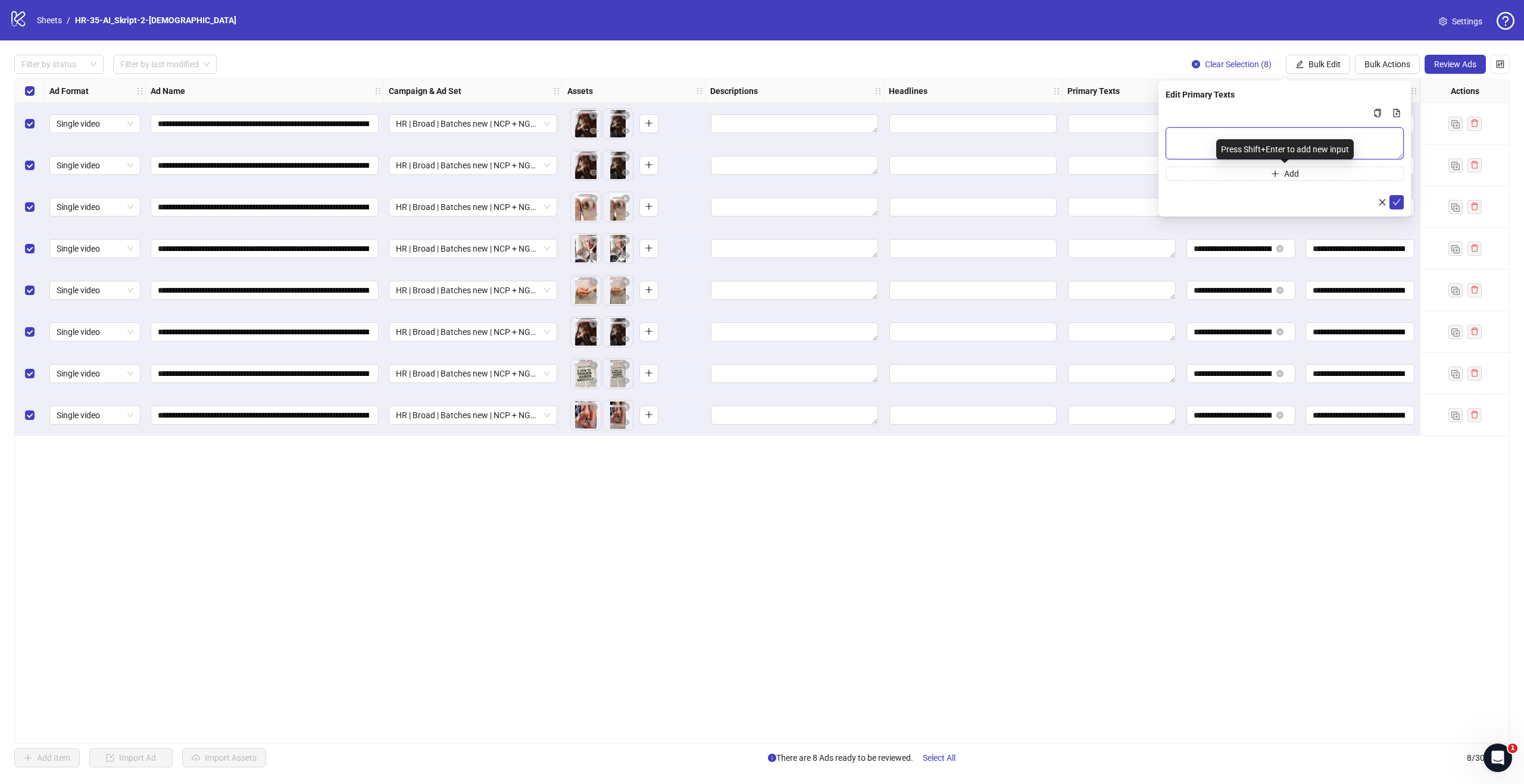
click at [1251, 137] on textarea "Multi-text input container - paste or copy values" at bounding box center [1284, 143] width 238 height 32
paste textarea "**********"
type textarea "**********"
click at [1398, 202] on icon "check" at bounding box center [1396, 202] width 9 height 9
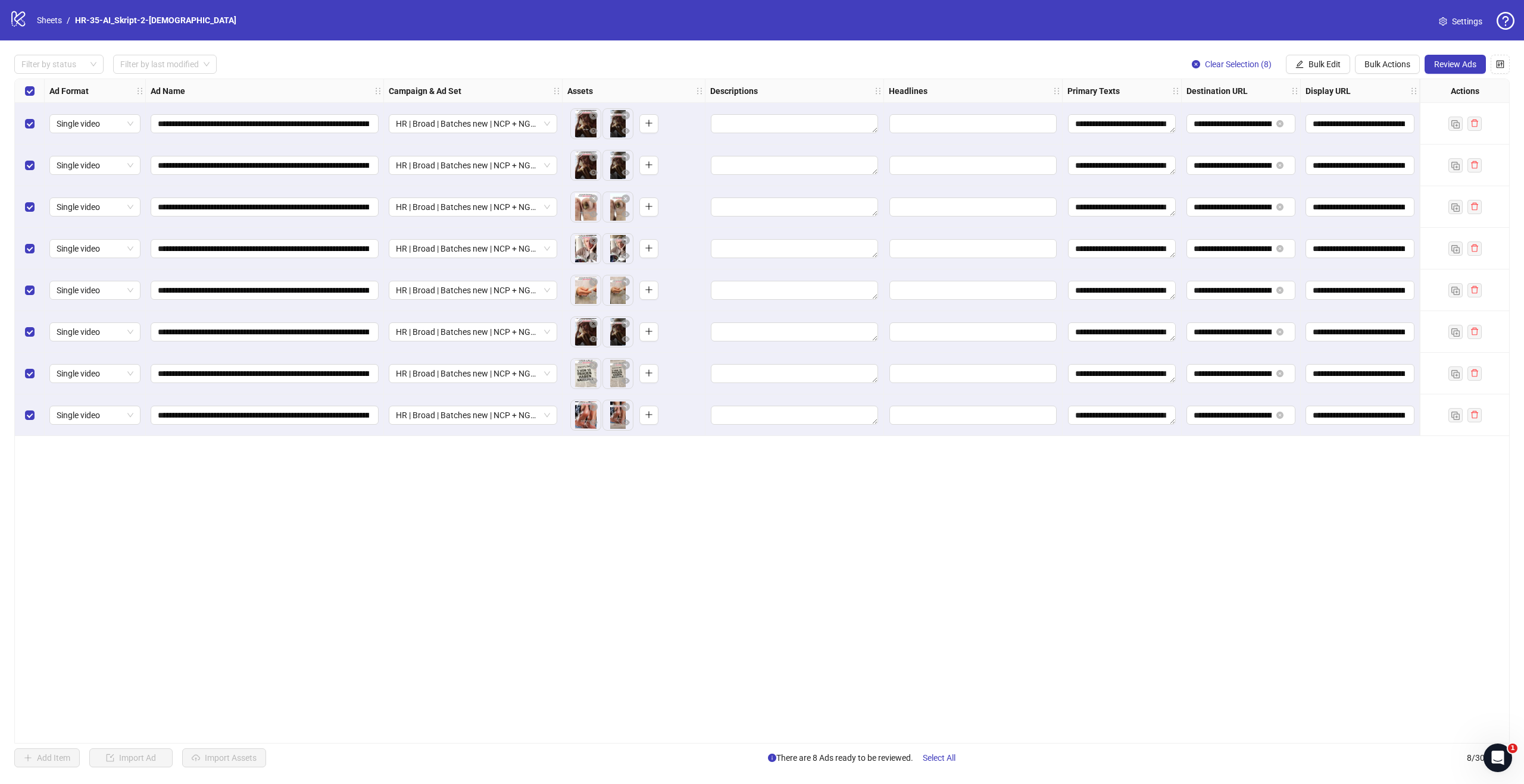
click at [1069, 547] on div "**********" at bounding box center [762, 411] width 1495 height 665
click at [1317, 63] on span "Bulk Edit" at bounding box center [1324, 64] width 32 height 10
click at [1338, 161] on span "Headlines" at bounding box center [1329, 164] width 71 height 13
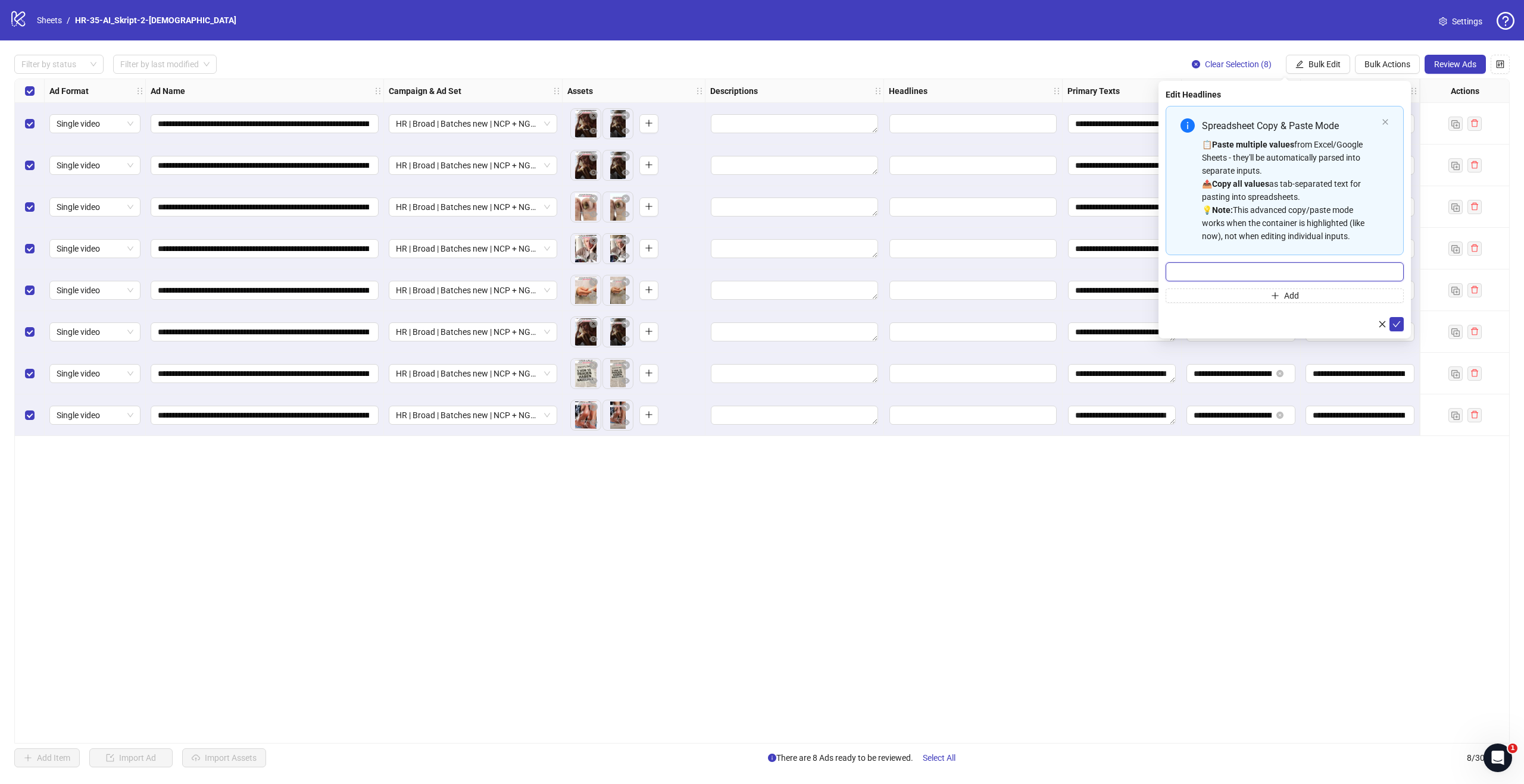
click at [1237, 267] on input "Multi-input container - paste or copy values" at bounding box center [1284, 272] width 238 height 19
paste input "**********"
type input "**********"
click at [1395, 321] on icon "check" at bounding box center [1396, 324] width 9 height 9
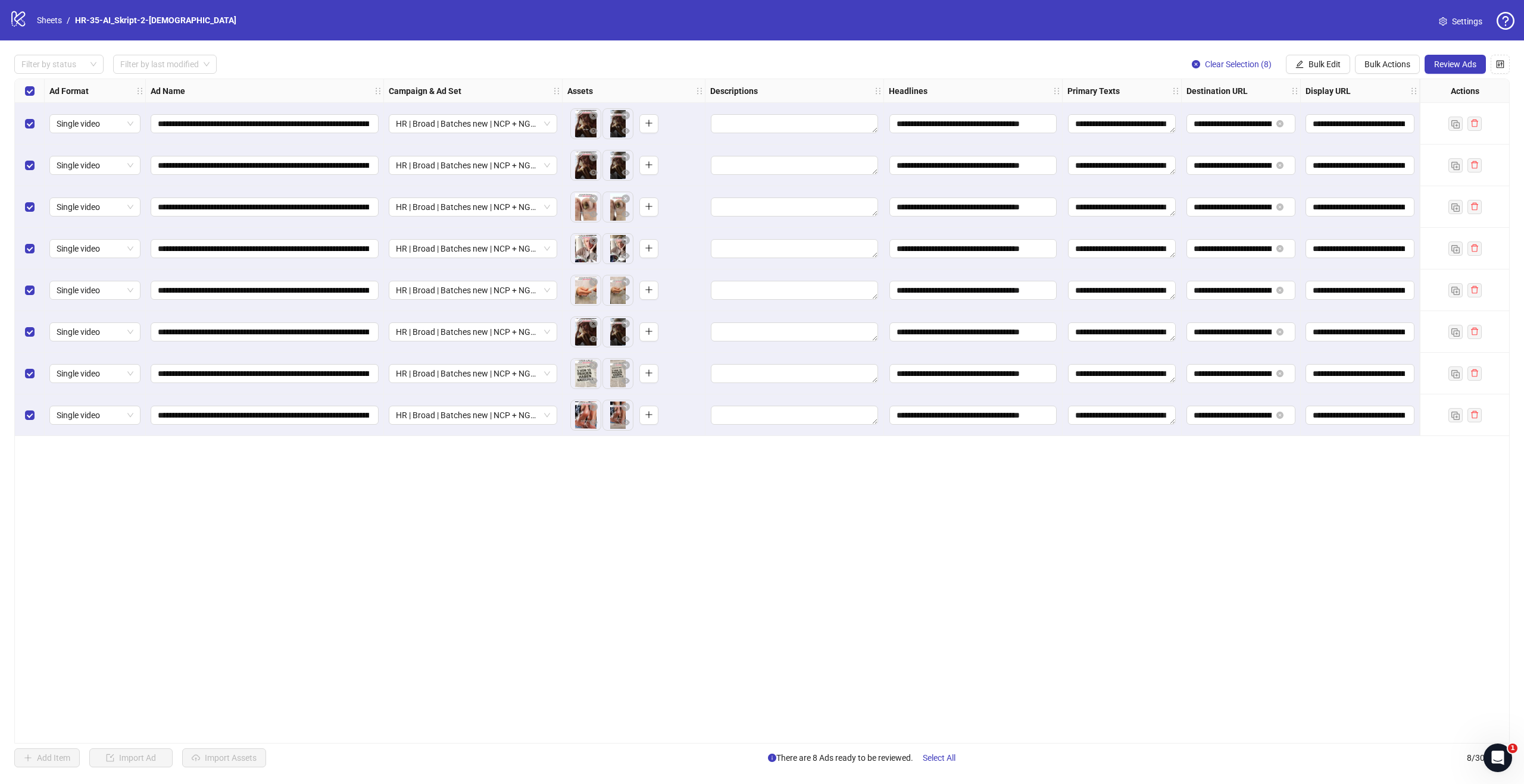
click at [804, 495] on div "**********" at bounding box center [762, 411] width 1495 height 665
click at [1323, 68] on span "Bulk Edit" at bounding box center [1324, 64] width 32 height 10
click at [1320, 101] on span "Name" at bounding box center [1329, 107] width 71 height 13
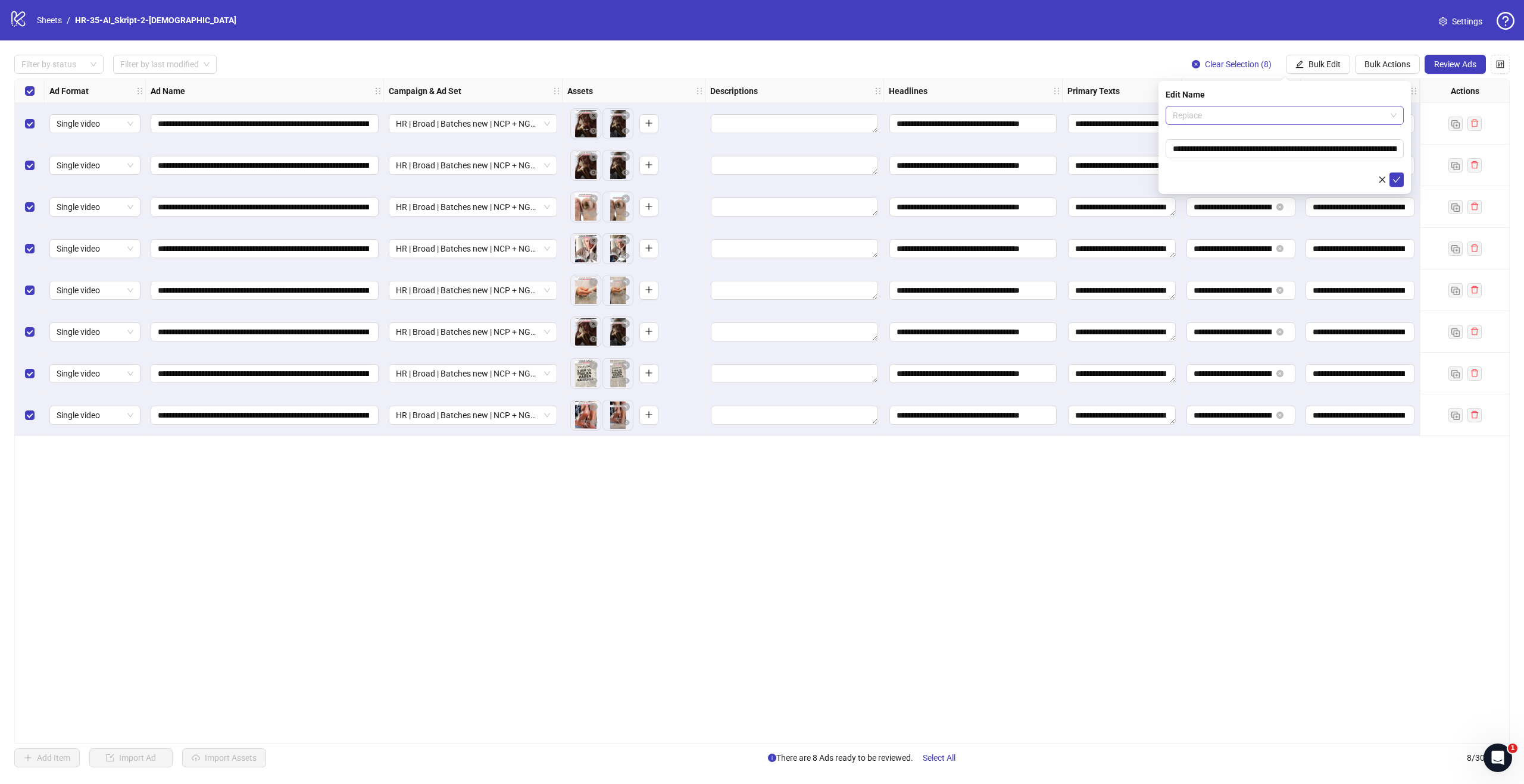
click at [1225, 116] on span "Replace" at bounding box center [1284, 115] width 224 height 18
click at [1220, 179] on div "Add Prefix and Suffix" at bounding box center [1284, 177] width 219 height 13
click at [1206, 148] on input "text" at bounding box center [1284, 148] width 238 height 19
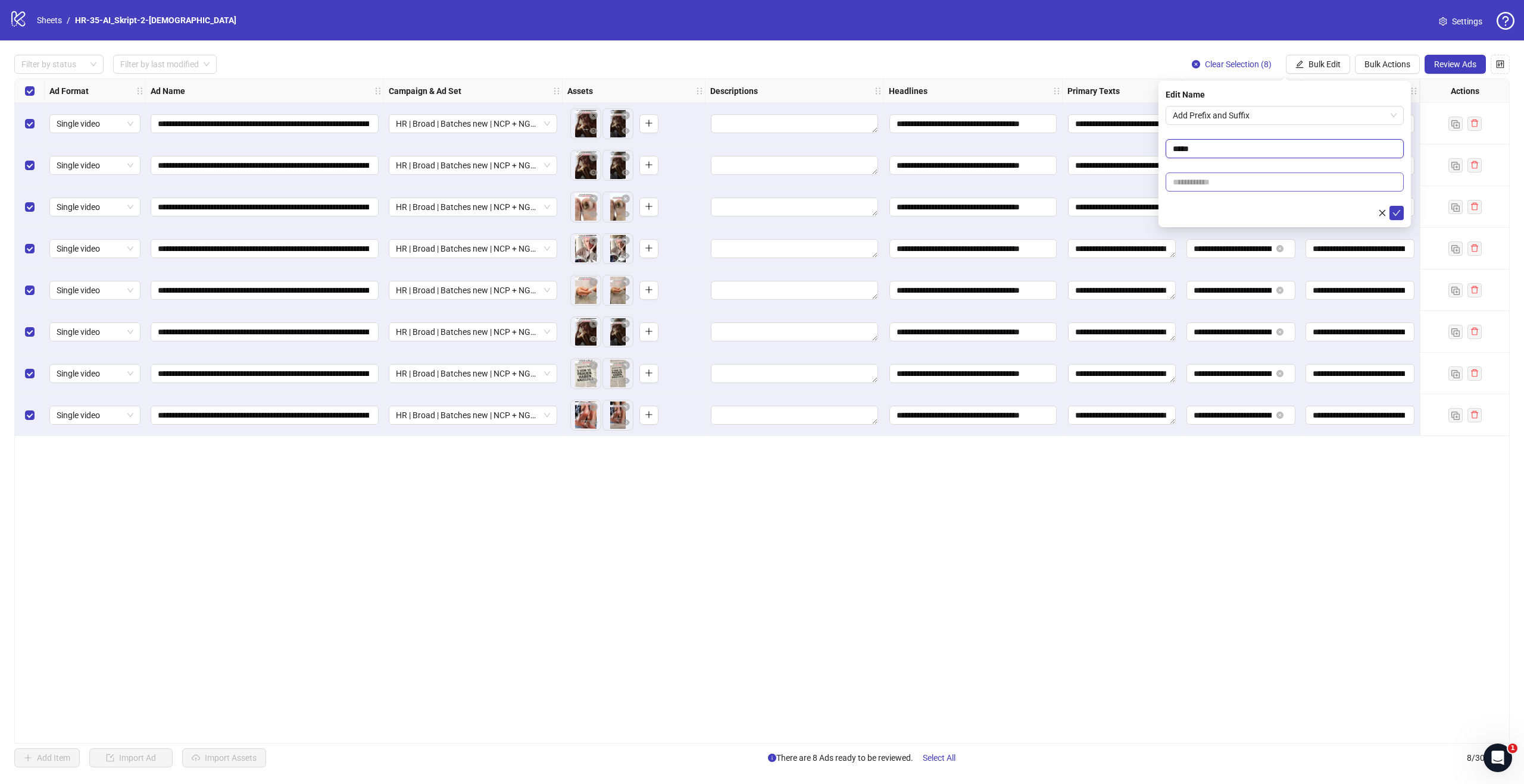
type input "*****"
click at [1200, 188] on input "text" at bounding box center [1284, 181] width 238 height 19
paste input "**********"
type input "**********"
click at [1238, 140] on input "*****" at bounding box center [1284, 148] width 238 height 19
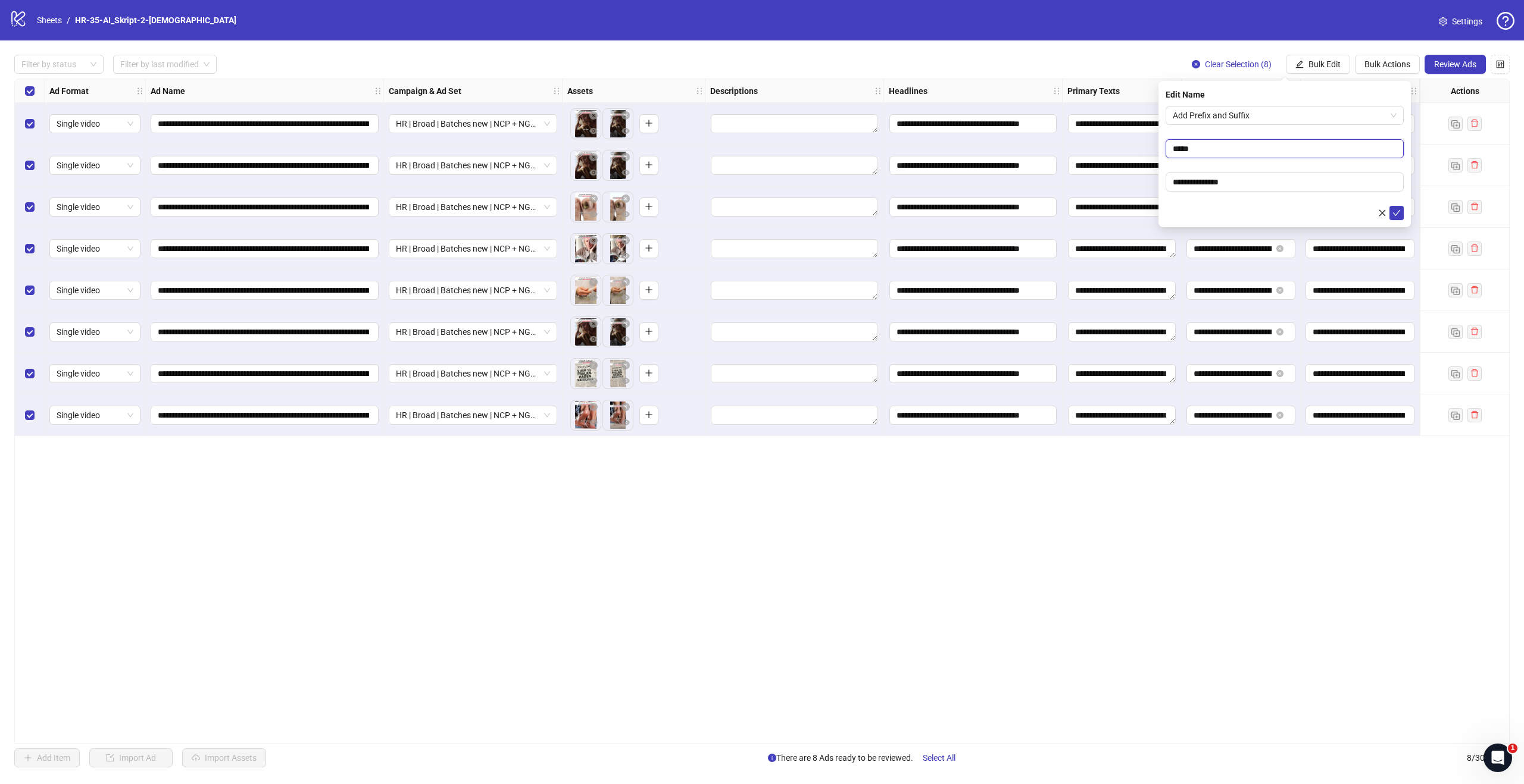
click at [1238, 145] on input "*****" at bounding box center [1284, 148] width 238 height 19
type input "******"
click at [1400, 212] on icon "check" at bounding box center [1396, 213] width 9 height 9
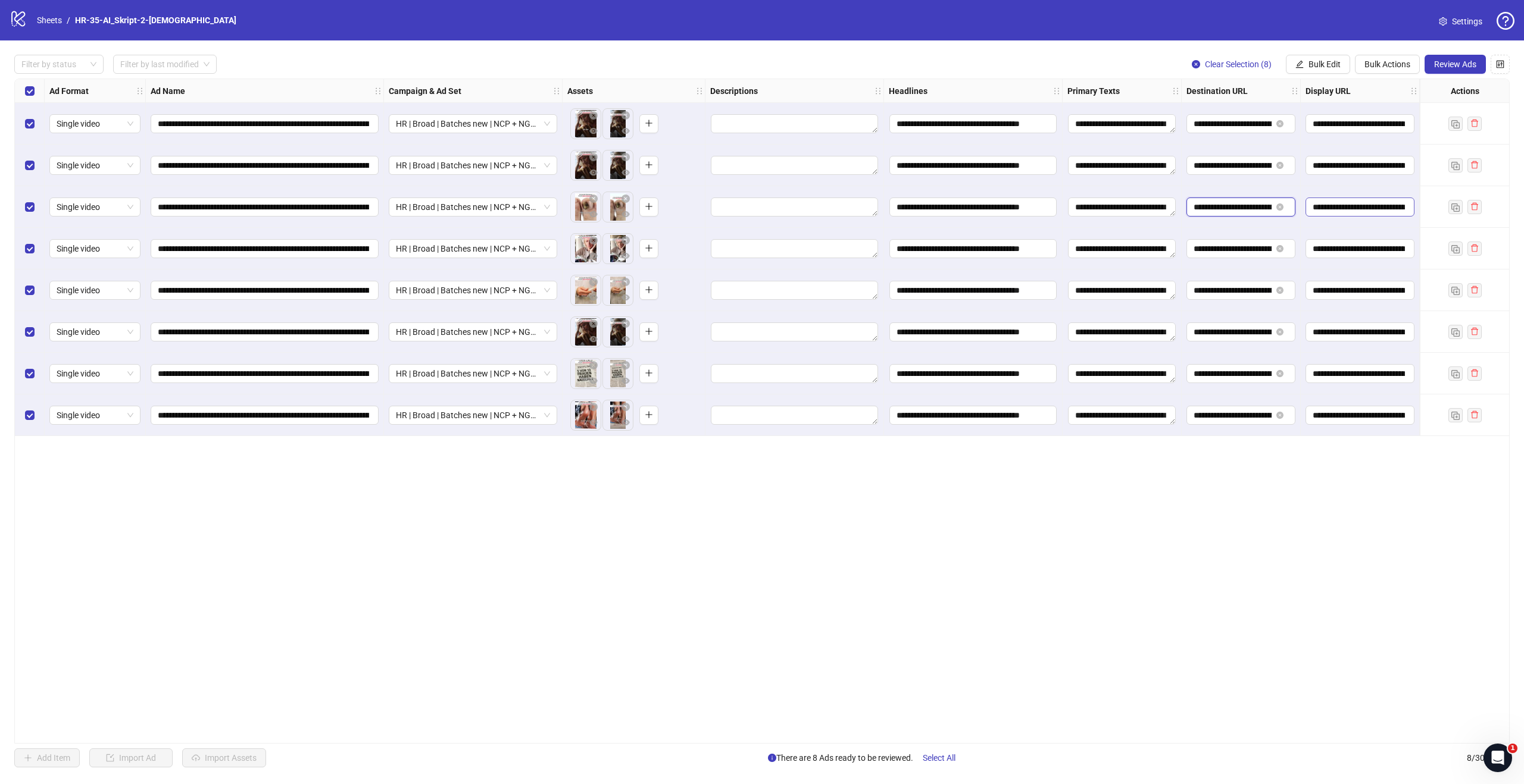
scroll to position [0, 133]
drag, startPoint x: 1246, startPoint y: 210, endPoint x: 1337, endPoint y: 202, distance: 91.4
click at [1337, 79] on div "**********" at bounding box center [973, 79] width 1916 height 0
drag, startPoint x: 1016, startPoint y: 709, endPoint x: 1010, endPoint y: 715, distance: 8.5
click at [1016, 709] on div "**********" at bounding box center [762, 411] width 1495 height 665
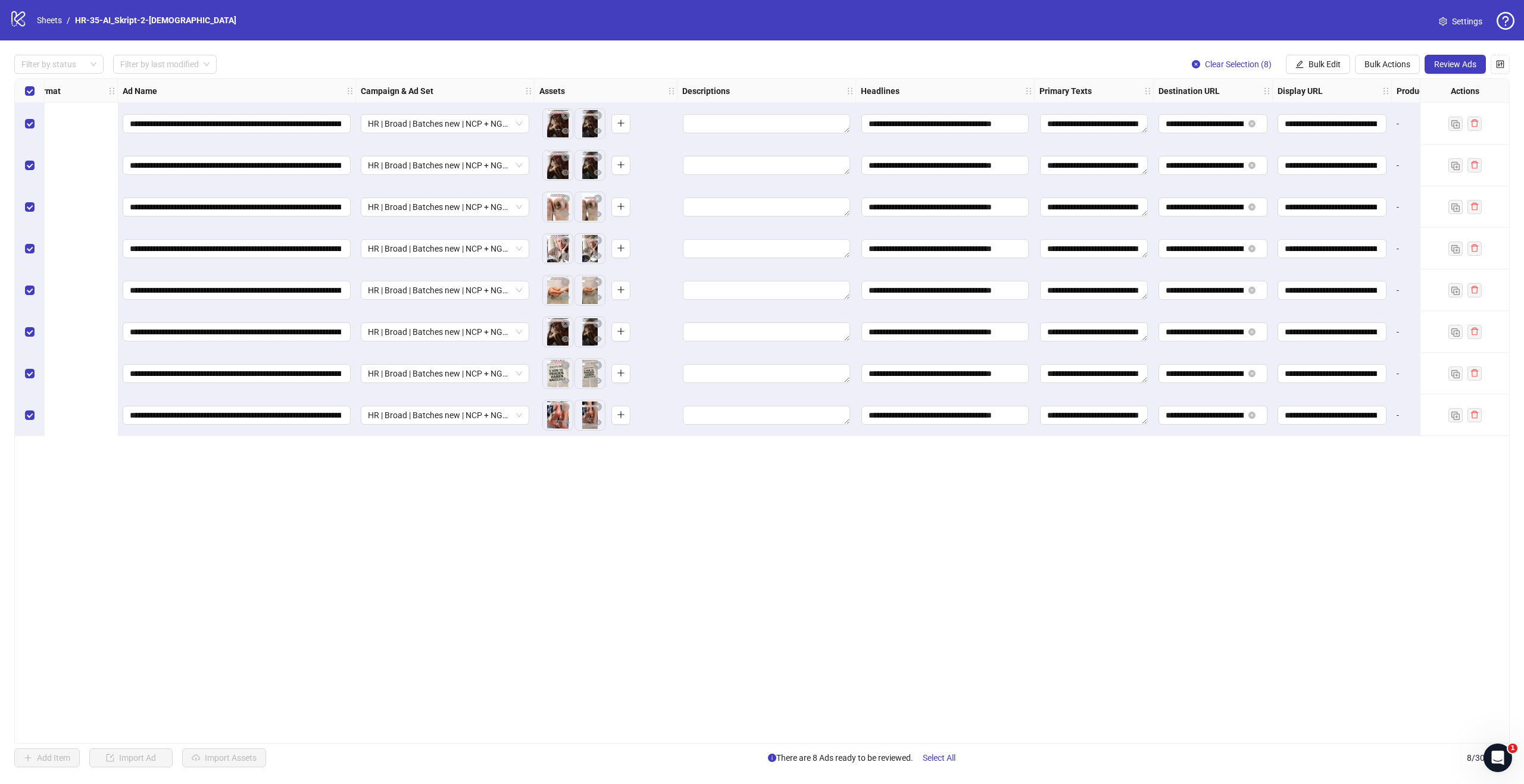
scroll to position [0, 453]
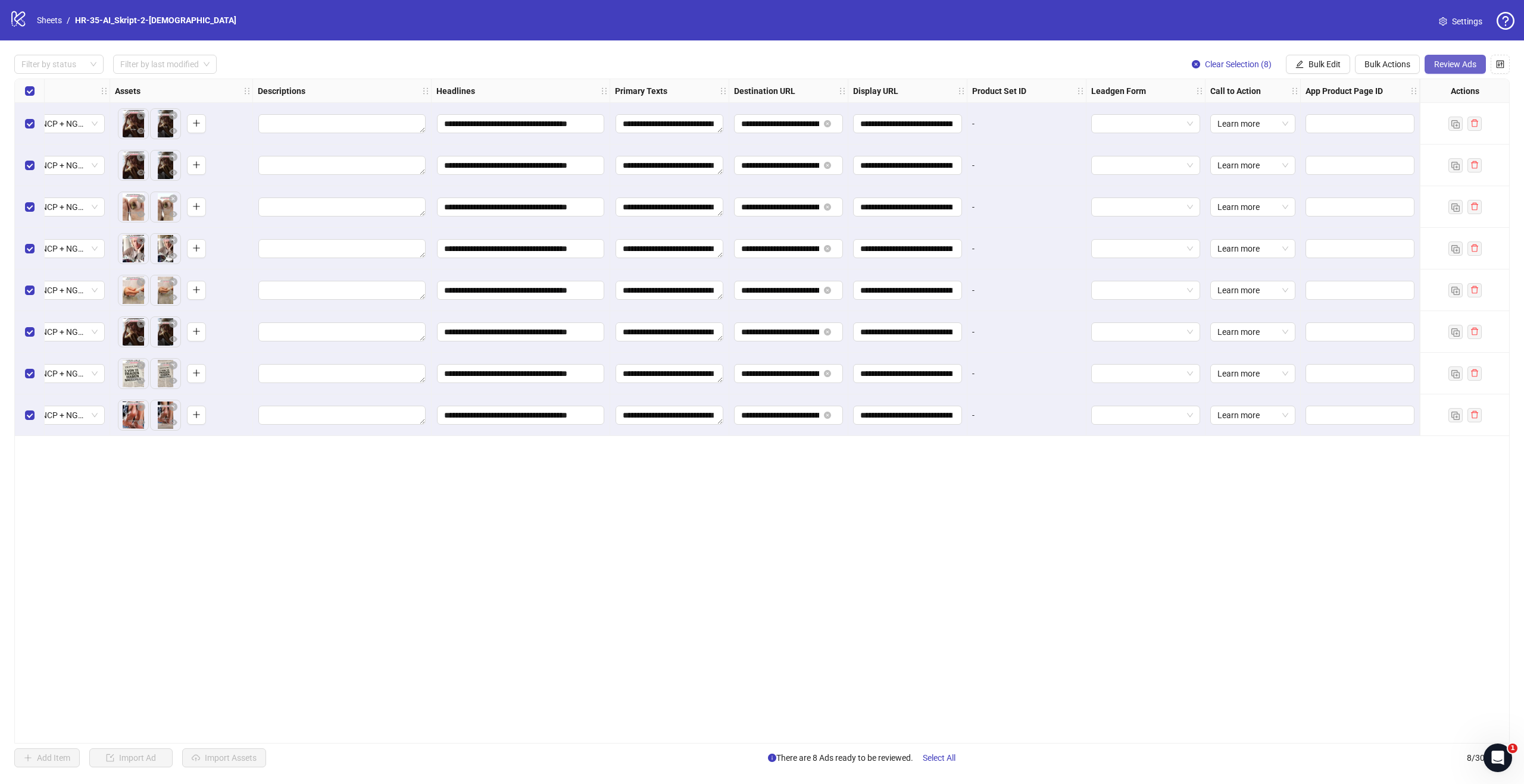
click at [1452, 63] on span "Review Ads" at bounding box center [1455, 64] width 42 height 10
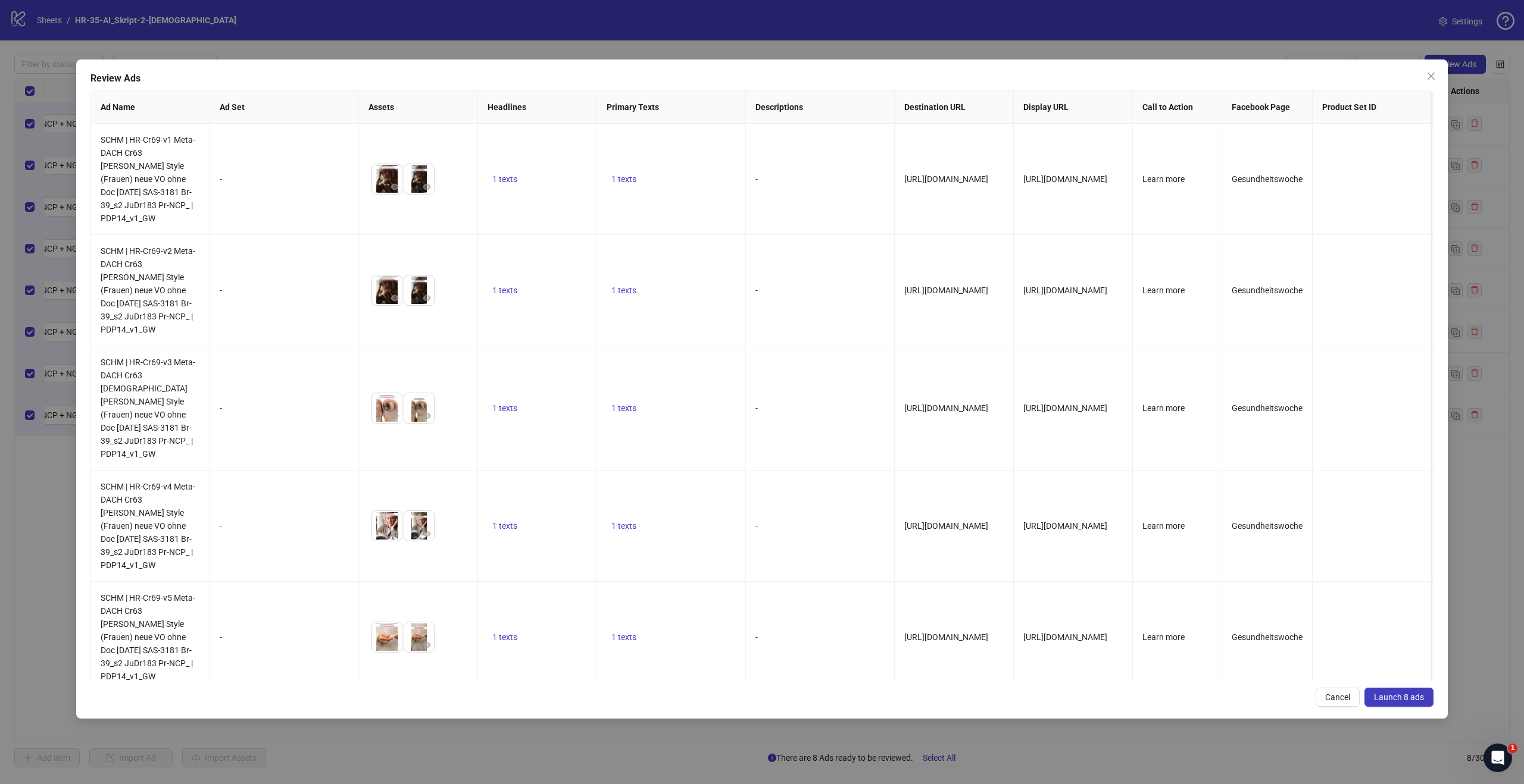
scroll to position [237, 0]
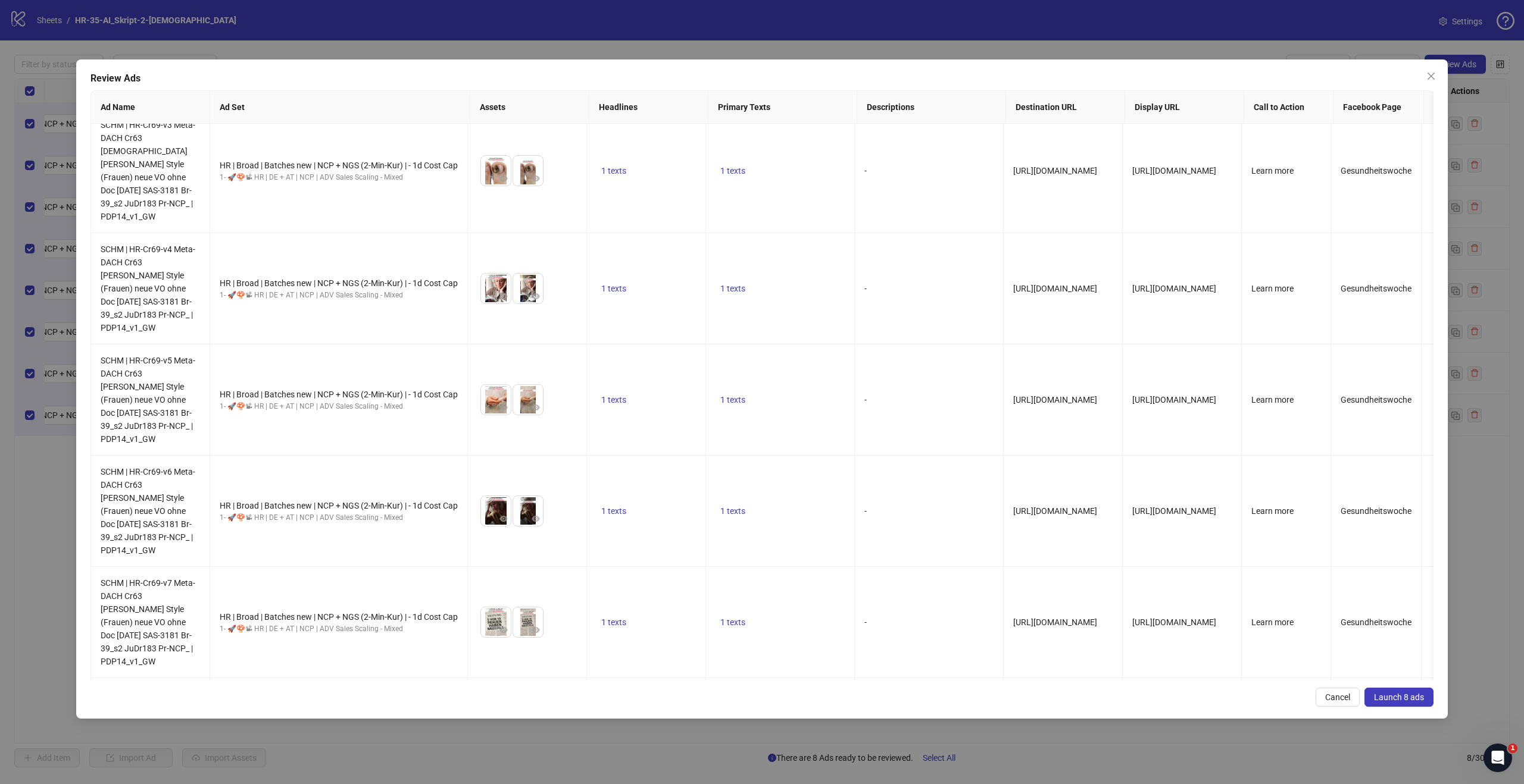
click at [1408, 701] on span "Launch 8 ads" at bounding box center [1399, 698] width 50 height 10
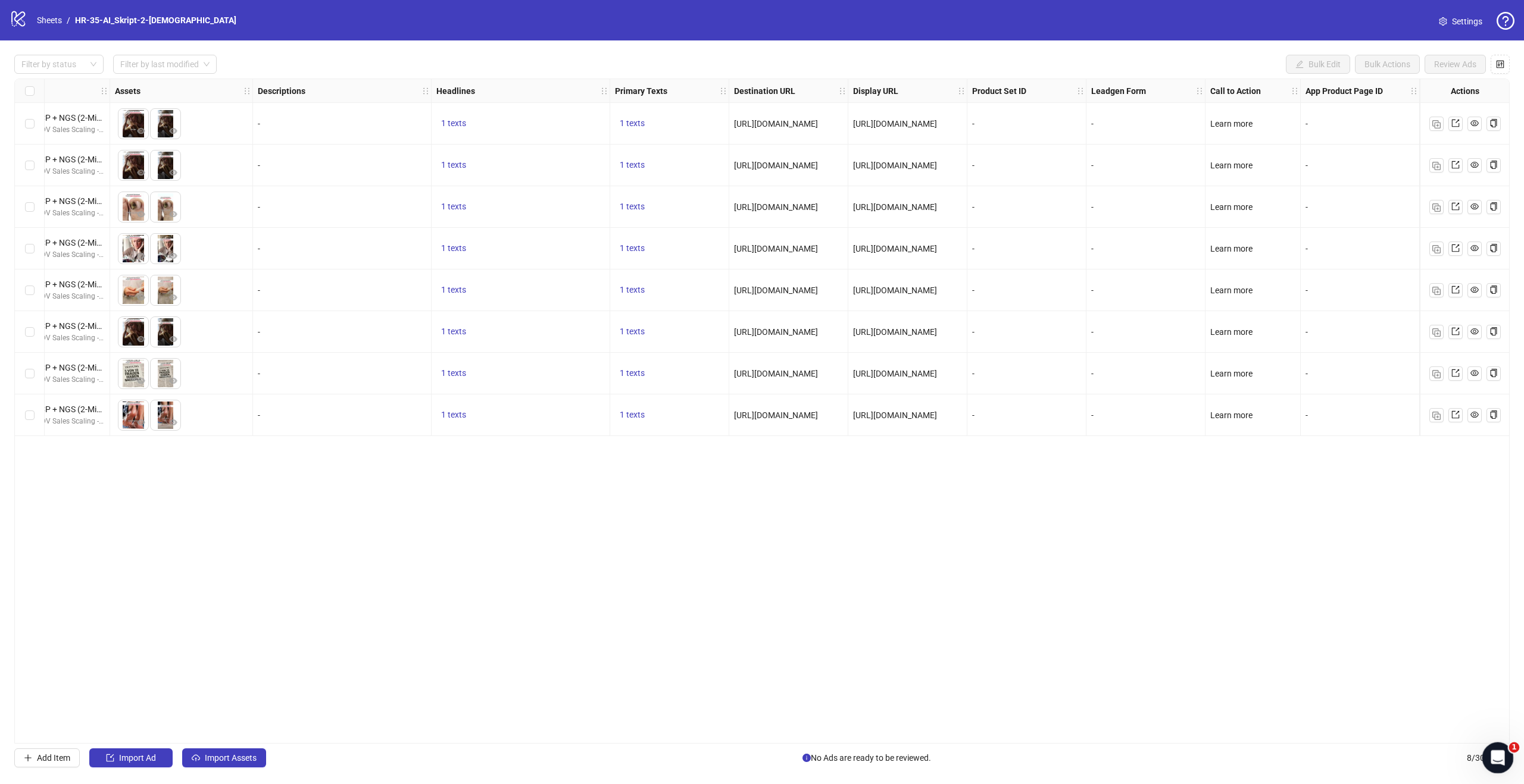
click at [1503, 745] on div "Open Intercom Messenger" at bounding box center [1496, 756] width 39 height 39
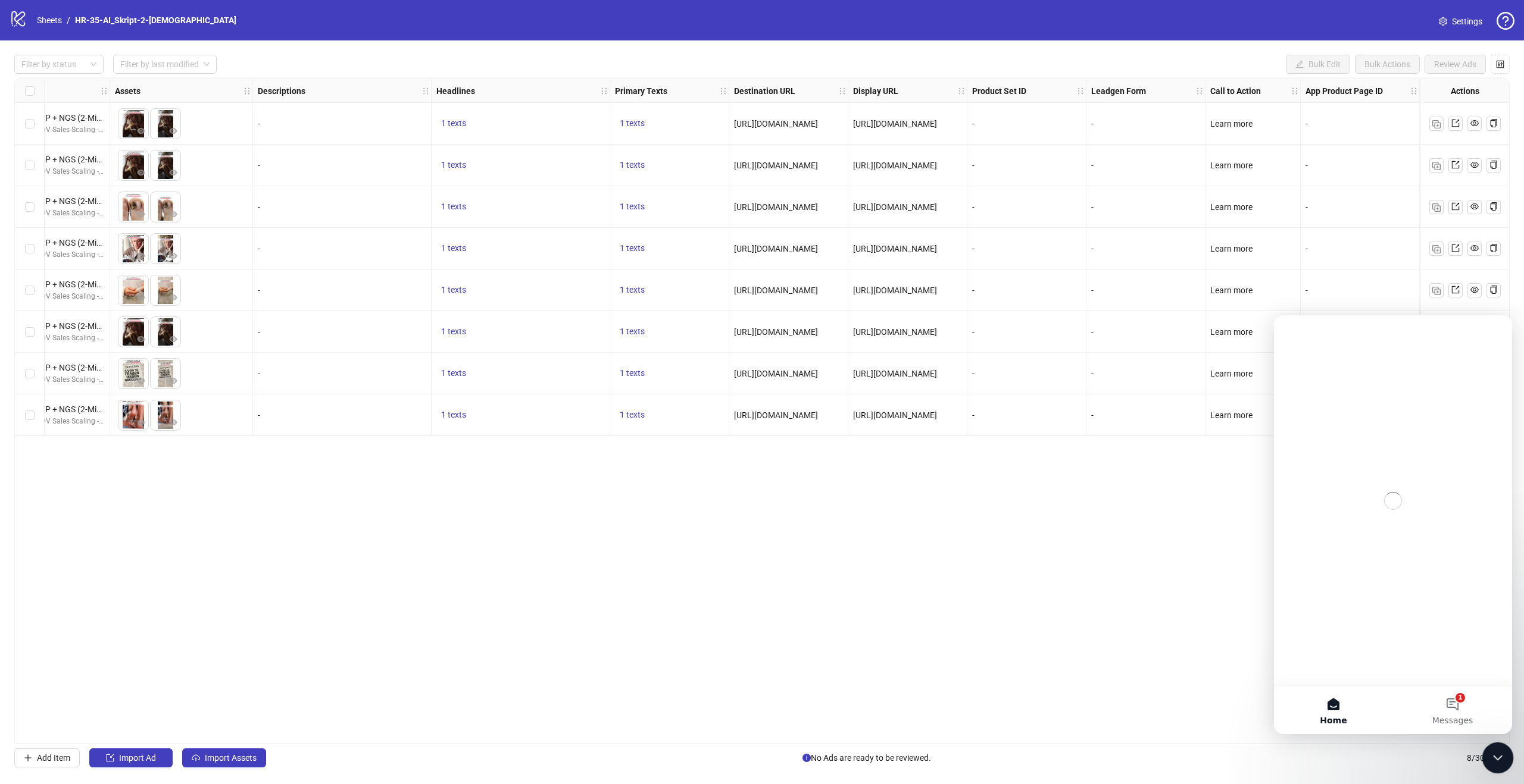
scroll to position [0, 0]
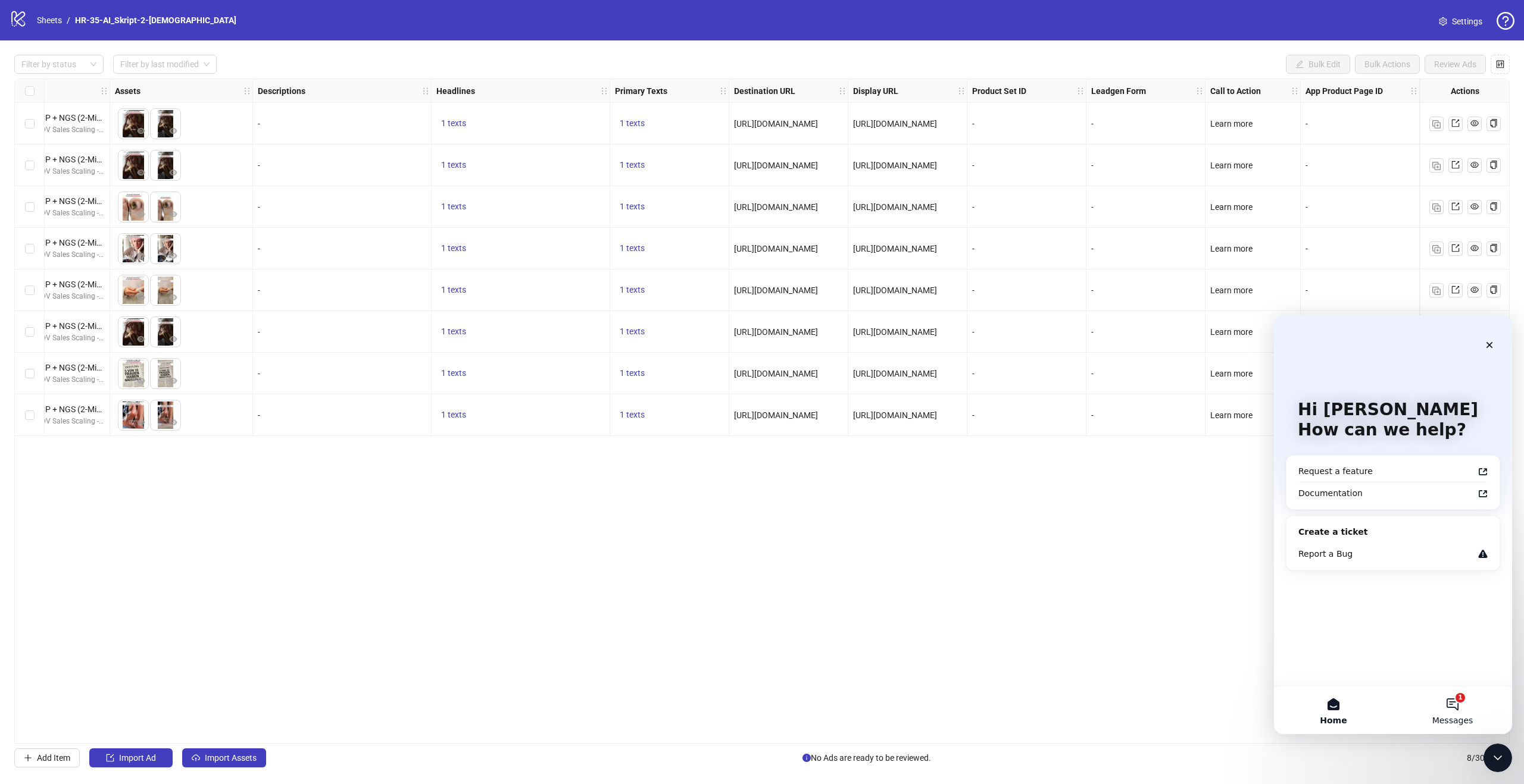
drag, startPoint x: 2770, startPoint y: 1056, endPoint x: 1455, endPoint y: 698, distance: 1362.9
click at [1455, 698] on button "1 Messages" at bounding box center [1452, 710] width 119 height 48
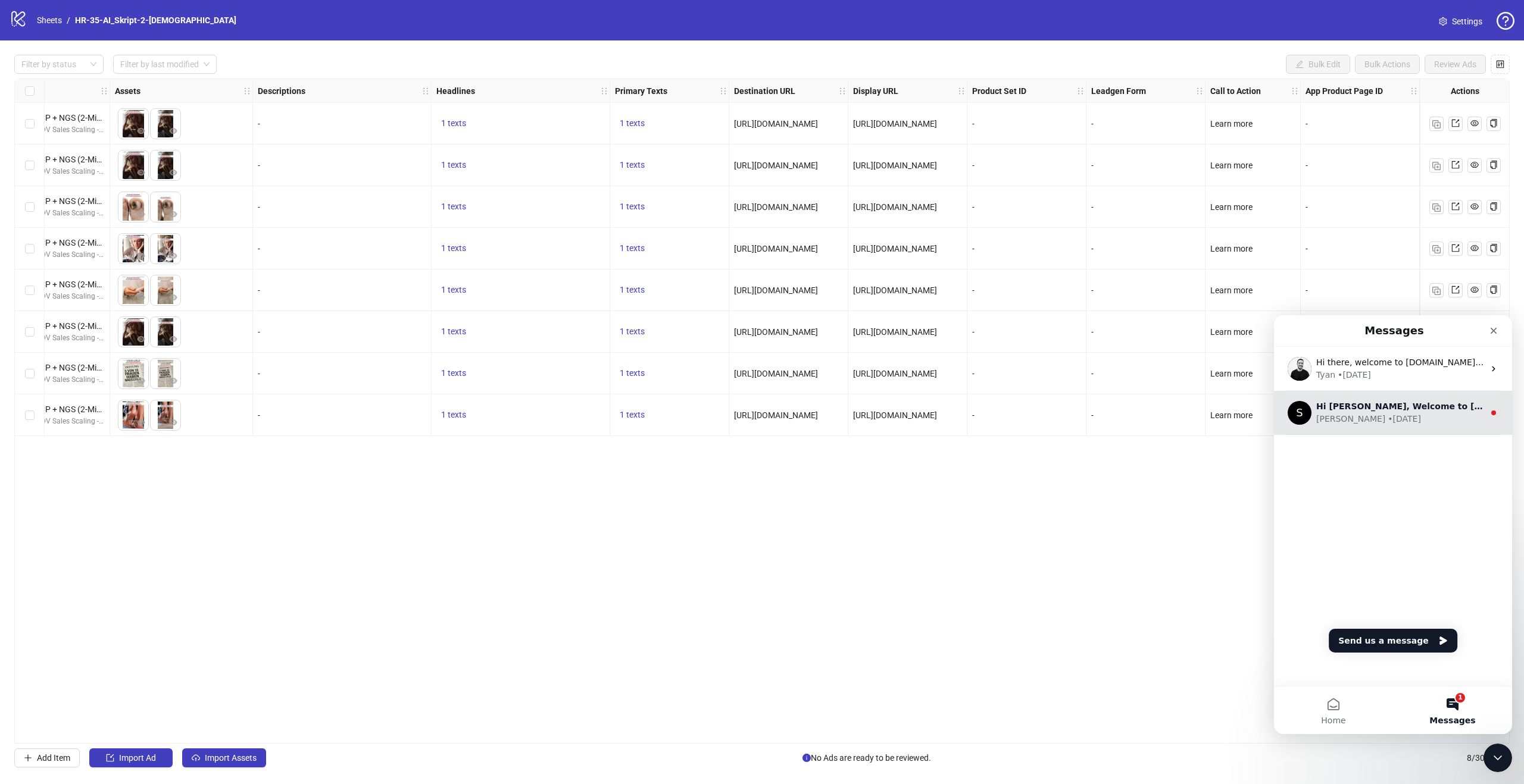
click at [1404, 426] on div "S Hi Andy, Welcome to Kitchn.io! 🎉 You’re all set to start launching ads effort…" at bounding box center [1393, 413] width 238 height 44
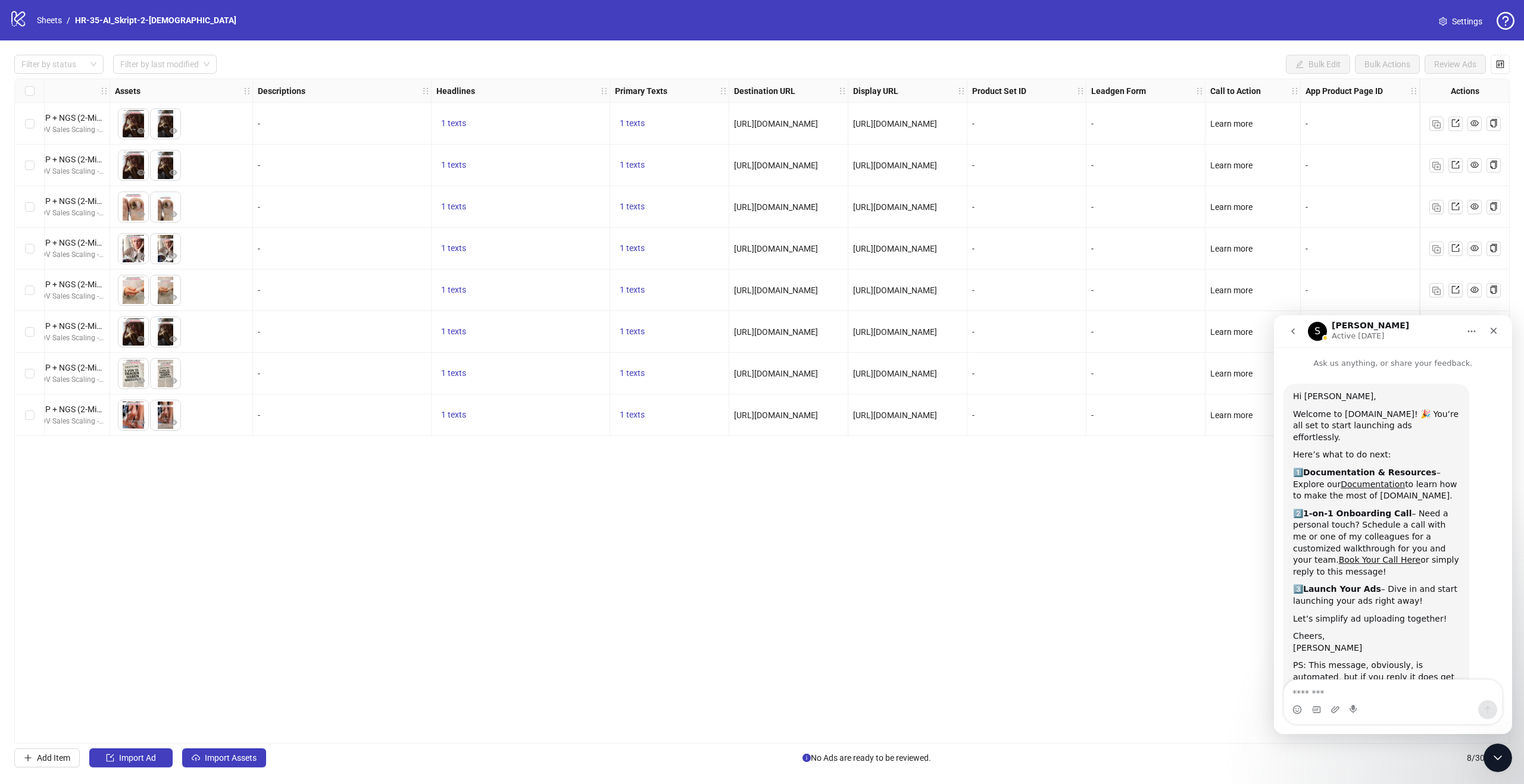
scroll to position [35, 0]
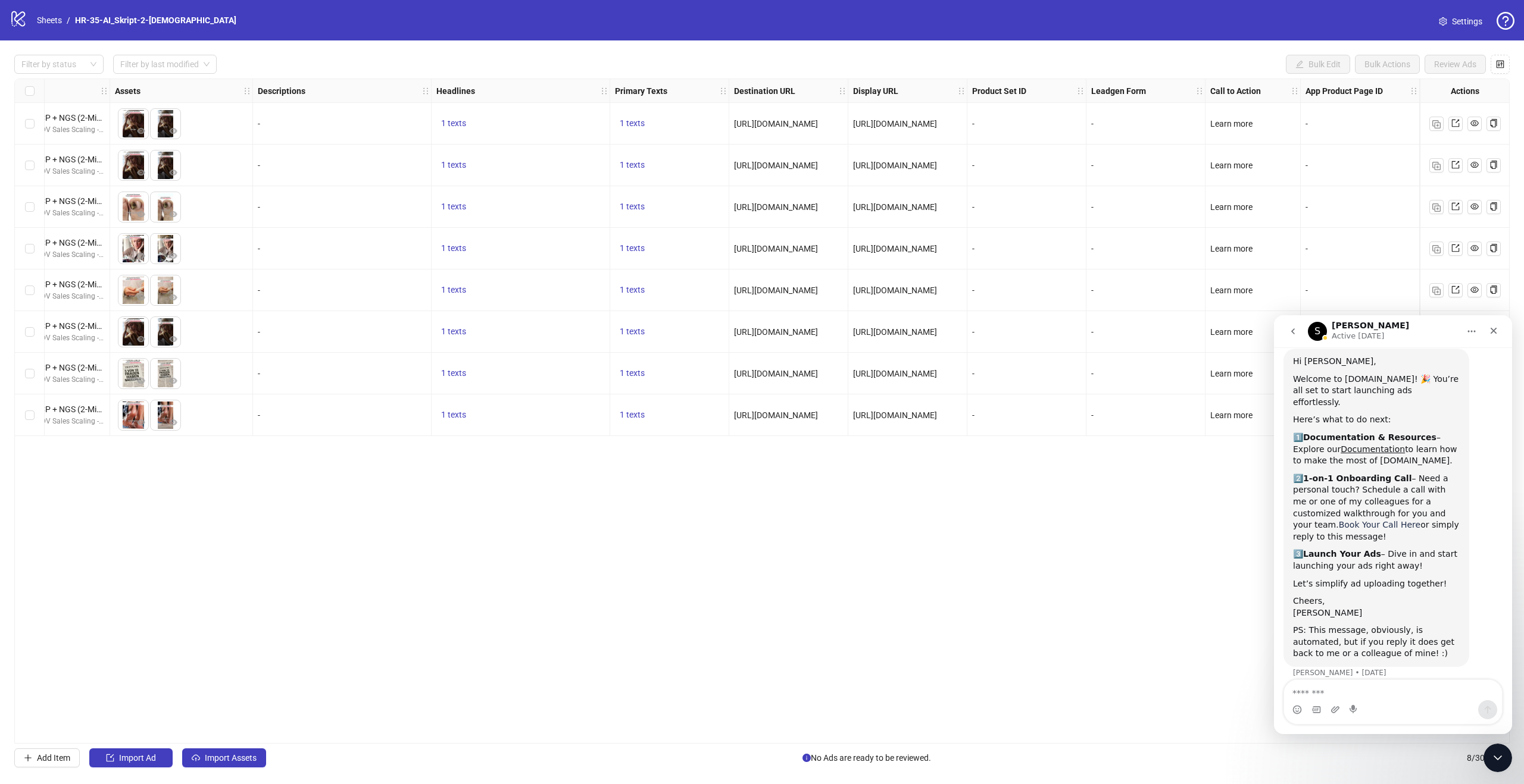
click at [1339, 520] on link "Book Your Call Here" at bounding box center [1379, 525] width 82 height 10
